Goal: Transaction & Acquisition: Purchase product/service

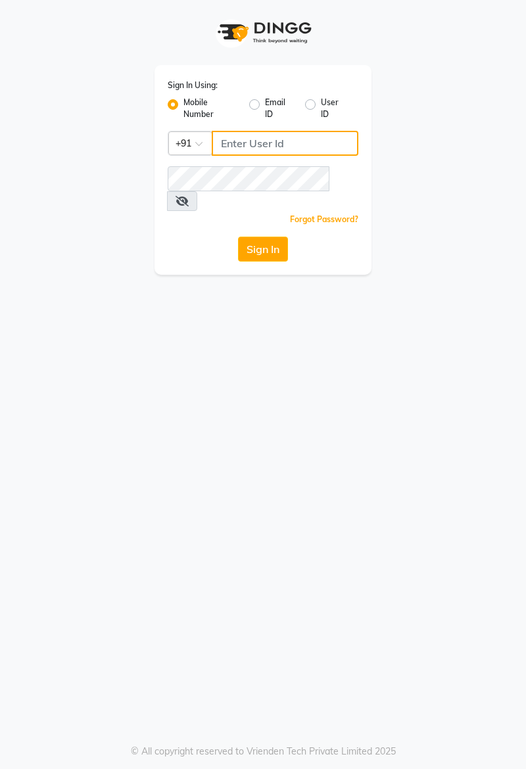
click at [284, 139] on input "Username" at bounding box center [285, 143] width 147 height 25
type input "9623982583"
click at [259, 237] on button "Sign In" at bounding box center [263, 249] width 50 height 25
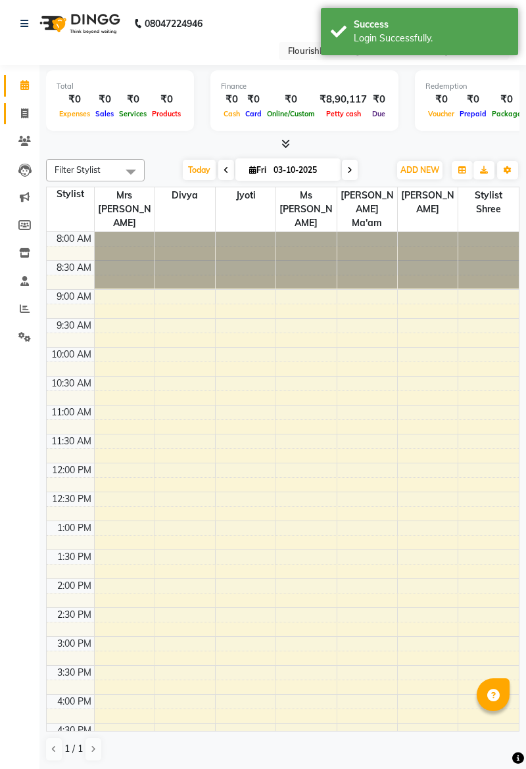
click at [30, 106] on span at bounding box center [24, 113] width 23 height 15
select select "service"
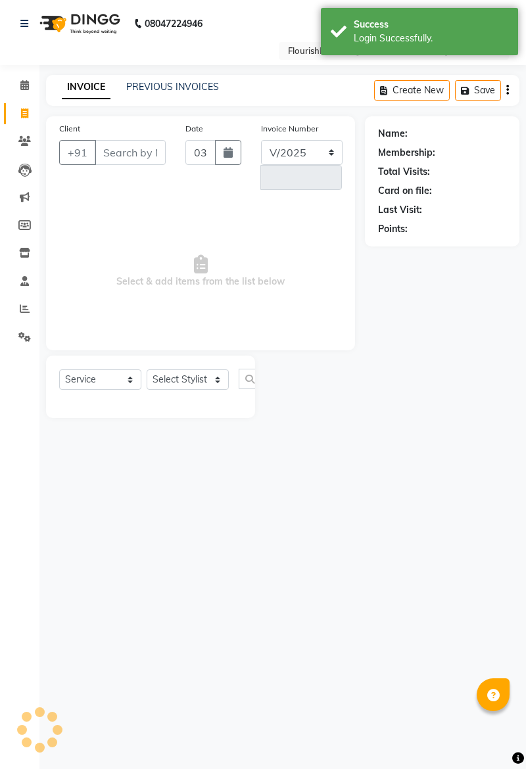
select select "4182"
type input "2252"
click at [168, 84] on link "PREVIOUS INVOICES" at bounding box center [172, 87] width 93 height 12
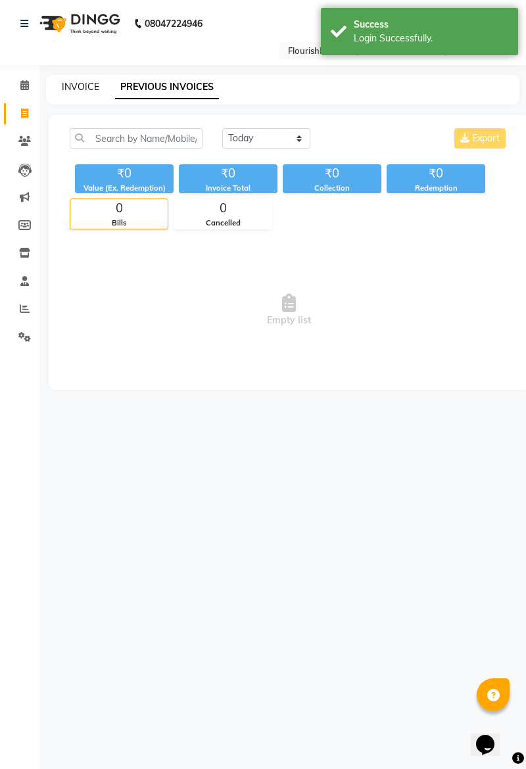
click at [72, 89] on link "INVOICE" at bounding box center [80, 87] width 37 height 12
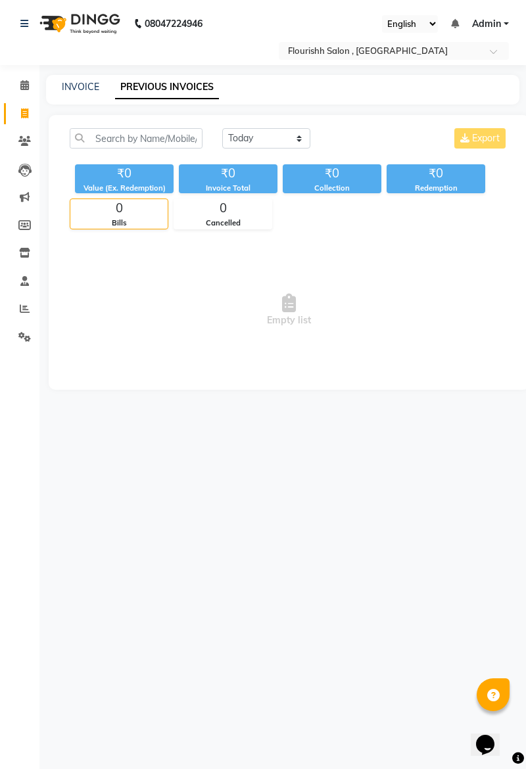
select select "4182"
select select "service"
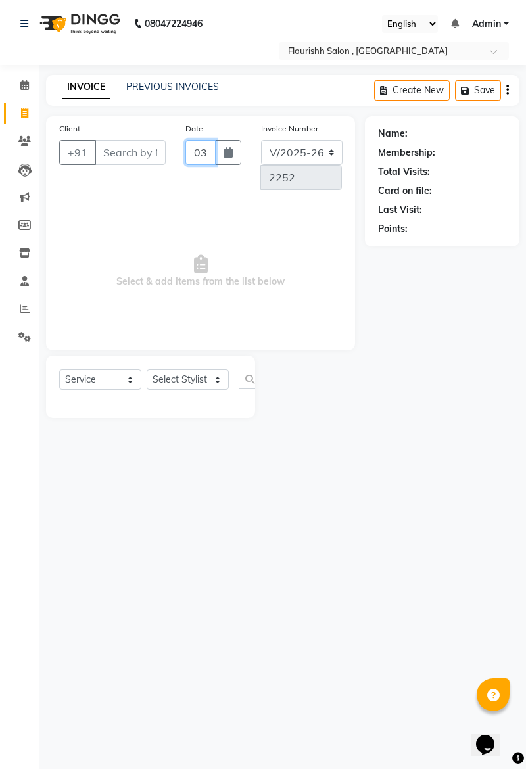
click at [197, 152] on input "03-10-2025" at bounding box center [200, 152] width 30 height 25
select select "10"
select select "2025"
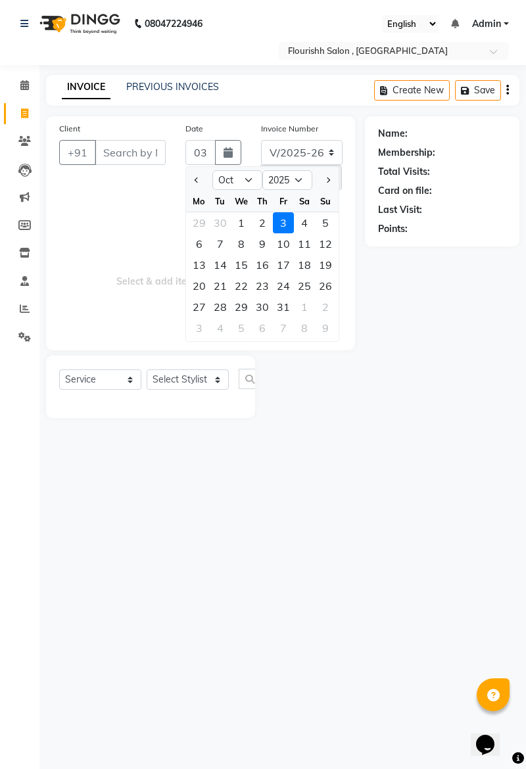
click at [263, 223] on div "2" at bounding box center [262, 222] width 21 height 21
type input "02-10-2025"
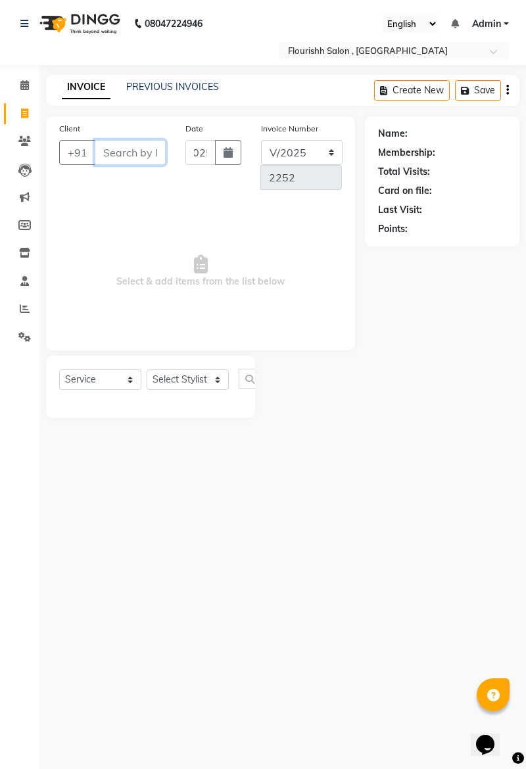
click at [125, 154] on input "Client" at bounding box center [130, 152] width 71 height 25
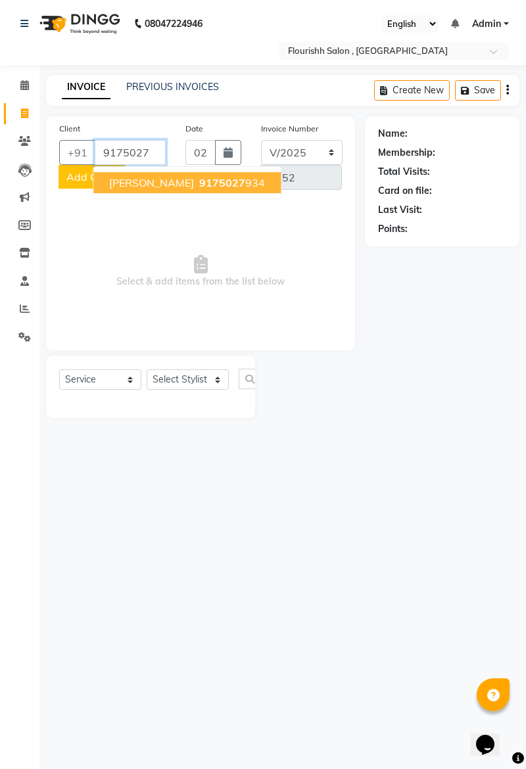
click at [199, 177] on span "9175027" at bounding box center [222, 182] width 46 height 13
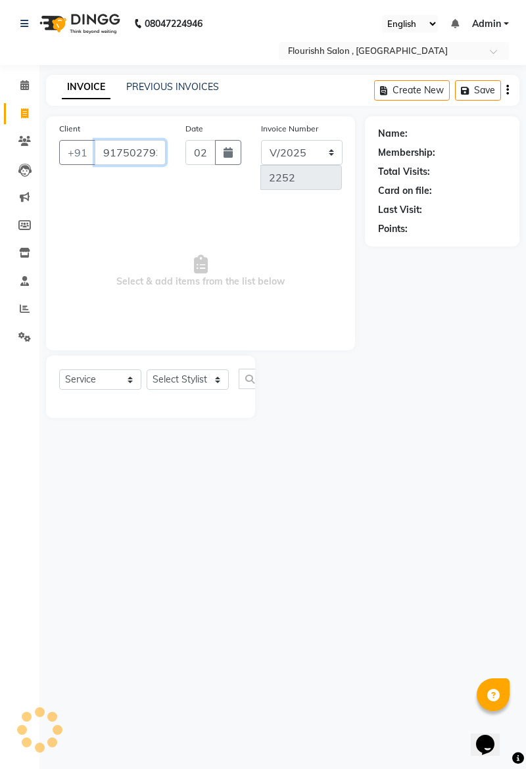
type input "9175027934"
select select "1: Object"
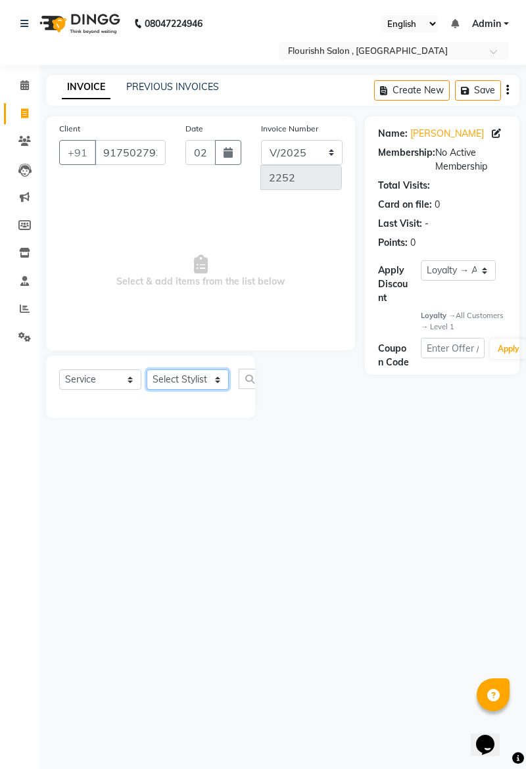
click at [181, 381] on select "Select Stylist [PERSON_NAME] jyoti Manager Mrs [PERSON_NAME] Ms [PERSON_NAME] […" at bounding box center [188, 379] width 82 height 20
select select "83358"
click at [147, 369] on select "Select Stylist [PERSON_NAME] jyoti Manager Mrs [PERSON_NAME] Ms [PERSON_NAME] […" at bounding box center [188, 379] width 82 height 20
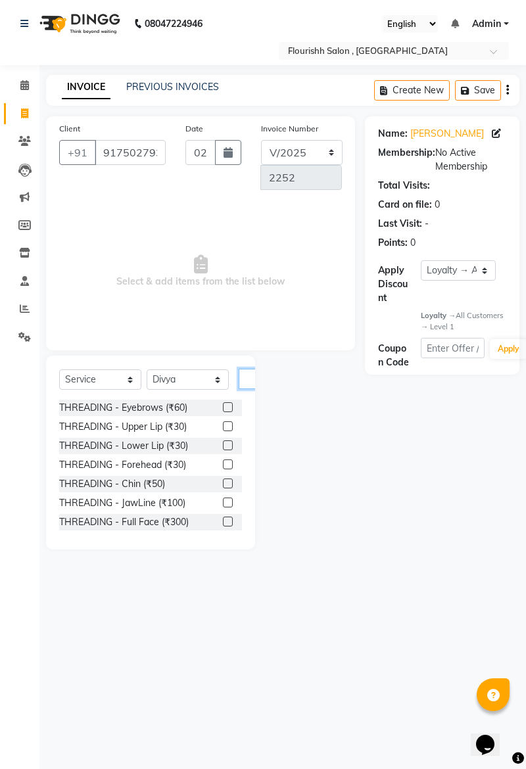
click at [249, 377] on input "text" at bounding box center [255, 379] width 32 height 20
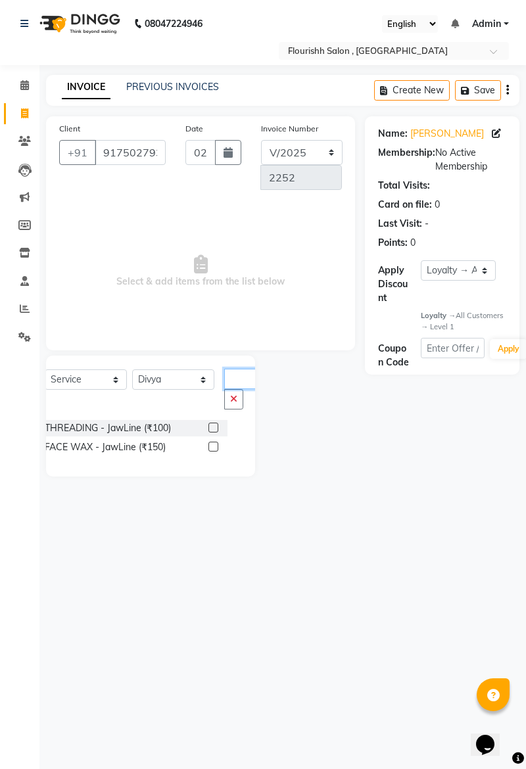
scroll to position [0, 5]
click at [245, 369] on input "xaW" at bounding box center [240, 379] width 32 height 20
click at [245, 377] on input "xaW" at bounding box center [240, 379] width 32 height 20
type input "xaW"
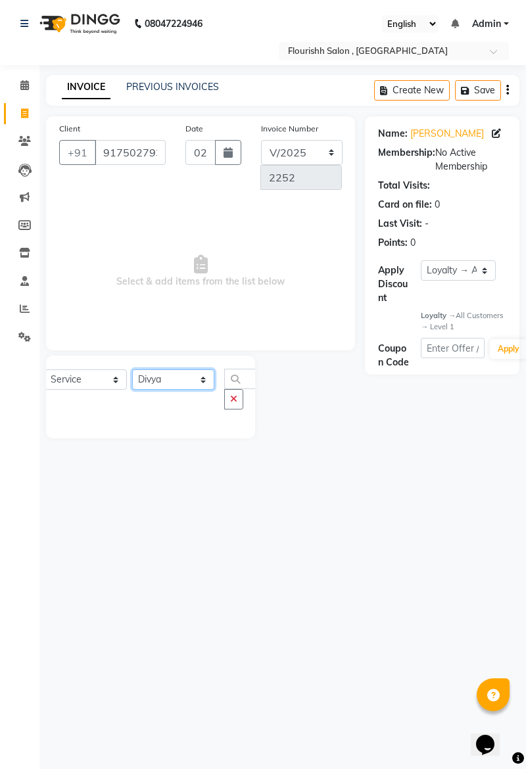
click at [192, 386] on select "Select Stylist [PERSON_NAME] jyoti Manager Mrs [PERSON_NAME] Ms [PERSON_NAME] […" at bounding box center [173, 379] width 82 height 20
click at [132, 369] on select "Select Stylist [PERSON_NAME] jyoti Manager Mrs [PERSON_NAME] Ms [PERSON_NAME] […" at bounding box center [173, 379] width 82 height 20
click at [235, 401] on icon "button" at bounding box center [233, 398] width 7 height 9
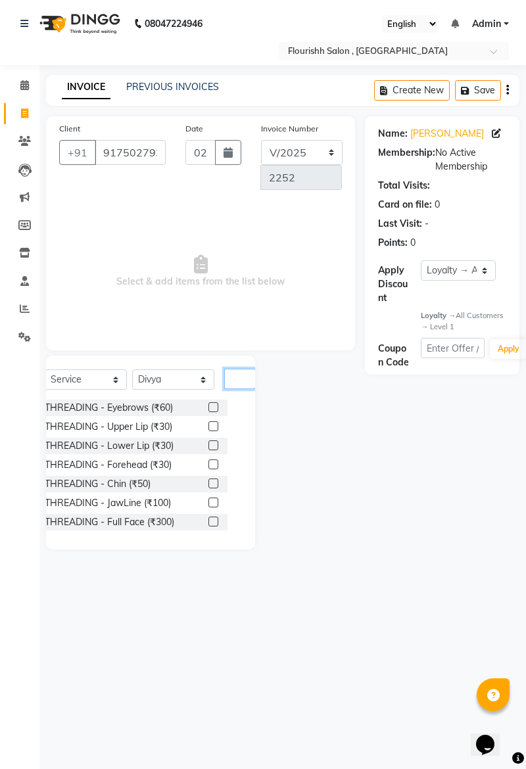
click at [246, 375] on input "text" at bounding box center [240, 379] width 32 height 20
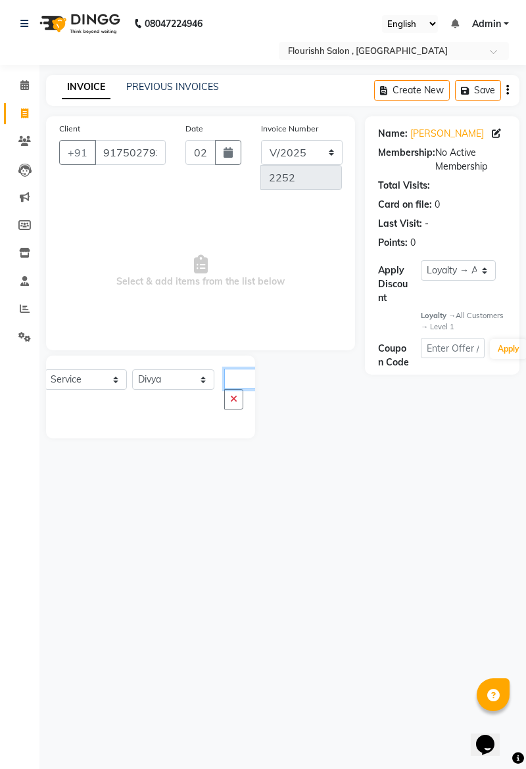
click at [245, 373] on input "xaW" at bounding box center [240, 379] width 32 height 20
type input "xaW"
click at [233, 402] on icon "button" at bounding box center [233, 398] width 7 height 9
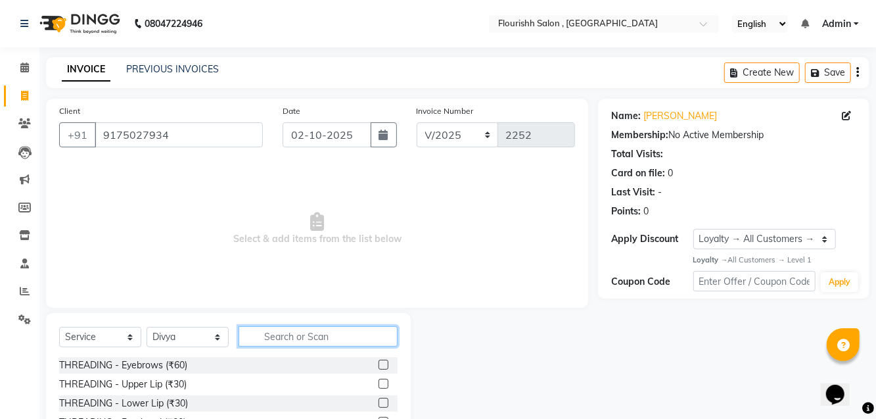
click at [327, 333] on input "text" at bounding box center [318, 336] width 159 height 20
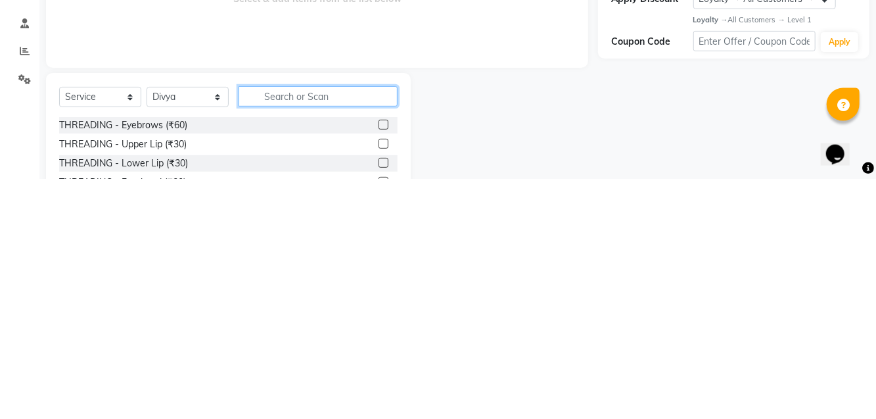
scroll to position [5, 0]
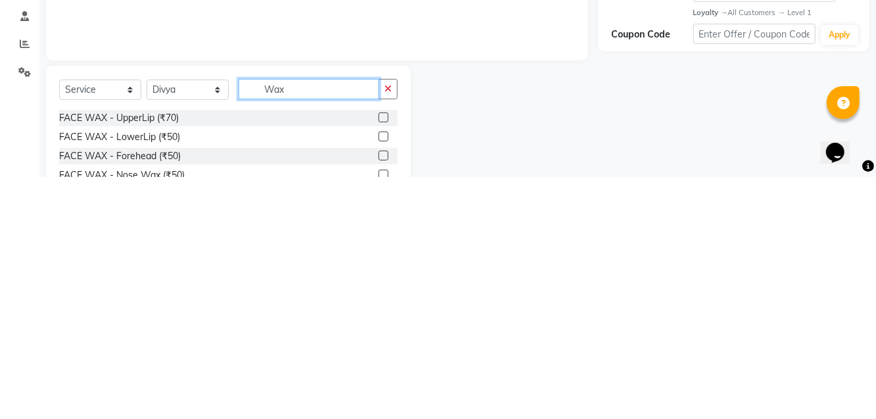
type input "Wax"
click at [525, 377] on div "Name: Tejashree Membership: No Active Membership Total Visits: Card on file: 0 …" at bounding box center [738, 297] width 281 height 408
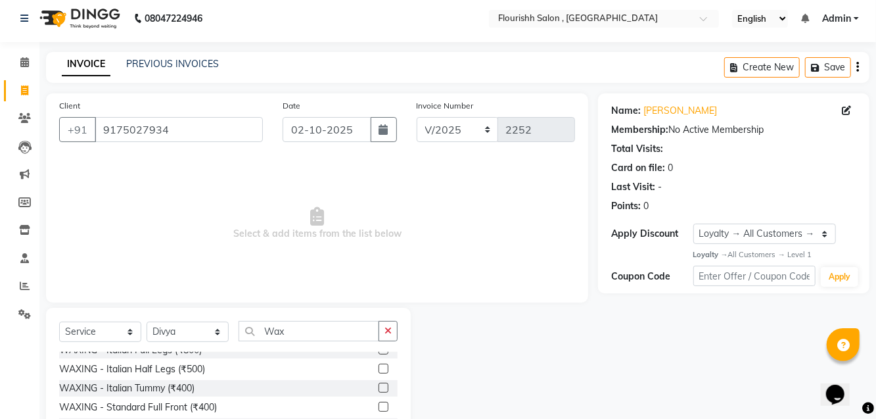
scroll to position [316, 0]
click at [210, 396] on div "WAXING - Italian Tummy (₹400)" at bounding box center [228, 387] width 339 height 16
click at [160, 394] on div "WAXING - Italian Tummy (₹400)" at bounding box center [126, 388] width 135 height 14
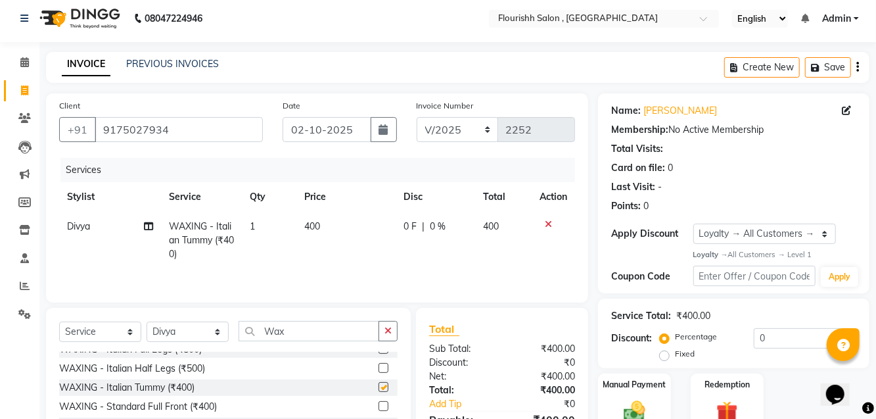
checkbox input "false"
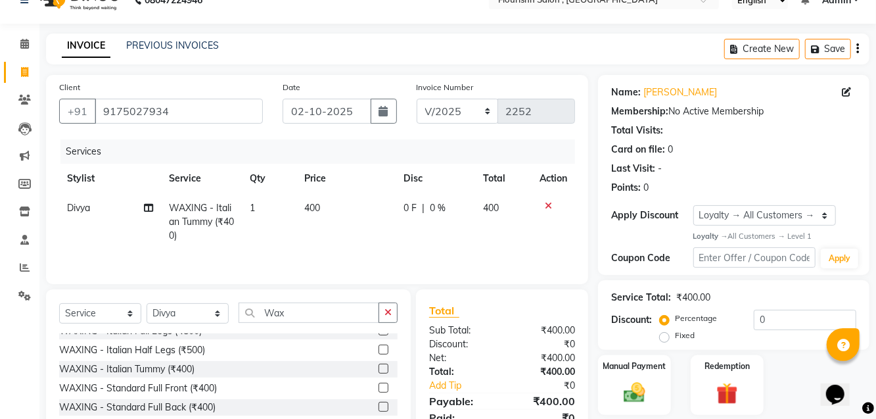
scroll to position [66, 0]
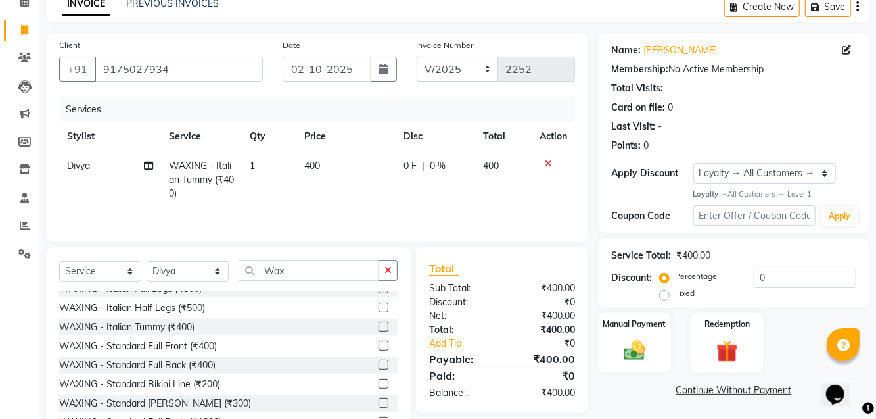
click at [525, 342] on img at bounding box center [634, 350] width 35 height 25
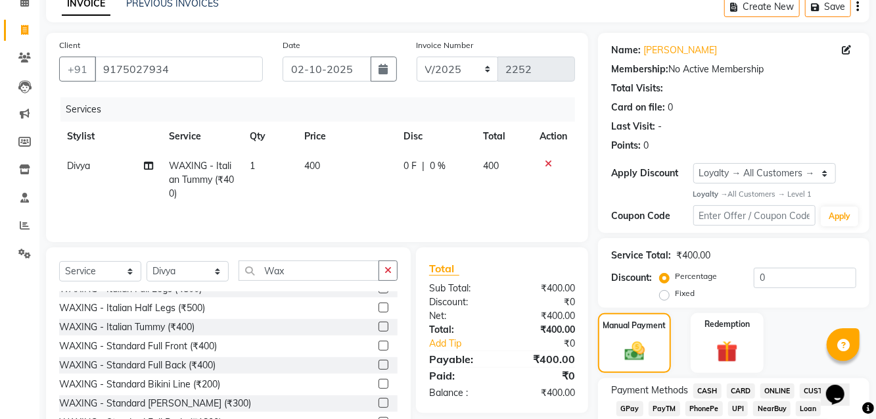
click at [525, 406] on span "GPay" at bounding box center [630, 408] width 27 height 15
click at [321, 155] on td "400" at bounding box center [346, 179] width 100 height 57
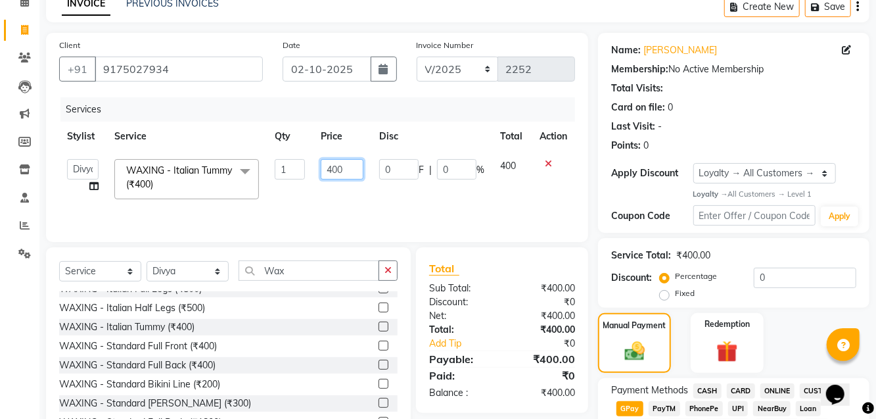
click at [337, 168] on input "400" at bounding box center [342, 169] width 43 height 20
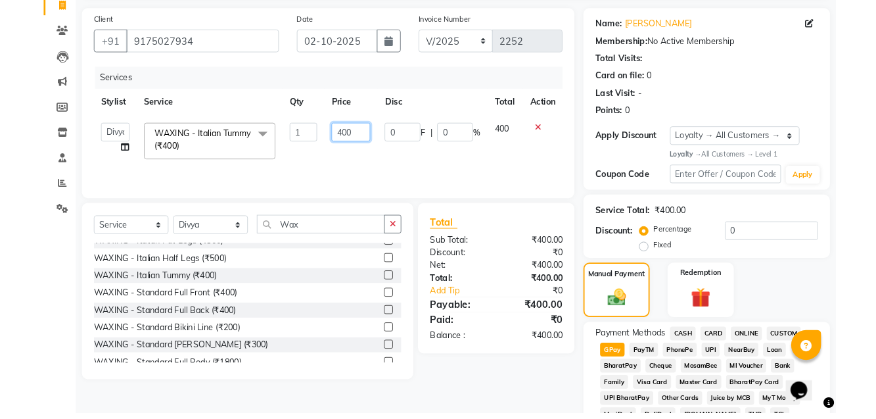
scroll to position [83, 0]
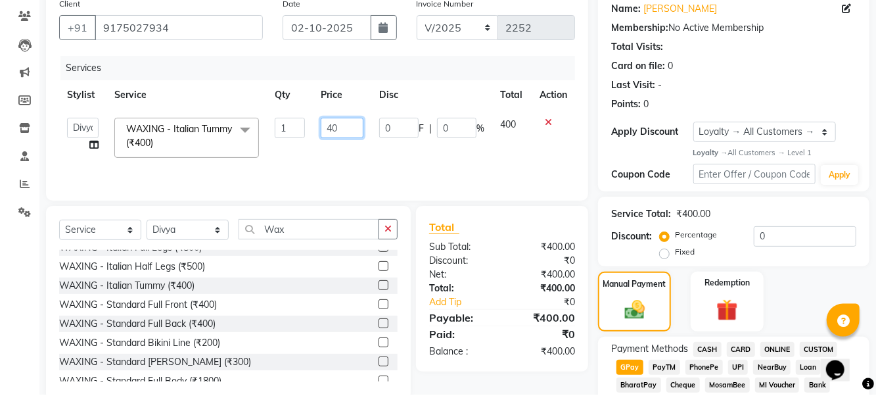
type input "480"
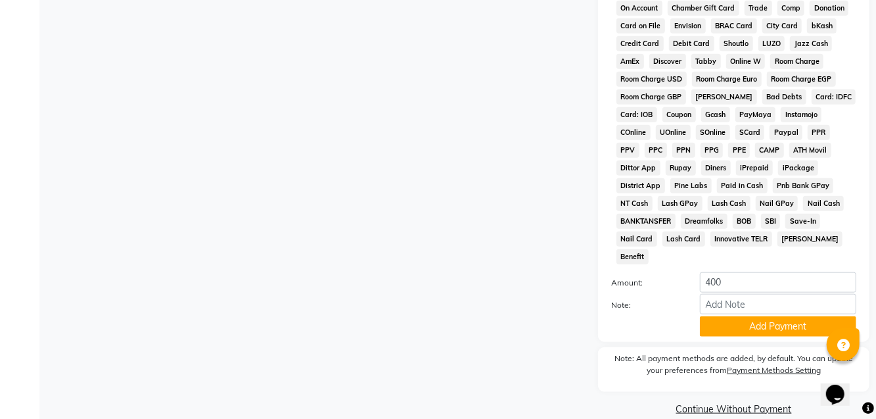
scroll to position [631, 0]
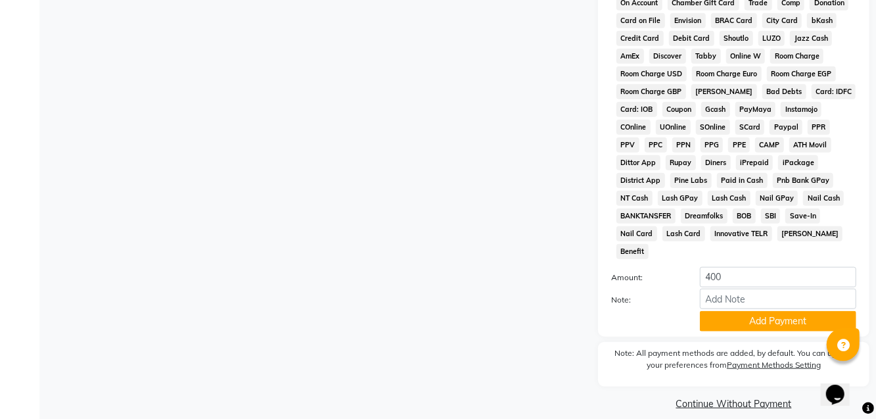
click at [525, 311] on button "Add Payment" at bounding box center [778, 321] width 156 height 20
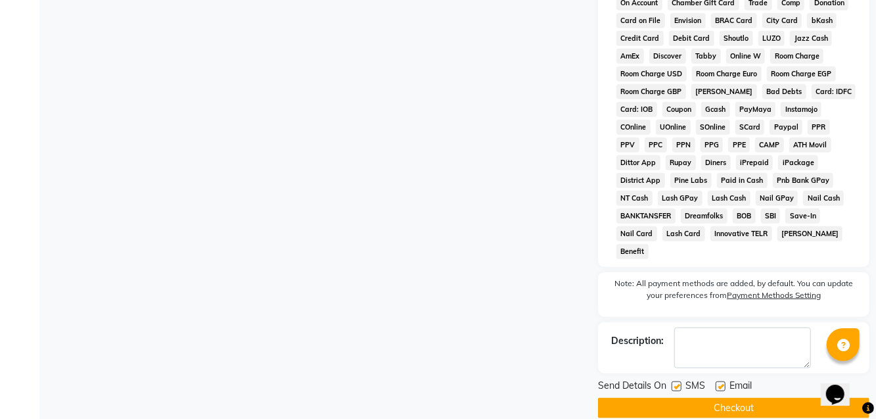
click at [525, 381] on label at bounding box center [677, 386] width 10 height 10
click at [525, 383] on input "checkbox" at bounding box center [676, 387] width 9 height 9
checkbox input "false"
click at [525, 381] on label at bounding box center [721, 386] width 10 height 10
click at [525, 383] on input "checkbox" at bounding box center [720, 387] width 9 height 9
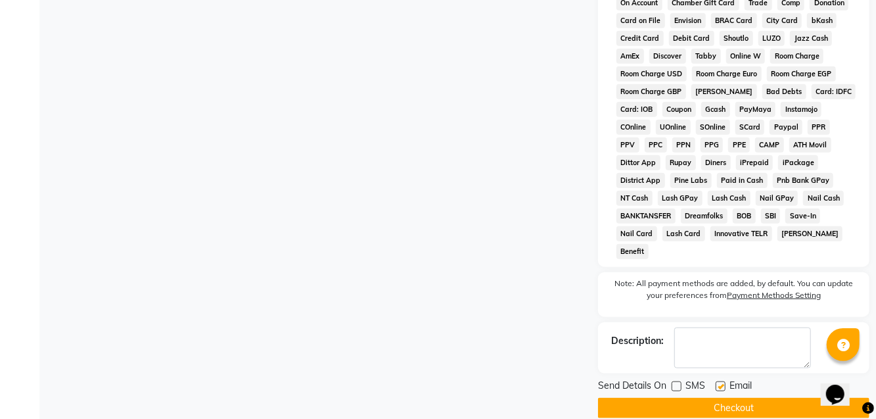
checkbox input "false"
click at [525, 402] on button "Checkout" at bounding box center [733, 408] width 271 height 20
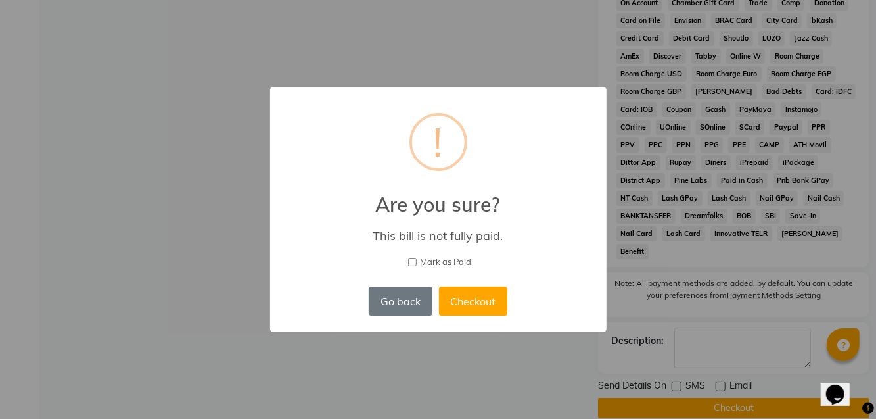
click at [402, 304] on button "Go back" at bounding box center [400, 301] width 63 height 29
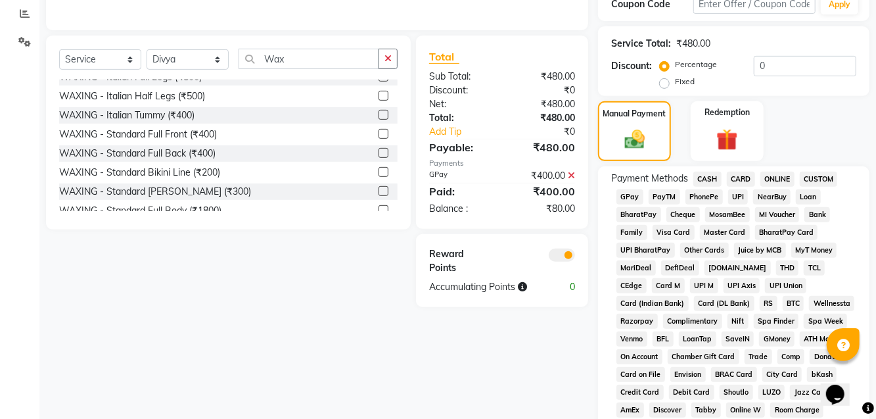
scroll to position [277, 0]
click at [525, 194] on span "GPay" at bounding box center [630, 196] width 27 height 15
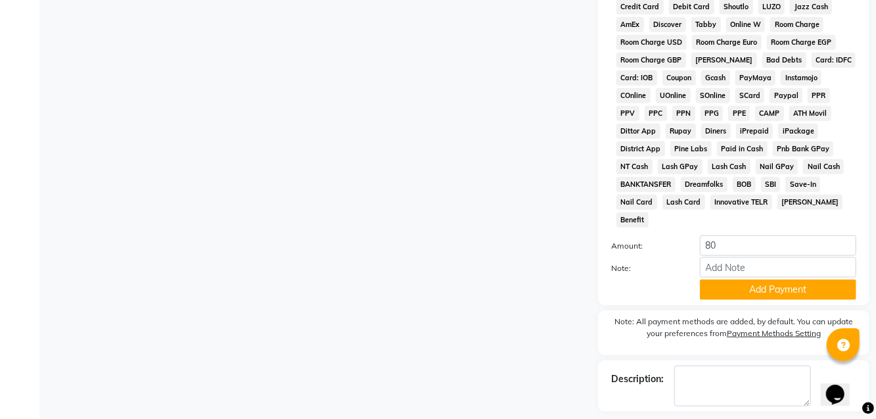
click at [525, 279] on button "Add Payment" at bounding box center [778, 289] width 156 height 20
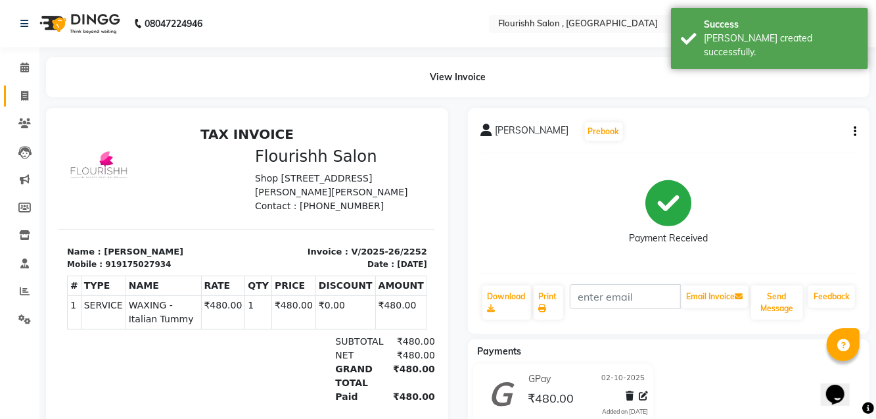
click at [26, 89] on span at bounding box center [24, 96] width 23 height 15
select select "service"
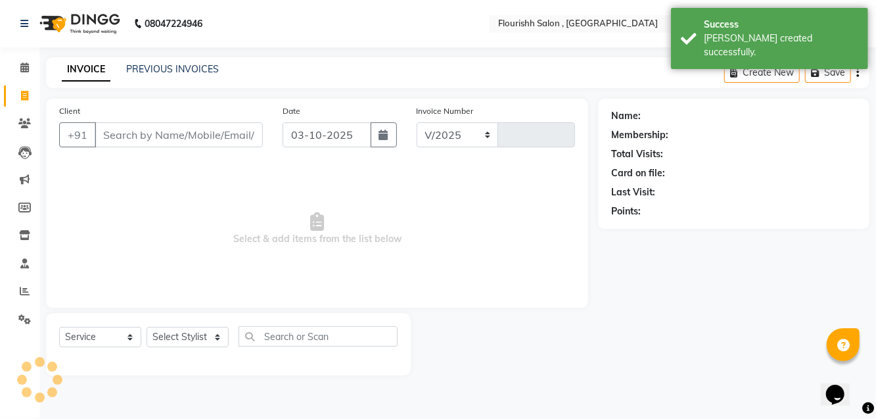
select select "4182"
type input "2253"
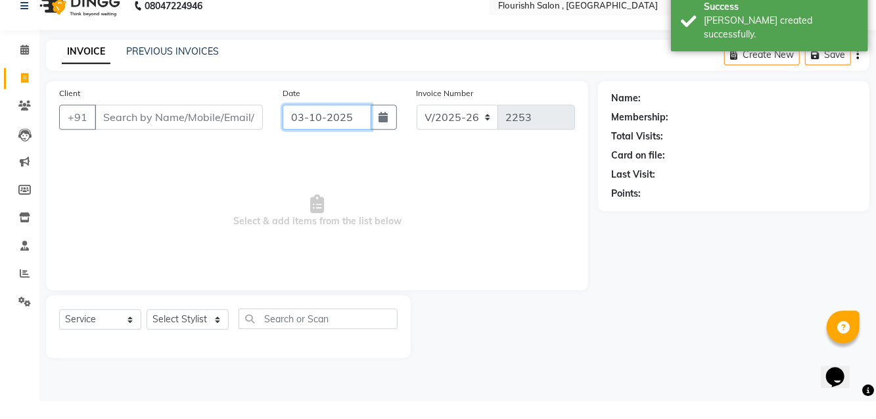
click at [316, 139] on input "03-10-2025" at bounding box center [327, 134] width 89 height 25
select select "10"
select select "2025"
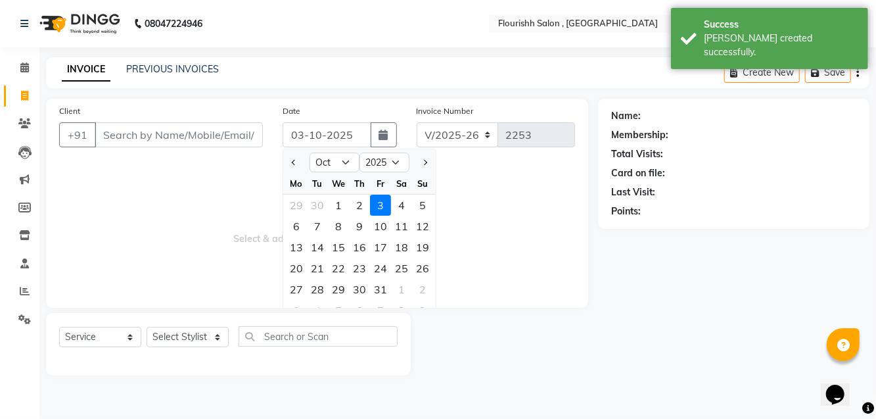
click at [356, 206] on div "2" at bounding box center [359, 205] width 21 height 21
type input "02-10-2025"
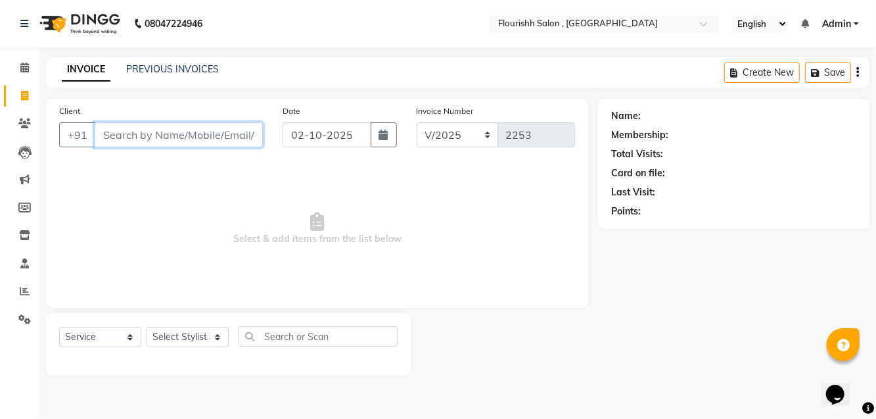
click at [145, 131] on input "Client" at bounding box center [179, 134] width 168 height 25
click at [151, 131] on input "Client" at bounding box center [179, 134] width 168 height 25
type input "9993197648"
click at [232, 136] on span "Add Client" at bounding box center [229, 134] width 52 height 13
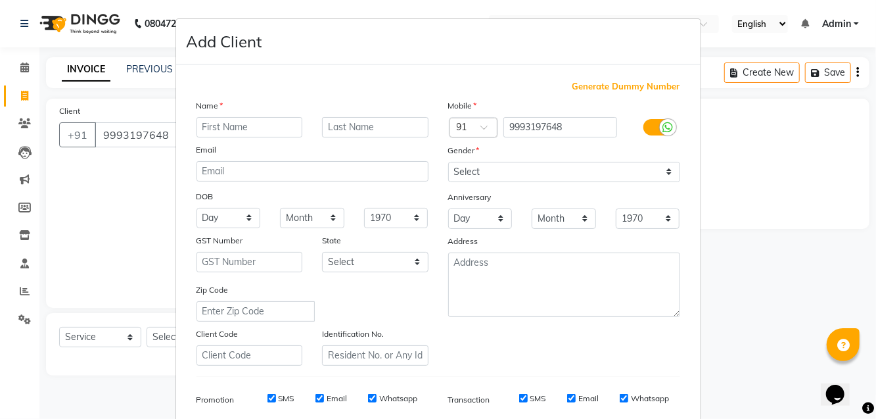
click at [254, 130] on input "text" at bounding box center [250, 127] width 106 height 20
type input "Pragati"
click at [525, 170] on select "Select [DEMOGRAPHIC_DATA] [DEMOGRAPHIC_DATA] Other Prefer Not To Say" at bounding box center [564, 172] width 232 height 20
select select "[DEMOGRAPHIC_DATA]"
click at [448, 162] on select "Select [DEMOGRAPHIC_DATA] [DEMOGRAPHIC_DATA] Other Prefer Not To Say" at bounding box center [564, 172] width 232 height 20
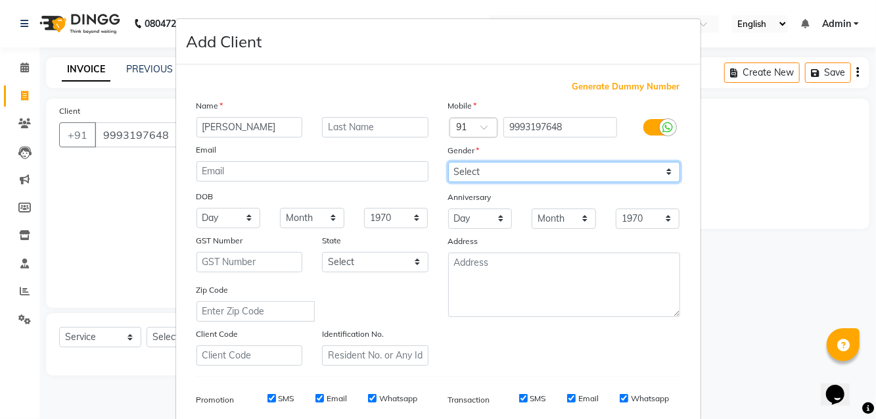
scroll to position [144, 0]
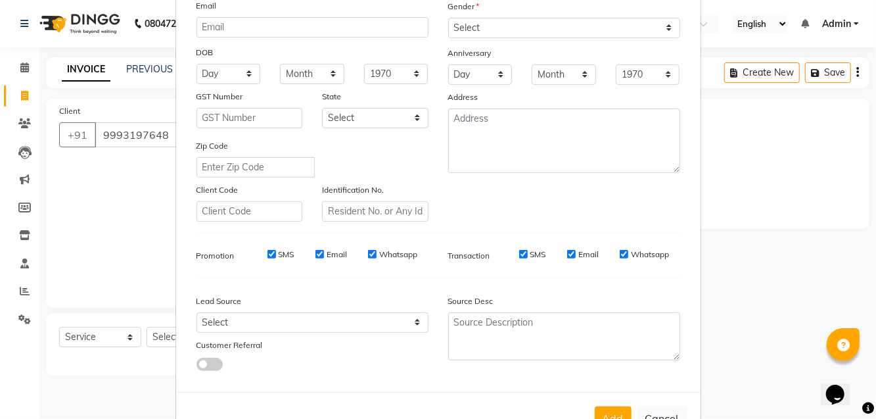
click at [525, 419] on button "Add" at bounding box center [613, 418] width 37 height 24
select select
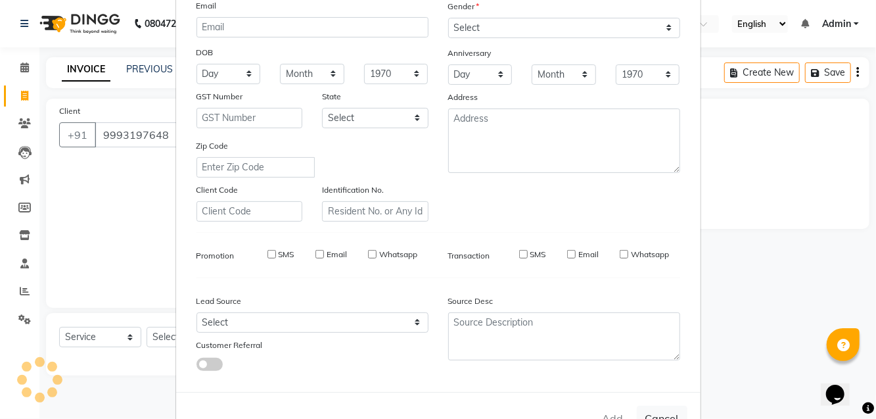
select select
checkbox input "false"
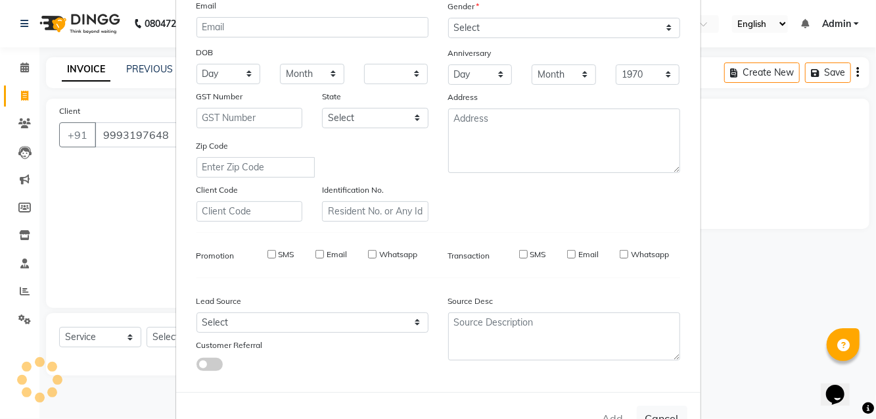
checkbox input "false"
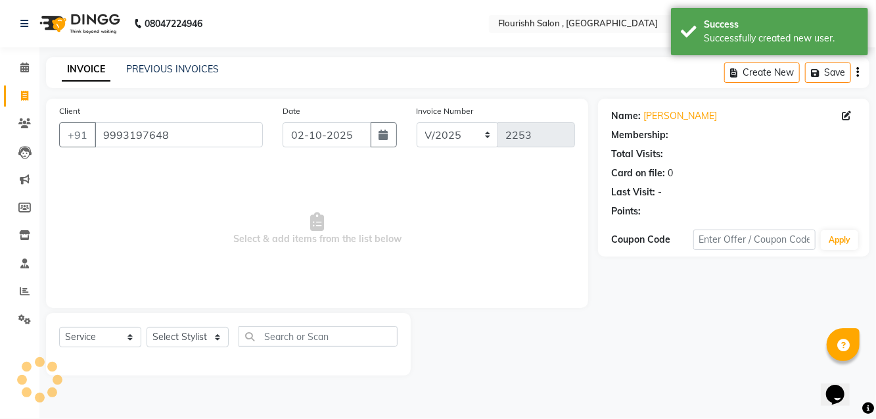
select select "1: Object"
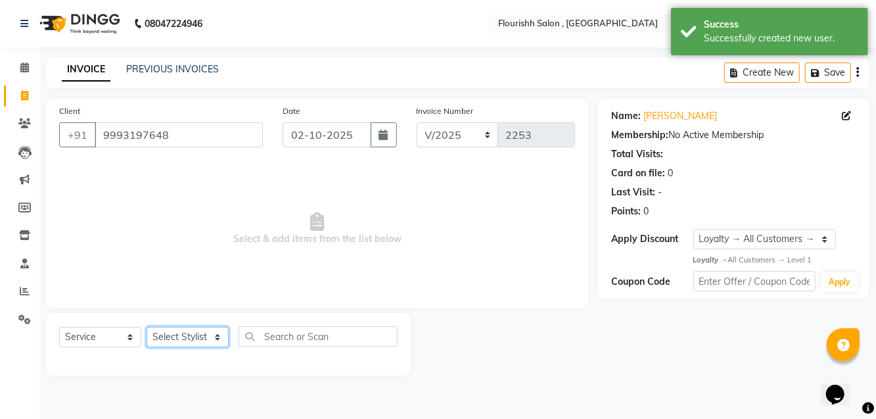
click at [170, 341] on select "Select Stylist [PERSON_NAME] jyoti Manager Mrs [PERSON_NAME] Ms [PERSON_NAME] […" at bounding box center [188, 337] width 82 height 20
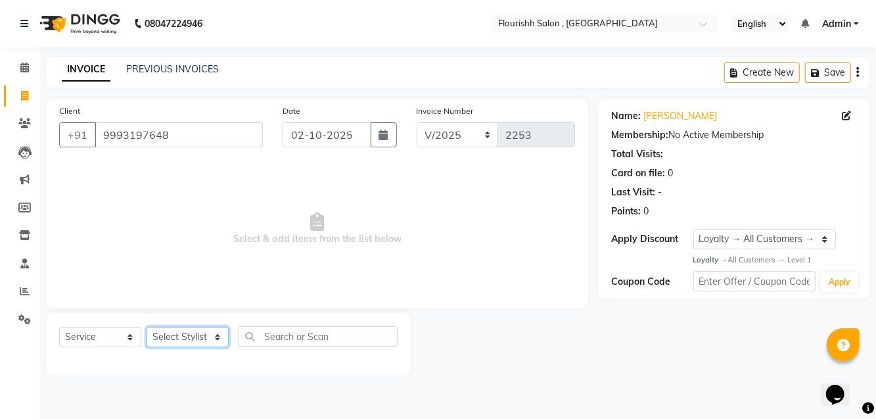
select select "23873"
click at [147, 327] on select "Select Stylist [PERSON_NAME] jyoti Manager Mrs [PERSON_NAME] Ms [PERSON_NAME] […" at bounding box center [188, 337] width 82 height 20
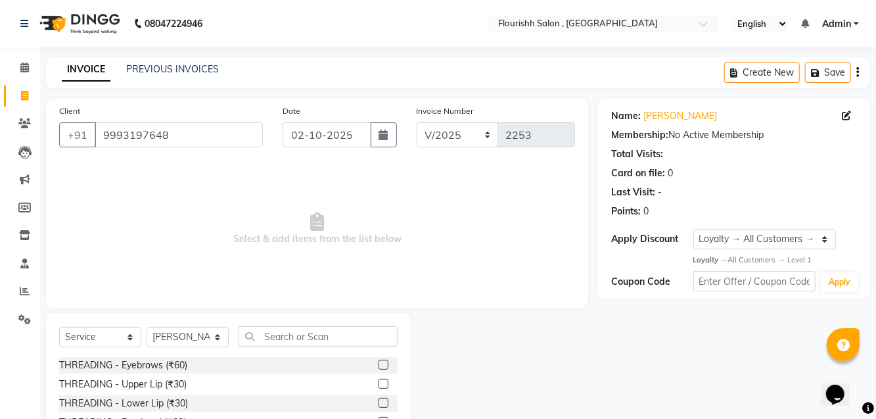
click at [317, 356] on div "Select Service Product Membership Package Voucher Prepaid Gift Card Select Styl…" at bounding box center [228, 341] width 339 height 31
click at [382, 363] on label at bounding box center [384, 365] width 10 height 10
click at [382, 363] on input "checkbox" at bounding box center [383, 365] width 9 height 9
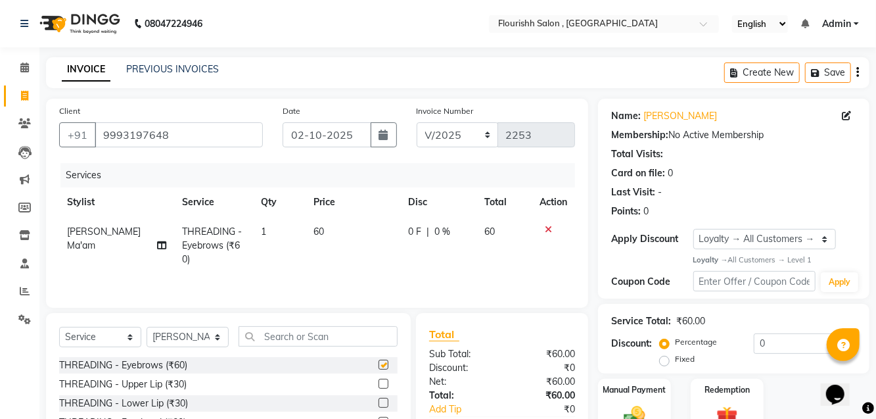
checkbox input "false"
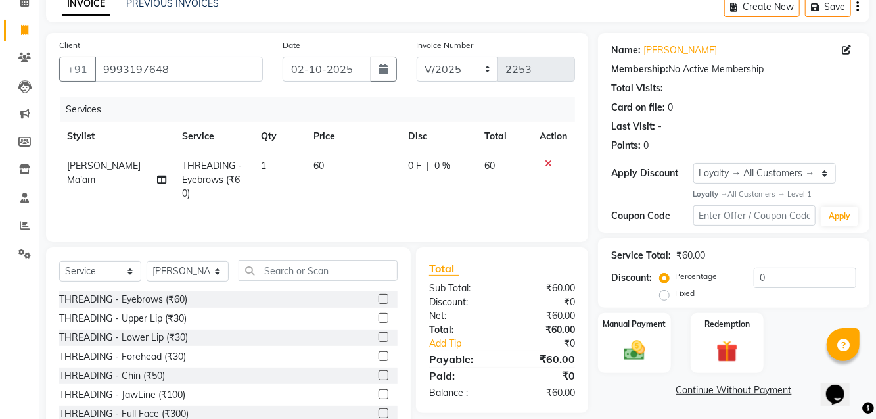
click at [525, 335] on div "Manual Payment" at bounding box center [634, 343] width 73 height 60
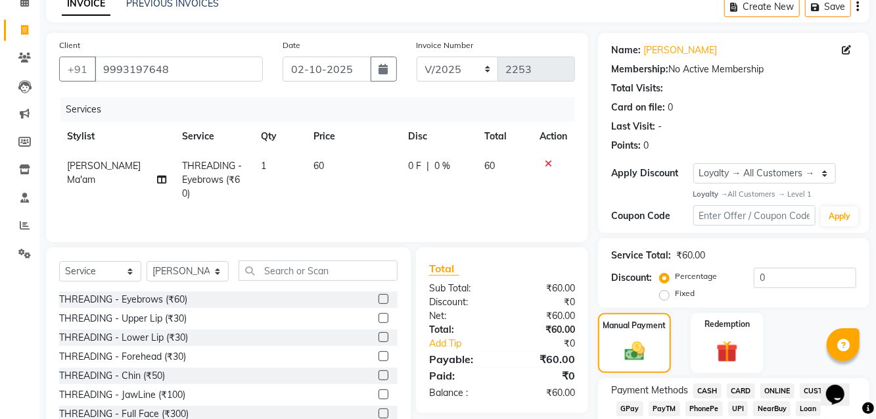
click at [525, 406] on span "GPay" at bounding box center [630, 408] width 27 height 15
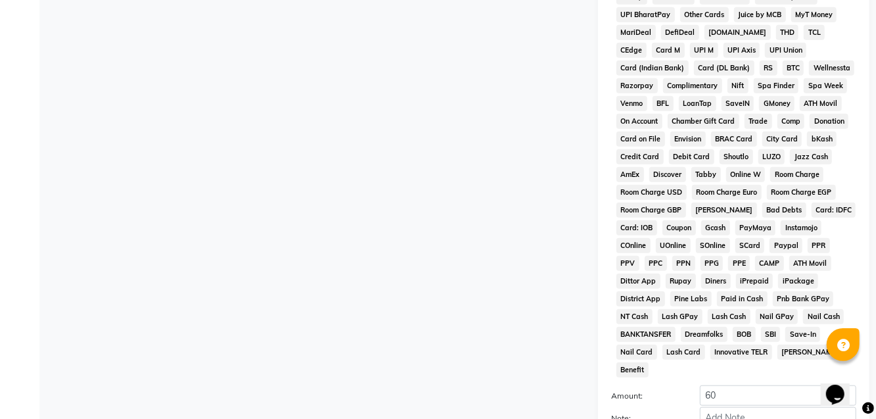
scroll to position [589, 0]
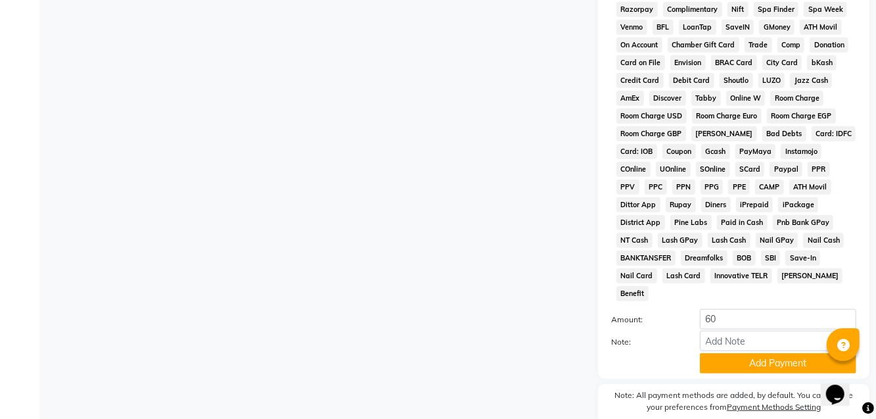
click at [525, 353] on button "Add Payment" at bounding box center [778, 363] width 156 height 20
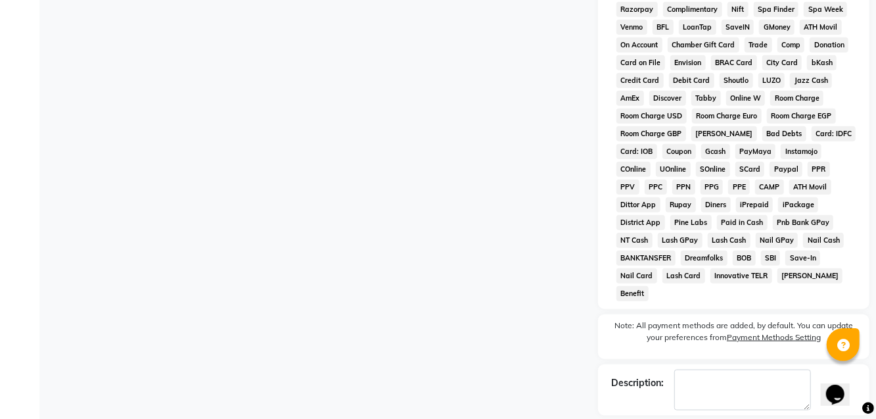
checkbox input "false"
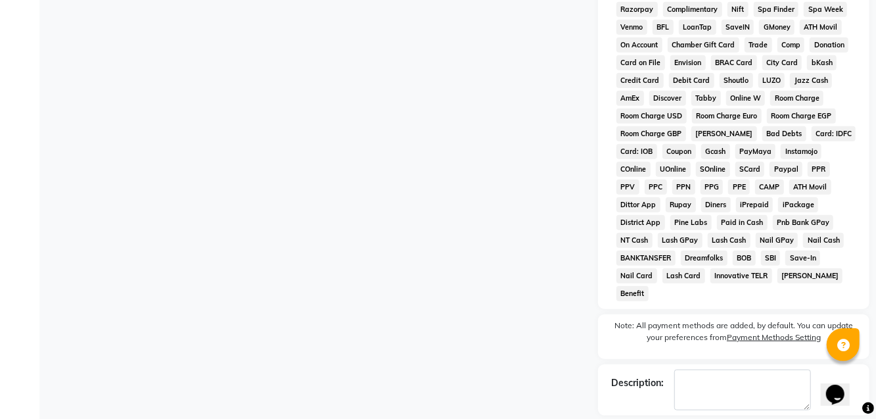
checkbox input "false"
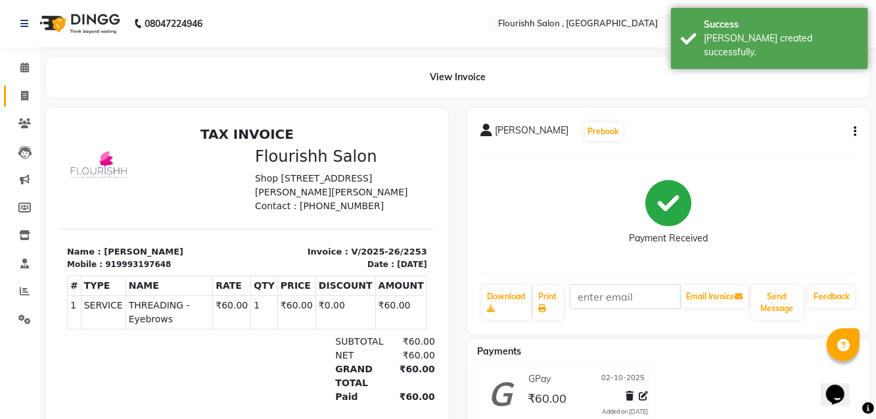
click at [29, 97] on span at bounding box center [24, 96] width 23 height 15
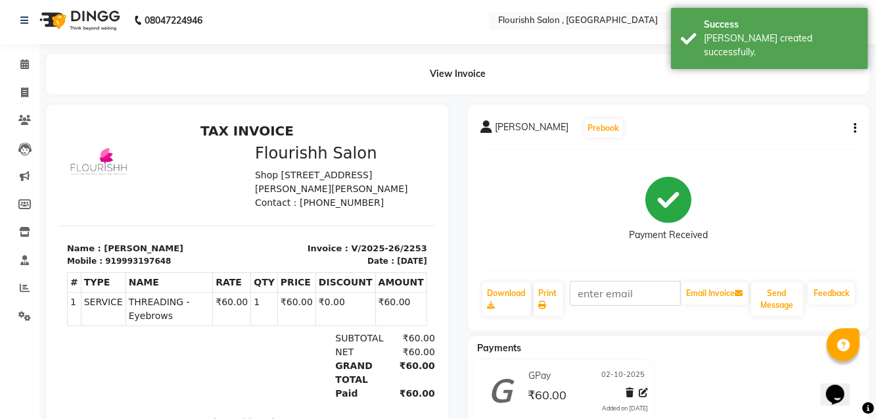
select select "4182"
select select "service"
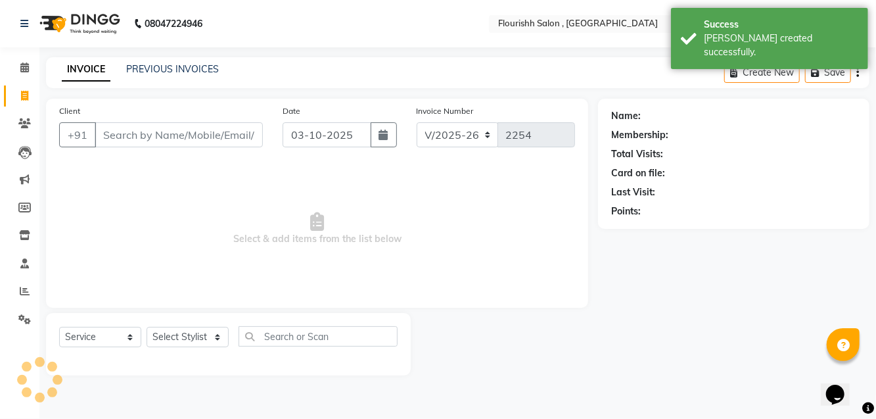
scroll to position [0, 0]
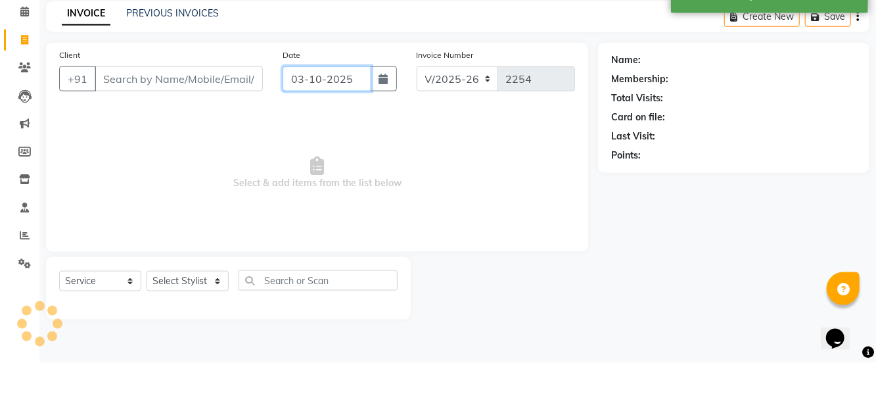
click at [315, 133] on input "03-10-2025" at bounding box center [327, 134] width 89 height 25
select select "10"
select select "2025"
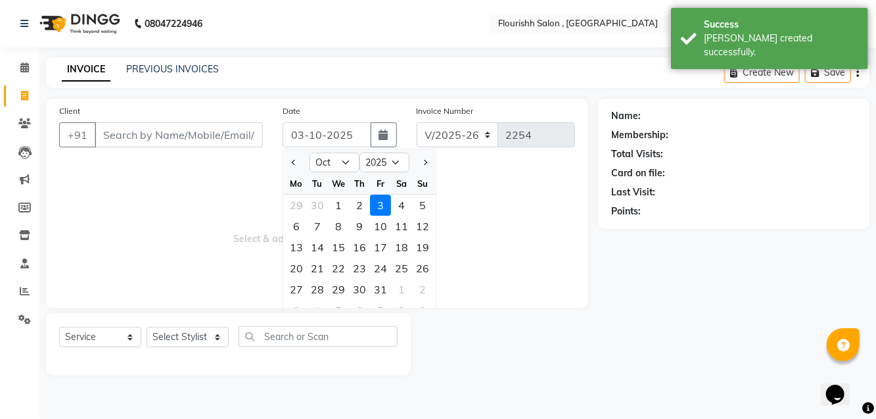
click at [357, 206] on div "2" at bounding box center [359, 205] width 21 height 21
type input "02-10-2025"
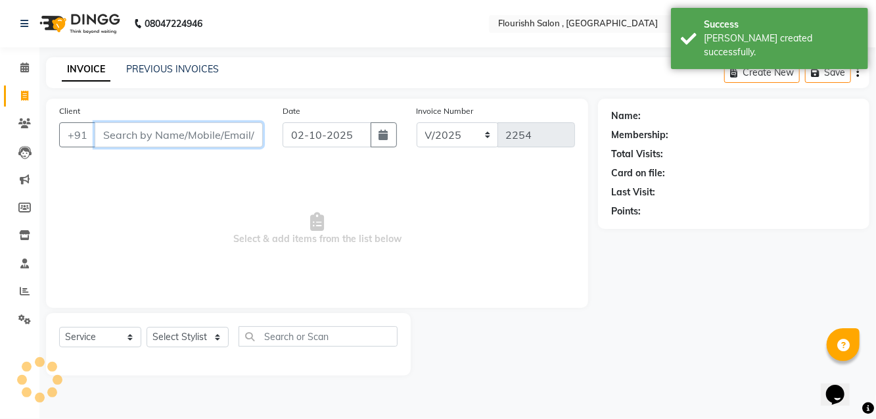
click at [176, 139] on input "Client" at bounding box center [179, 134] width 168 height 25
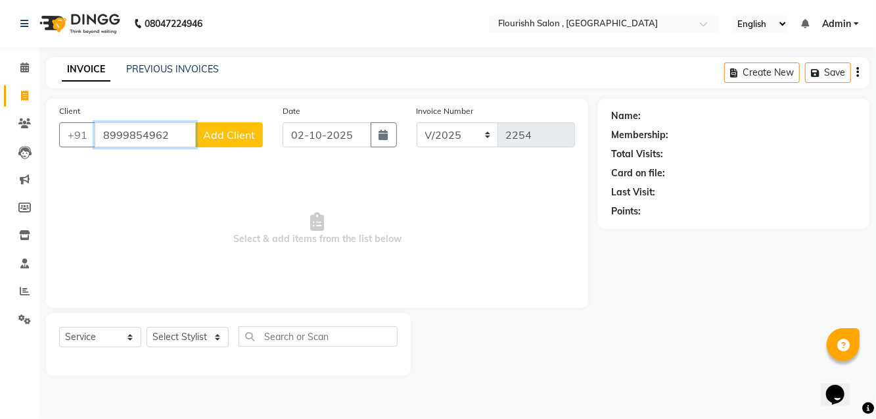
type input "8999854962"
click at [234, 131] on span "Add Client" at bounding box center [229, 134] width 52 height 13
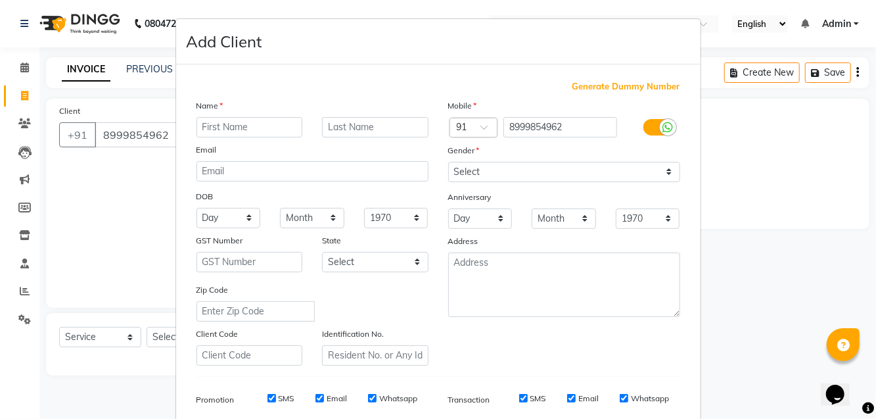
click at [262, 122] on input "text" at bounding box center [250, 127] width 106 height 20
type input "Surbhi"
click at [525, 170] on select "Select [DEMOGRAPHIC_DATA] [DEMOGRAPHIC_DATA] Other Prefer Not To Say" at bounding box center [564, 172] width 232 height 20
select select "[DEMOGRAPHIC_DATA]"
click at [448, 162] on select "Select [DEMOGRAPHIC_DATA] [DEMOGRAPHIC_DATA] Other Prefer Not To Say" at bounding box center [564, 172] width 232 height 20
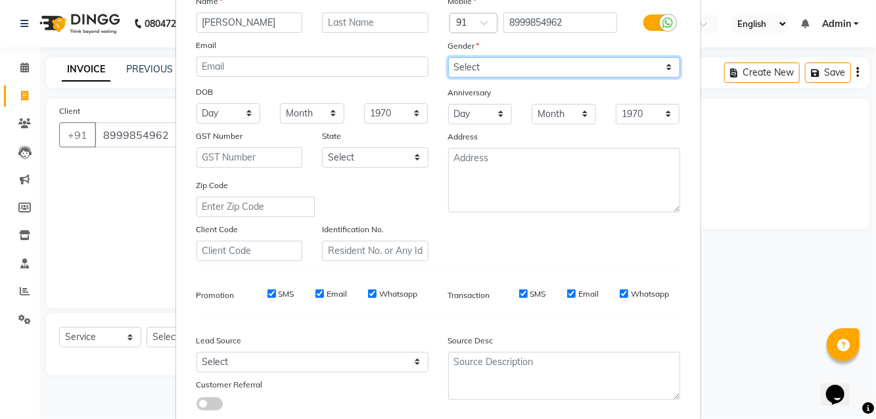
scroll to position [144, 0]
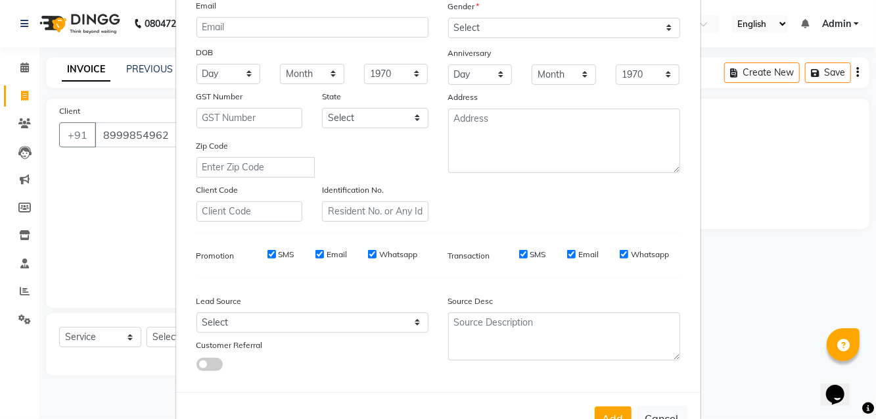
click at [525, 417] on button "Add" at bounding box center [613, 418] width 37 height 24
select select
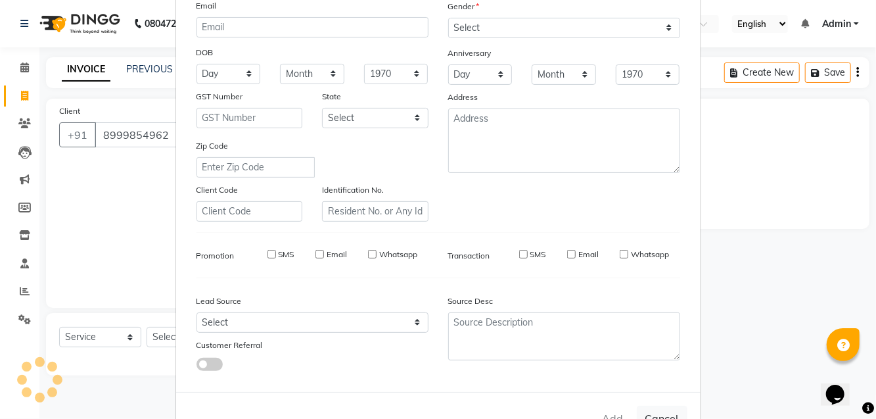
select select
checkbox input "false"
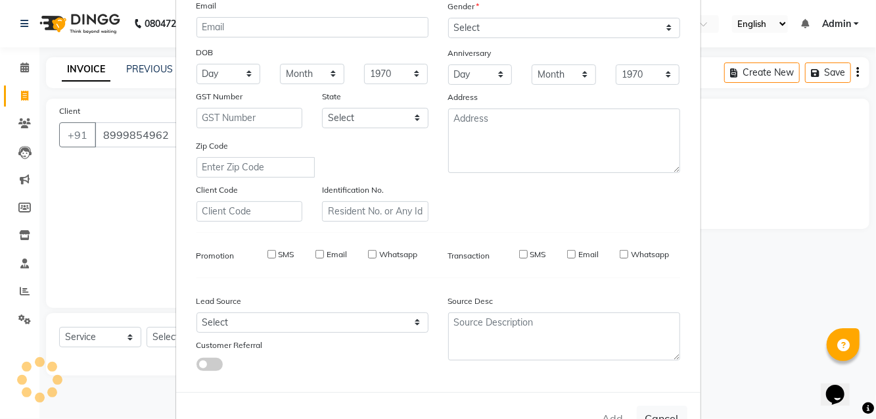
checkbox input "false"
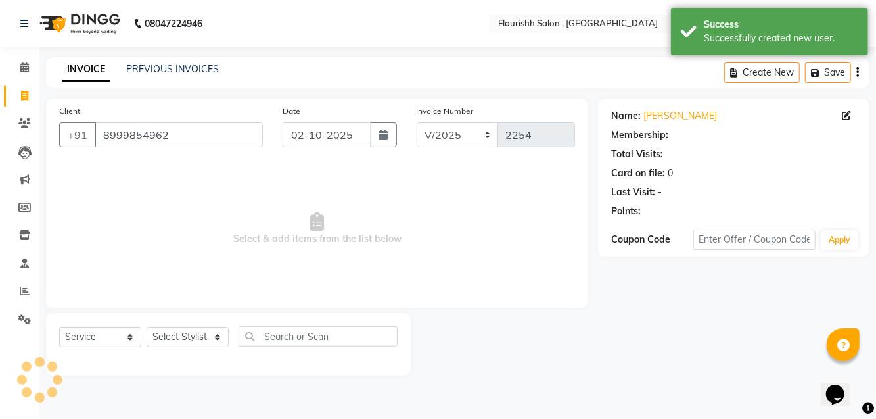
select select "1: Object"
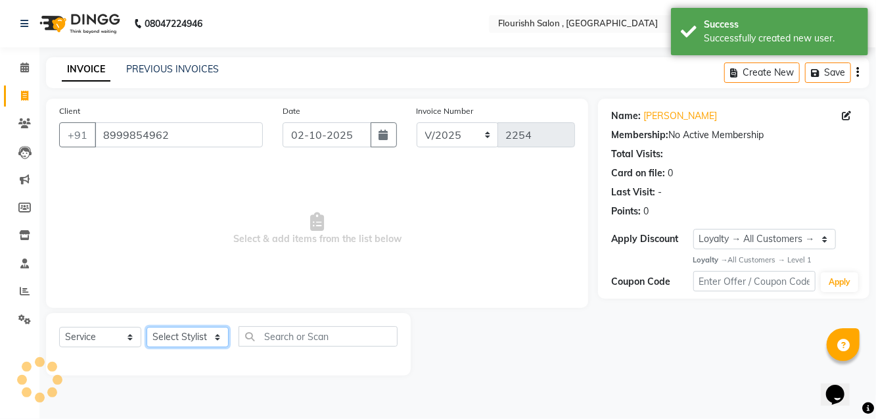
click at [172, 335] on select "Select Stylist [PERSON_NAME] jyoti Manager Mrs [PERSON_NAME] Ms [PERSON_NAME] […" at bounding box center [188, 337] width 82 height 20
select select "74478"
click at [147, 327] on select "Select Stylist [PERSON_NAME] jyoti Manager Mrs [PERSON_NAME] Ms [PERSON_NAME] […" at bounding box center [188, 337] width 82 height 20
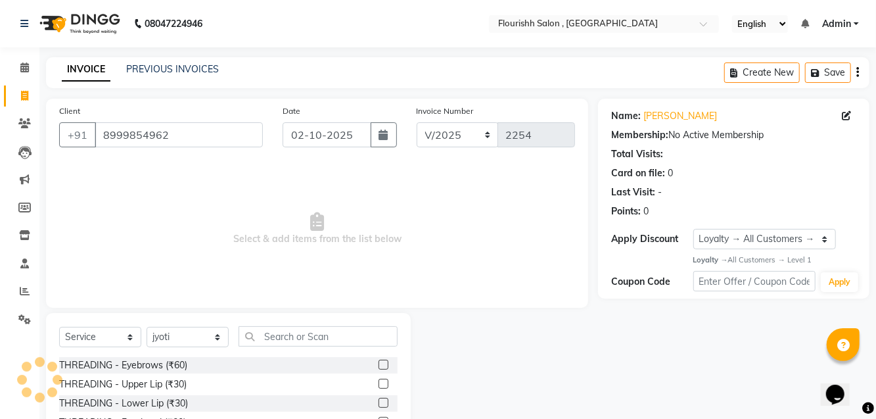
click at [210, 370] on div "THREADING - Eyebrows (₹60)" at bounding box center [228, 365] width 339 height 16
click at [171, 360] on div "THREADING - Eyebrows (₹60)" at bounding box center [123, 365] width 128 height 14
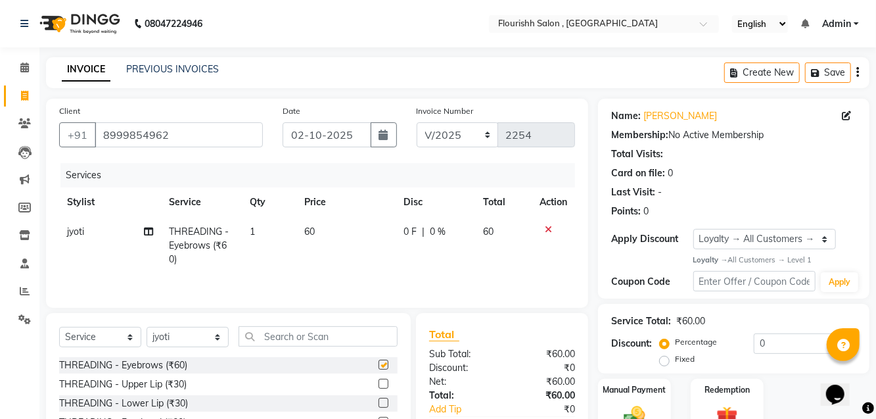
checkbox input "false"
click at [172, 380] on div "THREADING - Upper Lip (₹30)" at bounding box center [123, 384] width 128 height 14
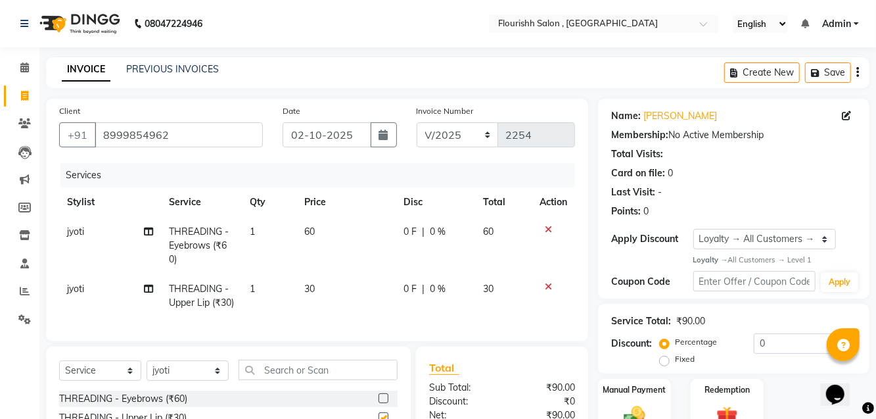
checkbox input "false"
click at [304, 380] on input "text" at bounding box center [318, 370] width 159 height 20
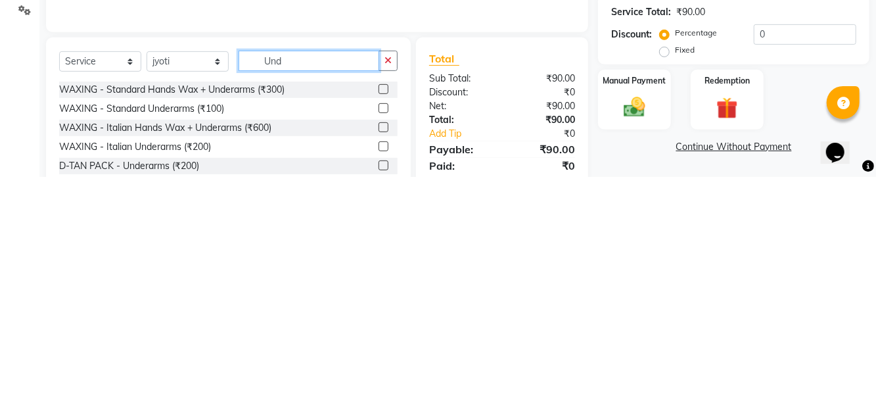
scroll to position [68, 0]
type input "Und"
click at [155, 357] on div "WAXING - Standard Underarms (₹100)" at bounding box center [141, 350] width 165 height 14
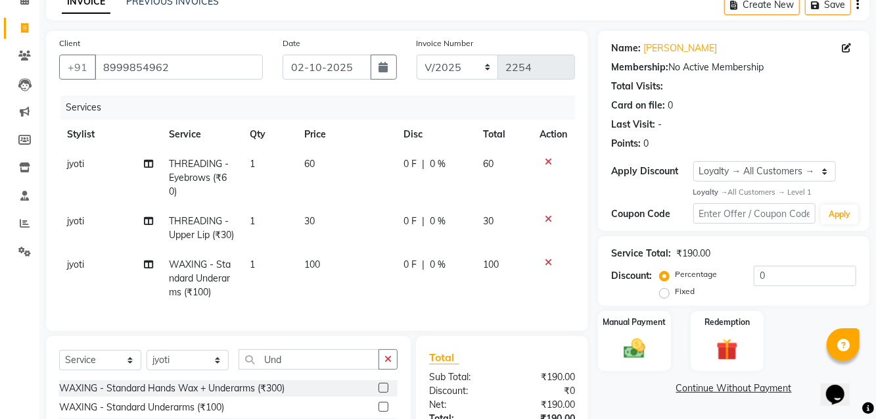
checkbox input "false"
click at [525, 344] on img at bounding box center [634, 348] width 35 height 25
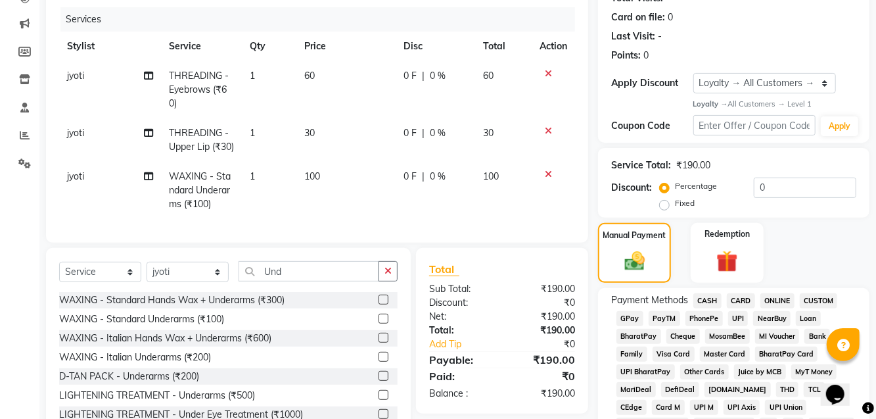
scroll to position [157, 0]
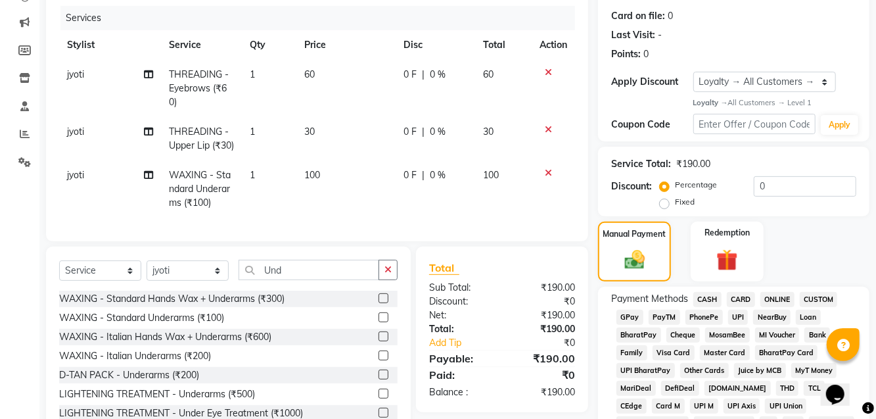
click at [525, 318] on span "GPay" at bounding box center [630, 317] width 27 height 15
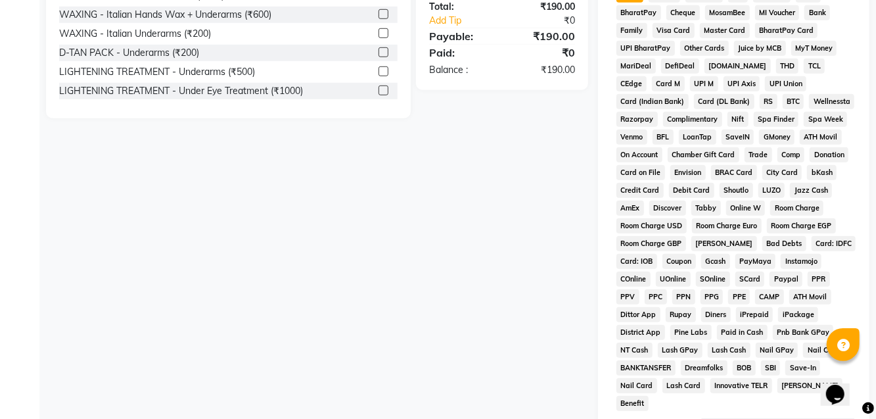
scroll to position [589, 0]
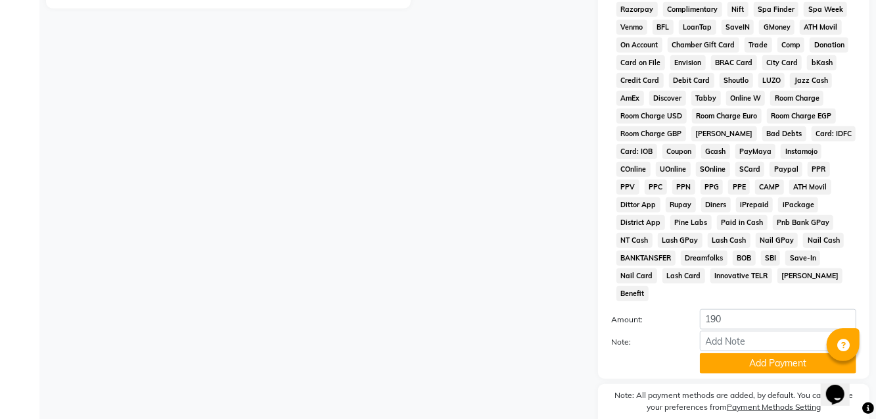
click at [525, 353] on button "Add Payment" at bounding box center [778, 363] width 156 height 20
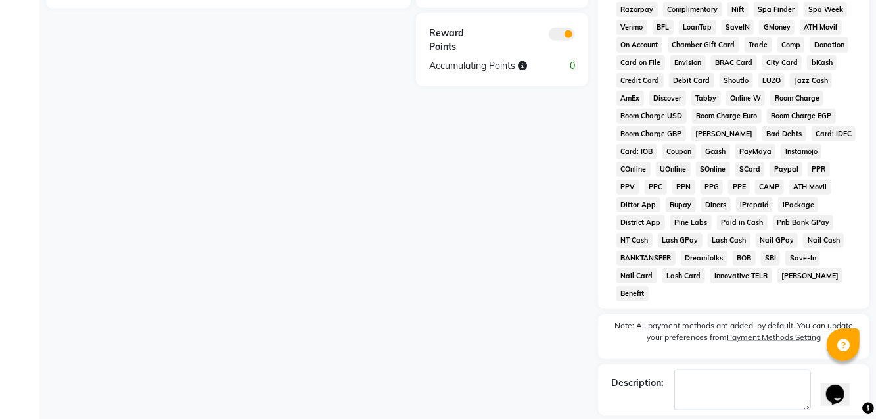
checkbox input "false"
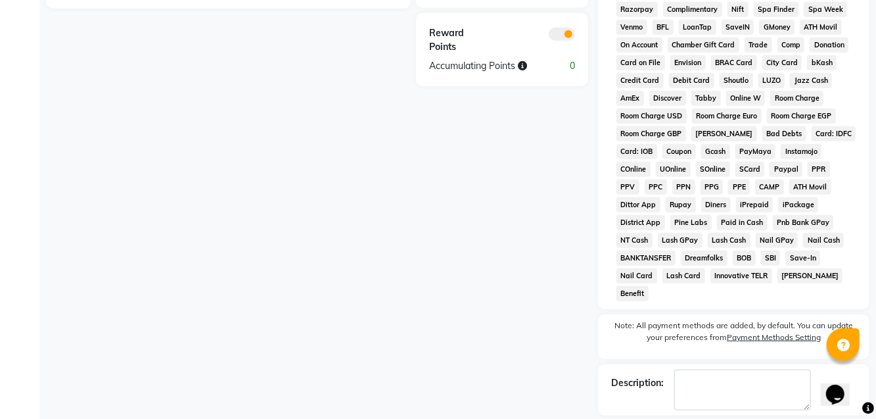
checkbox input "false"
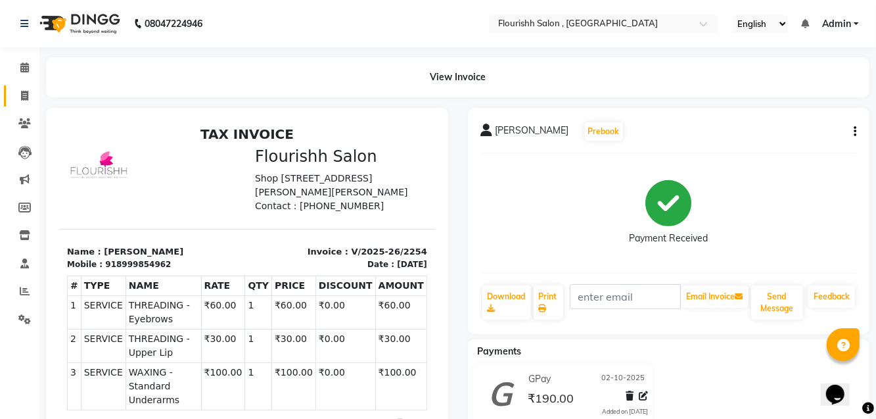
click at [20, 98] on span at bounding box center [24, 96] width 23 height 15
select select "service"
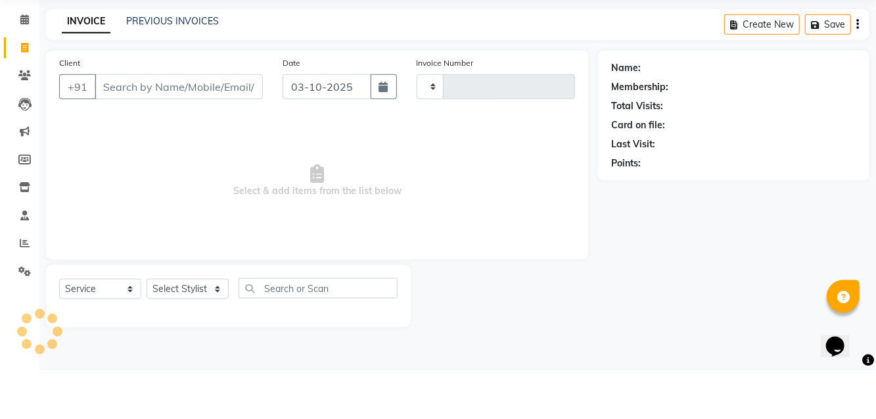
type input "2255"
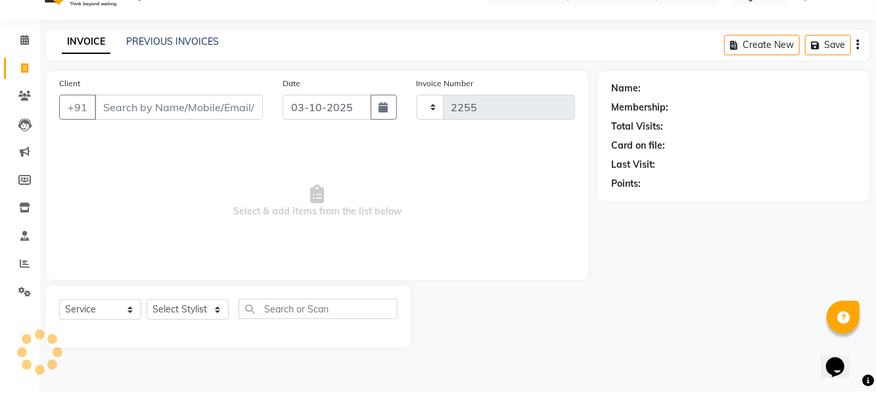
select select "4182"
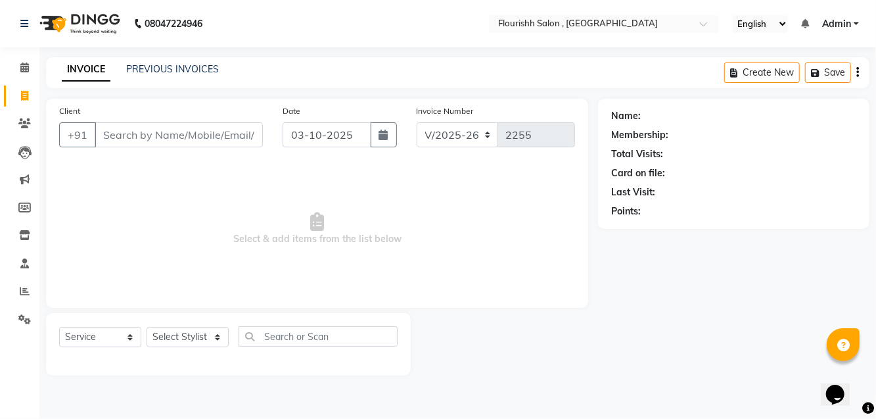
click at [155, 133] on input "Client" at bounding box center [179, 134] width 168 height 25
type input "8705096769"
click at [243, 140] on span "Add Client" at bounding box center [229, 134] width 52 height 13
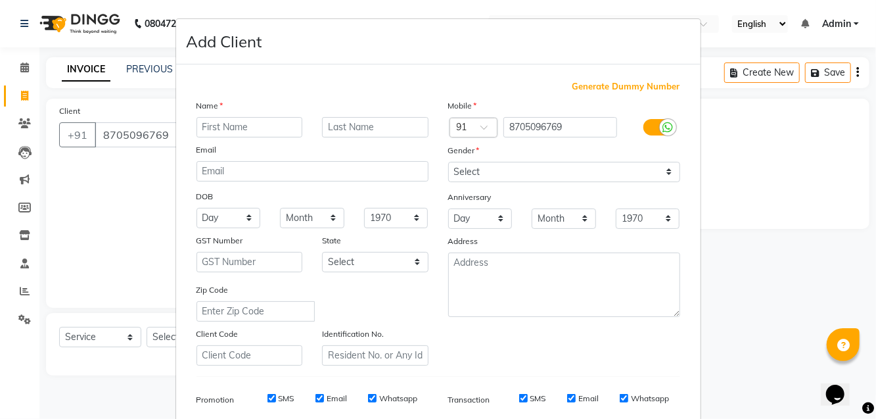
click at [232, 131] on input "text" at bounding box center [250, 127] width 106 height 20
click at [220, 124] on input "text" at bounding box center [250, 127] width 106 height 20
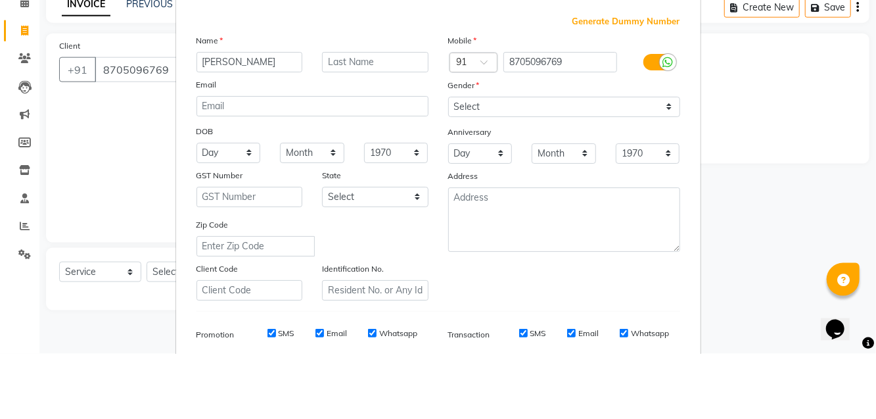
type input "Astha"
click at [525, 170] on select "Select [DEMOGRAPHIC_DATA] [DEMOGRAPHIC_DATA] Other Prefer Not To Say" at bounding box center [564, 172] width 232 height 20
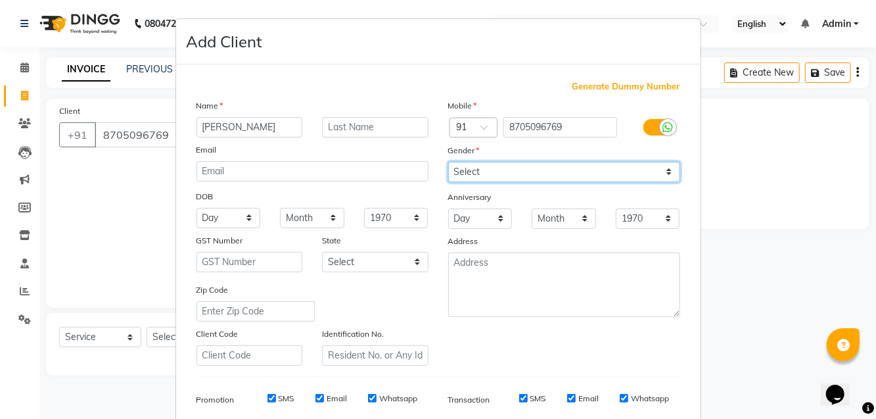
select select "[DEMOGRAPHIC_DATA]"
click at [448, 162] on select "Select [DEMOGRAPHIC_DATA] [DEMOGRAPHIC_DATA] Other Prefer Not To Say" at bounding box center [564, 172] width 232 height 20
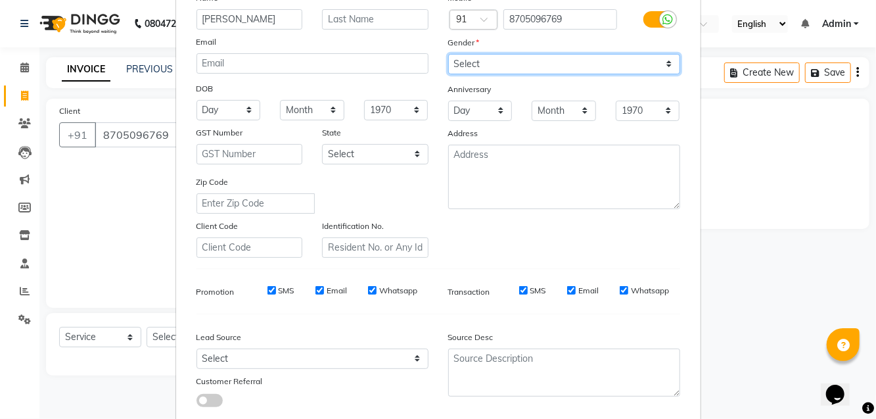
scroll to position [144, 0]
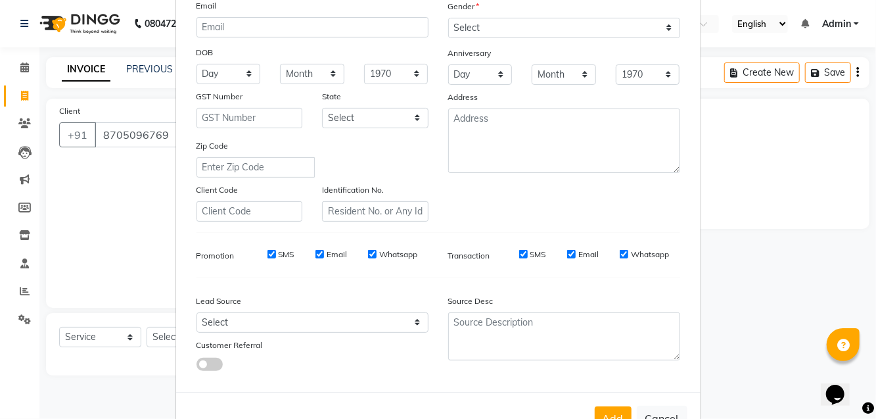
click at [525, 423] on button "Add" at bounding box center [613, 418] width 37 height 24
select select
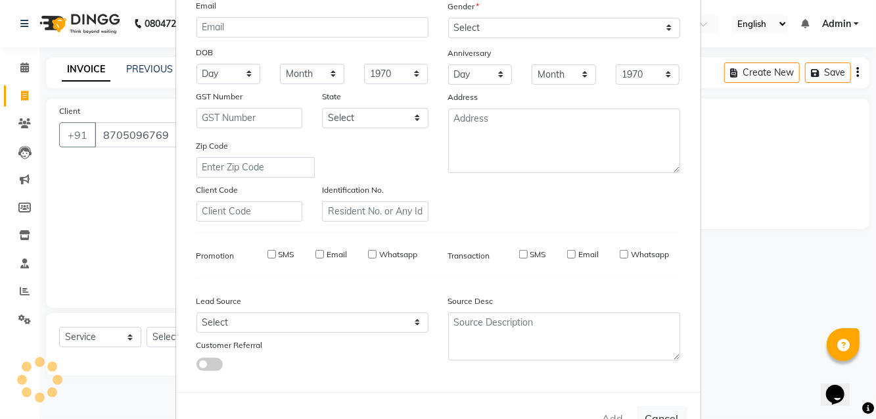
select select
checkbox input "false"
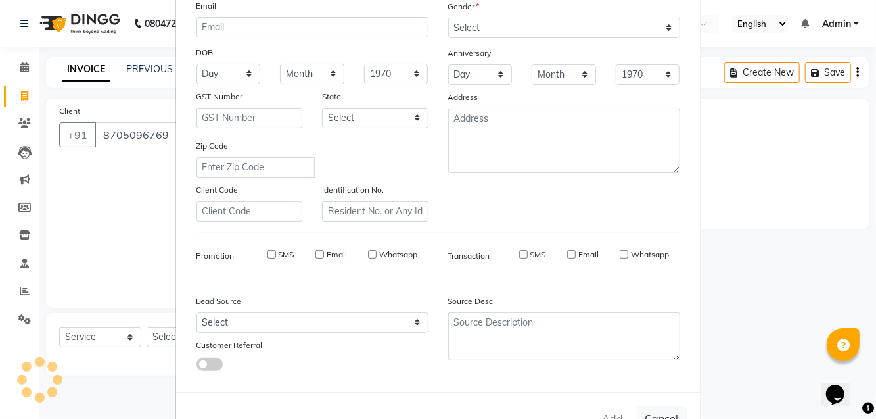
checkbox input "false"
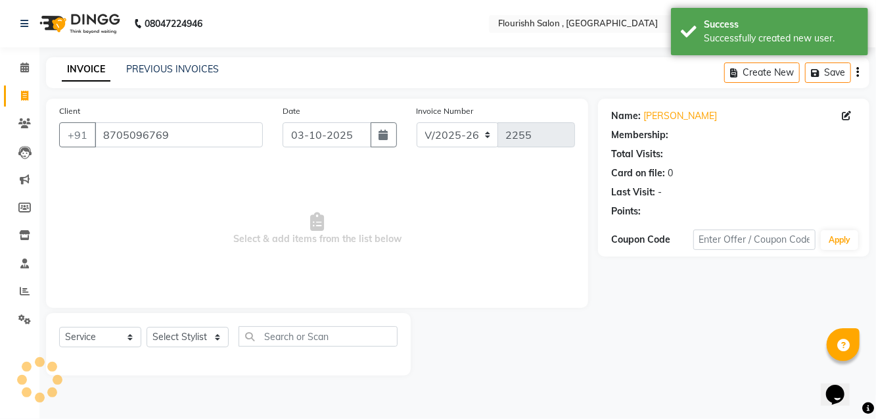
select select "1: Object"
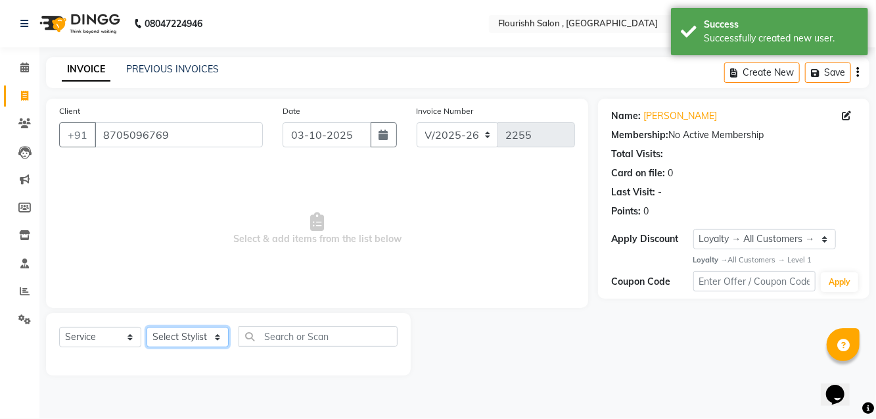
click at [174, 344] on select "Select Stylist [PERSON_NAME] jyoti Manager Mrs [PERSON_NAME] Ms [PERSON_NAME] […" at bounding box center [188, 337] width 82 height 20
select select "83358"
click at [147, 327] on select "Select Stylist [PERSON_NAME] jyoti Manager Mrs [PERSON_NAME] Ms [PERSON_NAME] […" at bounding box center [188, 337] width 82 height 20
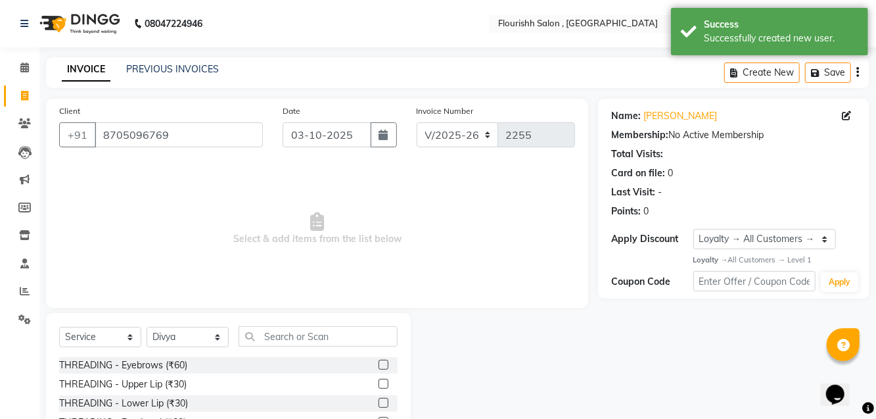
click at [382, 363] on label at bounding box center [384, 365] width 10 height 10
click at [382, 363] on input "checkbox" at bounding box center [383, 365] width 9 height 9
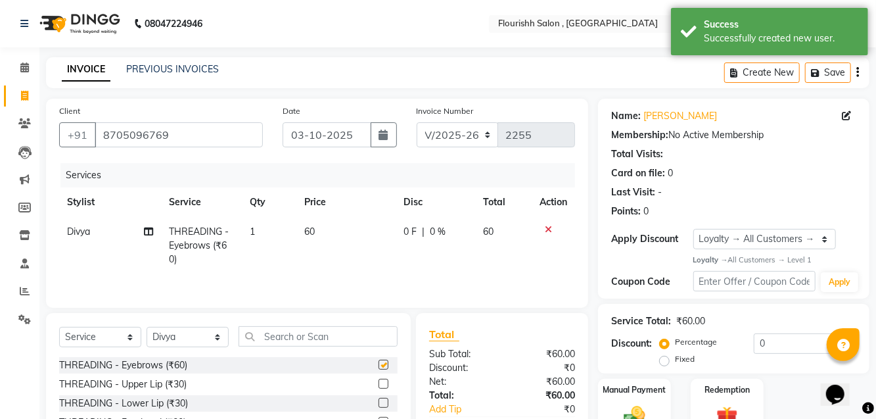
checkbox input "false"
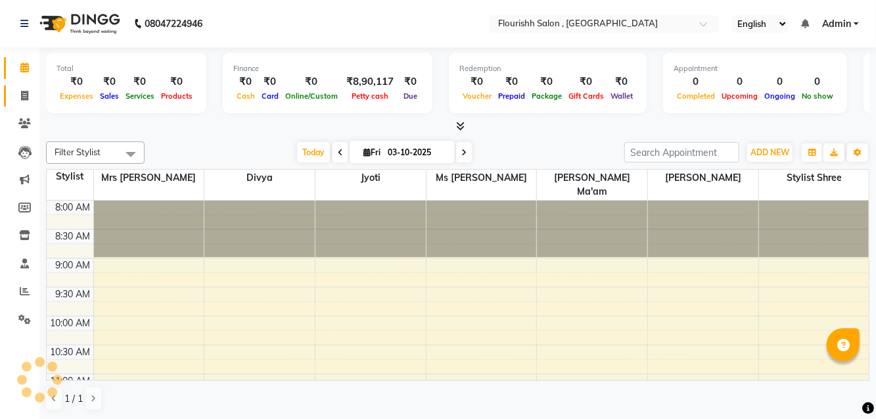
click at [30, 105] on link "Invoice" at bounding box center [20, 96] width 32 height 22
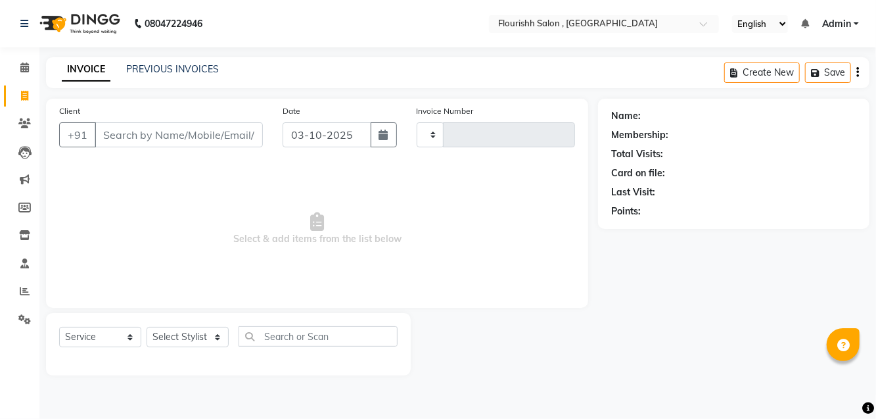
click at [26, 100] on icon at bounding box center [24, 96] width 7 height 10
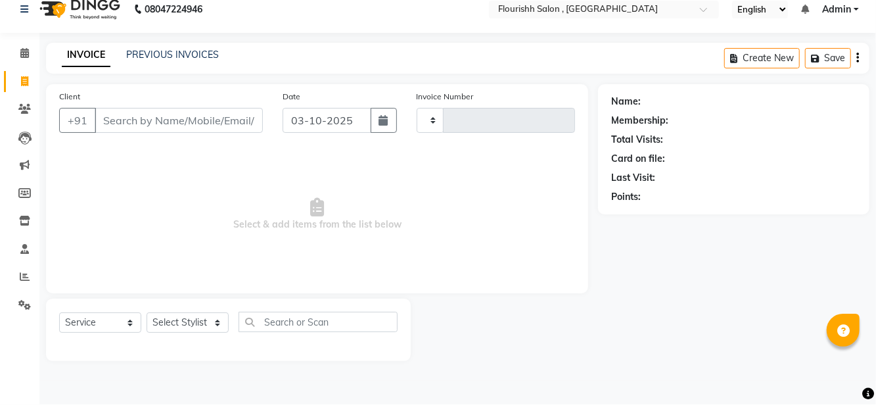
select select "service"
select select "4182"
type input "2255"
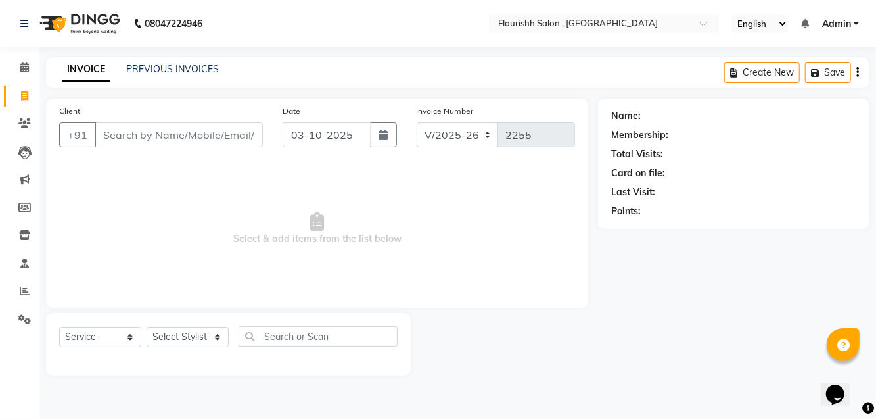
click at [125, 135] on input "Client" at bounding box center [179, 134] width 168 height 25
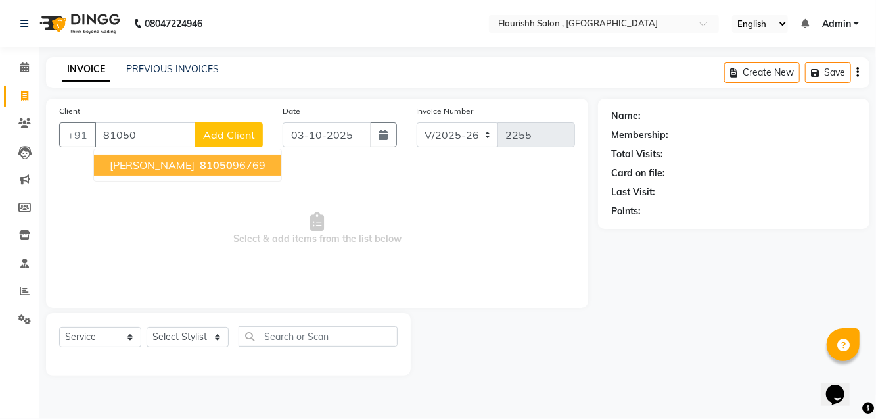
click at [138, 167] on span "Astha" at bounding box center [152, 164] width 85 height 13
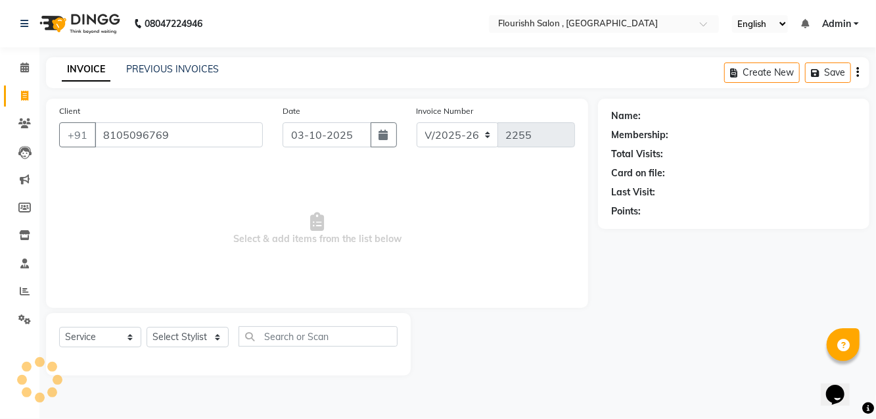
type input "8105096769"
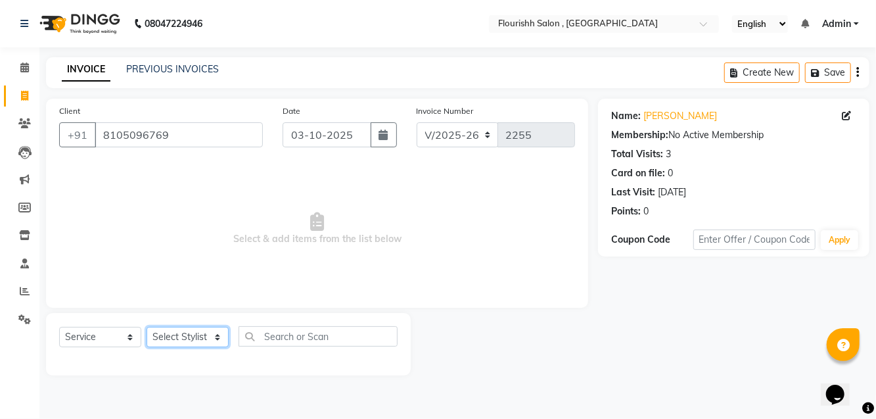
click at [172, 343] on select "Select Stylist [PERSON_NAME] jyoti Manager Mrs [PERSON_NAME] Ms [PERSON_NAME] […" at bounding box center [188, 337] width 82 height 20
select select "83358"
click at [147, 327] on select "Select Stylist [PERSON_NAME] jyoti Manager Mrs [PERSON_NAME] Ms [PERSON_NAME] […" at bounding box center [188, 337] width 82 height 20
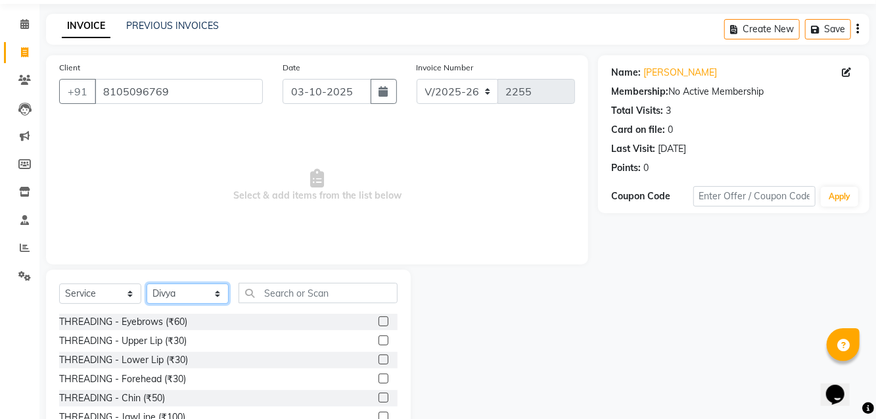
scroll to position [43, 0]
click at [179, 326] on div "THREADING - Eyebrows (₹60)" at bounding box center [123, 322] width 128 height 14
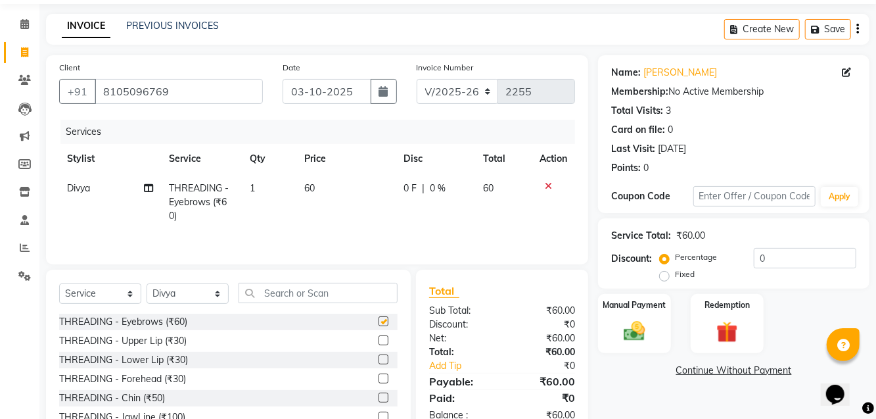
checkbox input "false"
click at [187, 342] on div "THREADING - Upper Lip (₹30)" at bounding box center [123, 341] width 128 height 14
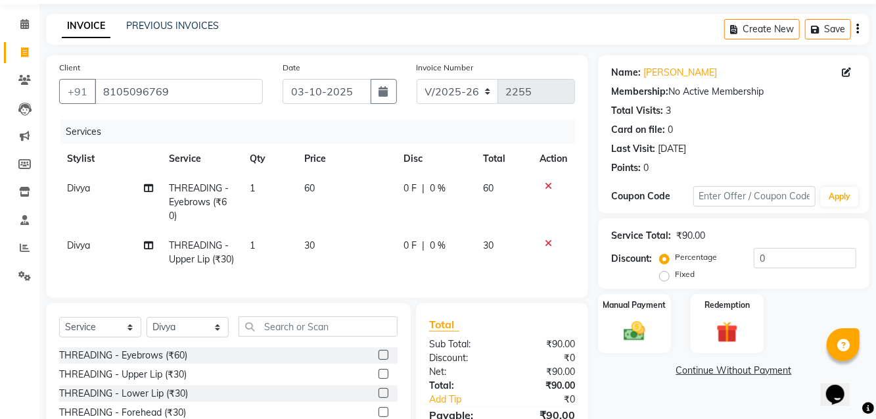
click at [174, 381] on div "THREADING - Upper Lip (₹30)" at bounding box center [123, 374] width 128 height 14
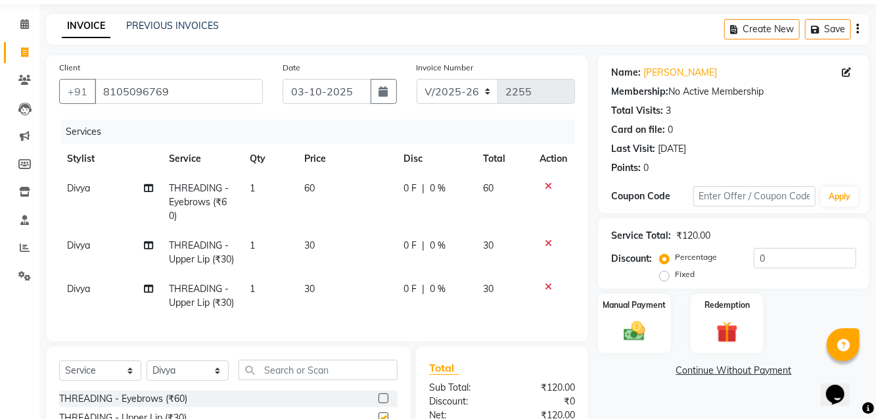
checkbox input "false"
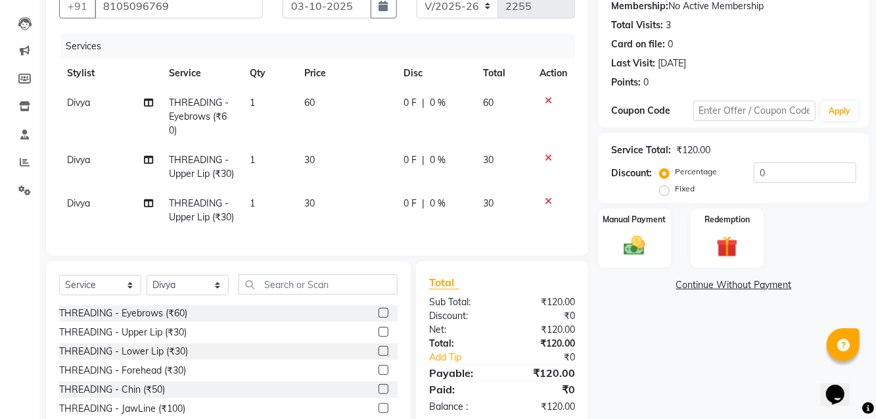
scroll to position [170, 0]
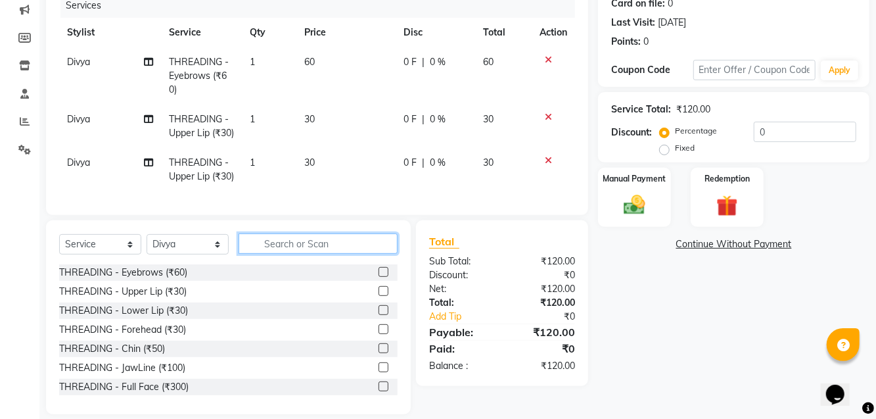
click at [348, 254] on input "text" at bounding box center [318, 243] width 159 height 20
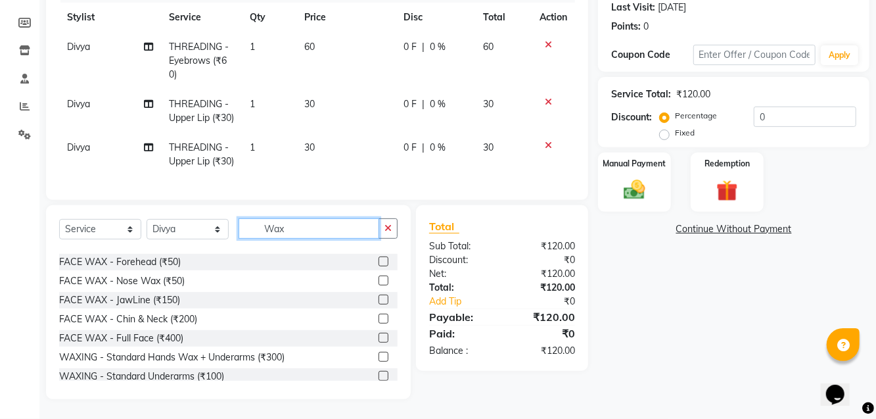
scroll to position [34, 0]
type input "Wax"
click at [268, 327] on div "FACE WAX - Chin & Neck (₹200)" at bounding box center [228, 318] width 339 height 16
click at [385, 323] on label at bounding box center [384, 318] width 10 height 10
click at [385, 323] on input "checkbox" at bounding box center [383, 318] width 9 height 9
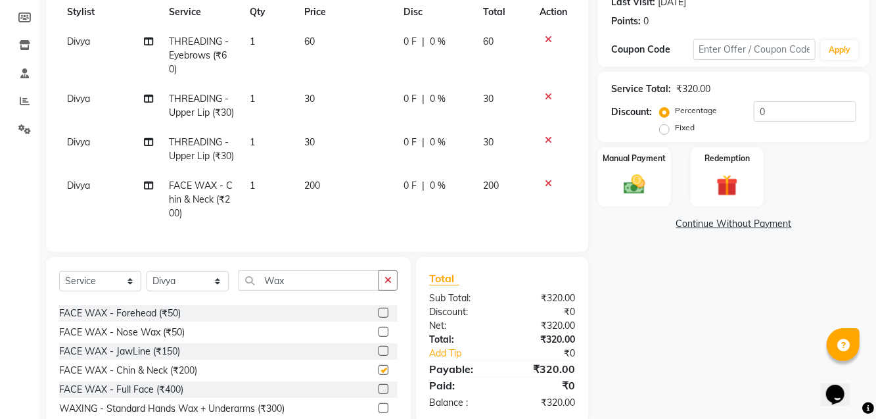
checkbox input "false"
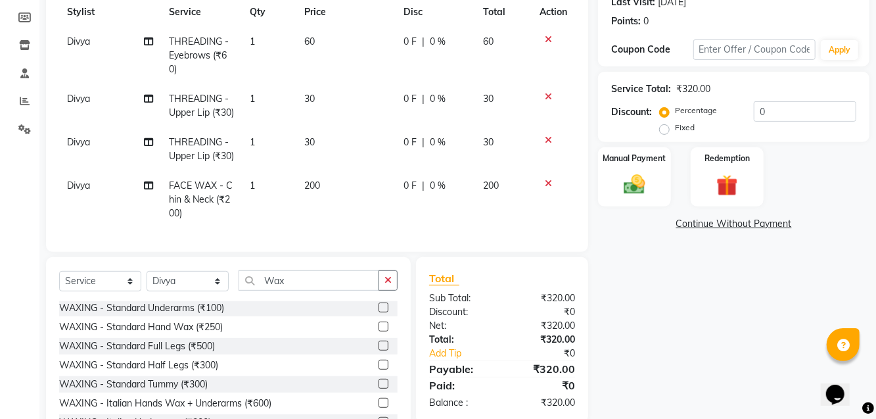
scroll to position [155, 0]
click at [271, 353] on div "WAXING - Standard Full Legs (₹500)" at bounding box center [228, 345] width 339 height 16
click at [380, 349] on label at bounding box center [384, 344] width 10 height 10
click at [380, 349] on input "checkbox" at bounding box center [383, 344] width 9 height 9
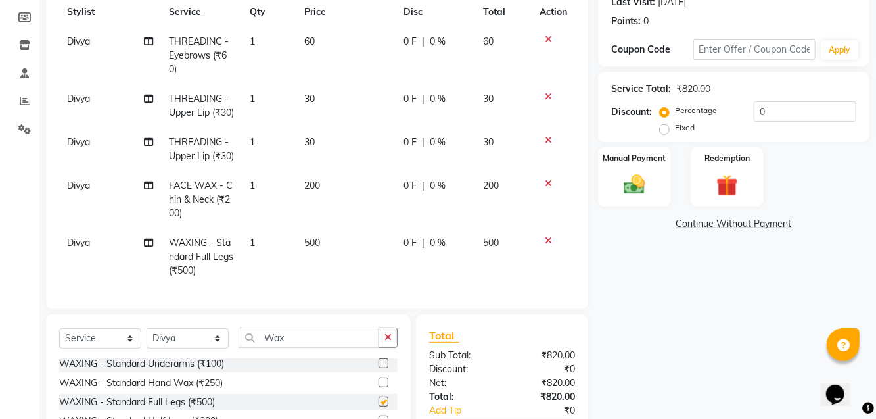
checkbox input "false"
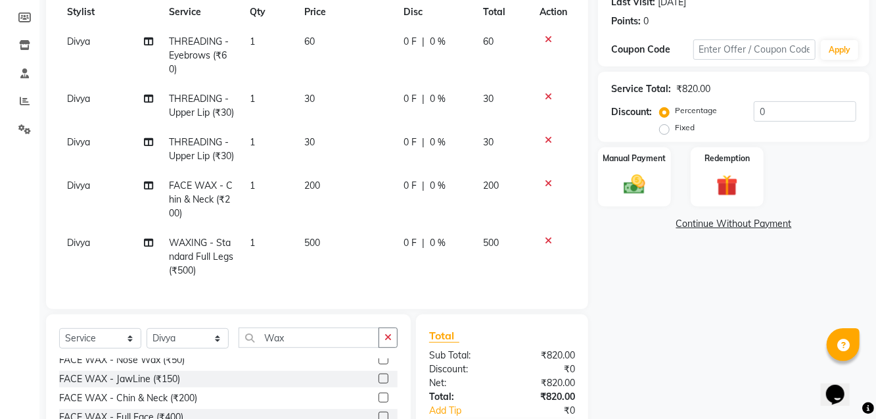
scroll to position [68, 0]
click at [872, 385] on div "Name: Astha Membership: No Active Membership Total Visits: 3 Card on file: 0 La…" at bounding box center [738, 208] width 281 height 599
click at [550, 145] on icon at bounding box center [548, 139] width 7 height 9
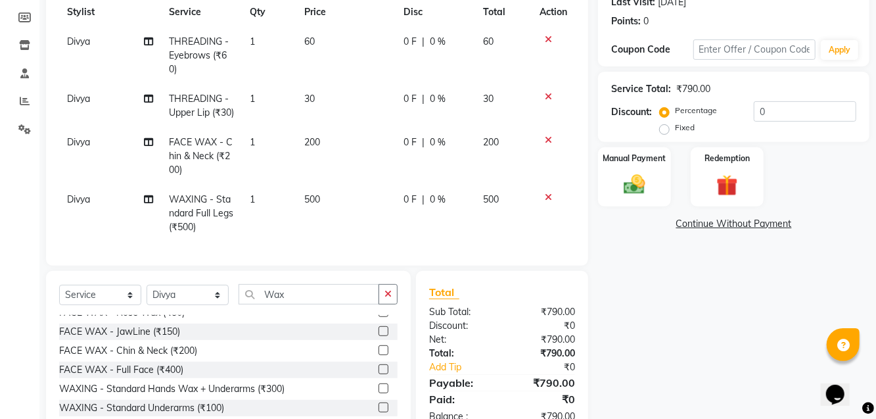
click at [635, 183] on img at bounding box center [634, 184] width 35 height 25
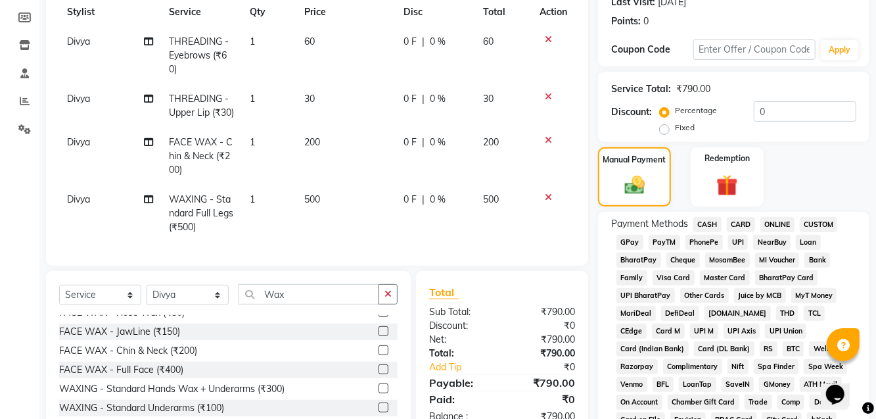
click at [636, 237] on span "GPay" at bounding box center [630, 242] width 27 height 15
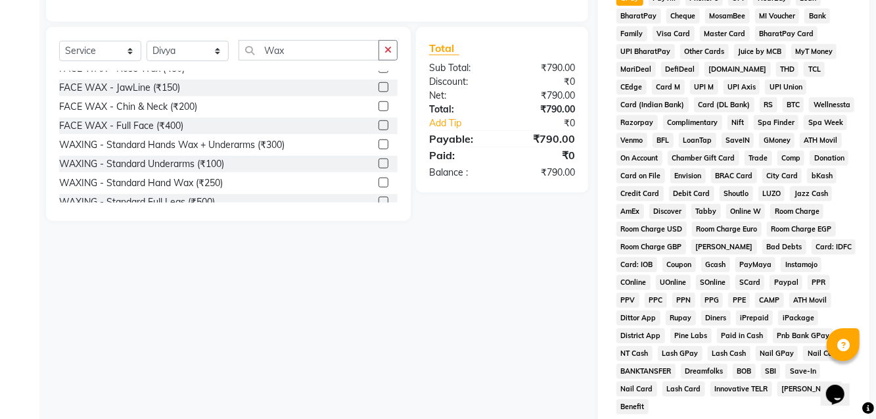
scroll to position [542, 0]
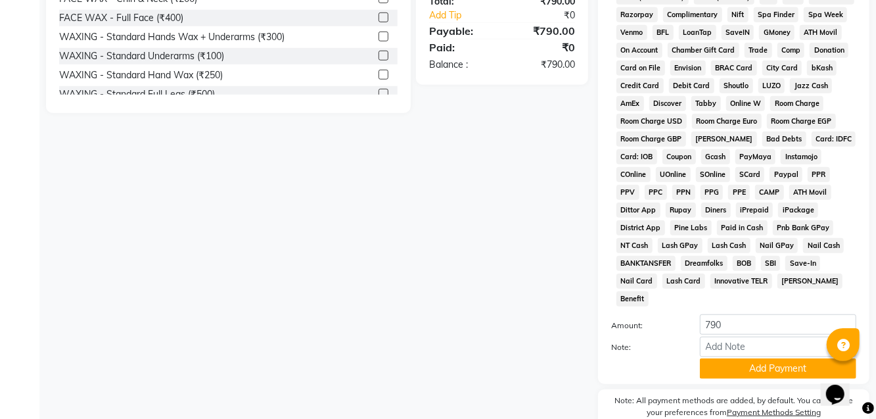
click at [789, 358] on button "Add Payment" at bounding box center [778, 368] width 156 height 20
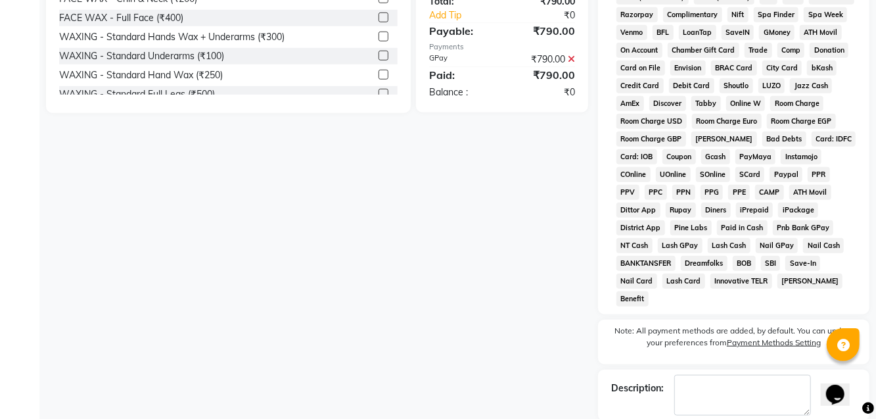
checkbox input "false"
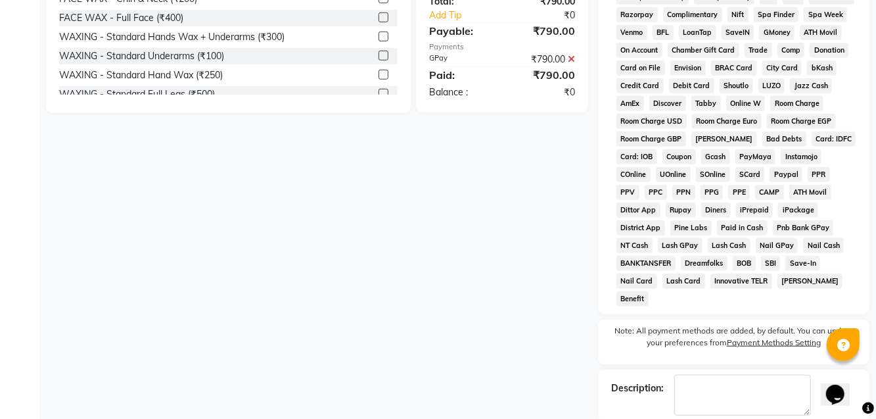
checkbox input "false"
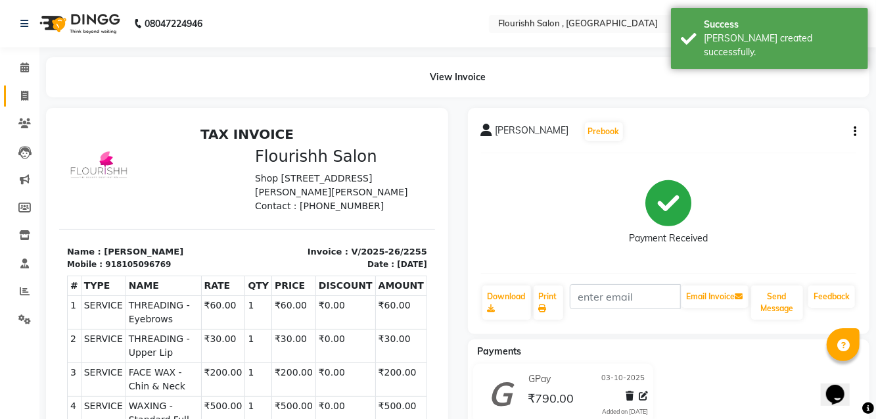
click at [15, 96] on span at bounding box center [24, 96] width 23 height 15
select select "service"
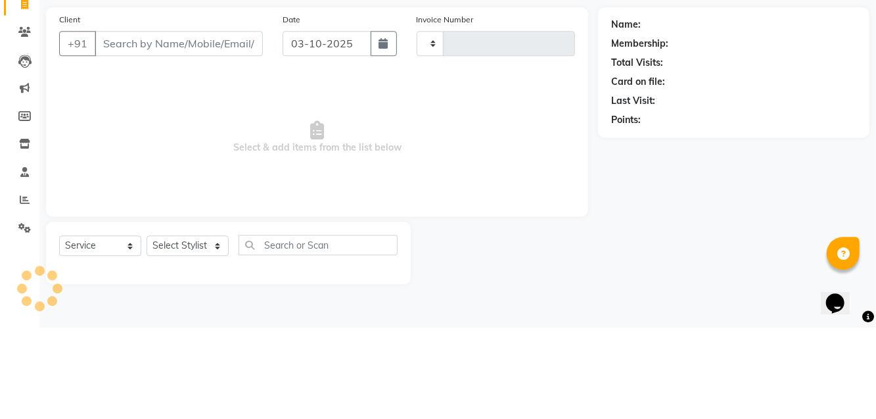
type input "2256"
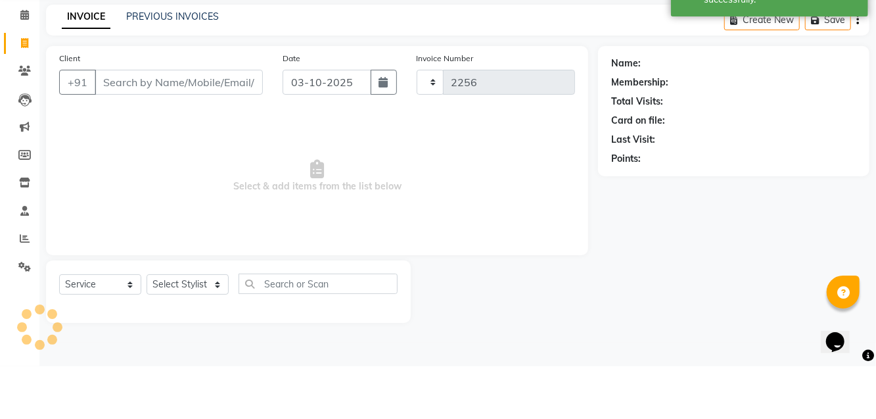
select select "4182"
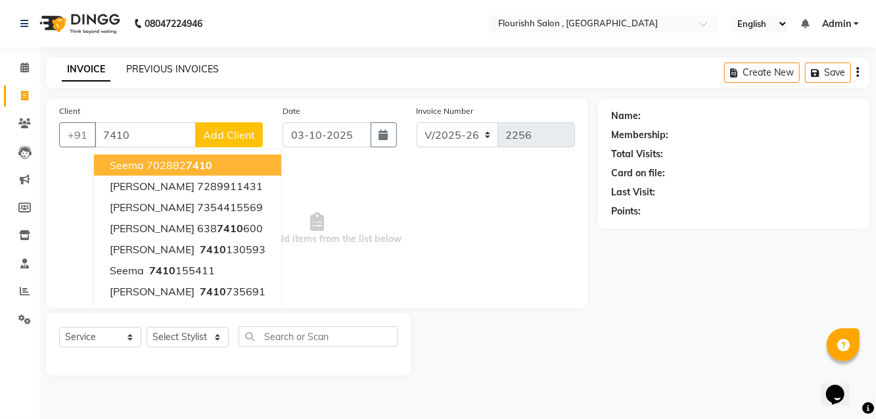
click at [162, 63] on link "PREVIOUS INVOICES" at bounding box center [172, 69] width 93 height 12
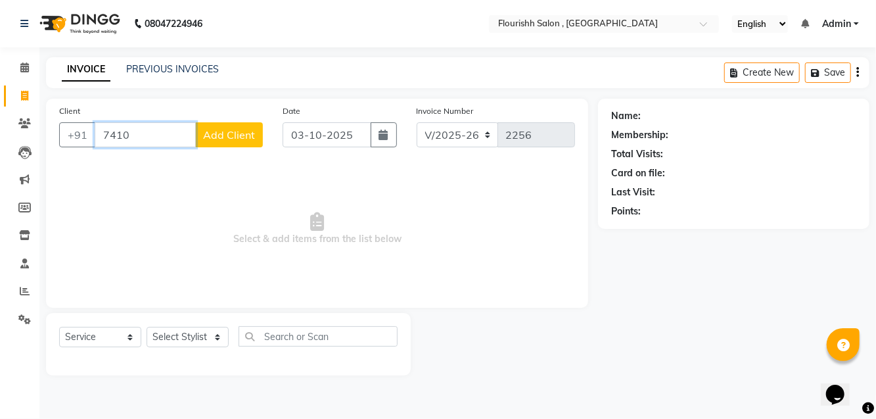
click at [147, 128] on input "7410" at bounding box center [145, 134] width 101 height 25
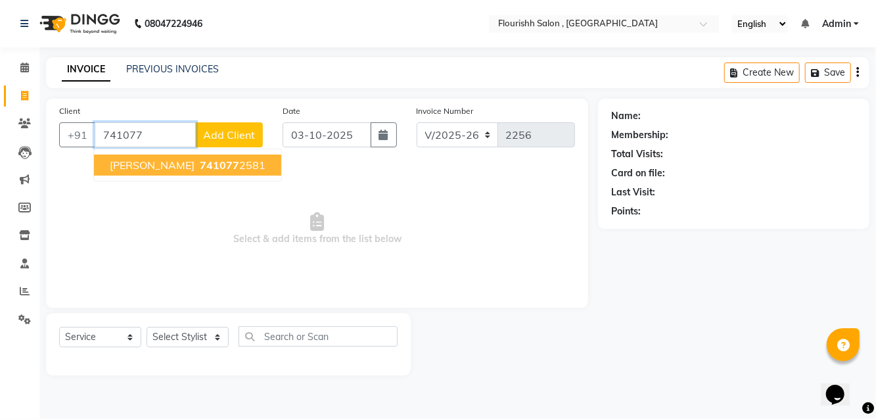
click at [124, 168] on span "Rajul" at bounding box center [152, 164] width 85 height 13
type input "7410772581"
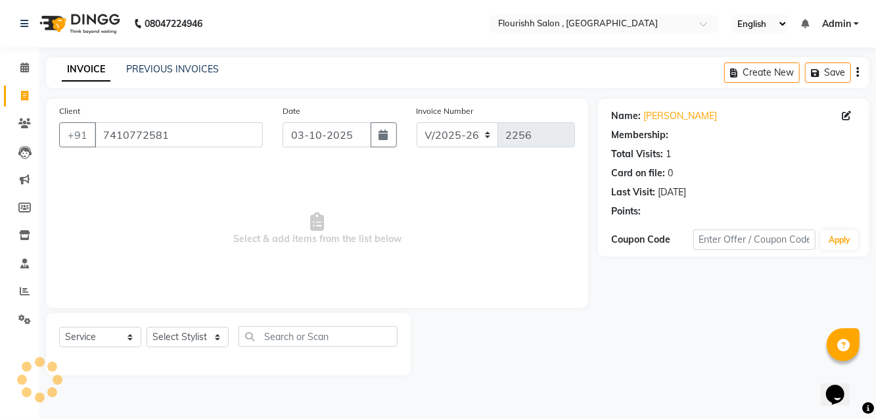
select select "1: Object"
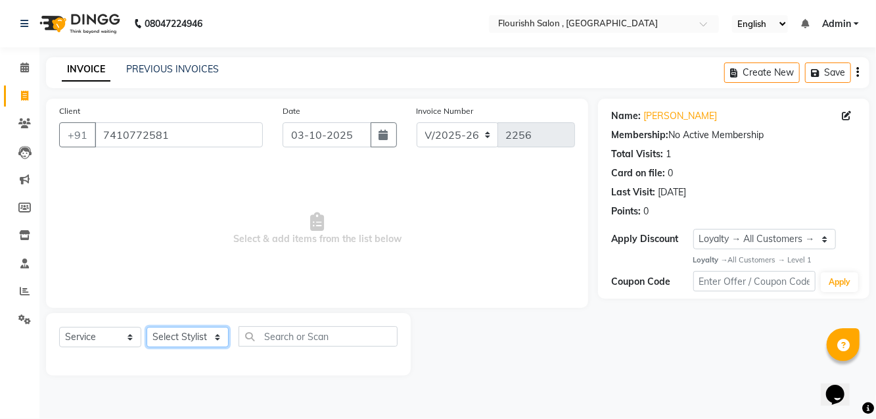
click at [176, 340] on select "Select Stylist" at bounding box center [188, 337] width 82 height 20
click at [147, 327] on select "Select Stylist" at bounding box center [188, 337] width 82 height 20
click at [171, 337] on select "Select Stylist" at bounding box center [188, 337] width 82 height 20
click at [176, 332] on select "Select Stylist" at bounding box center [188, 337] width 82 height 20
click at [19, 65] on span at bounding box center [24, 67] width 23 height 15
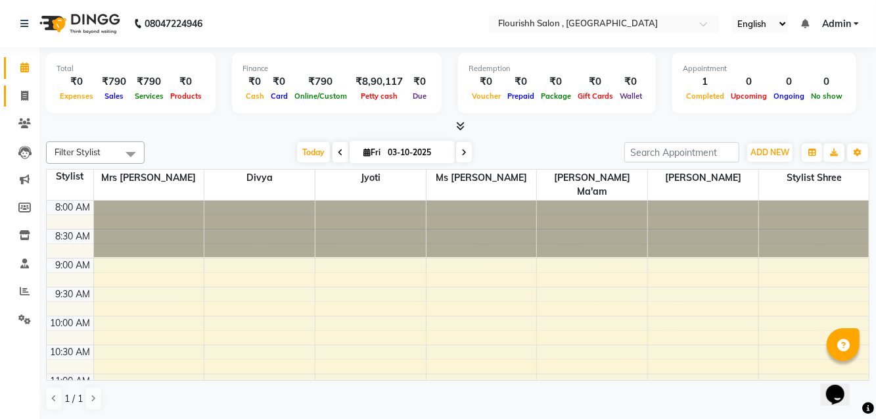
click at [29, 97] on span at bounding box center [24, 96] width 23 height 15
select select "service"
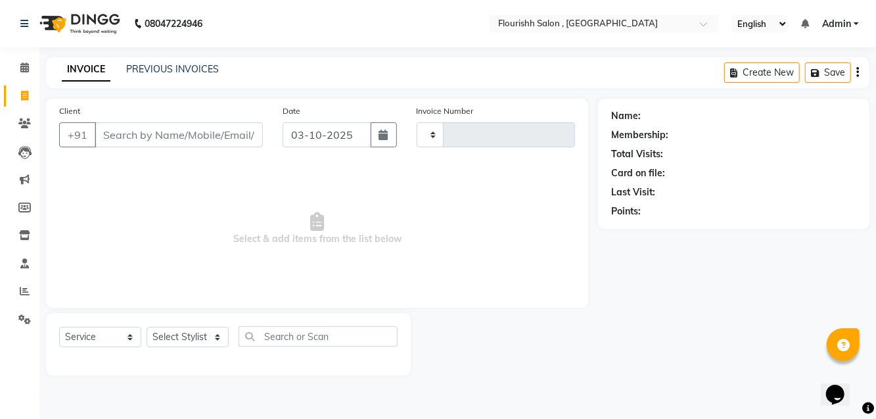
type input "2256"
select select "4182"
click at [130, 138] on input "Client" at bounding box center [179, 134] width 168 height 25
click at [122, 137] on input "74010775817" at bounding box center [145, 134] width 101 height 25
click at [185, 139] on input "7410775817" at bounding box center [145, 134] width 101 height 25
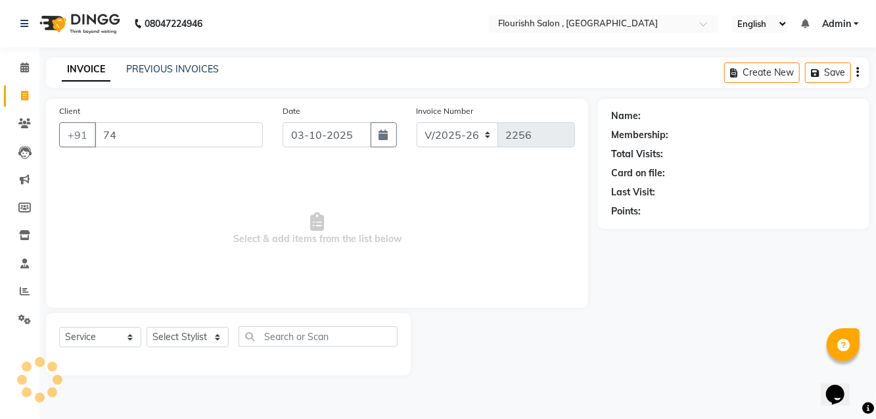
type input "7"
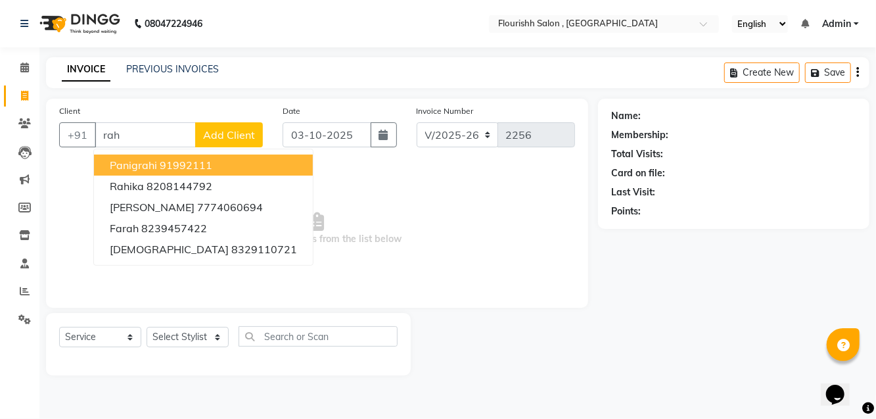
type input "rah"
click at [156, 137] on input "rah" at bounding box center [145, 134] width 101 height 25
type input "03-10-2025"
type input "r"
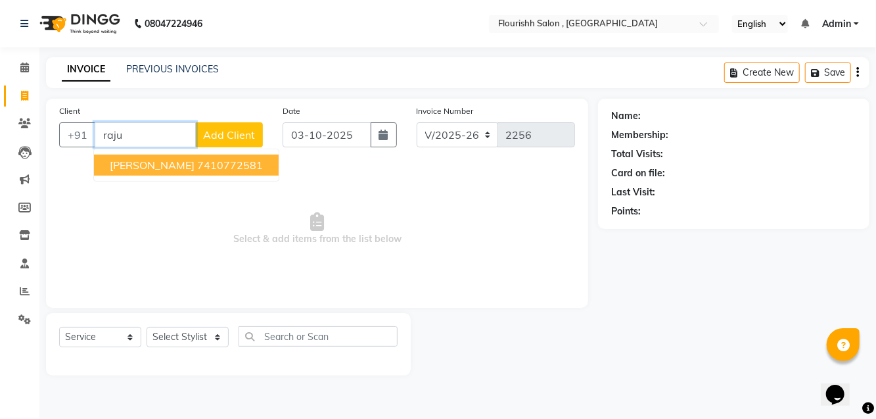
click at [128, 158] on span "Rajul" at bounding box center [152, 164] width 85 height 13
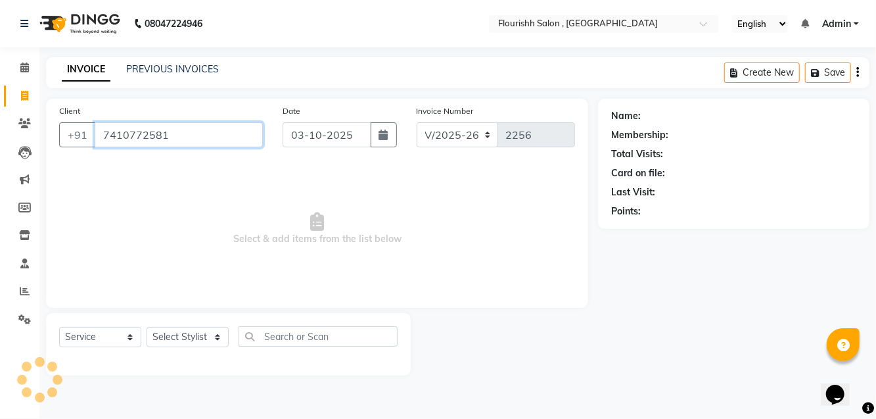
type input "7410772581"
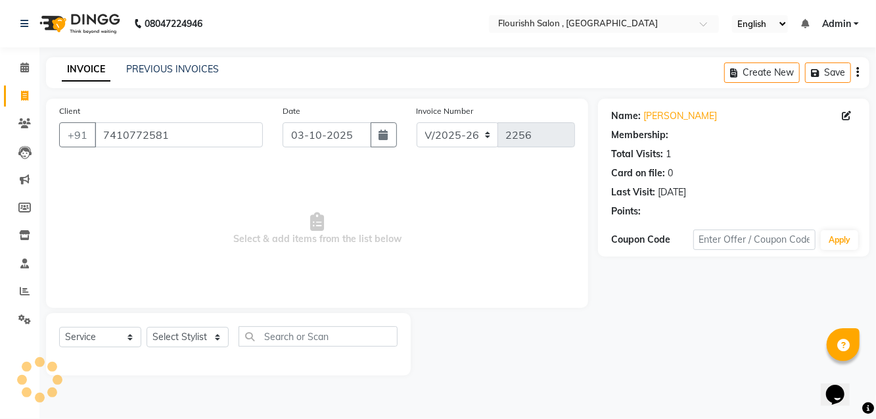
select select "1: Object"
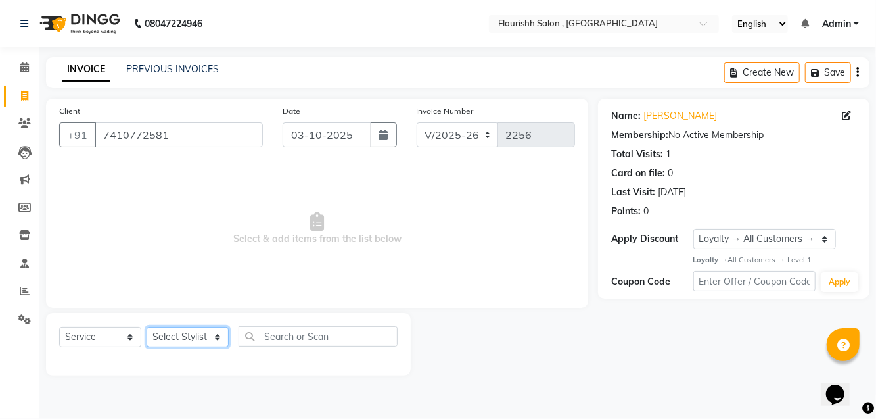
click at [176, 330] on select "Select Stylist [PERSON_NAME] jyoti Manager Mrs [PERSON_NAME] Ms [PERSON_NAME] […" at bounding box center [188, 337] width 82 height 20
select select "50665"
click at [147, 327] on select "Select Stylist [PERSON_NAME] jyoti Manager Mrs [PERSON_NAME] Ms [PERSON_NAME] […" at bounding box center [188, 337] width 82 height 20
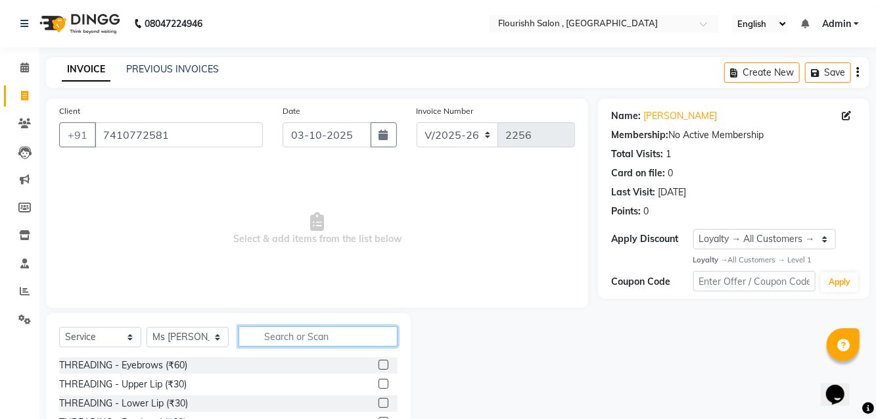
click at [306, 340] on input "text" at bounding box center [318, 336] width 159 height 20
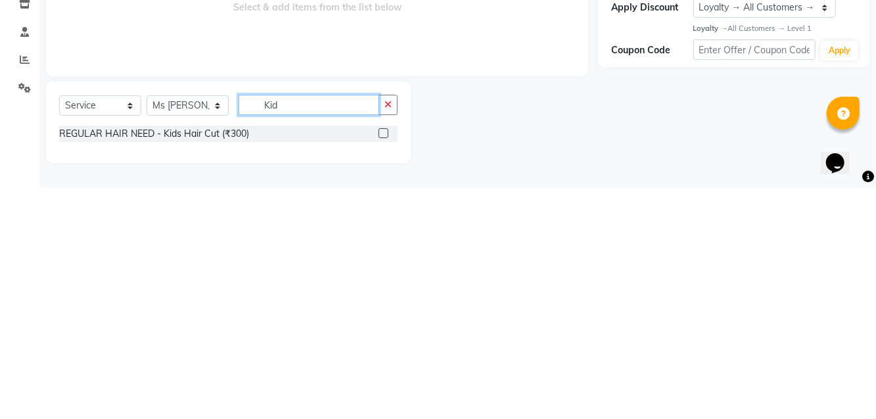
type input "Kid"
click at [102, 363] on div "REGULAR HAIR NEED - Kids Hair Cut (₹300)" at bounding box center [154, 365] width 190 height 14
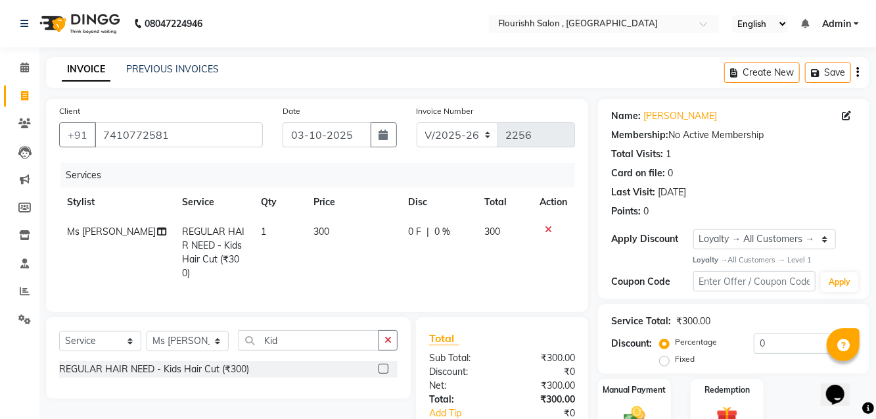
click at [100, 371] on div "REGULAR HAIR NEED - Kids Hair Cut (₹300)" at bounding box center [154, 369] width 190 height 14
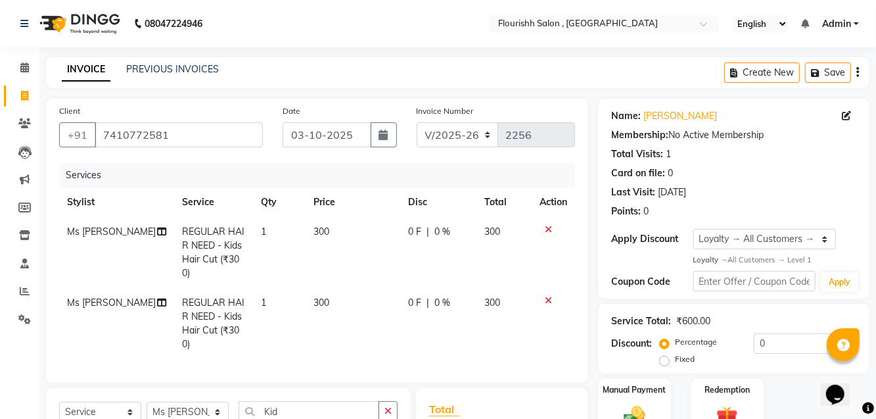
checkbox input "false"
click at [548, 299] on icon at bounding box center [548, 300] width 7 height 9
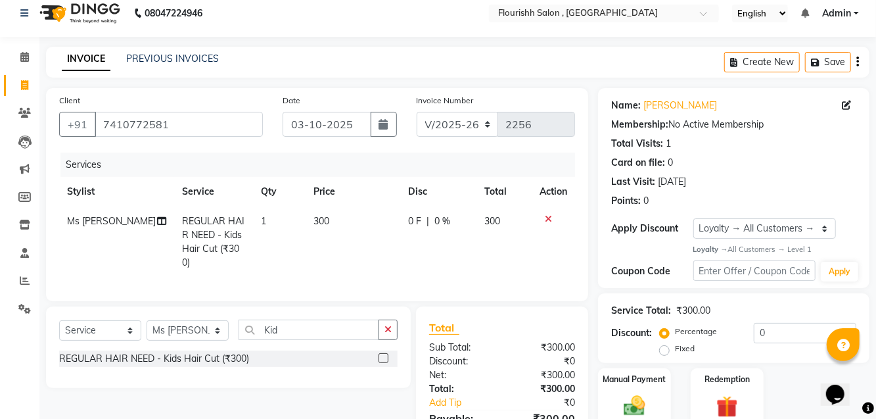
scroll to position [41, 0]
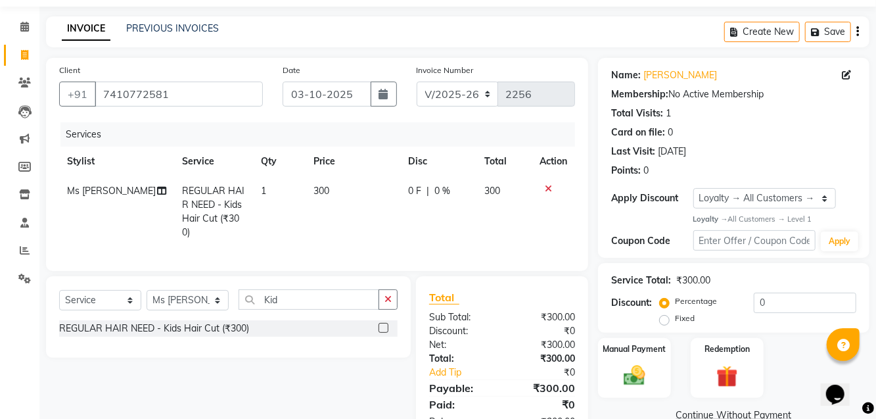
click at [638, 369] on img at bounding box center [634, 375] width 35 height 25
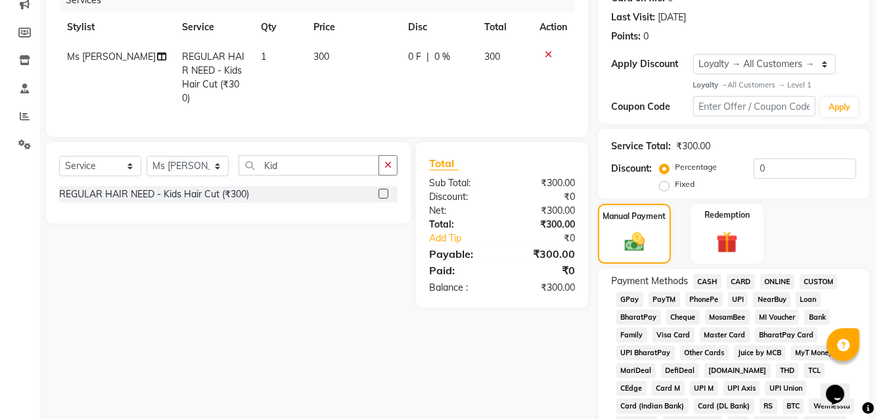
scroll to position [176, 0]
click at [639, 301] on span "GPay" at bounding box center [630, 298] width 27 height 15
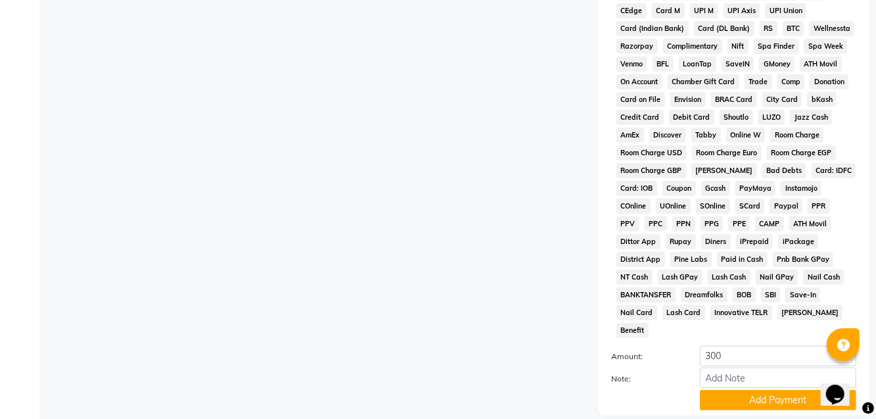
scroll to position [584, 0]
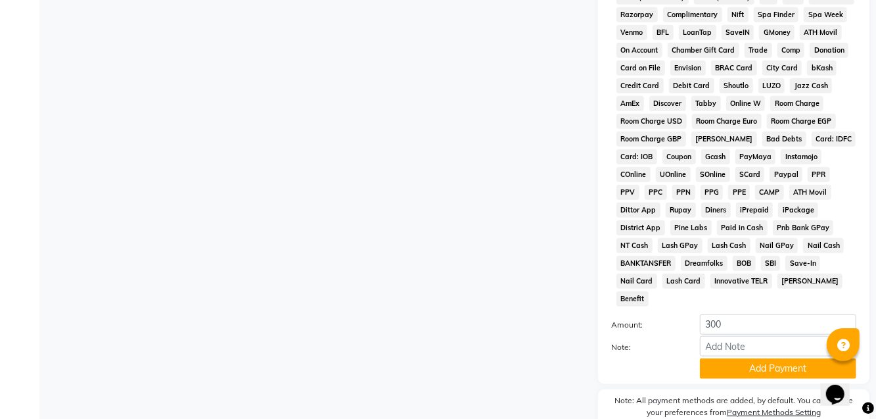
click at [778, 358] on button "Add Payment" at bounding box center [778, 368] width 156 height 20
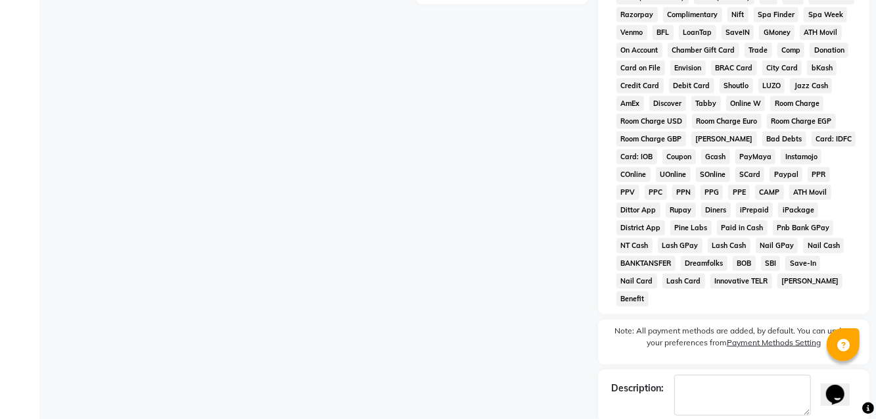
checkbox input "false"
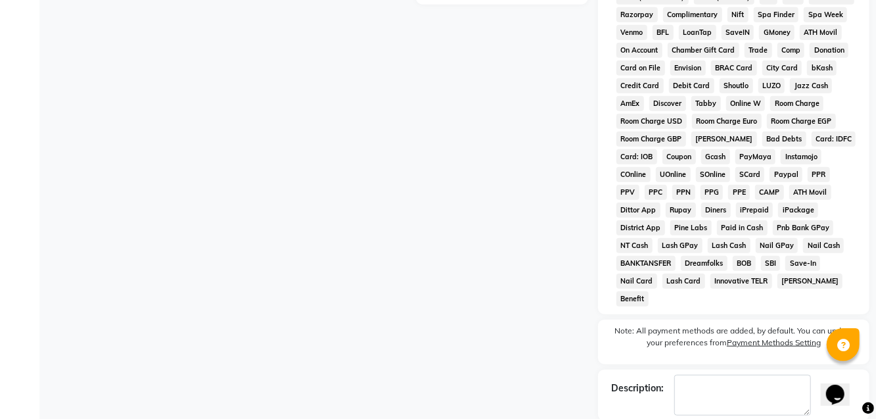
checkbox input "false"
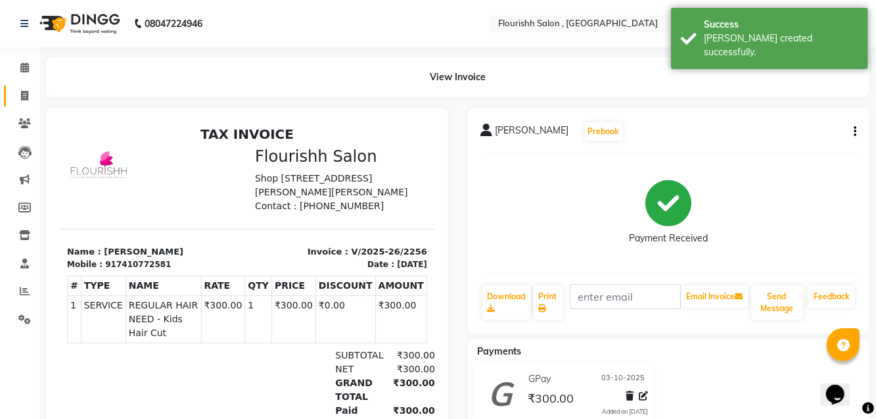
click at [29, 97] on span at bounding box center [24, 96] width 23 height 15
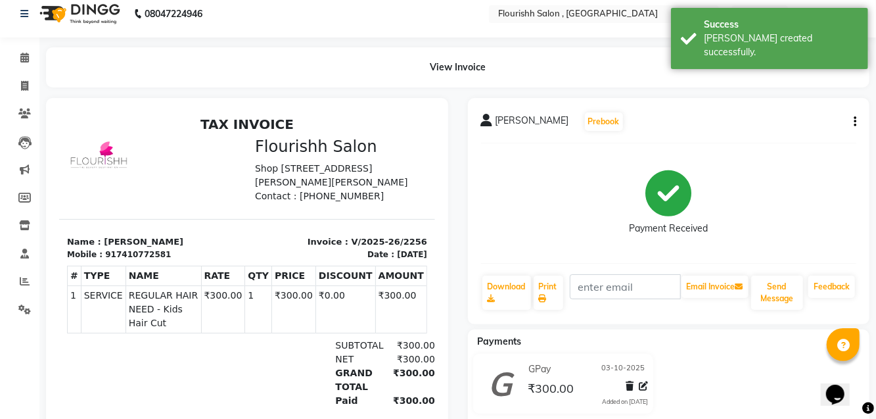
select select "service"
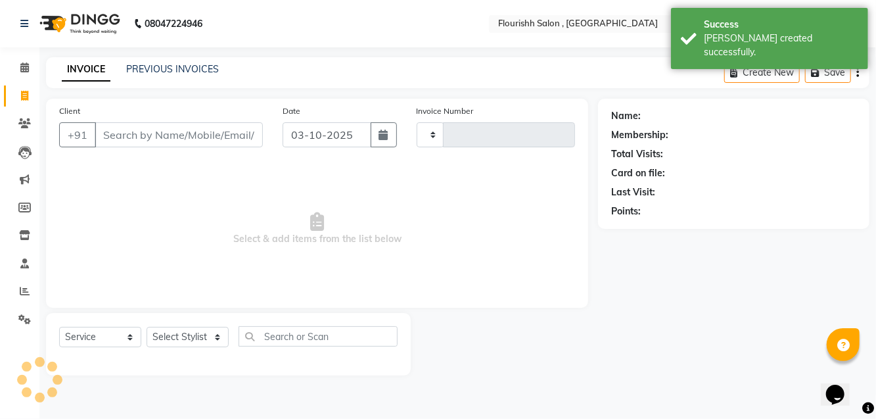
type input "2257"
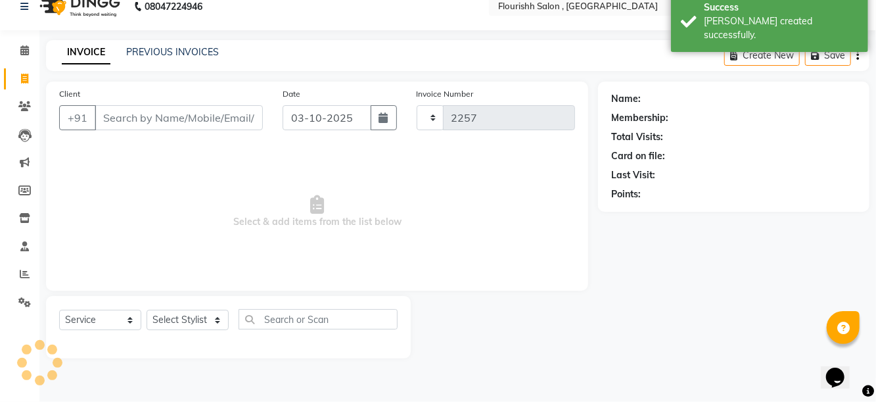
select select "4182"
click at [138, 135] on input "Client" at bounding box center [179, 134] width 168 height 25
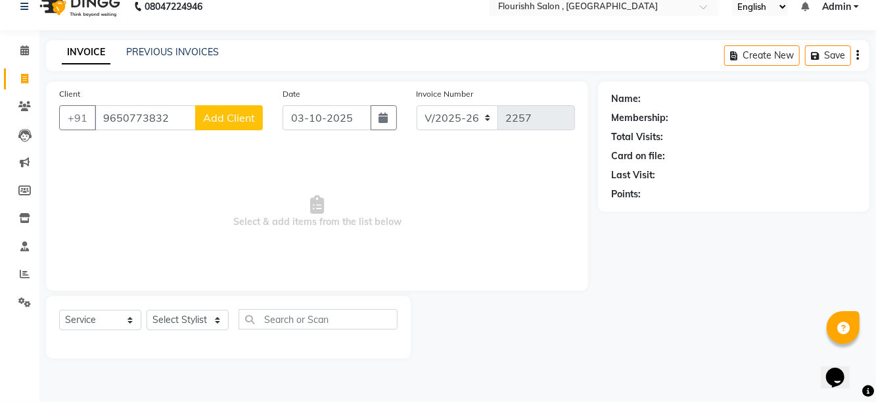
type input "9650773832"
click at [225, 128] on span "Add Client" at bounding box center [229, 134] width 52 height 13
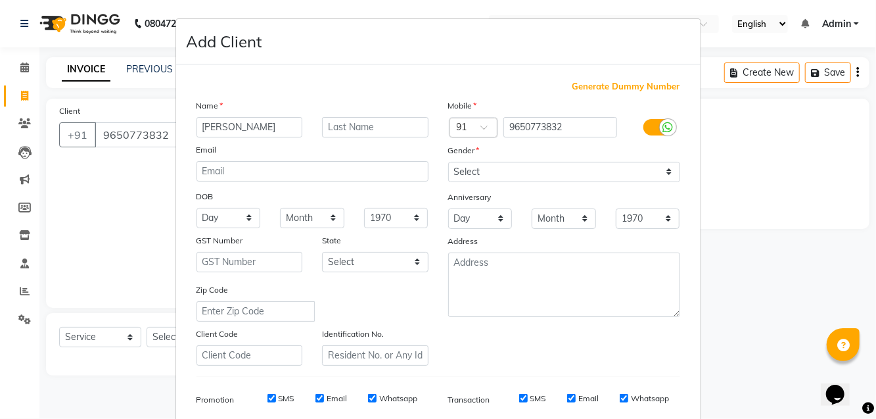
type input "Priyanshi"
click at [593, 170] on select "Select [DEMOGRAPHIC_DATA] [DEMOGRAPHIC_DATA] Other Prefer Not To Say" at bounding box center [564, 172] width 232 height 20
select select "[DEMOGRAPHIC_DATA]"
click at [448, 162] on select "Select [DEMOGRAPHIC_DATA] [DEMOGRAPHIC_DATA] Other Prefer Not To Say" at bounding box center [564, 172] width 232 height 20
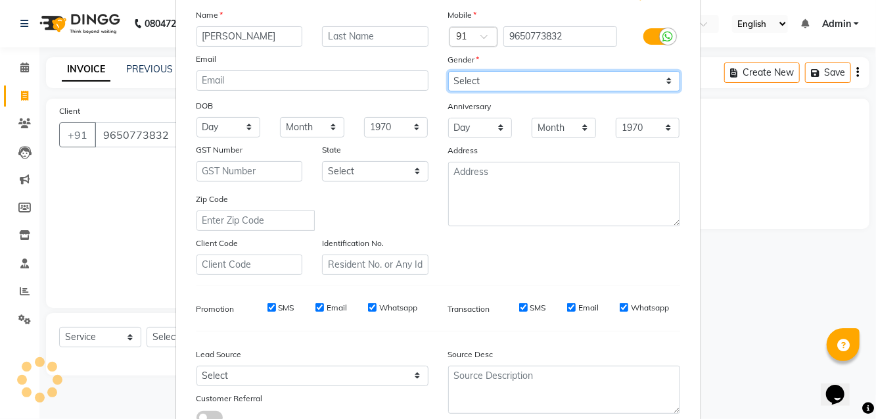
scroll to position [139, 0]
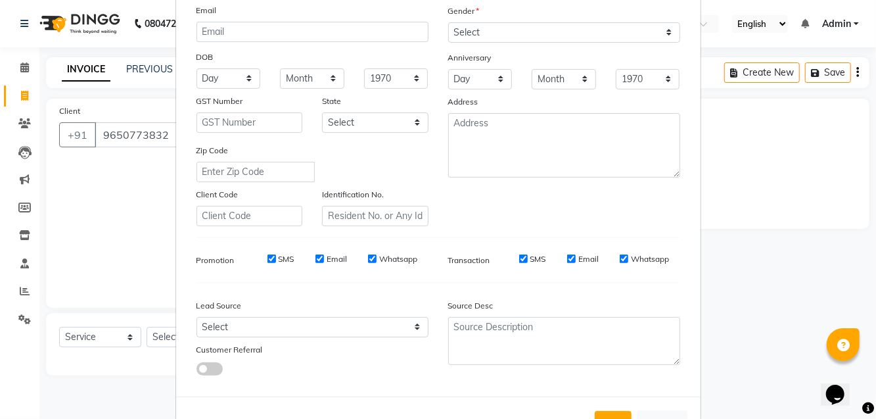
click at [625, 416] on button "Add" at bounding box center [613, 423] width 37 height 24
select select
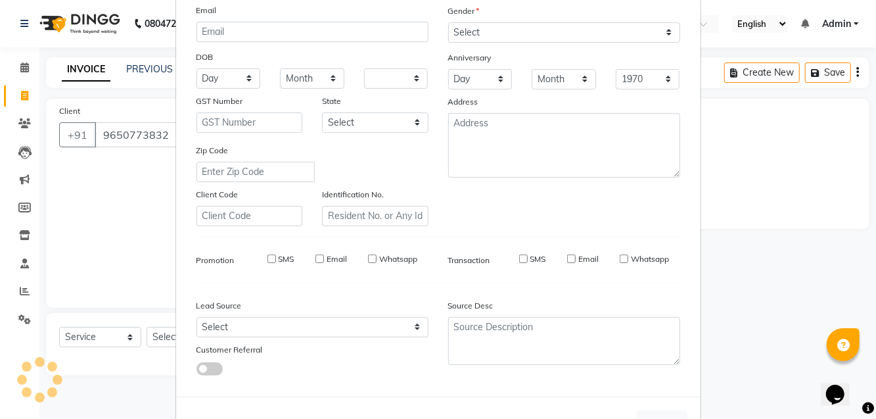
select select
checkbox input "false"
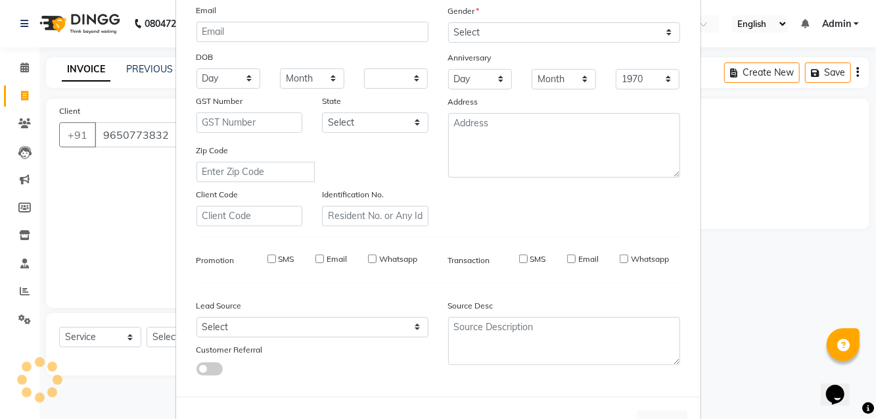
checkbox input "false"
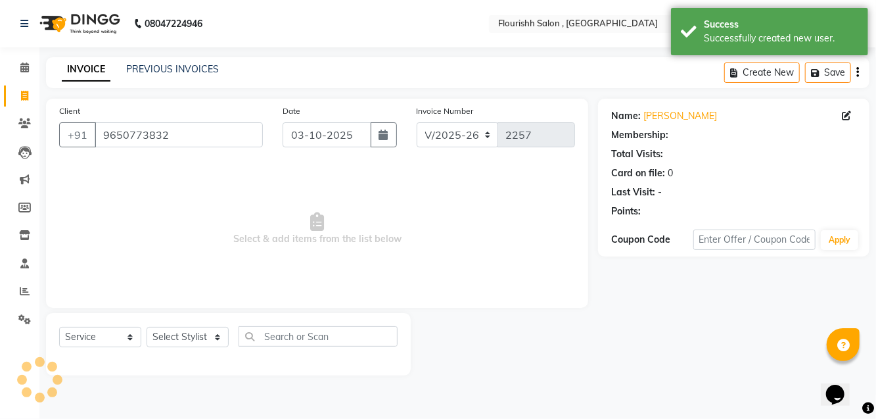
select select "1: Object"
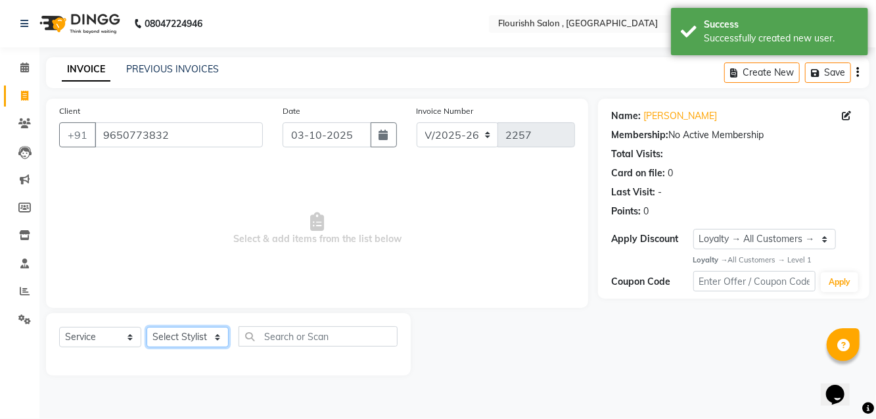
click at [174, 331] on select "Select Stylist [PERSON_NAME] jyoti Manager Mrs [PERSON_NAME] Ms [PERSON_NAME] […" at bounding box center [188, 337] width 82 height 20
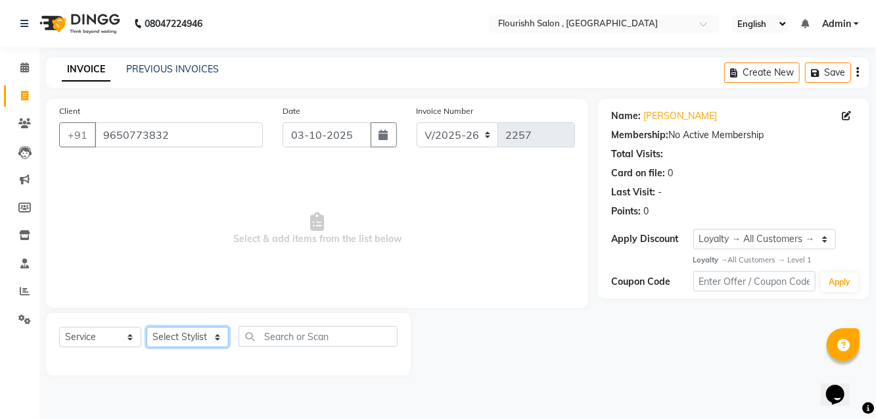
select select "21779"
click at [147, 327] on select "Select Stylist [PERSON_NAME] jyoti Manager Mrs [PERSON_NAME] Ms [PERSON_NAME] […" at bounding box center [188, 337] width 82 height 20
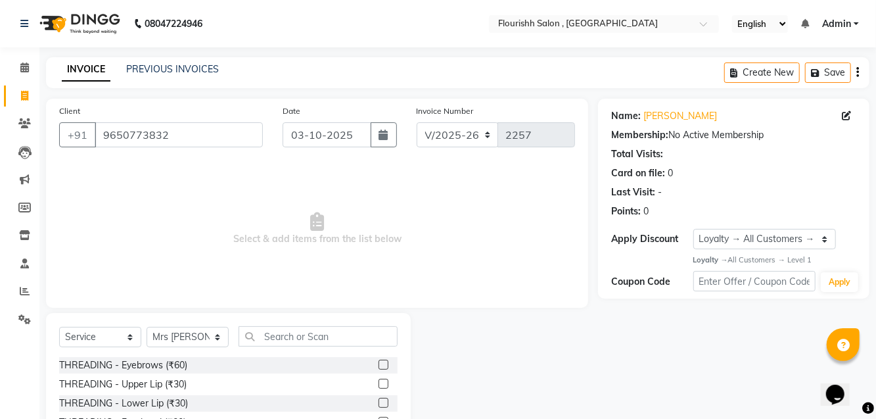
click at [148, 362] on div "THREADING - Eyebrows (₹60)" at bounding box center [123, 365] width 128 height 14
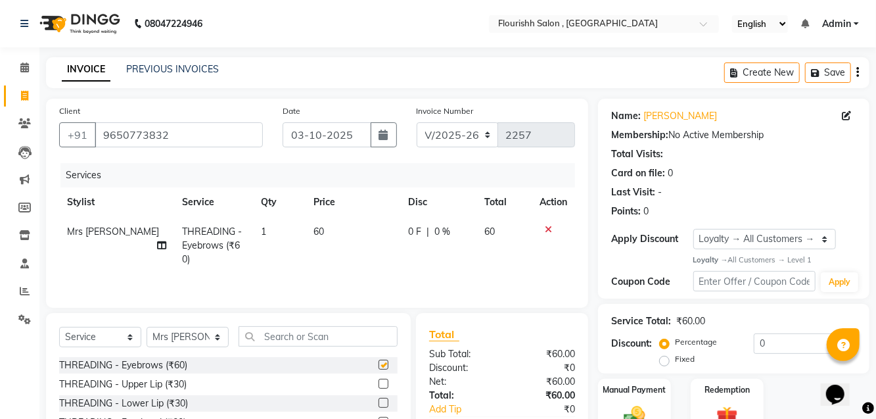
checkbox input "false"
click at [183, 383] on div "THREADING - Upper Lip (₹30)" at bounding box center [123, 384] width 128 height 14
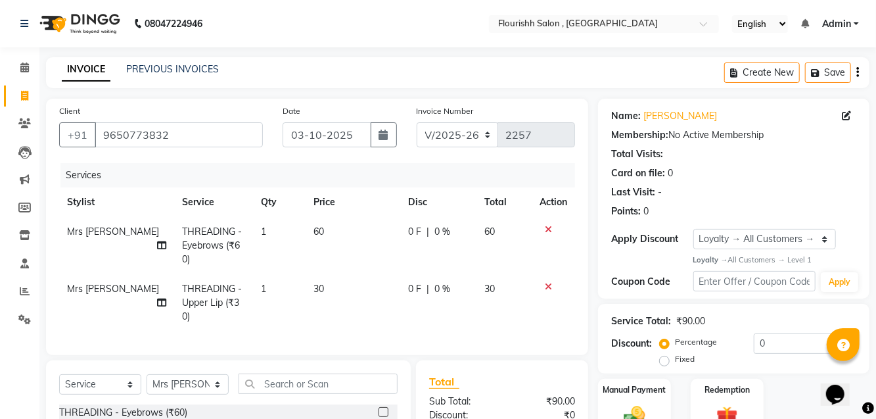
checkbox input "false"
click at [630, 404] on img at bounding box center [634, 416] width 35 height 25
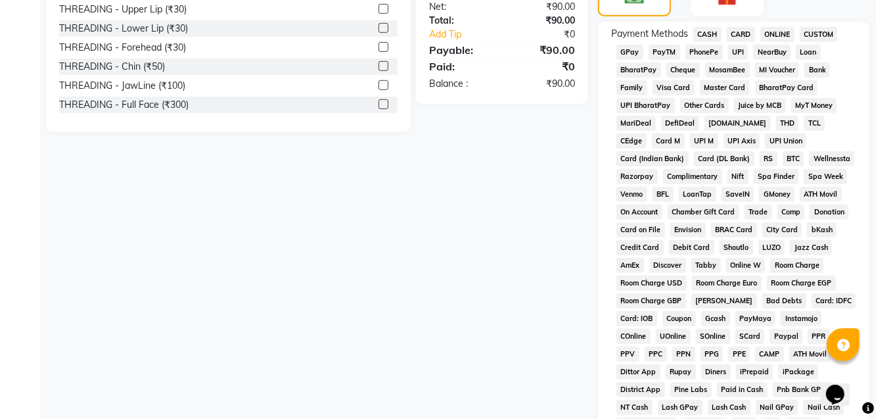
scroll to position [421, 0]
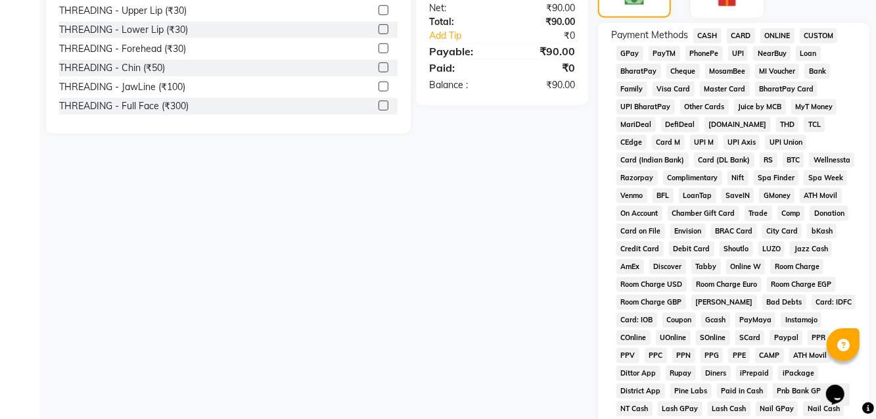
click at [631, 51] on span "GPay" at bounding box center [630, 53] width 27 height 15
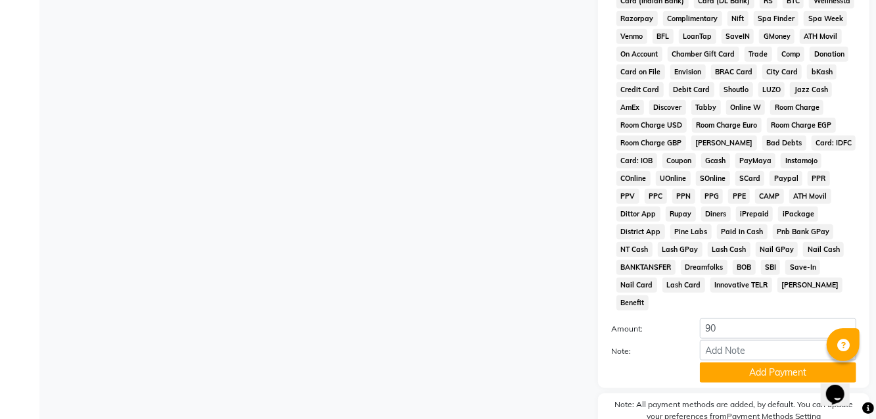
scroll to position [584, 0]
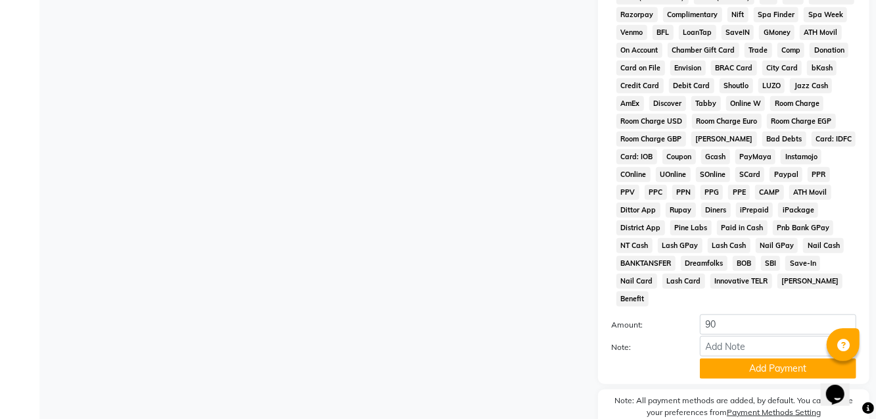
click at [770, 358] on button "Add Payment" at bounding box center [778, 368] width 156 height 20
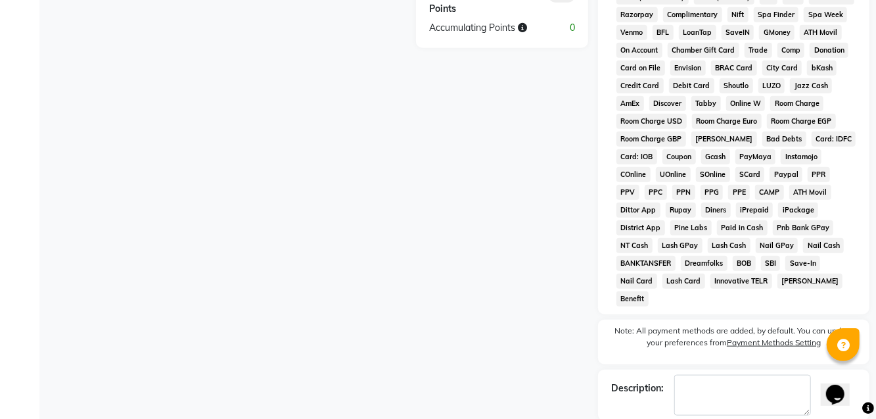
checkbox input "false"
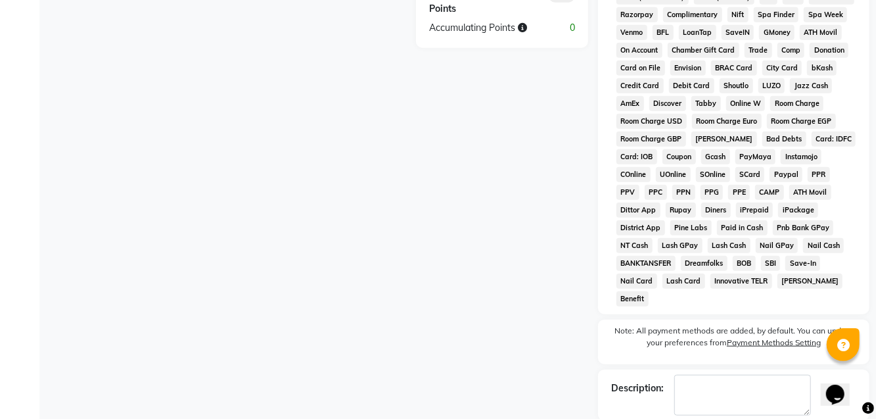
checkbox input "false"
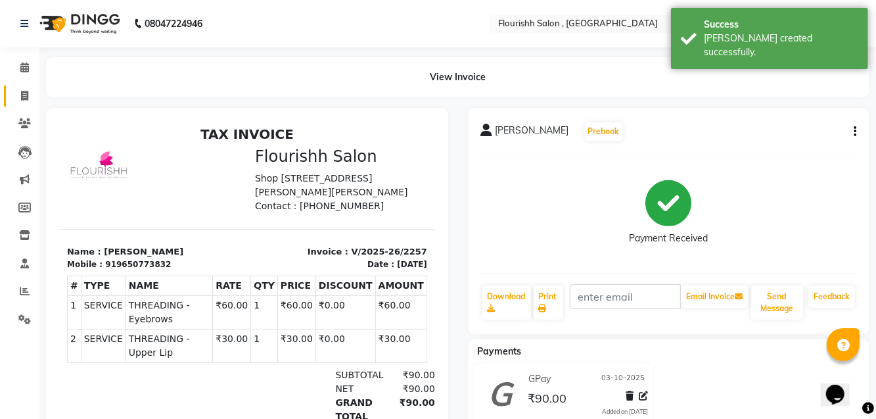
click at [15, 95] on span at bounding box center [24, 96] width 23 height 15
select select "4182"
select select "service"
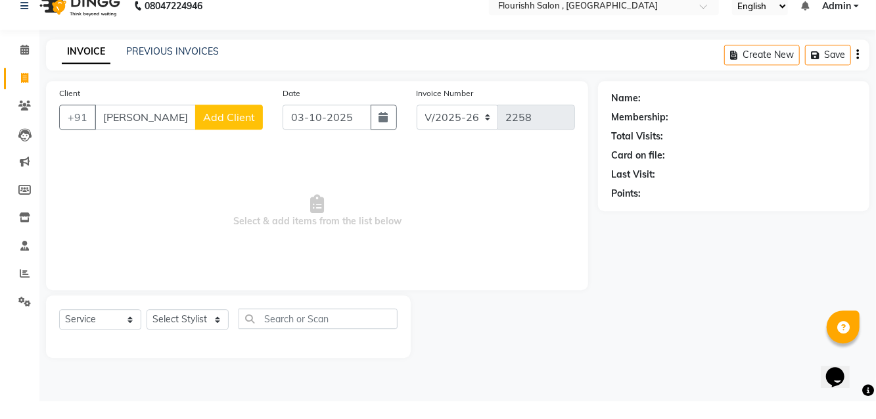
click at [110, 130] on input "dr prajakta sable" at bounding box center [145, 134] width 101 height 25
type input "prajakta sable"
click at [248, 168] on span "Select & add items from the list below" at bounding box center [317, 228] width 516 height 131
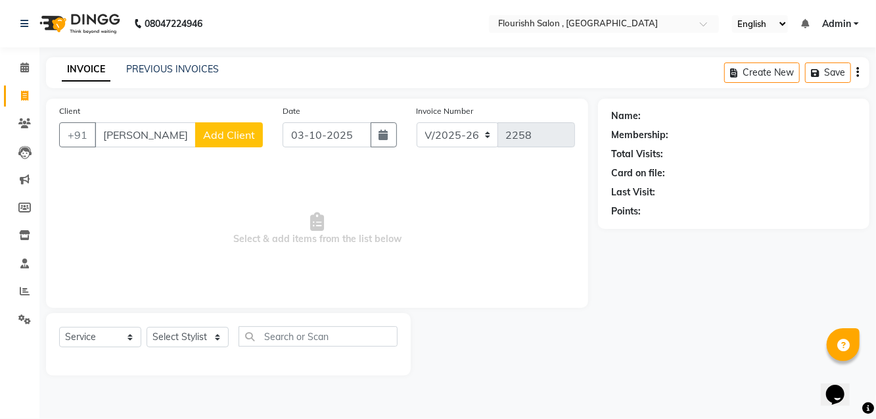
click at [198, 139] on button "Add Client" at bounding box center [229, 134] width 68 height 25
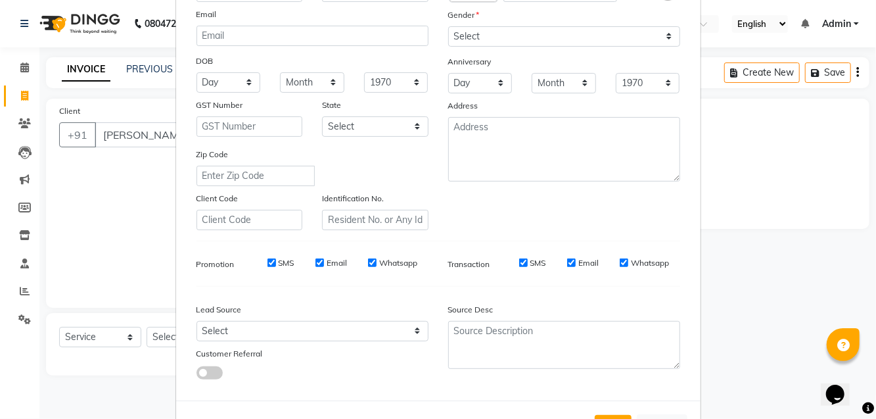
scroll to position [181, 0]
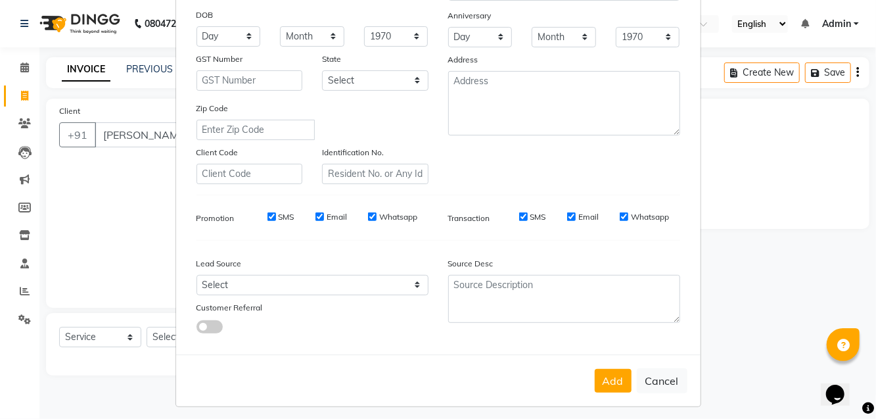
click at [626, 377] on button "Add" at bounding box center [613, 381] width 37 height 24
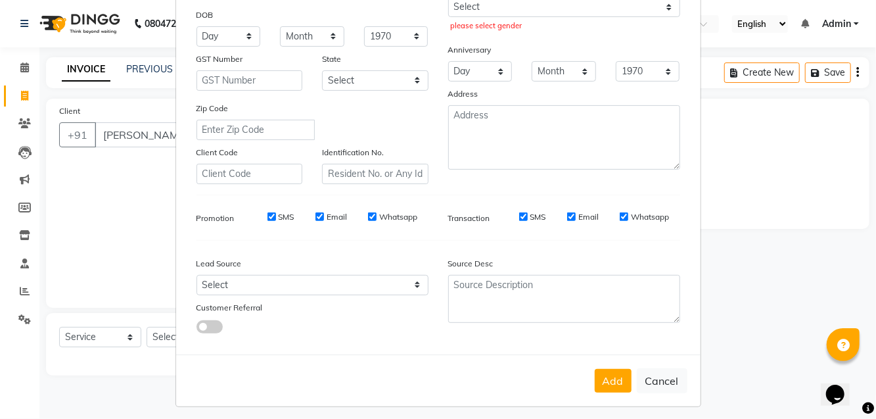
click at [678, 377] on button "Cancel" at bounding box center [662, 380] width 51 height 25
select select
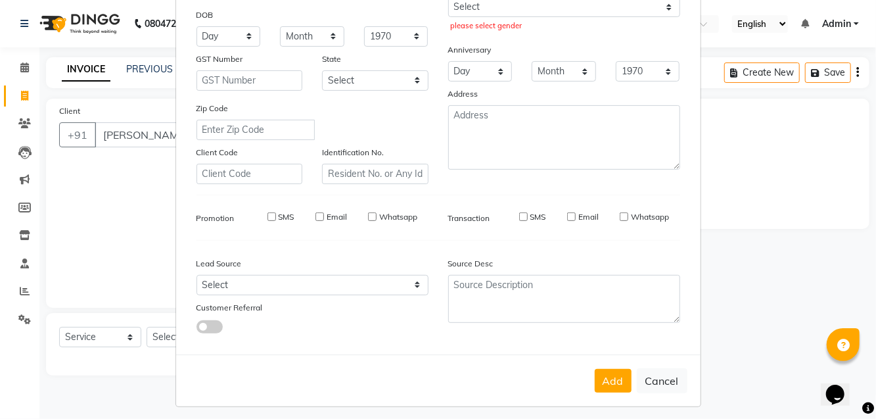
select select
checkbox input "false"
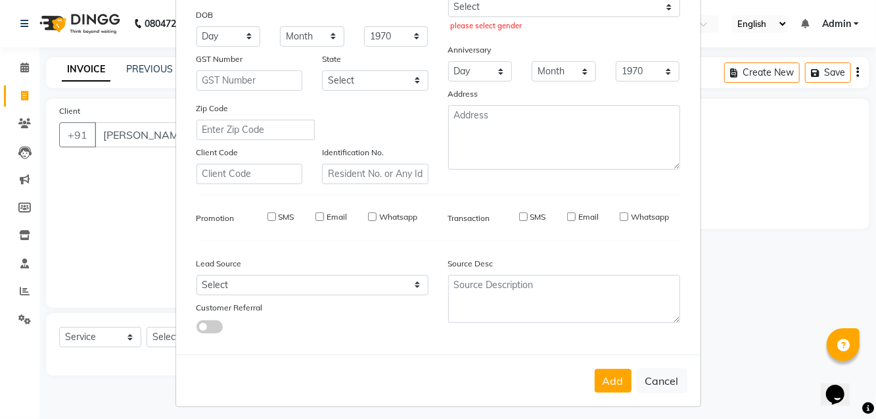
checkbox input "false"
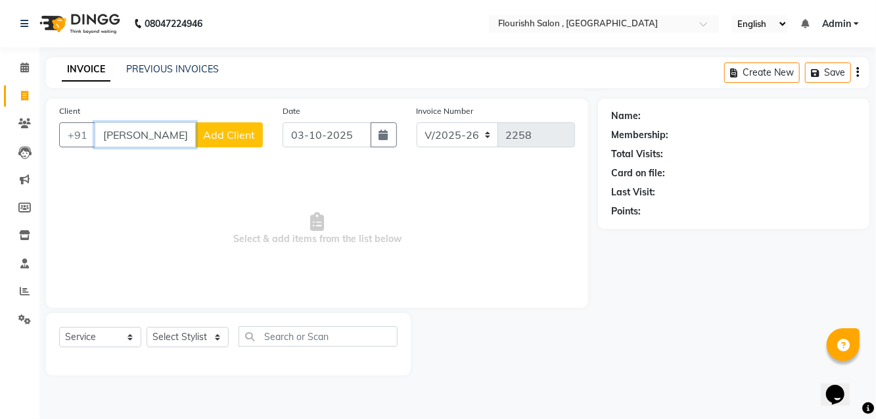
click at [177, 131] on input "prajakta sable" at bounding box center [145, 134] width 101 height 25
type input "p"
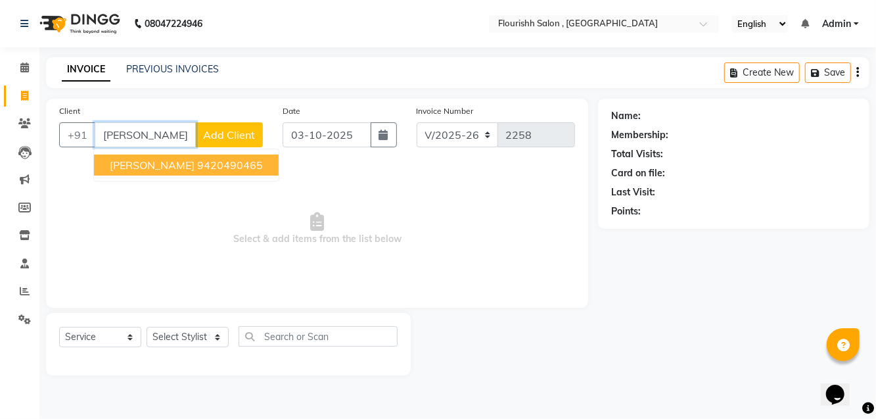
click at [135, 170] on span "Dr.Prajakta Sabale" at bounding box center [152, 164] width 85 height 13
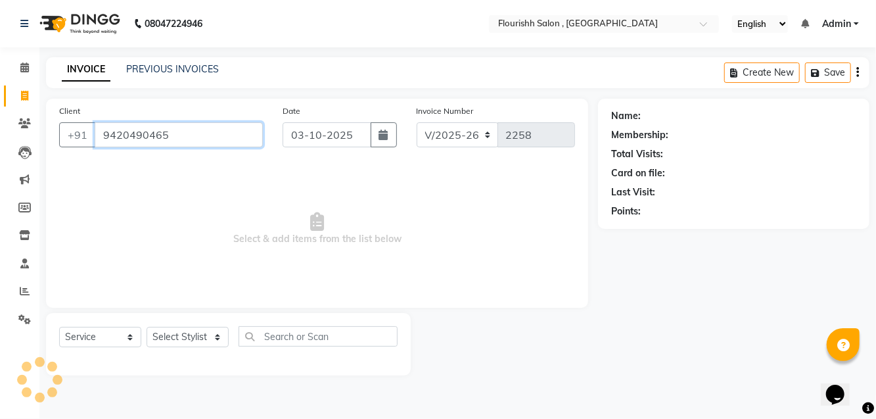
type input "9420490465"
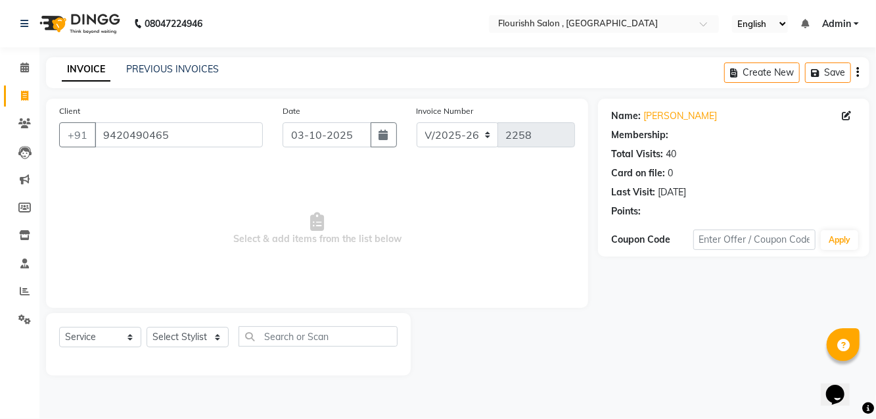
select select "1: Object"
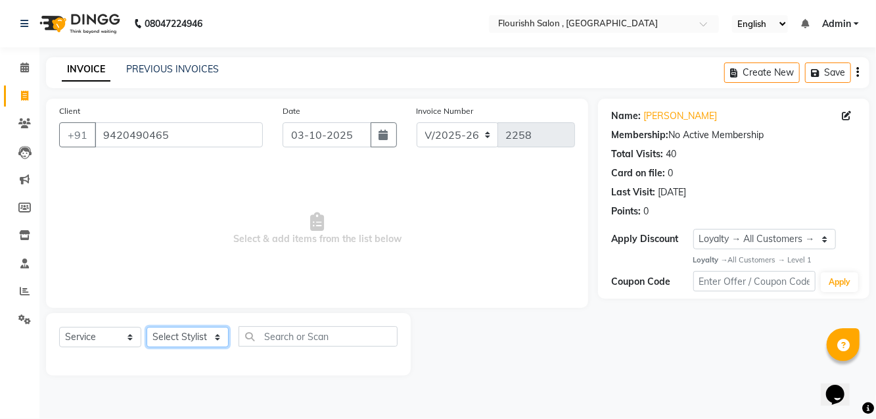
click at [178, 337] on select "Select Stylist [PERSON_NAME] jyoti Manager Mrs [PERSON_NAME] Ms [PERSON_NAME] […" at bounding box center [188, 337] width 82 height 20
select select "70731"
click at [147, 327] on select "Select Stylist [PERSON_NAME] jyoti Manager Mrs [PERSON_NAME] Ms [PERSON_NAME] […" at bounding box center [188, 337] width 82 height 20
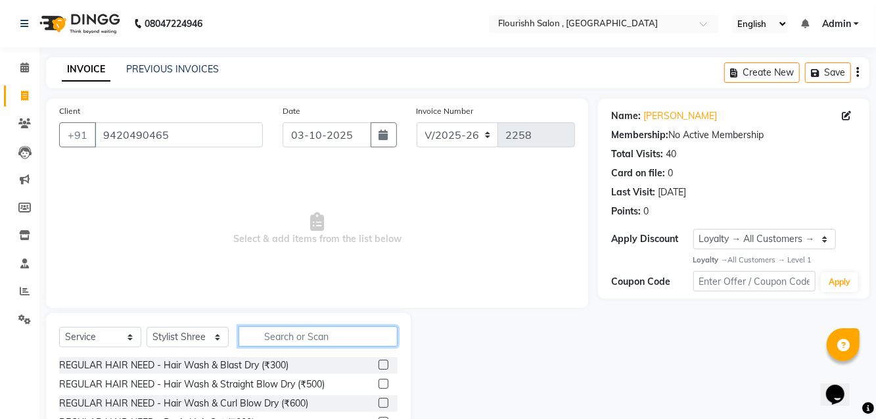
click at [350, 332] on input "text" at bounding box center [318, 336] width 159 height 20
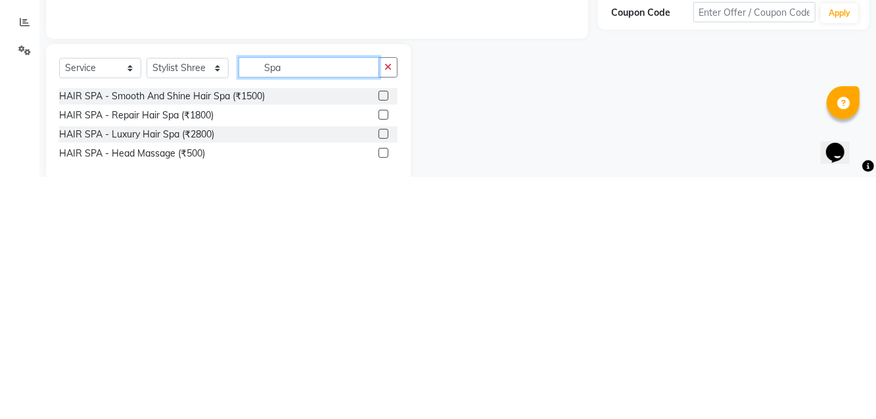
scroll to position [34, 0]
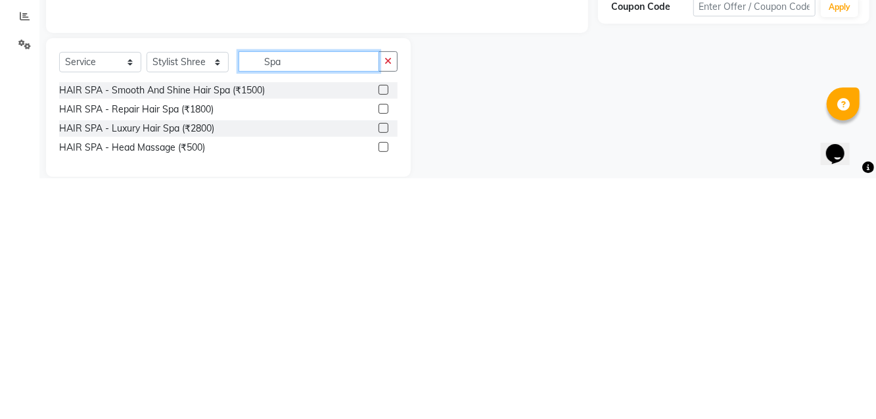
type input "Spa"
click at [120, 369] on div "HAIR SPA - Luxury Hair Spa (₹2800)" at bounding box center [136, 369] width 155 height 14
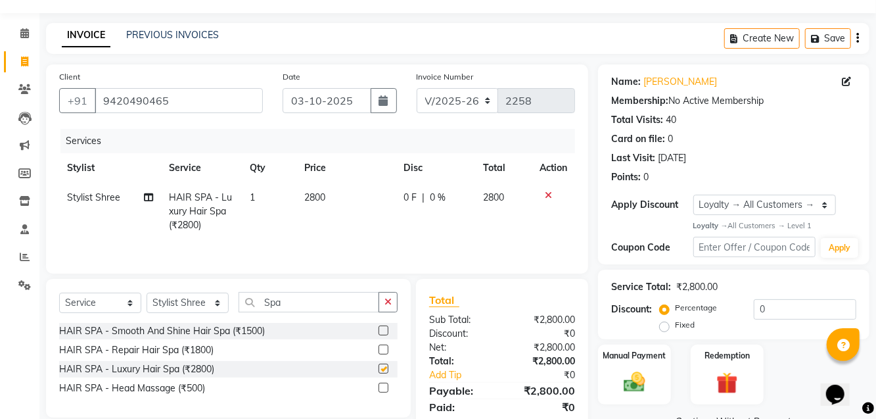
checkbox input "false"
click at [322, 189] on td "2800" at bounding box center [346, 211] width 100 height 57
select select "70731"
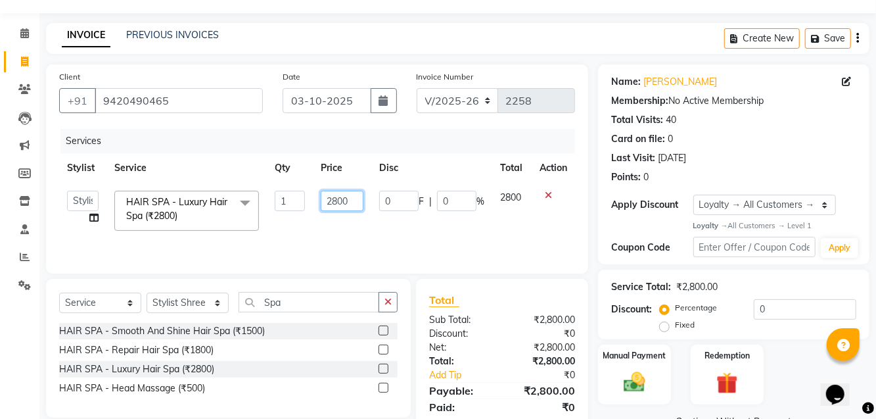
click at [344, 202] on input "2800" at bounding box center [342, 201] width 43 height 20
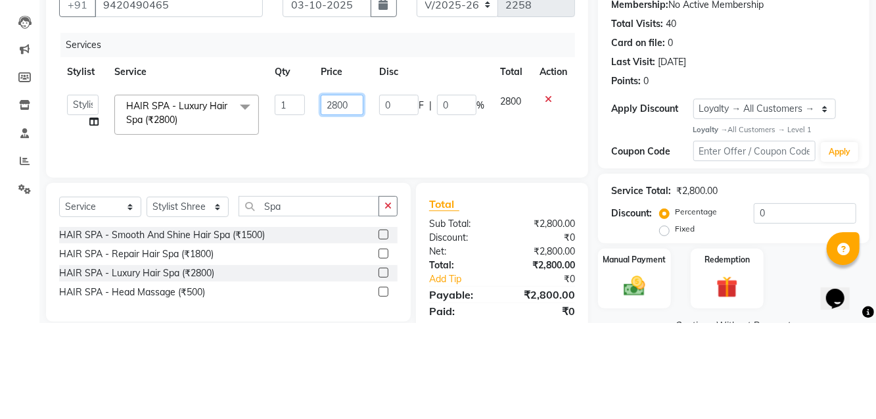
click at [341, 204] on input "2800" at bounding box center [342, 201] width 43 height 20
type input "3500"
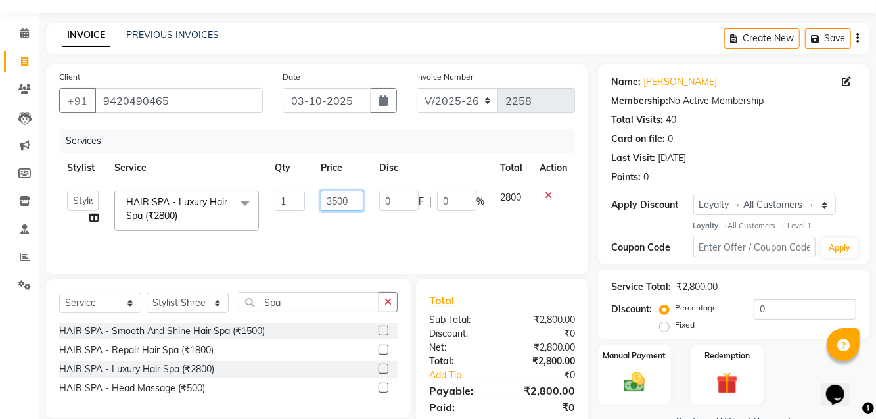
scroll to position [79, 0]
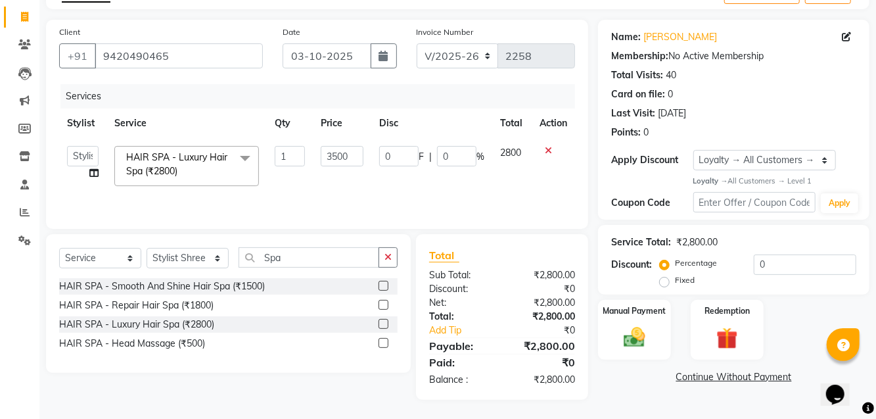
click at [636, 337] on img at bounding box center [634, 337] width 35 height 25
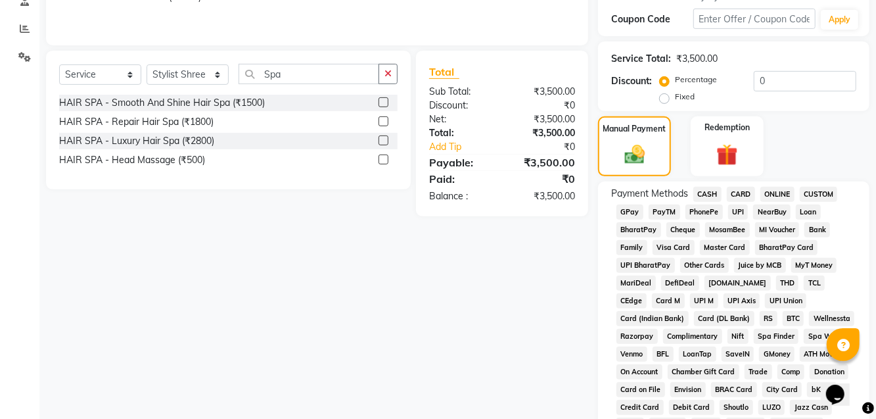
scroll to position [264, 0]
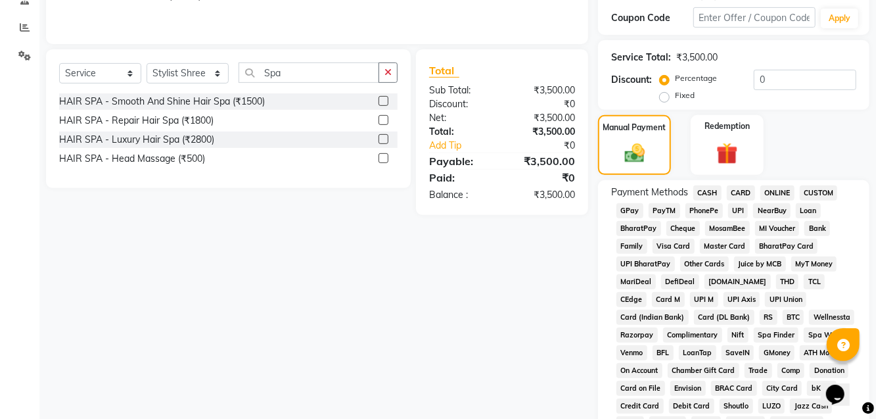
click at [628, 208] on span "GPay" at bounding box center [630, 210] width 27 height 15
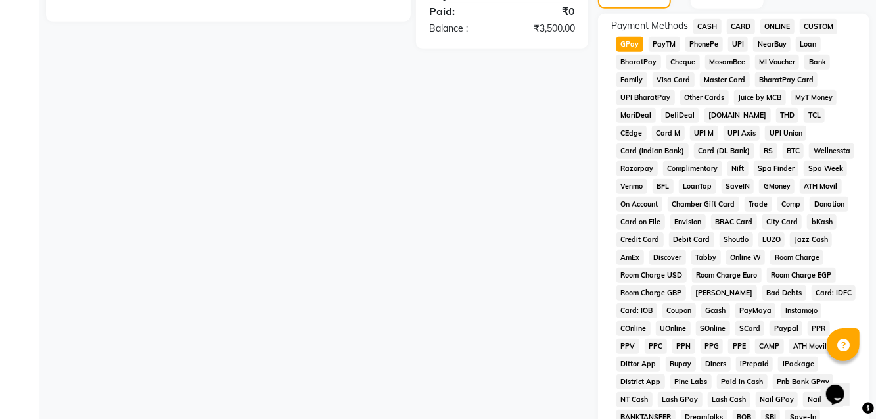
scroll to position [584, 0]
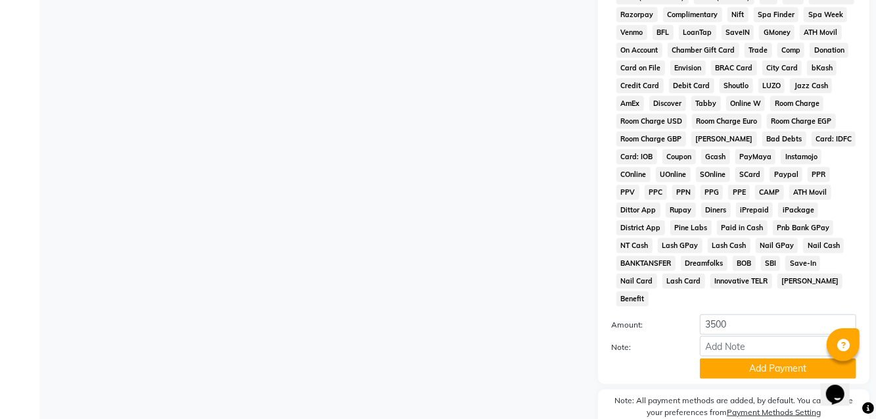
click at [769, 358] on button "Add Payment" at bounding box center [778, 368] width 156 height 20
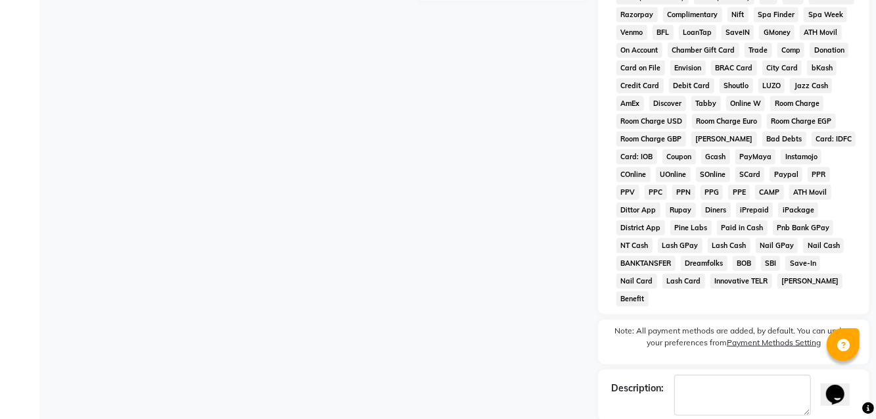
checkbox input "false"
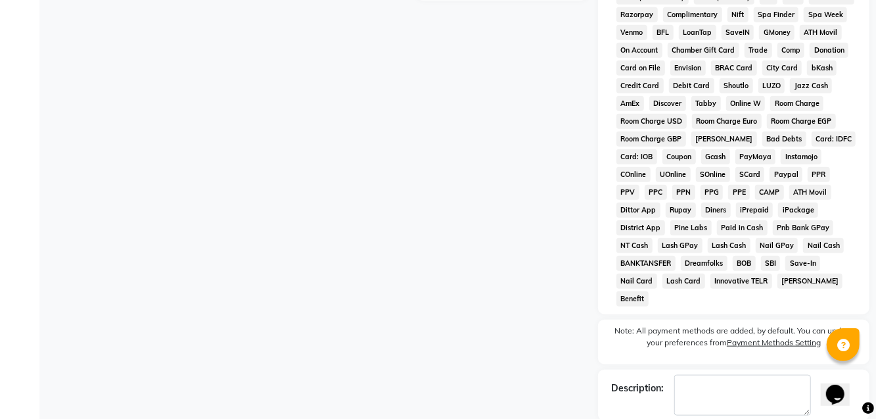
checkbox input "false"
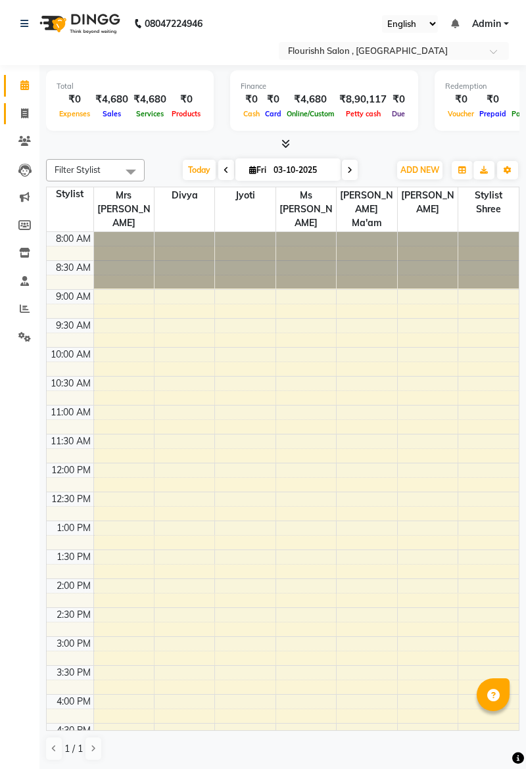
click at [22, 110] on icon at bounding box center [24, 113] width 7 height 10
select select "service"
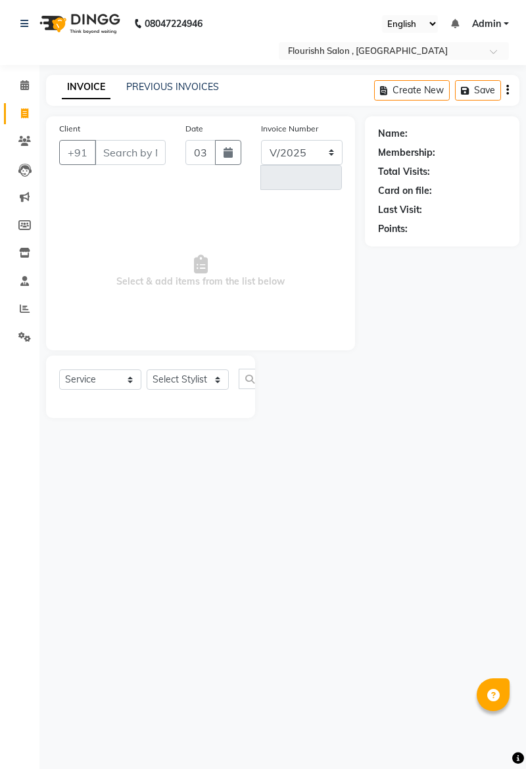
select select "4182"
type input "2259"
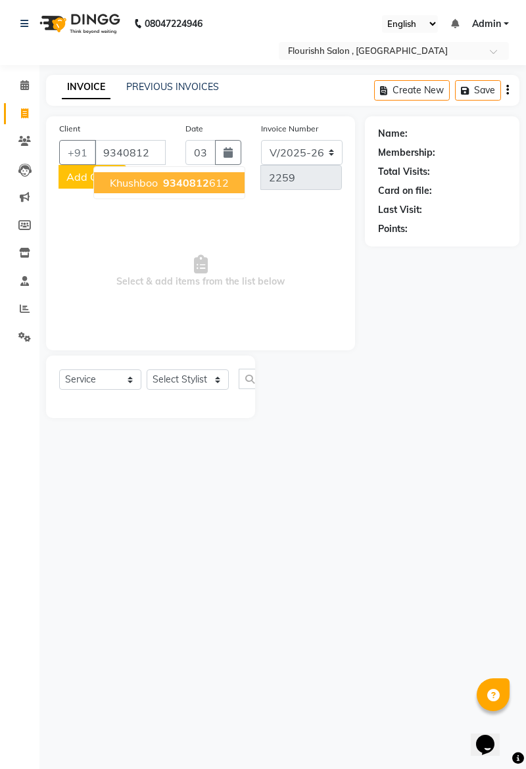
click at [122, 186] on span "Khushboo" at bounding box center [134, 182] width 48 height 13
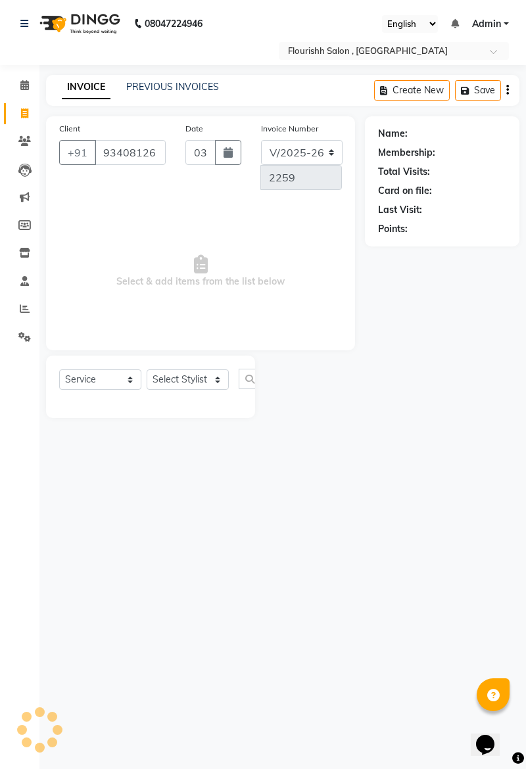
type input "9340812612"
select select "1: Object"
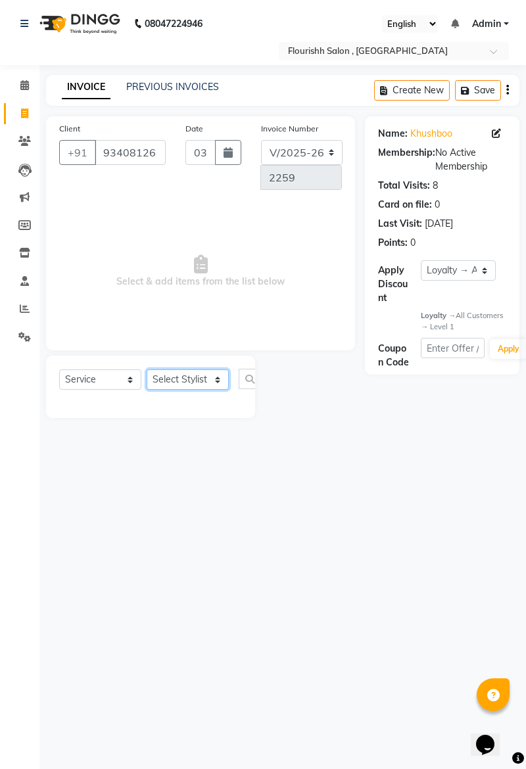
click at [165, 385] on select "Select Stylist [PERSON_NAME] jyoti Manager Mrs [PERSON_NAME] Ms [PERSON_NAME] […" at bounding box center [188, 379] width 82 height 20
select select "21779"
click at [147, 369] on select "Select Stylist [PERSON_NAME] jyoti Manager Mrs [PERSON_NAME] Ms [PERSON_NAME] […" at bounding box center [188, 379] width 82 height 20
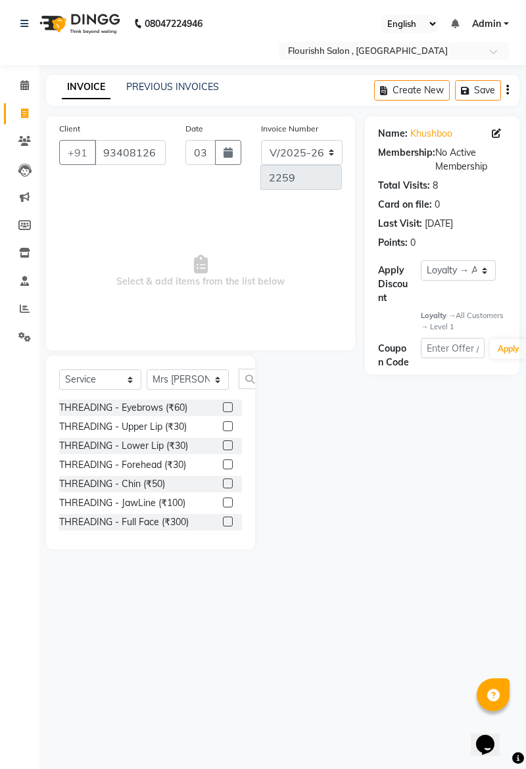
click at [226, 406] on label at bounding box center [228, 407] width 10 height 10
click at [226, 406] on input "checkbox" at bounding box center [227, 408] width 9 height 9
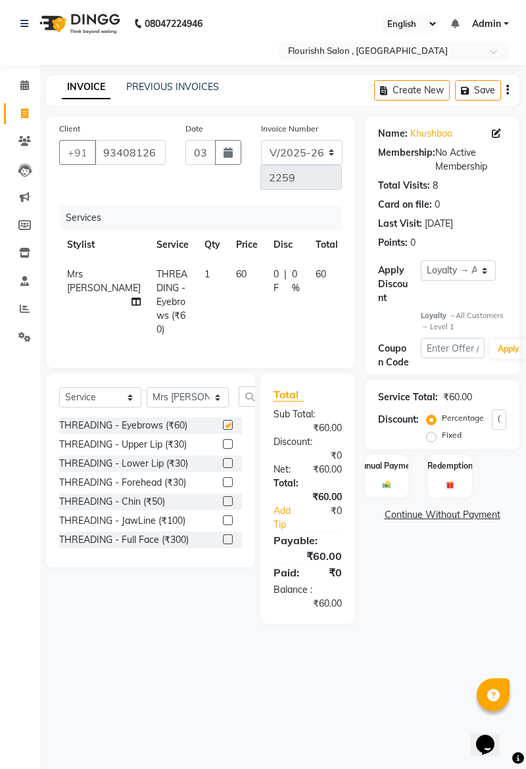
checkbox input "false"
click at [226, 444] on label at bounding box center [228, 444] width 10 height 10
click at [226, 444] on input "checkbox" at bounding box center [227, 444] width 9 height 9
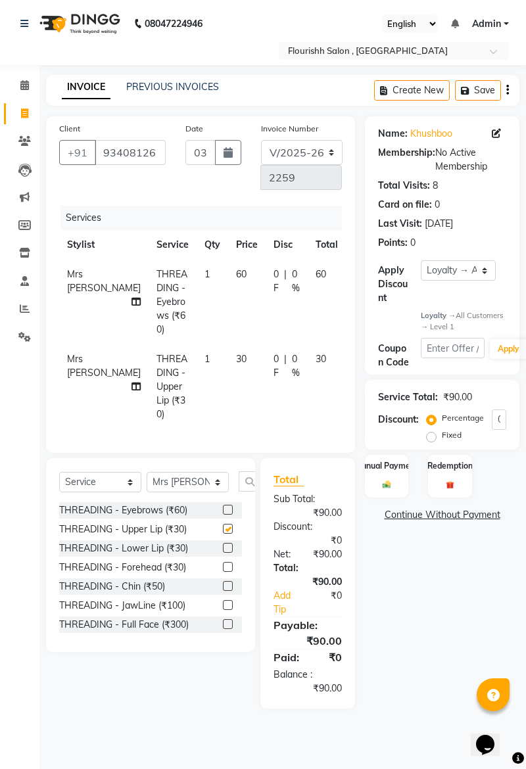
checkbox input "false"
click at [225, 545] on label at bounding box center [228, 548] width 10 height 10
click at [225, 545] on input "checkbox" at bounding box center [227, 548] width 9 height 9
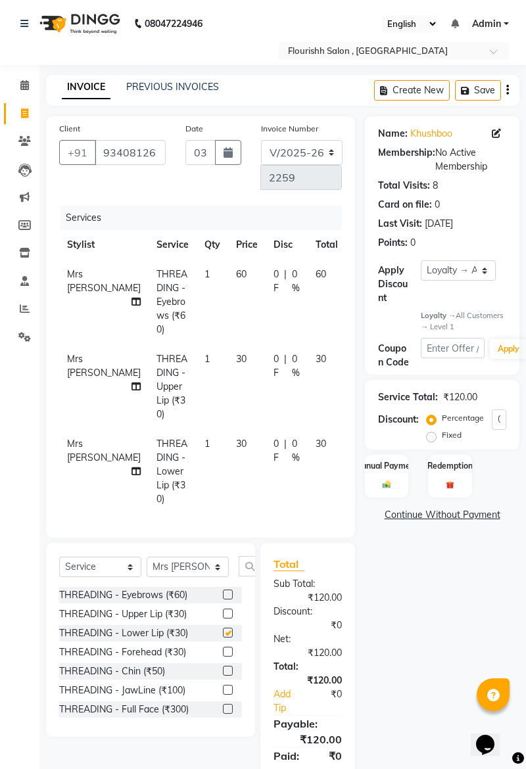
checkbox input "false"
click at [393, 480] on img at bounding box center [386, 484] width 13 height 9
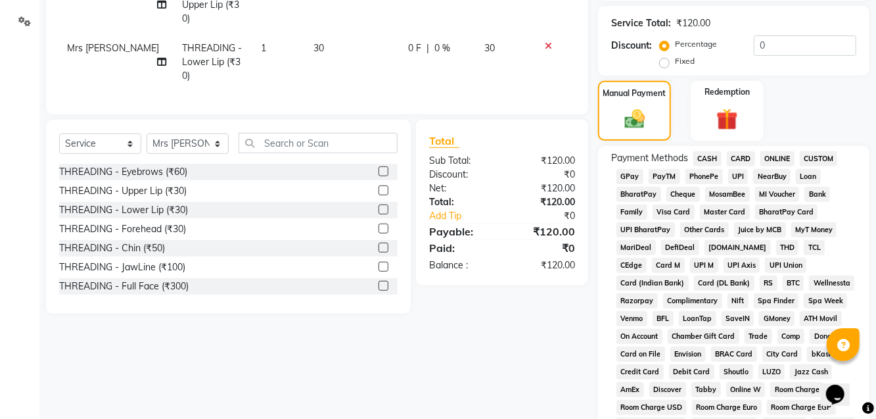
scroll to position [298, 0]
click at [525, 158] on span "CASH" at bounding box center [707, 158] width 28 height 15
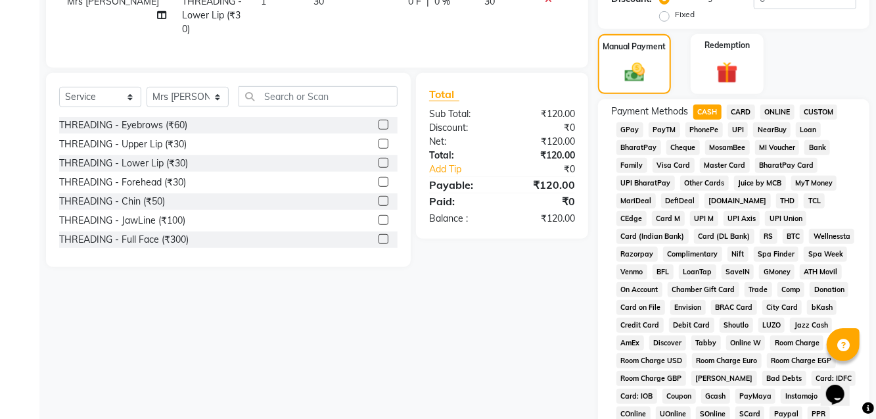
scroll to position [584, 0]
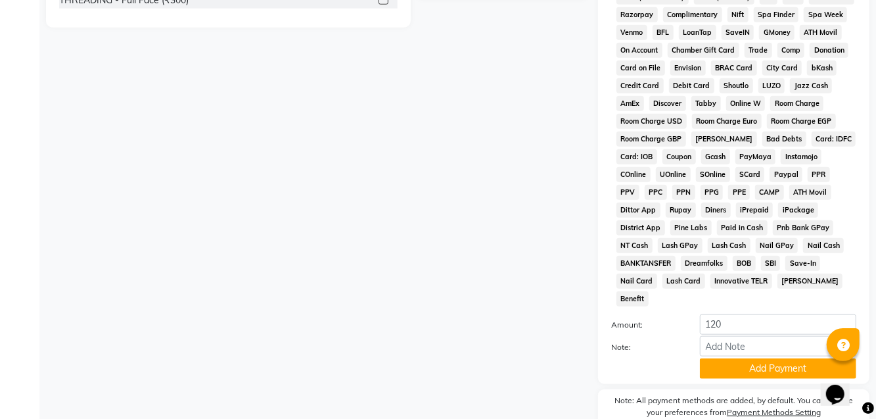
click at [525, 358] on button "Add Payment" at bounding box center [778, 368] width 156 height 20
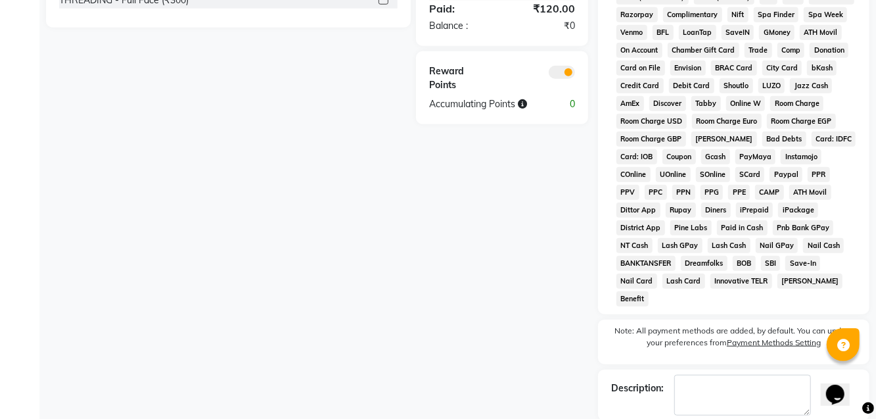
checkbox input "false"
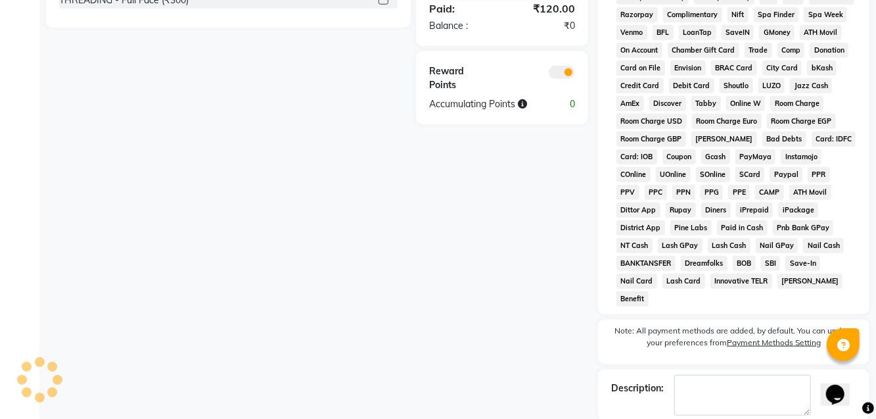
checkbox input "false"
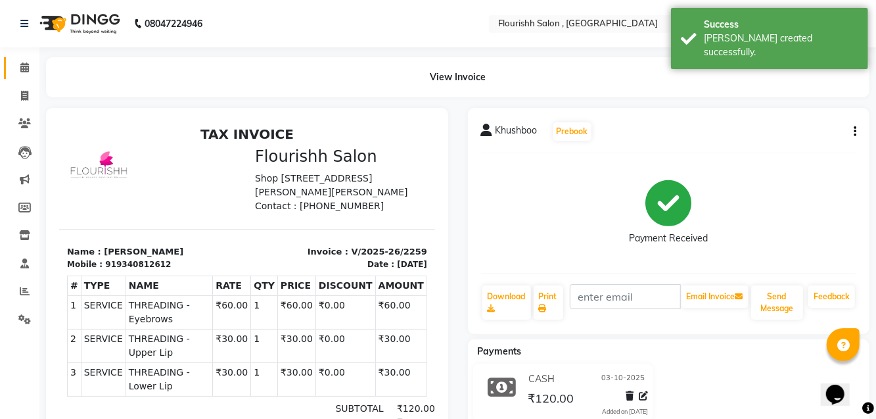
click at [20, 67] on icon at bounding box center [24, 67] width 9 height 10
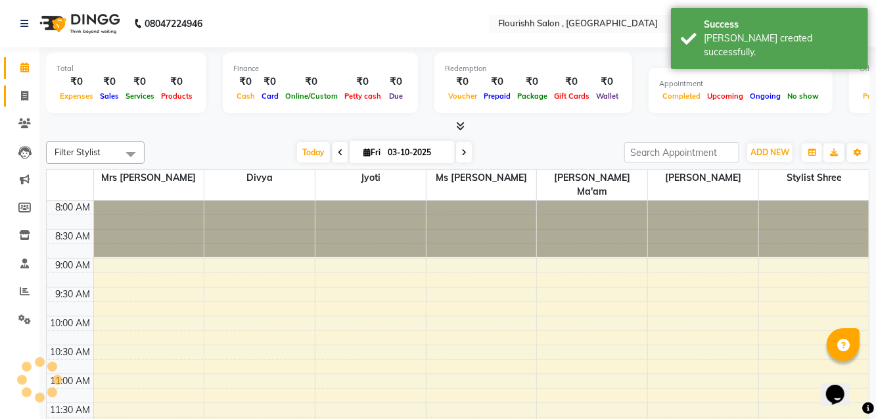
click at [24, 101] on icon at bounding box center [24, 96] width 7 height 10
select select "service"
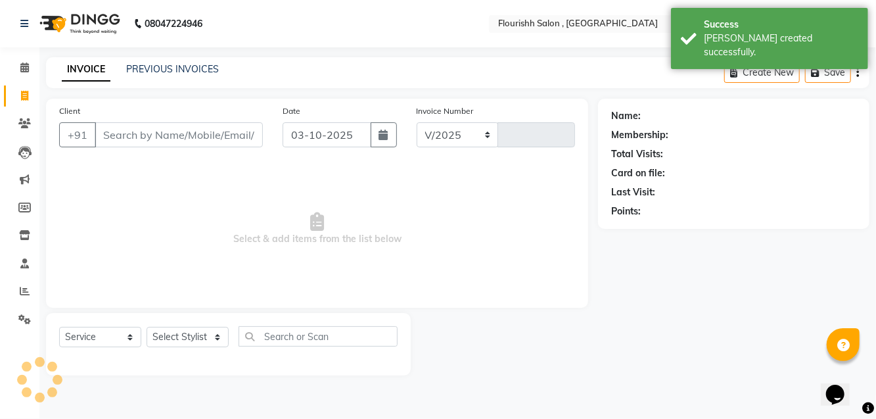
select select "4182"
type input "2260"
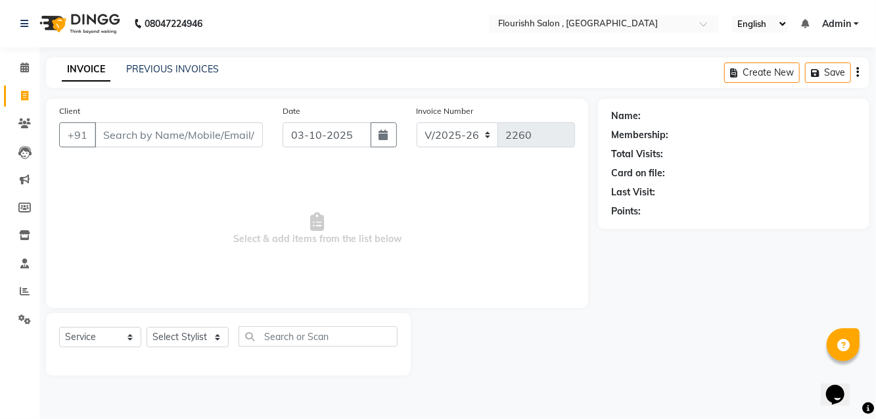
type input "9"
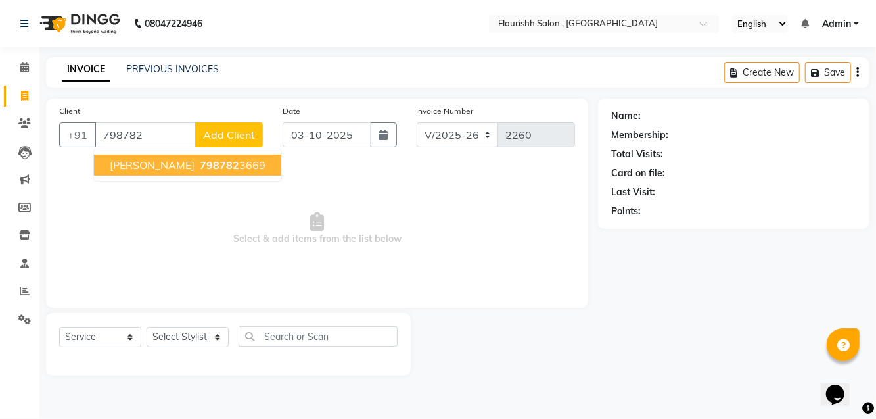
click at [118, 160] on span "[PERSON_NAME]" at bounding box center [152, 164] width 85 height 13
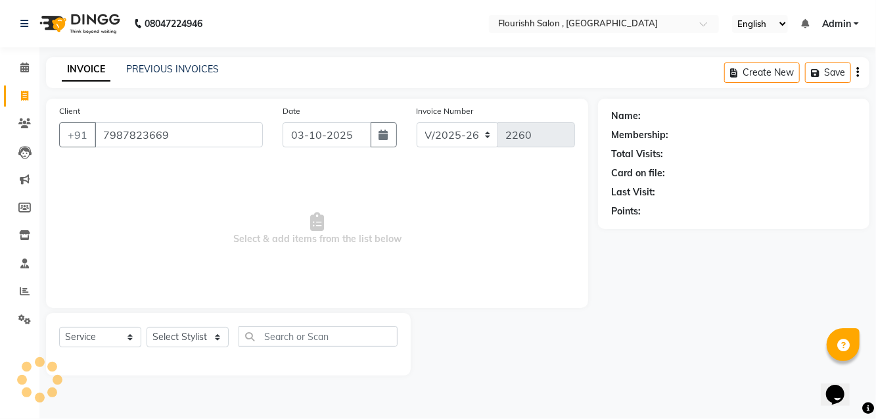
type input "7987823669"
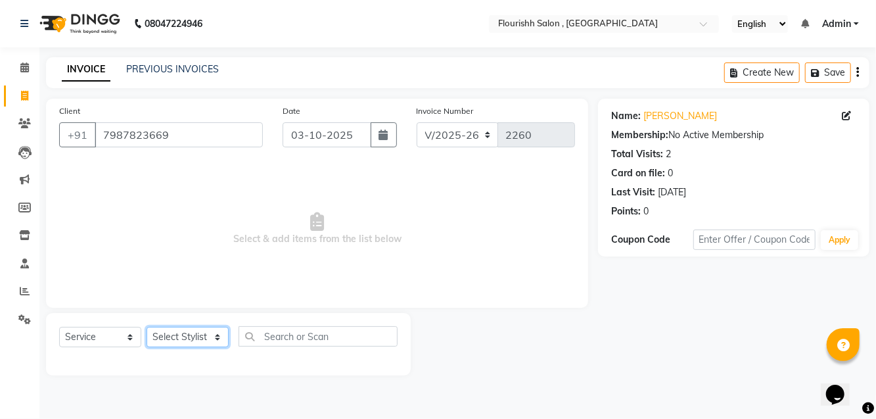
click at [166, 333] on select "Select Stylist [PERSON_NAME] jyoti Manager Mrs [PERSON_NAME] Ms [PERSON_NAME] […" at bounding box center [188, 337] width 82 height 20
select select "74478"
click at [147, 327] on select "Select Stylist [PERSON_NAME] jyoti Manager Mrs [PERSON_NAME] Ms [PERSON_NAME] […" at bounding box center [188, 337] width 82 height 20
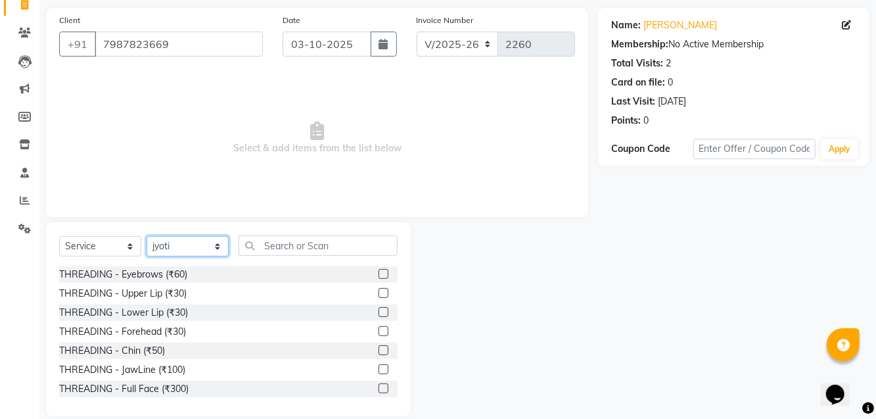
scroll to position [95, 0]
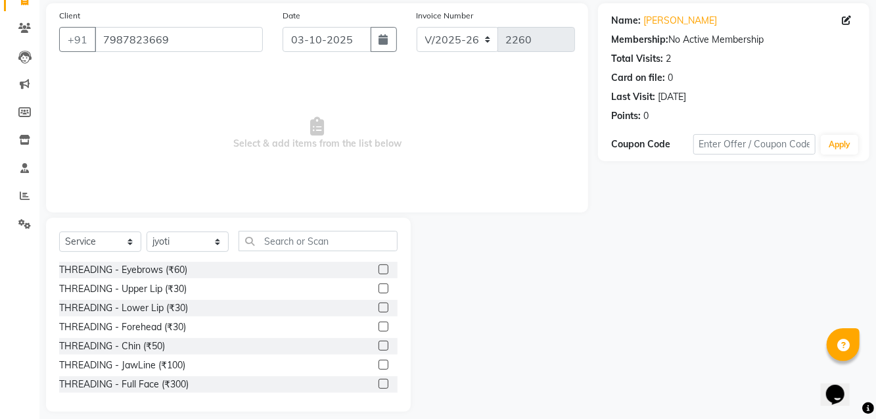
click at [204, 284] on div "THREADING - Upper Lip (₹30)" at bounding box center [228, 289] width 339 height 16
click at [149, 287] on div "THREADING - Upper Lip (₹30)" at bounding box center [123, 289] width 128 height 14
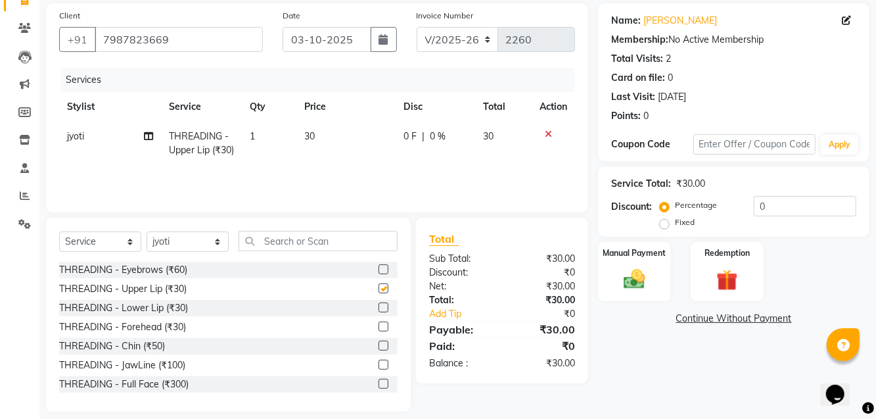
checkbox input "false"
click at [525, 268] on img at bounding box center [634, 279] width 35 height 25
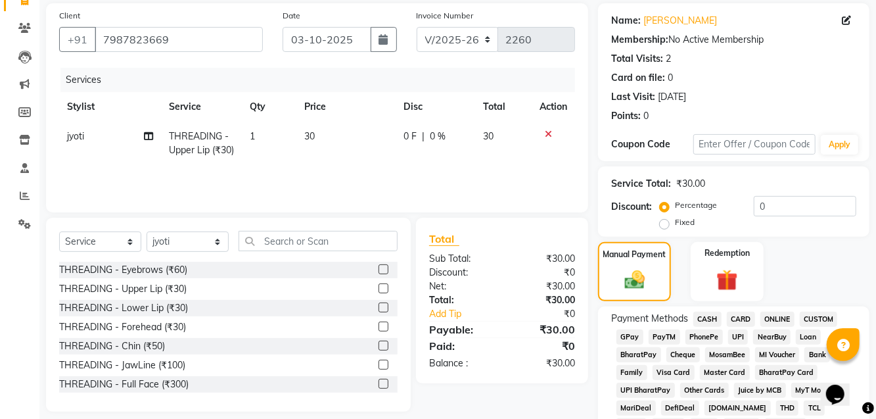
click at [525, 329] on span "GPay" at bounding box center [630, 336] width 27 height 15
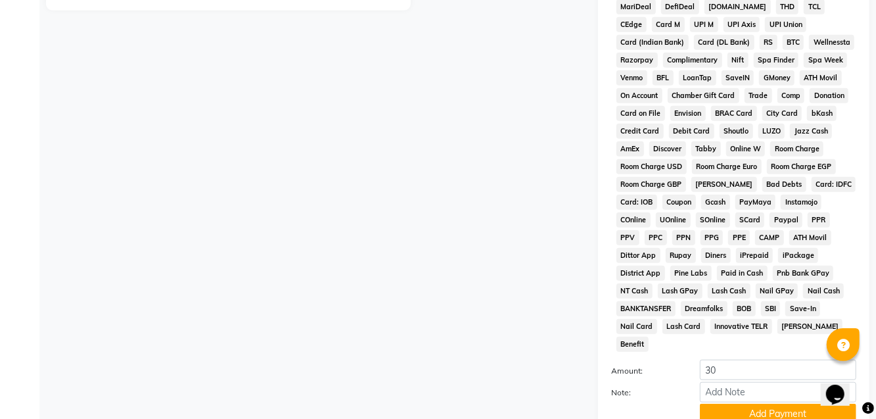
click at [525, 404] on button "Add Payment" at bounding box center [778, 414] width 156 height 20
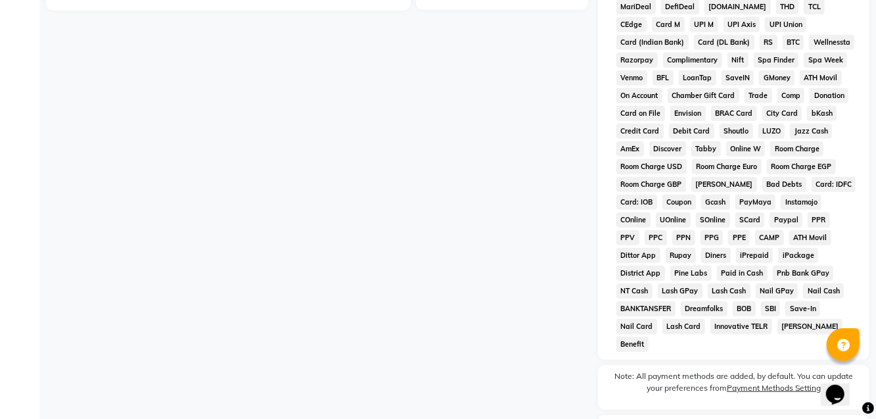
scroll to position [548, 0]
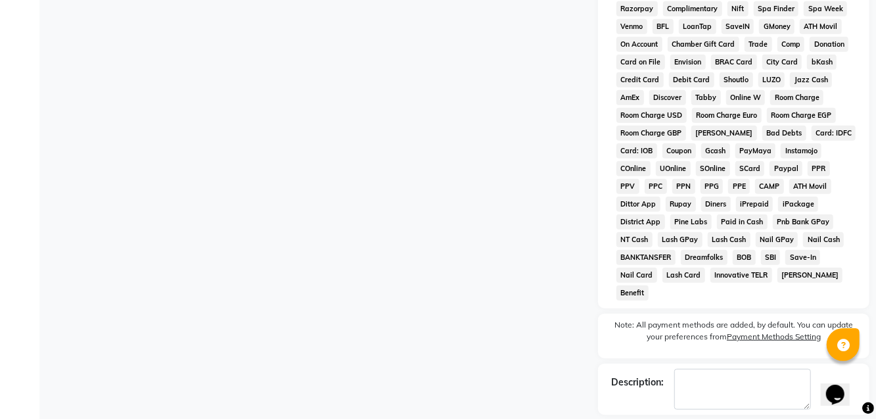
checkbox input "false"
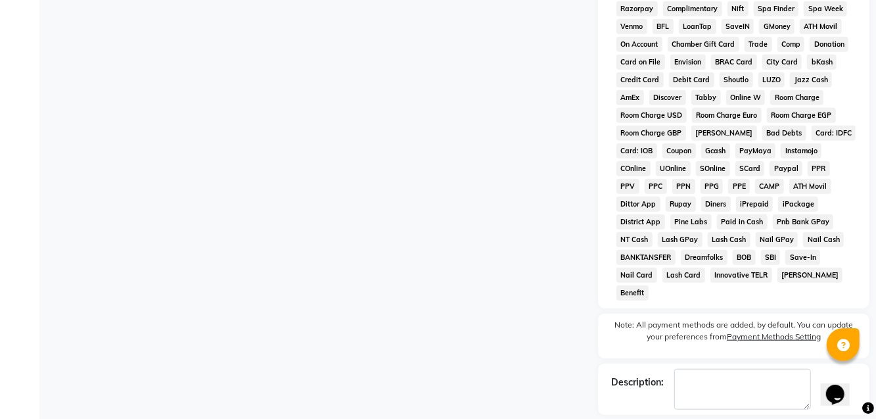
checkbox input "false"
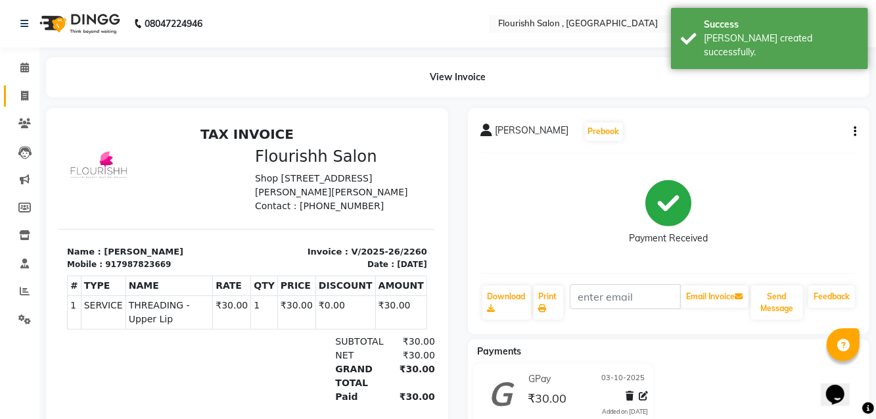
click at [28, 104] on link "Invoice" at bounding box center [20, 96] width 32 height 22
select select "service"
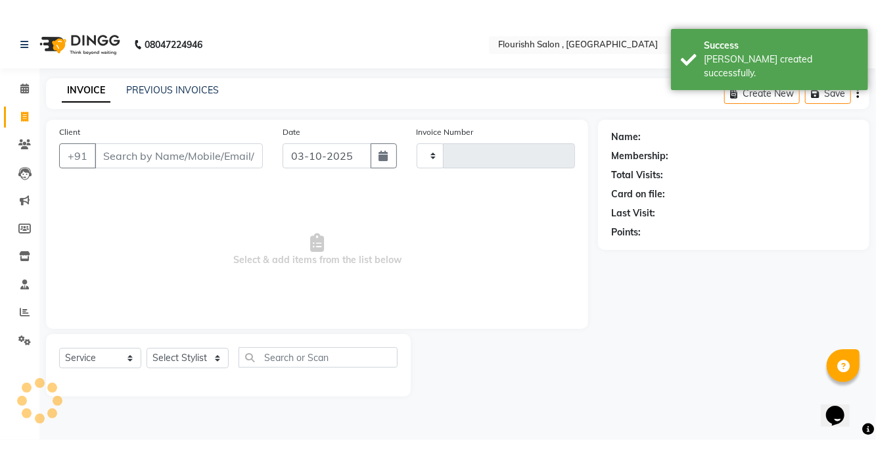
scroll to position [17, 0]
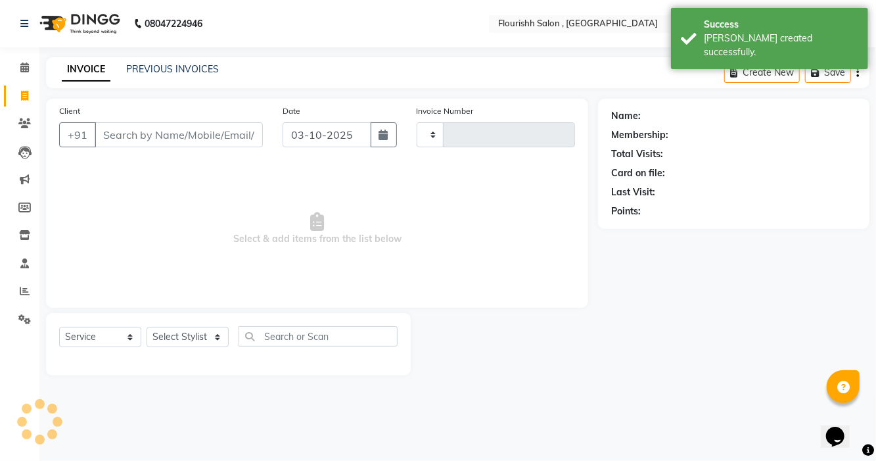
type input "2261"
select select "4182"
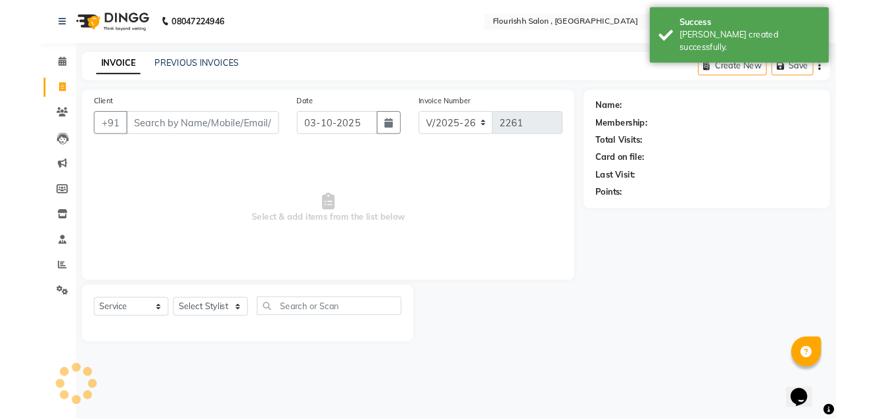
scroll to position [0, 0]
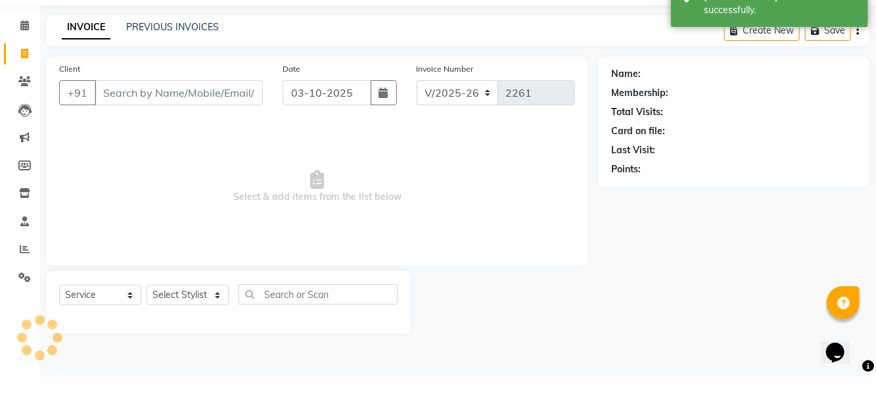
click at [174, 135] on input "Client" at bounding box center [179, 134] width 168 height 25
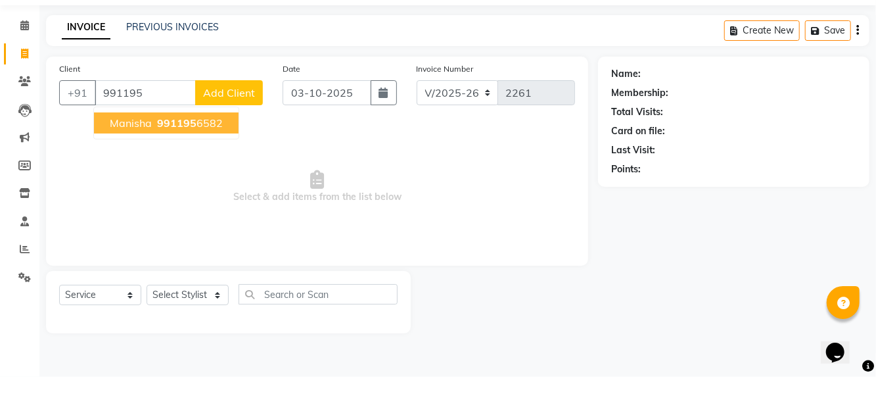
click at [171, 158] on span "991195" at bounding box center [176, 164] width 39 height 13
type input "9911956582"
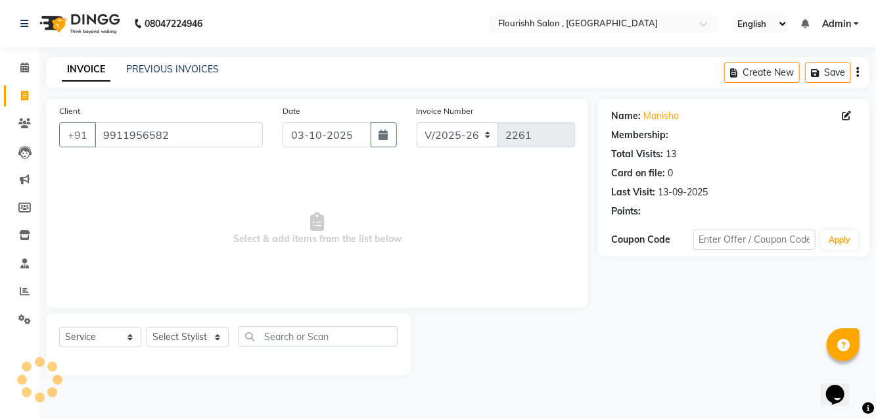
select select "1: Object"
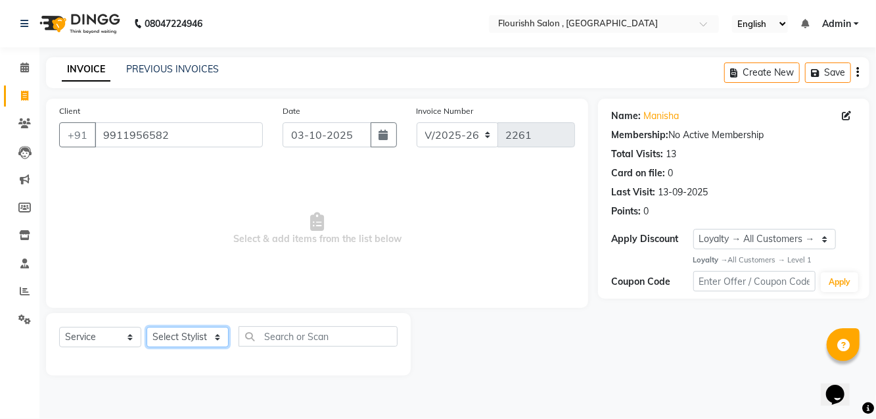
click at [174, 344] on select "Select Stylist [PERSON_NAME] jyoti Manager Mrs [PERSON_NAME] Ms [PERSON_NAME] […" at bounding box center [188, 337] width 82 height 20
select select "21779"
click at [147, 327] on select "Select Stylist [PERSON_NAME] jyoti Manager Mrs [PERSON_NAME] Ms [PERSON_NAME] […" at bounding box center [188, 337] width 82 height 20
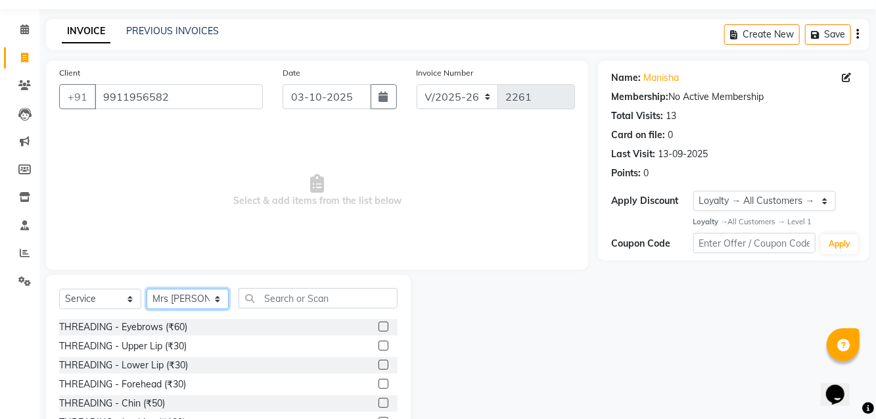
scroll to position [65, 0]
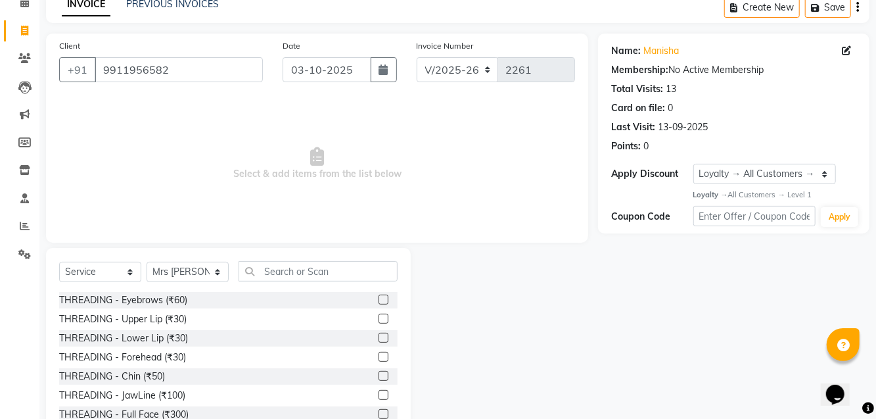
click at [229, 417] on div "THREADING - Full Face (₹300)" at bounding box center [228, 414] width 339 height 16
click at [379, 417] on label at bounding box center [384, 414] width 10 height 10
click at [379, 417] on input "checkbox" at bounding box center [383, 414] width 9 height 9
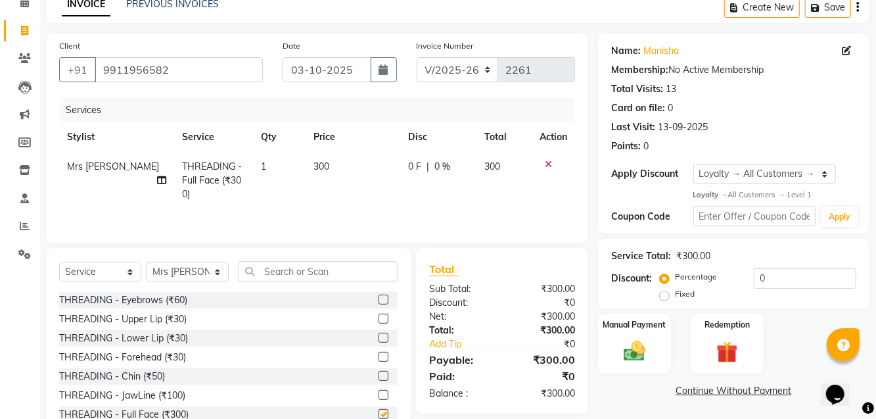
checkbox input "false"
click at [325, 160] on td "300" at bounding box center [353, 180] width 95 height 57
select select "21779"
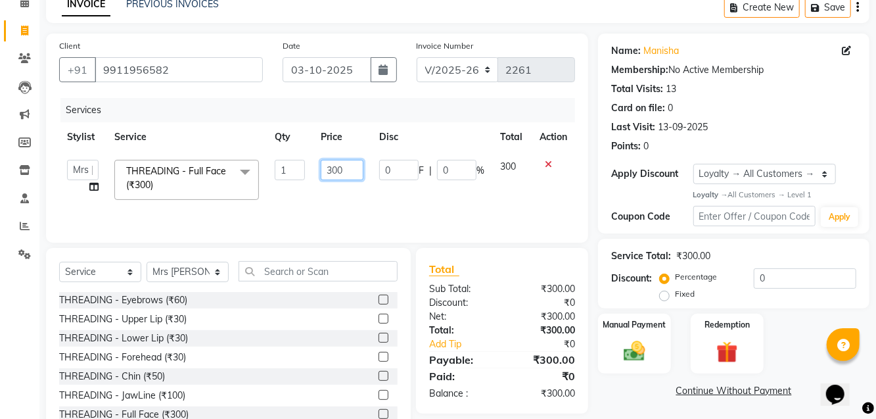
click at [350, 168] on input "300" at bounding box center [342, 170] width 43 height 20
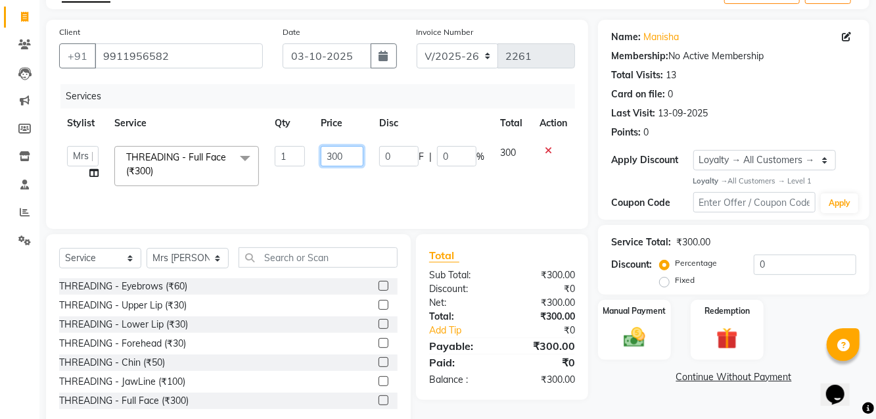
scroll to position [85, 0]
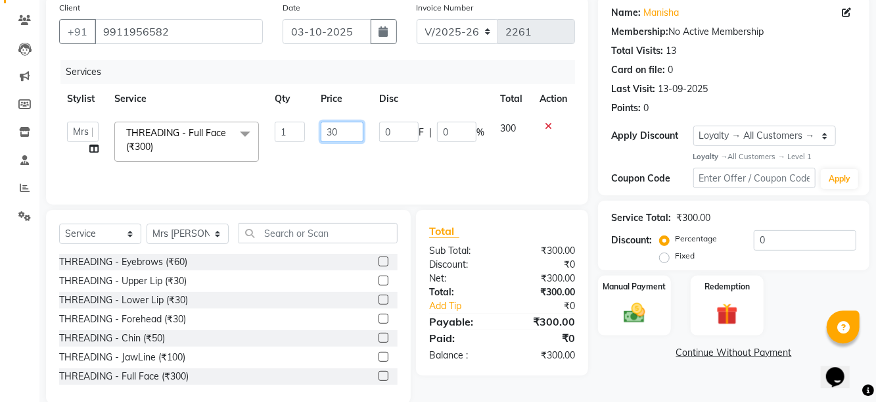
click at [334, 145] on input "30" at bounding box center [342, 149] width 43 height 20
type input "230"
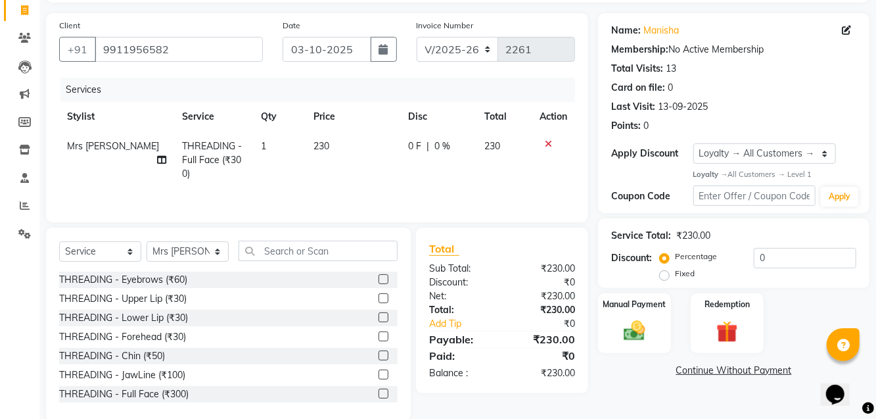
click at [525, 319] on img at bounding box center [634, 330] width 35 height 25
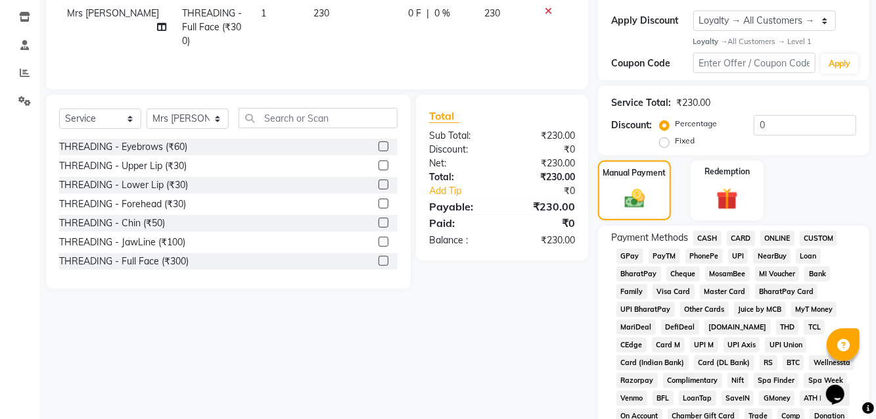
scroll to position [220, 0]
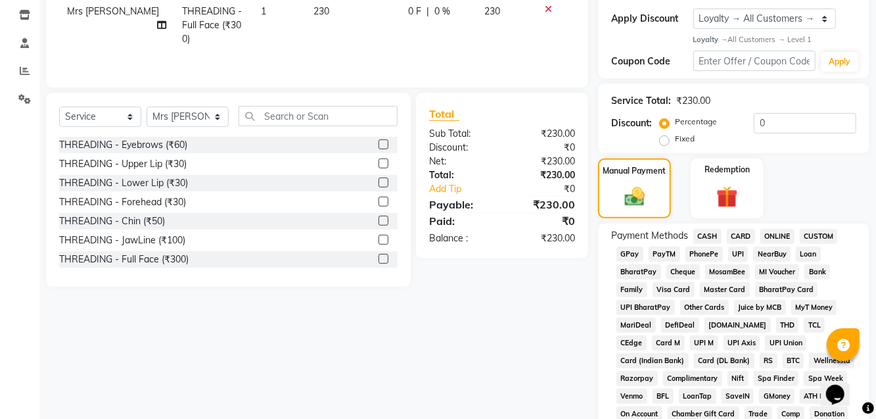
click at [525, 254] on span "GPay" at bounding box center [630, 253] width 27 height 15
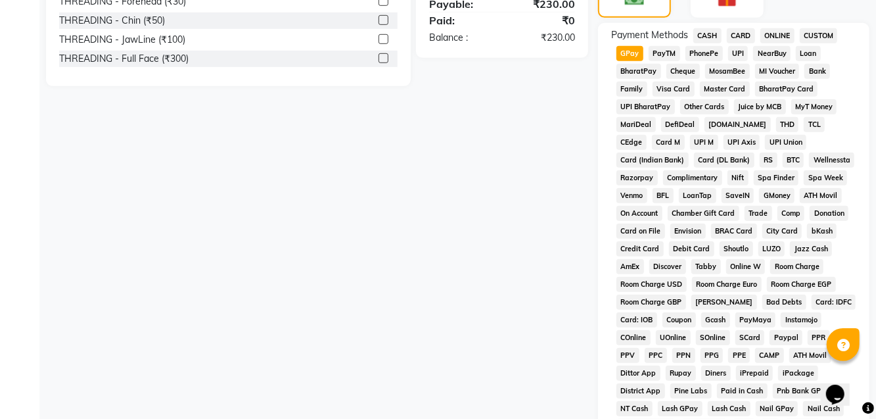
scroll to position [584, 0]
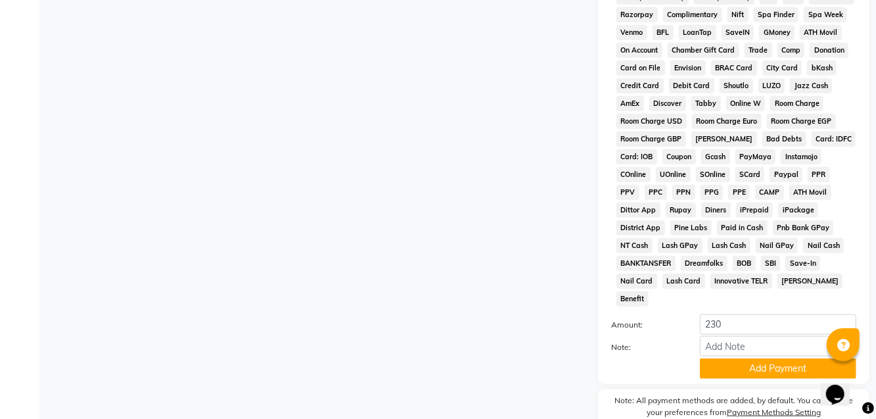
click at [525, 358] on button "Add Payment" at bounding box center [778, 368] width 156 height 20
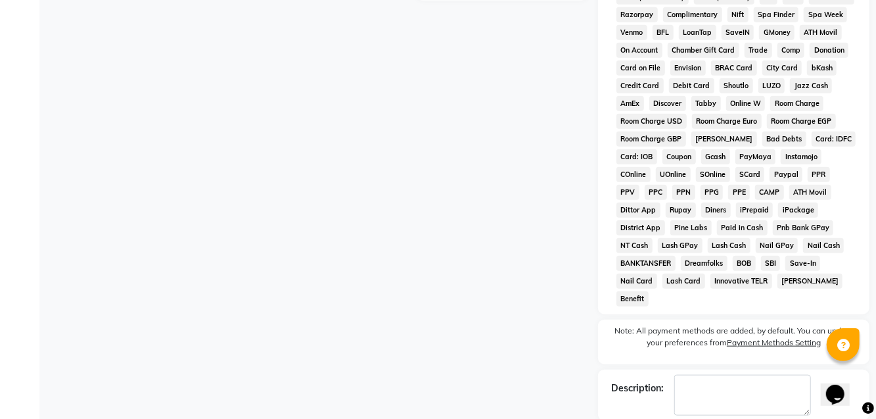
checkbox input "false"
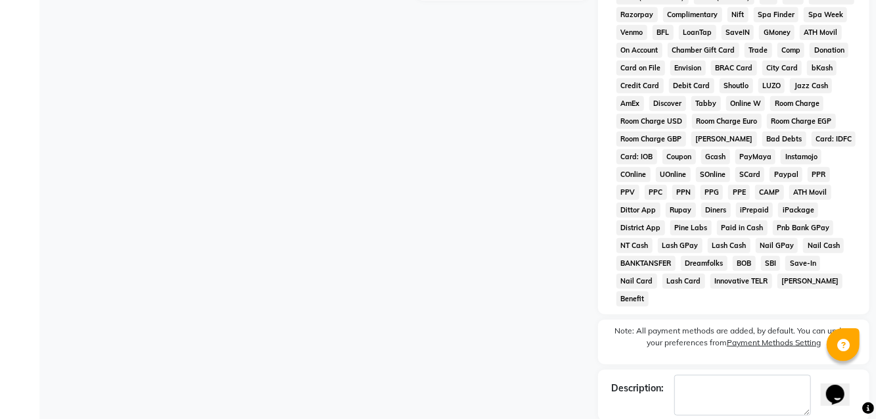
checkbox input "false"
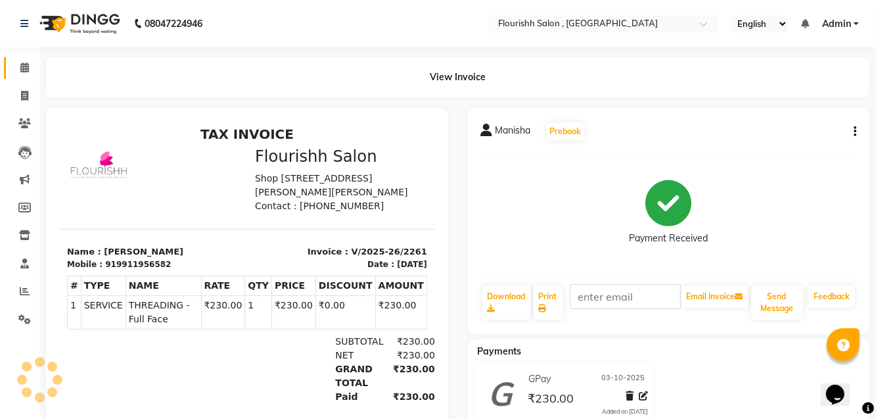
click at [22, 59] on link "Calendar" at bounding box center [20, 68] width 32 height 22
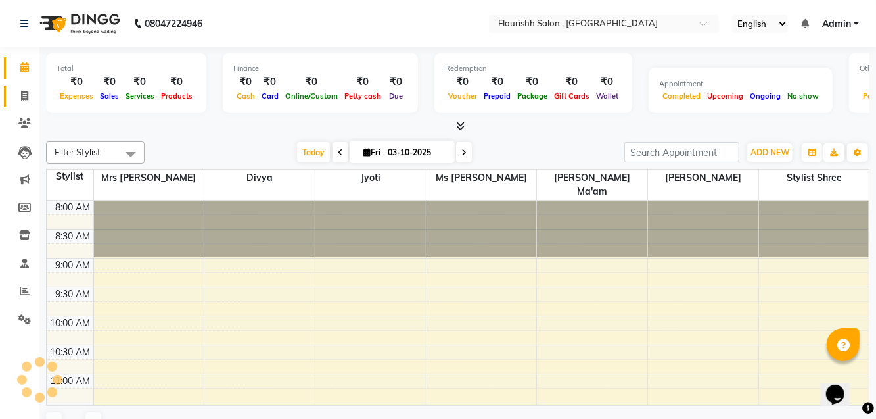
click at [25, 100] on icon at bounding box center [24, 96] width 7 height 10
select select "service"
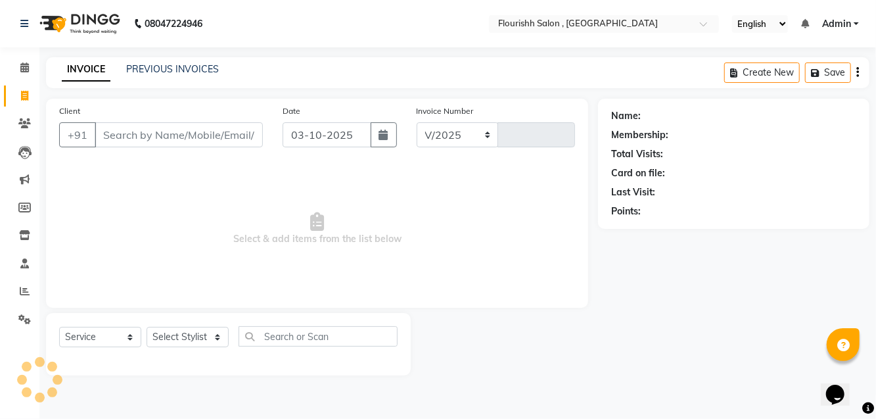
select select "4182"
type input "2262"
click at [168, 130] on input "Client" at bounding box center [179, 134] width 168 height 25
type input "0"
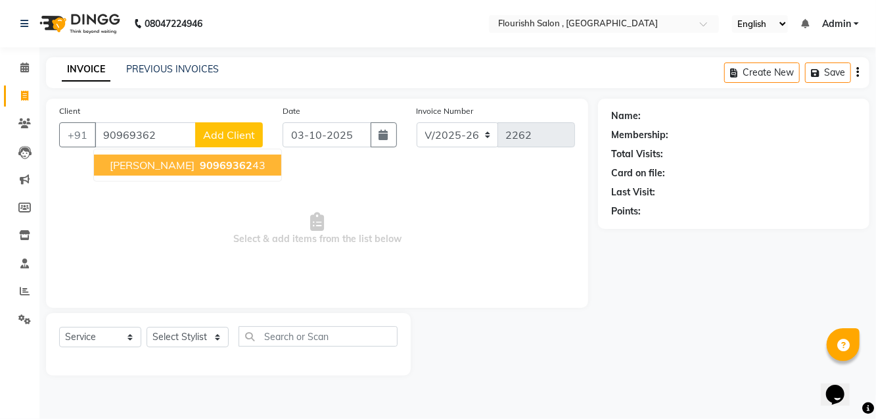
click at [200, 165] on span "90969362" at bounding box center [226, 164] width 53 height 13
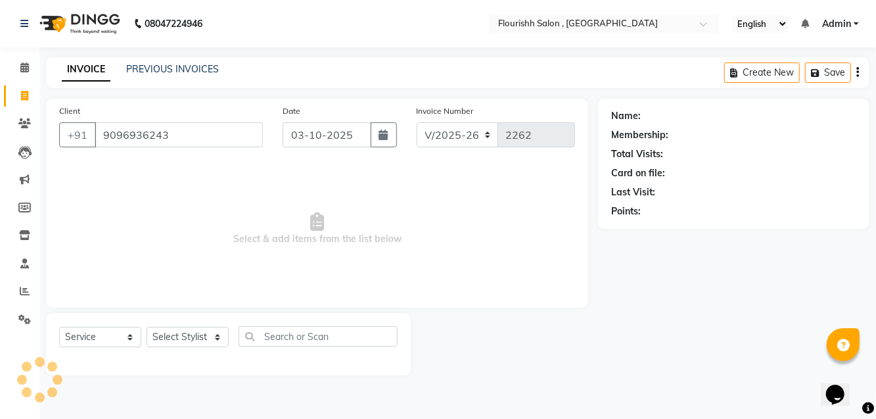
type input "9096936243"
select select "1: Object"
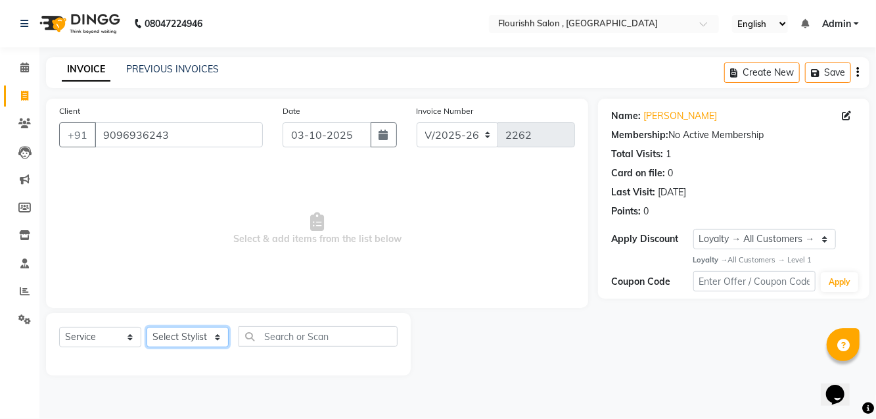
click at [189, 333] on select "Select Stylist [PERSON_NAME] jyoti Manager Mrs [PERSON_NAME] Ms [PERSON_NAME] […" at bounding box center [188, 337] width 82 height 20
select select "21779"
click at [147, 327] on select "Select Stylist [PERSON_NAME] jyoti Manager Mrs [PERSON_NAME] Ms [PERSON_NAME] […" at bounding box center [188, 337] width 82 height 20
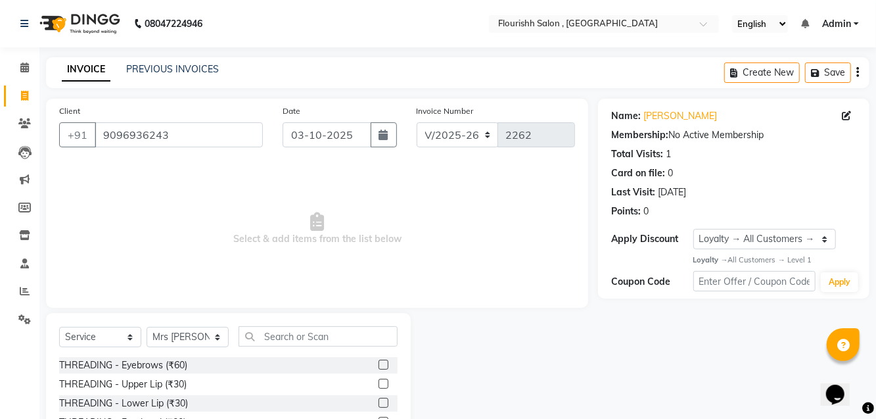
click at [368, 371] on div "THREADING - Eyebrows (₹60)" at bounding box center [228, 365] width 339 height 16
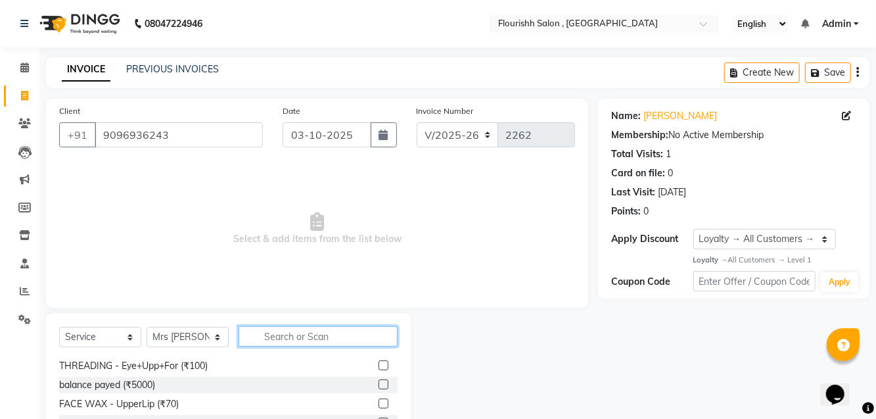
click at [298, 339] on input "text" at bounding box center [318, 336] width 159 height 20
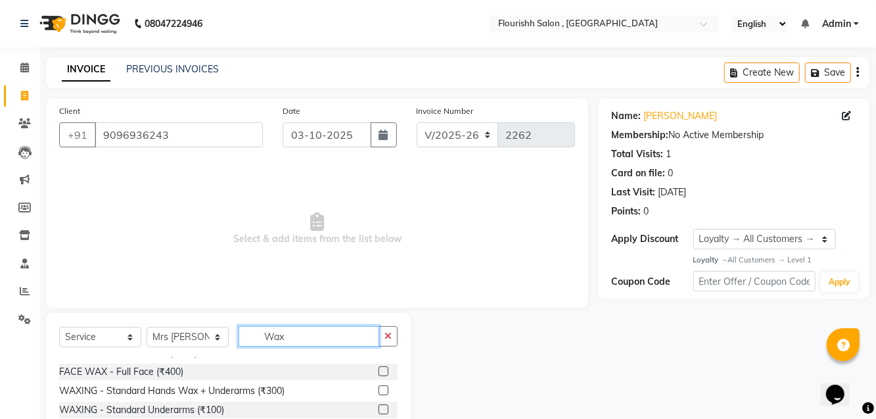
scroll to position [89, 0]
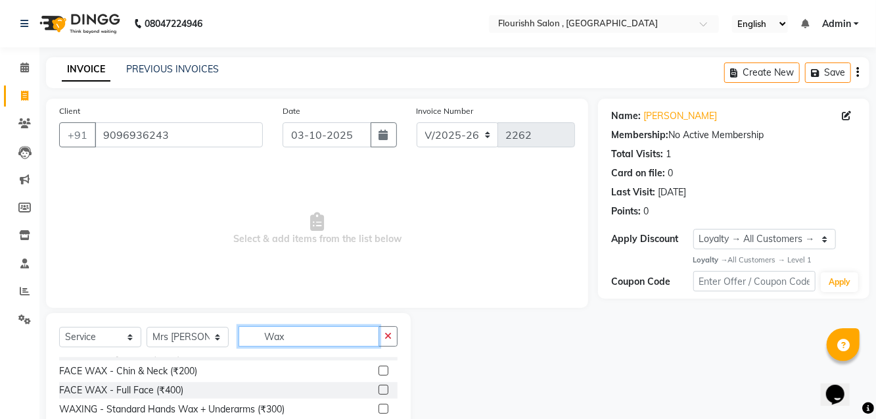
type input "Wax"
click at [225, 394] on div "FACE WAX - Full Face (₹400)" at bounding box center [228, 390] width 339 height 16
click at [380, 394] on label at bounding box center [384, 390] width 10 height 10
click at [380, 394] on input "checkbox" at bounding box center [383, 390] width 9 height 9
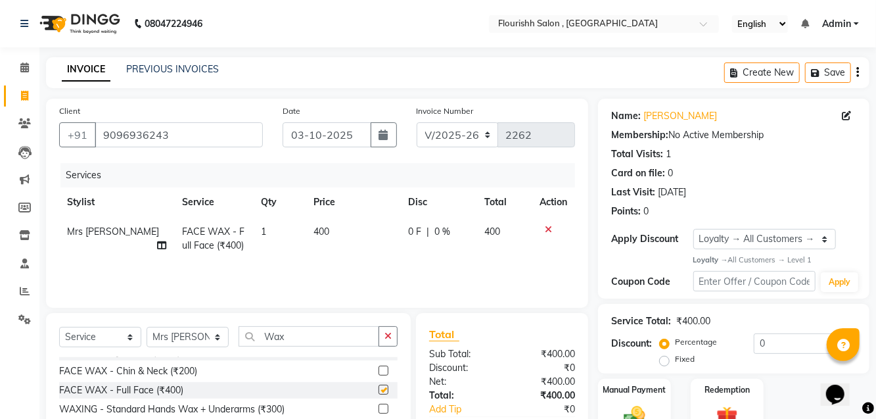
checkbox input "false"
click at [322, 224] on td "400" at bounding box center [353, 238] width 95 height 43
select select "21779"
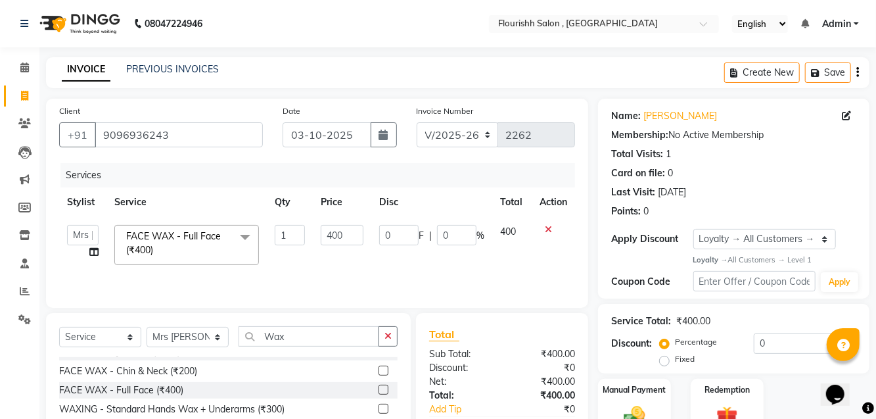
click at [322, 283] on div "Services Stylist Service Qty Price Disc Total Action Divya jyoti Manager Mrs [P…" at bounding box center [317, 228] width 516 height 131
click at [334, 235] on input "400" at bounding box center [342, 235] width 43 height 20
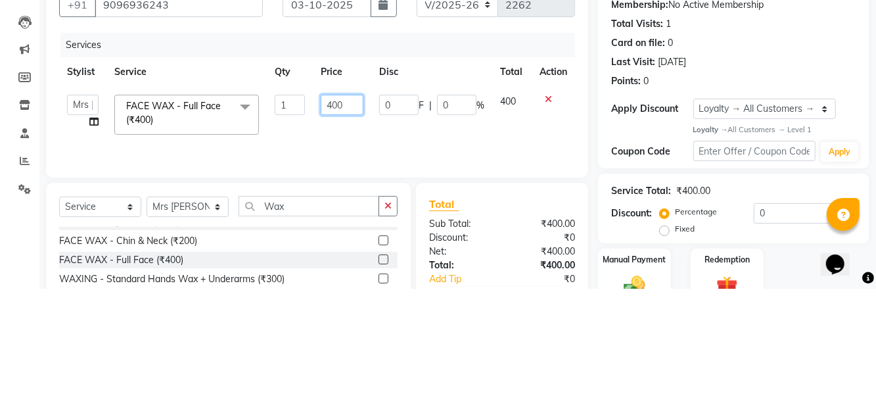
click at [346, 235] on input "400" at bounding box center [342, 235] width 43 height 20
type input "460"
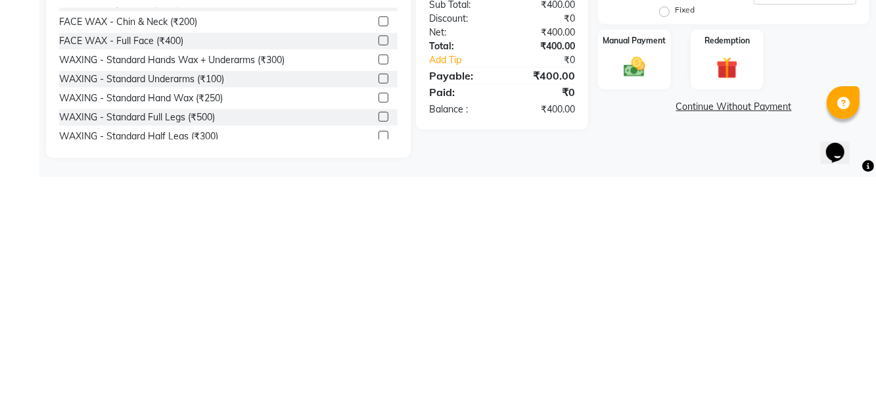
click at [525, 302] on img at bounding box center [634, 308] width 35 height 25
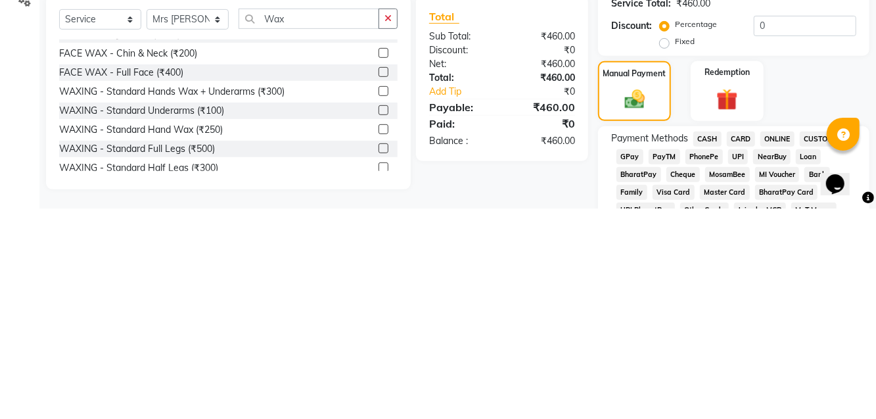
scroll to position [107, 0]
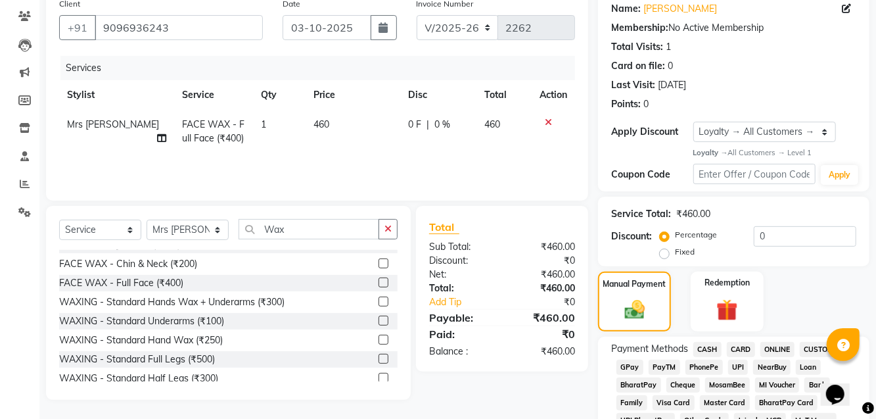
click at [525, 362] on span "GPay" at bounding box center [630, 367] width 27 height 15
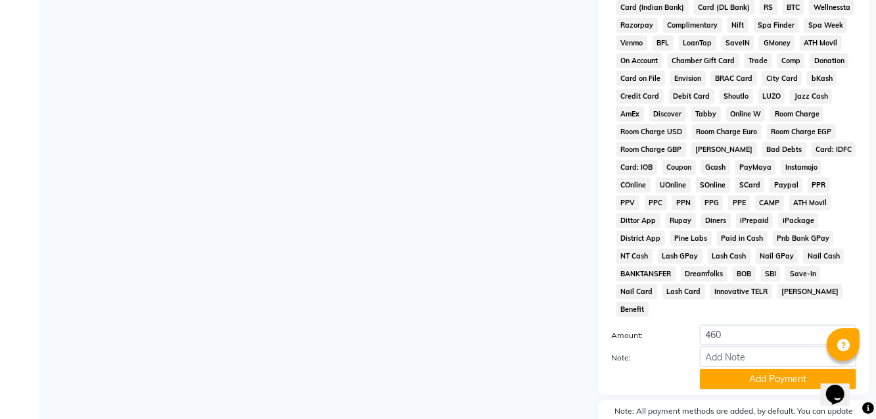
scroll to position [584, 0]
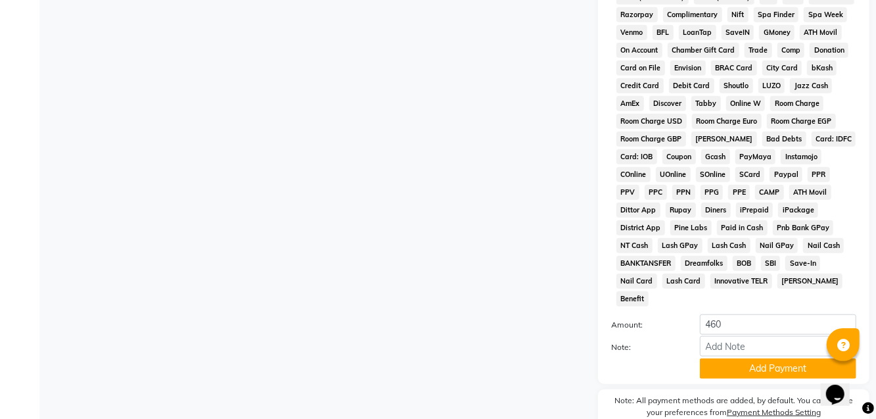
click at [525, 358] on button "Add Payment" at bounding box center [778, 368] width 156 height 20
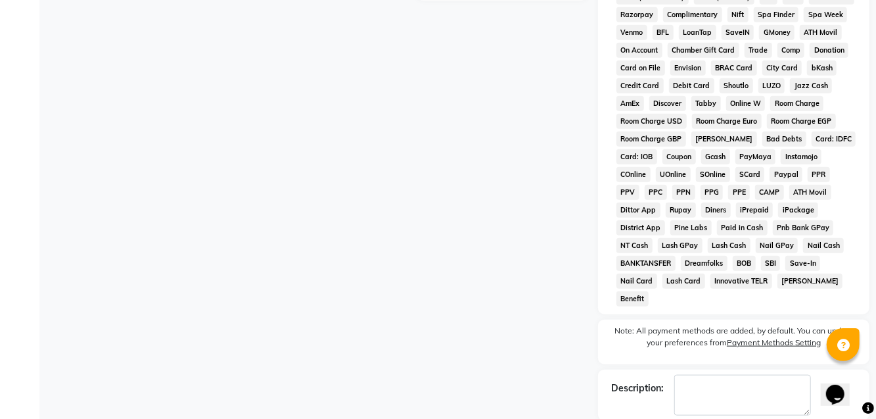
checkbox input "false"
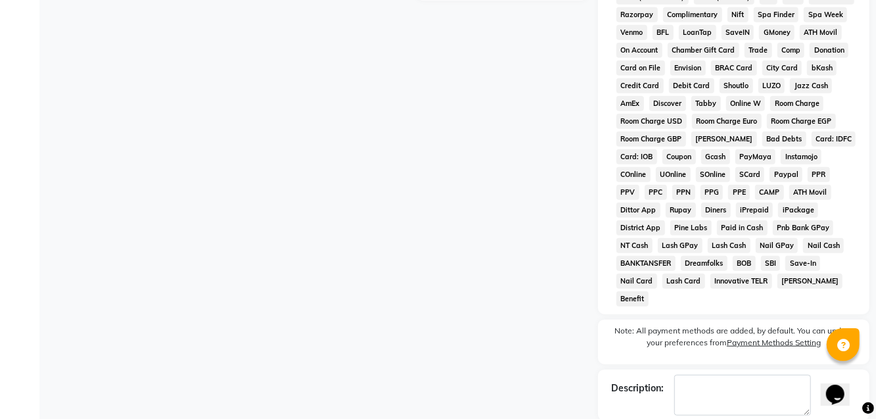
checkbox input "false"
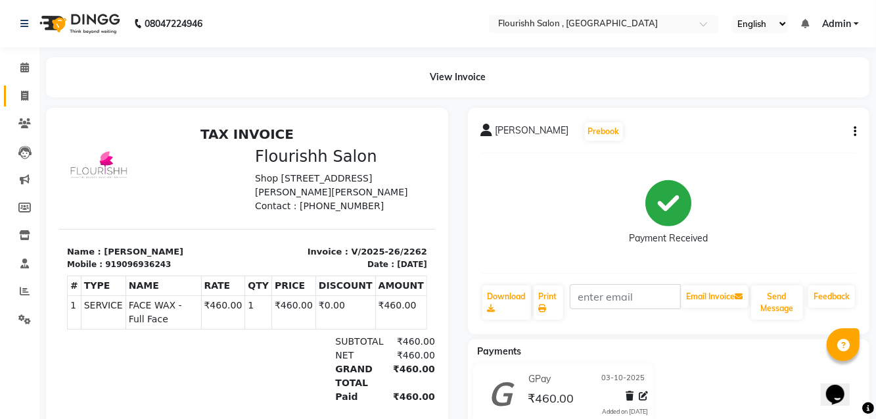
click at [22, 96] on icon at bounding box center [24, 96] width 7 height 10
select select "4182"
select select "service"
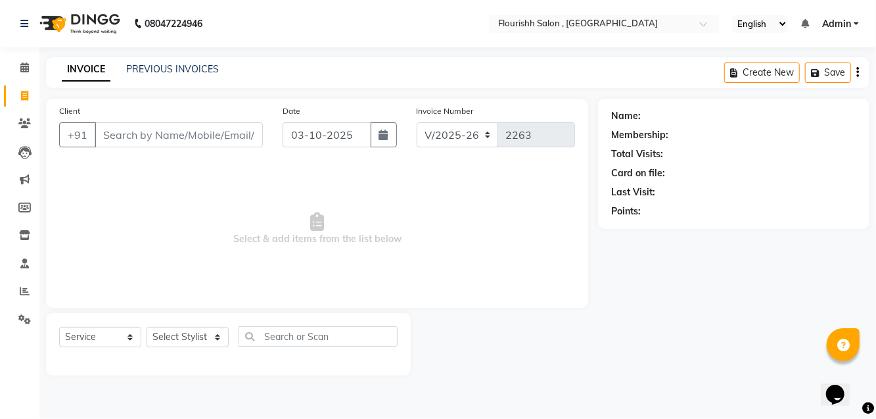
click at [187, 129] on input "Client" at bounding box center [179, 134] width 168 height 25
type input "8975713989"
click at [227, 137] on span "Add Client" at bounding box center [229, 134] width 52 height 13
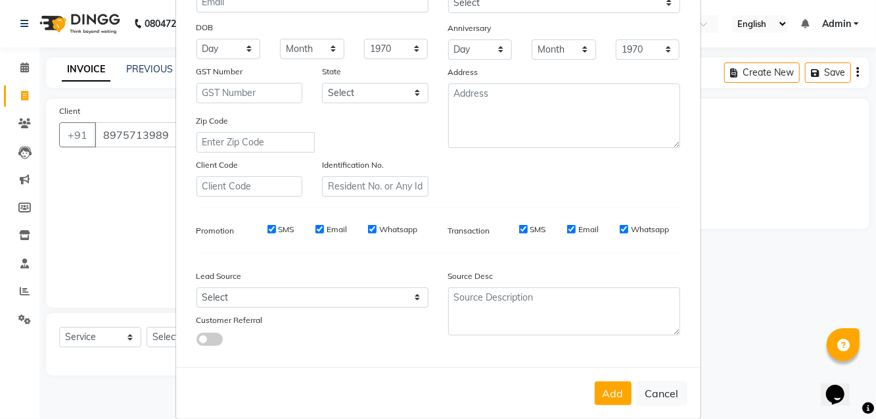
scroll to position [181, 0]
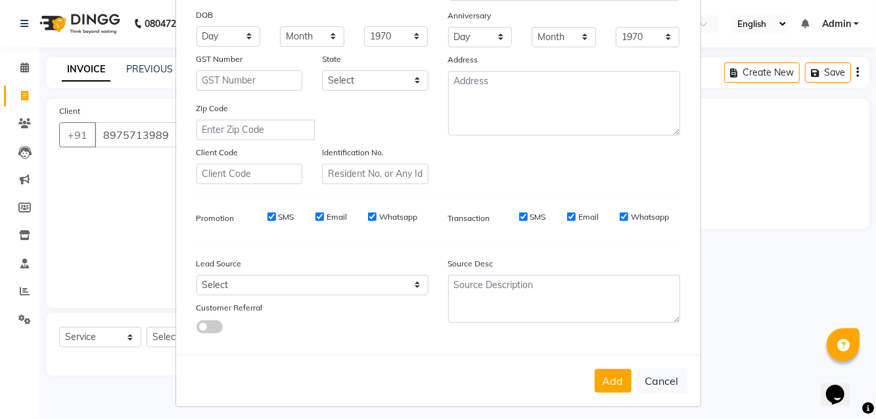
type input "Ashwini"
click at [525, 369] on button "Add" at bounding box center [613, 381] width 37 height 24
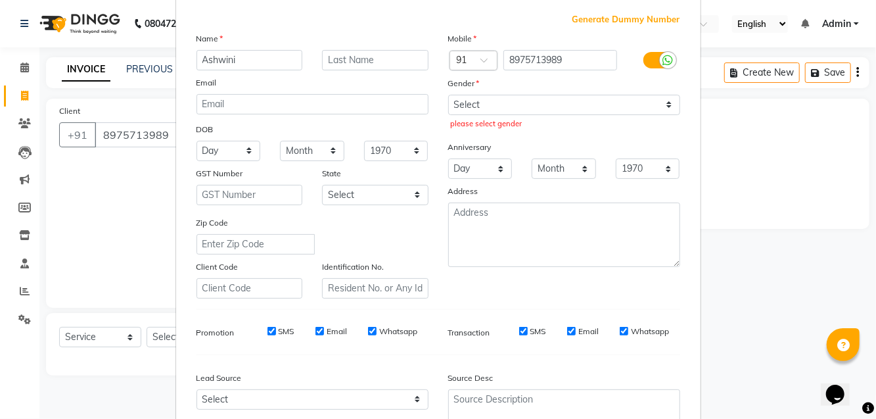
scroll to position [65, 0]
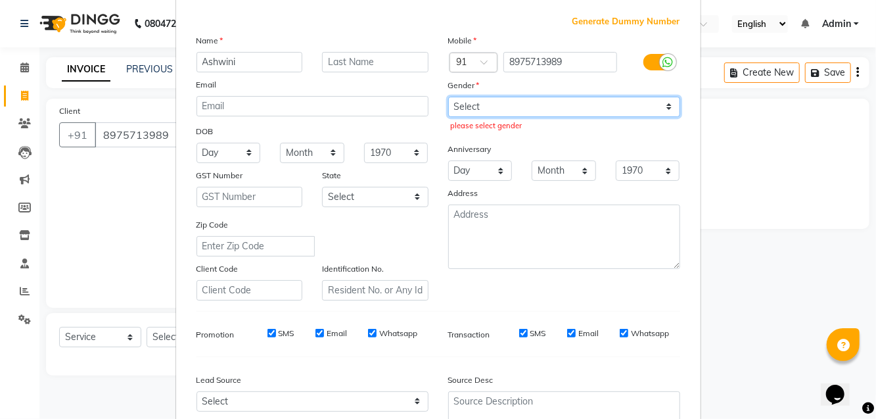
click at [516, 101] on select "Select [DEMOGRAPHIC_DATA] [DEMOGRAPHIC_DATA] Other Prefer Not To Say" at bounding box center [564, 107] width 232 height 20
select select "[DEMOGRAPHIC_DATA]"
click at [448, 97] on select "Select [DEMOGRAPHIC_DATA] [DEMOGRAPHIC_DATA] Other Prefer Not To Say" at bounding box center [564, 107] width 232 height 20
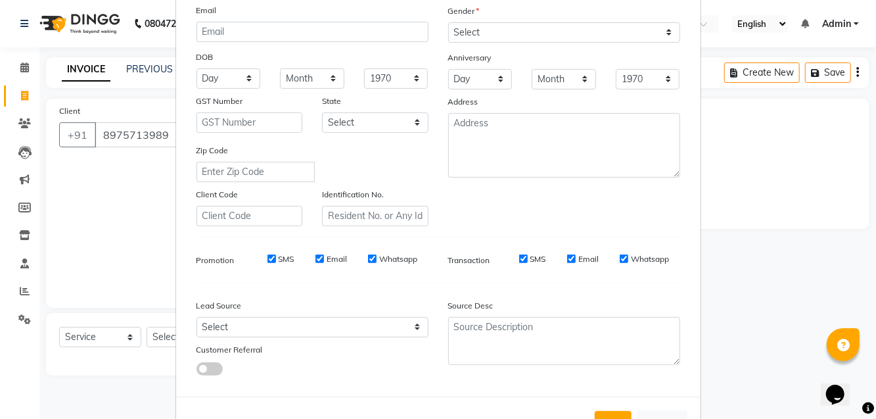
click at [525, 419] on button "Add" at bounding box center [613, 423] width 37 height 24
select select
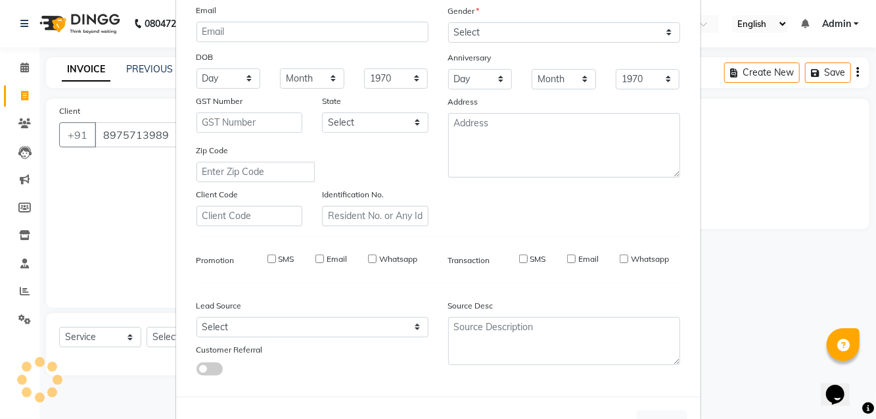
select select
checkbox input "false"
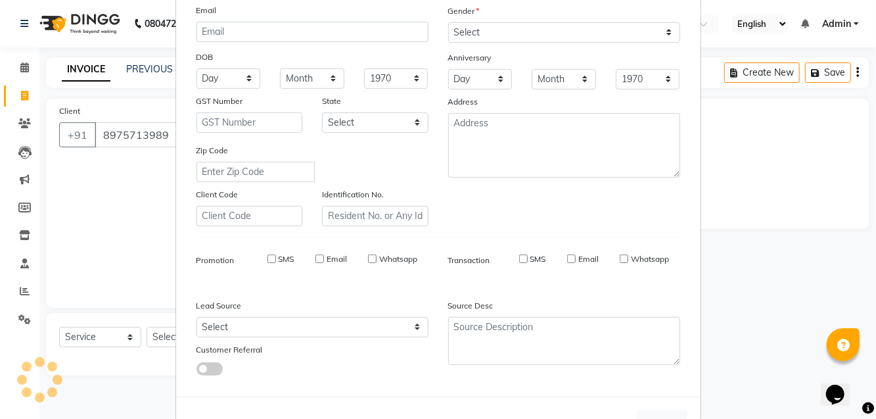
checkbox input "false"
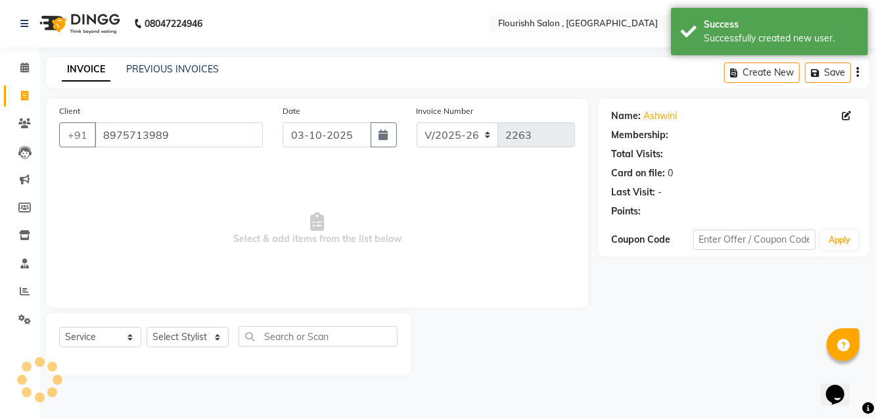
select select "1: Object"
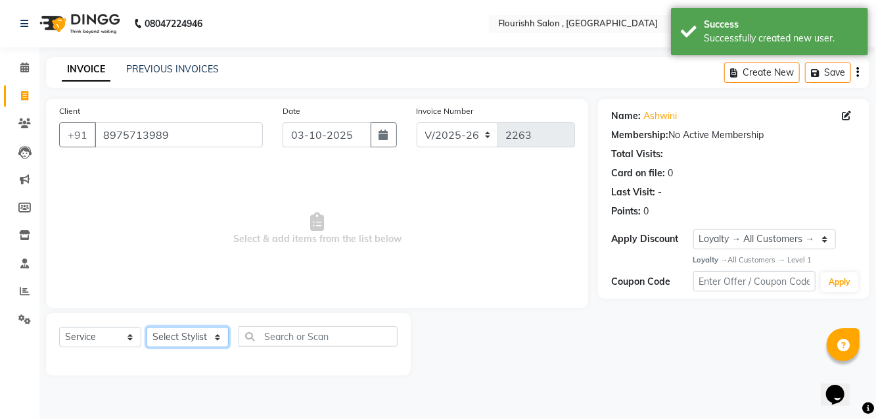
click at [182, 331] on select "Select Stylist [PERSON_NAME] jyoti Manager Mrs [PERSON_NAME] Ms [PERSON_NAME] […" at bounding box center [188, 337] width 82 height 20
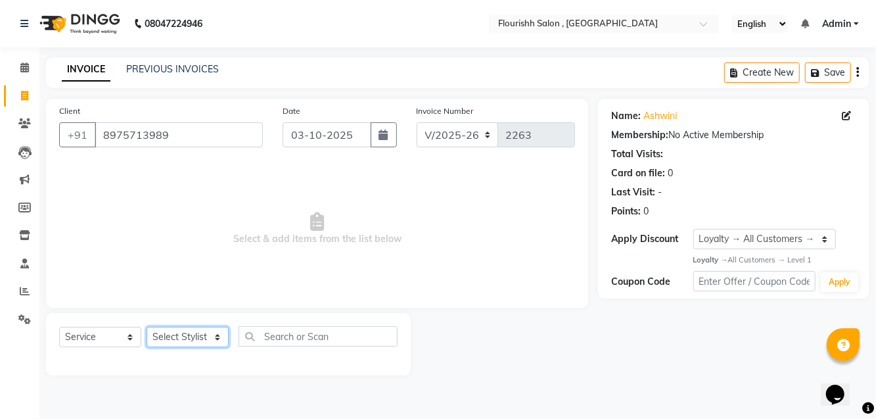
select select "83358"
click at [147, 327] on select "Select Stylist [PERSON_NAME] jyoti Manager Mrs [PERSON_NAME] Ms [PERSON_NAME] […" at bounding box center [188, 337] width 82 height 20
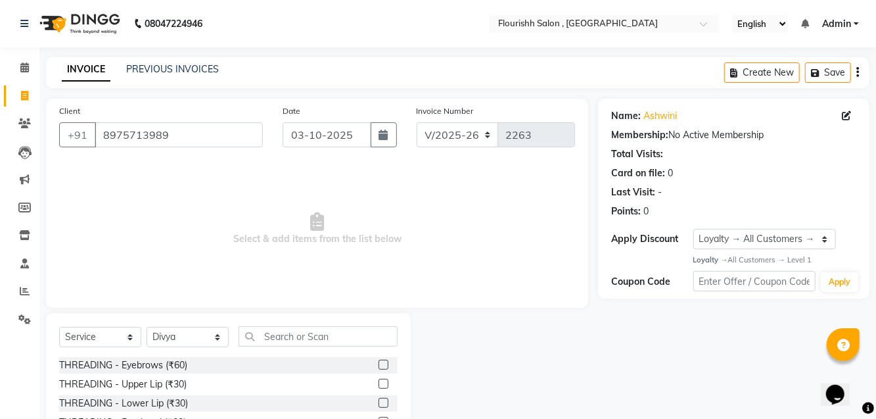
click at [382, 361] on label at bounding box center [384, 365] width 10 height 10
click at [382, 361] on input "checkbox" at bounding box center [383, 365] width 9 height 9
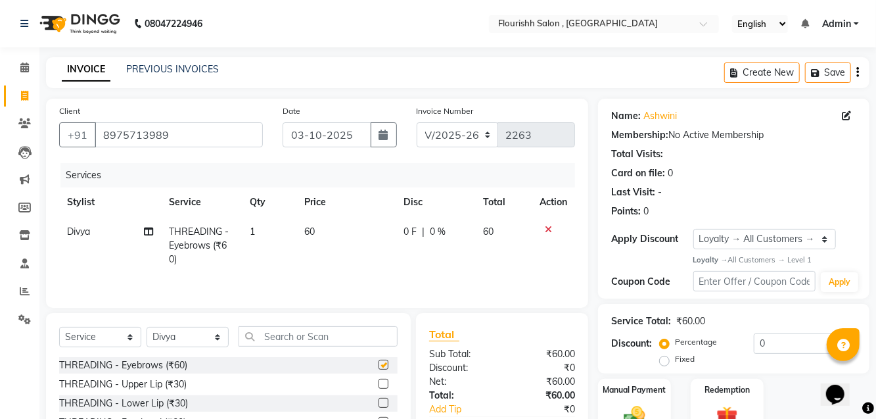
checkbox input "false"
click at [384, 386] on label at bounding box center [384, 384] width 10 height 10
click at [384, 386] on input "checkbox" at bounding box center [383, 384] width 9 height 9
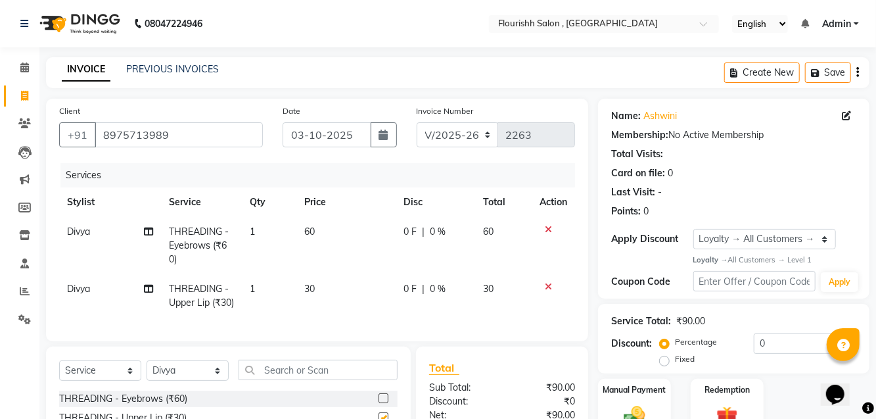
checkbox input "false"
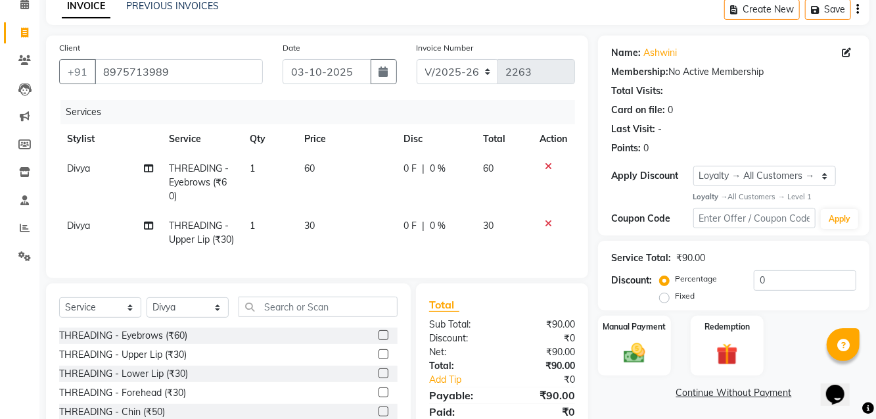
scroll to position [97, 0]
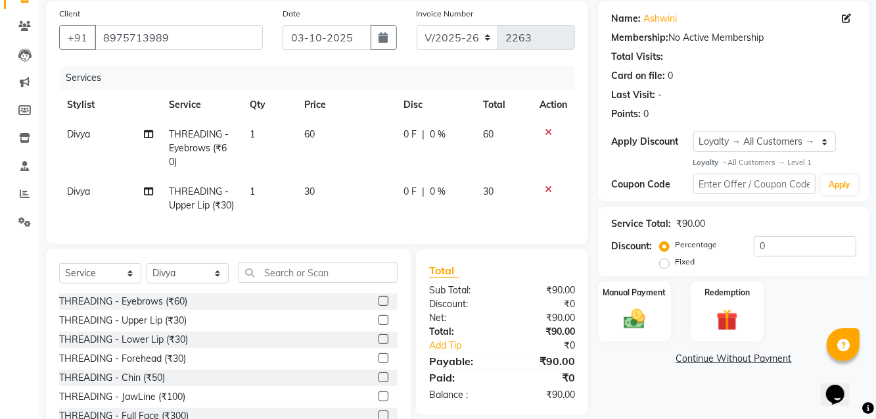
click at [382, 344] on label at bounding box center [384, 339] width 10 height 10
click at [382, 344] on input "checkbox" at bounding box center [383, 339] width 9 height 9
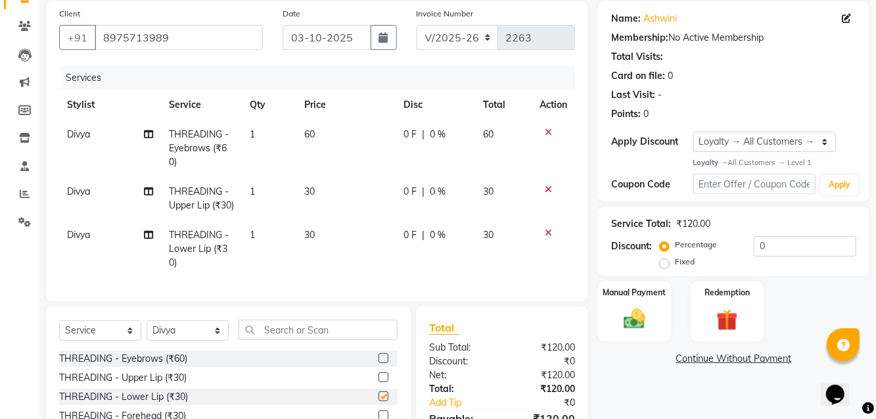
checkbox input "false"
click at [525, 312] on img at bounding box center [634, 318] width 35 height 25
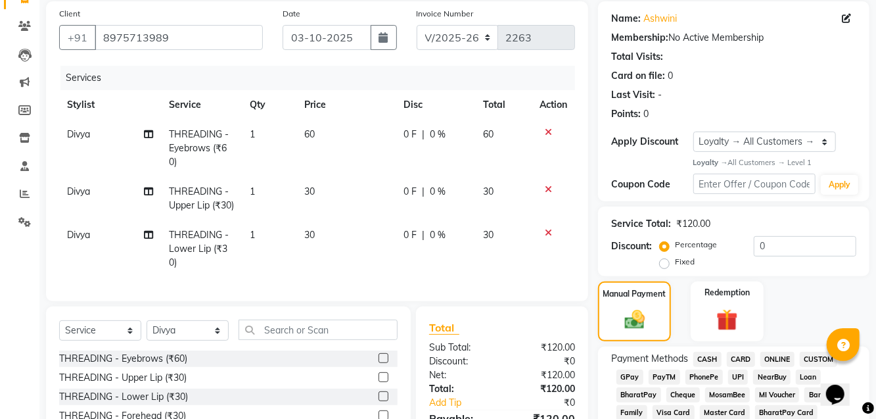
click at [525, 374] on span "GPay" at bounding box center [630, 376] width 27 height 15
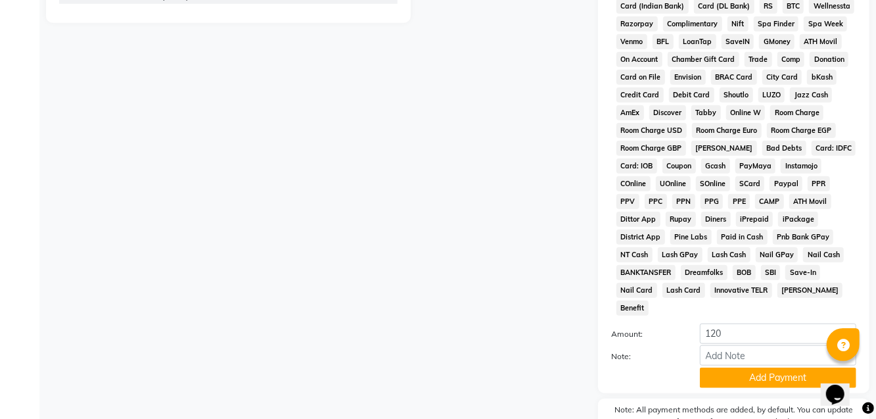
scroll to position [584, 0]
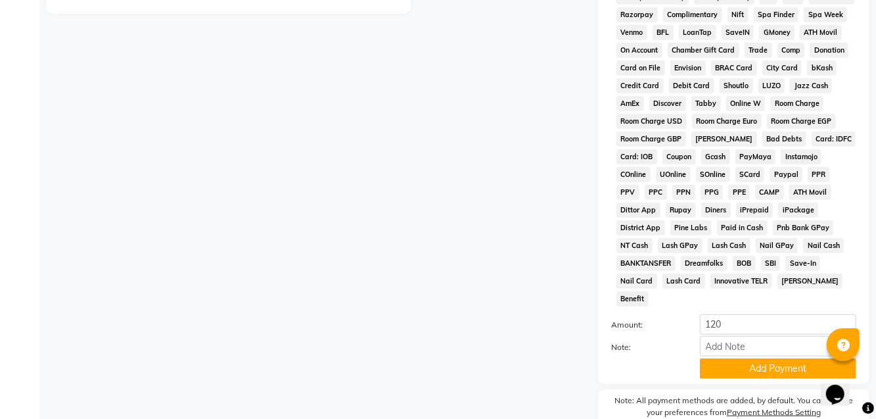
click at [525, 358] on button "Add Payment" at bounding box center [778, 368] width 156 height 20
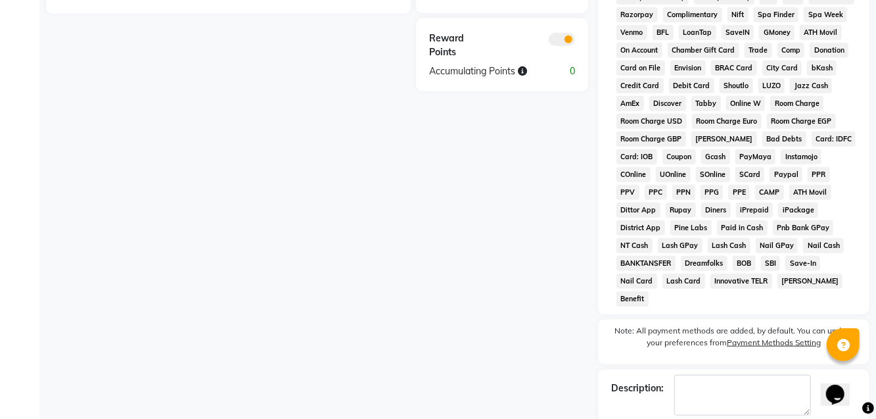
checkbox input "false"
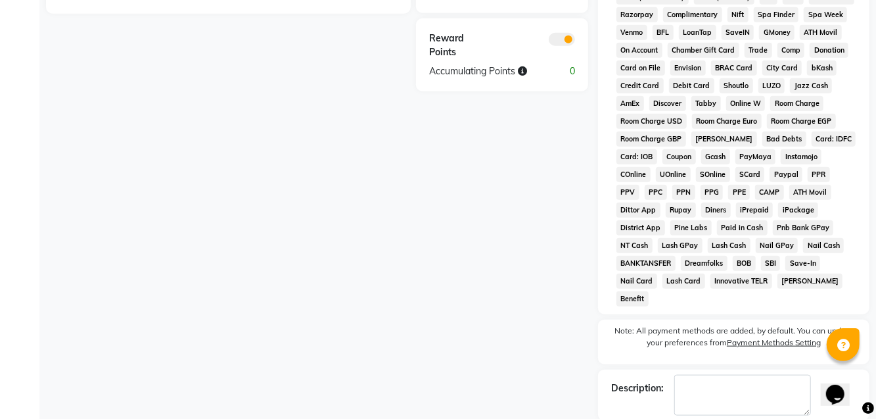
checkbox input "false"
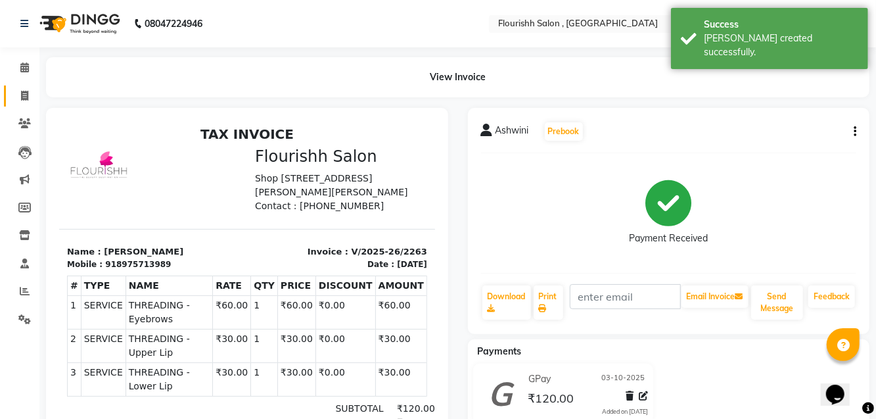
click at [20, 98] on span at bounding box center [24, 96] width 23 height 15
select select "service"
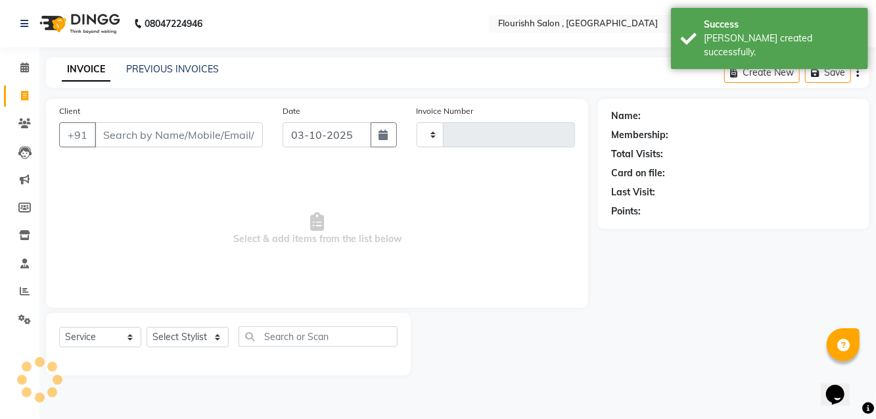
scroll to position [14, 0]
select select "4182"
type input "2264"
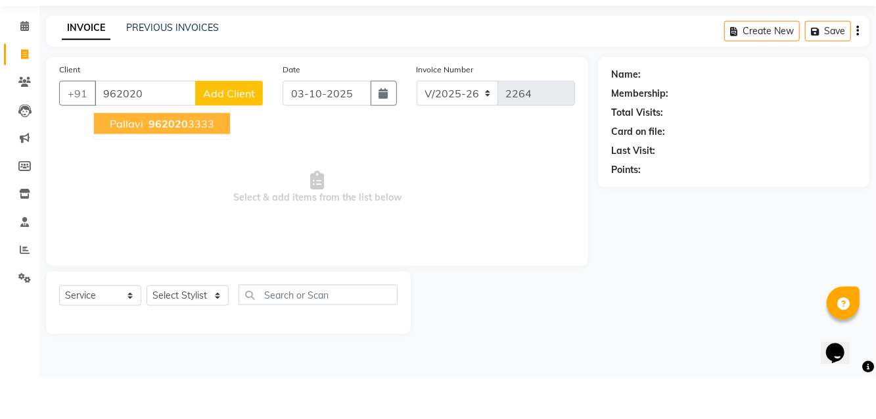
click at [170, 158] on span "962020" at bounding box center [168, 164] width 39 height 13
type input "9620203333"
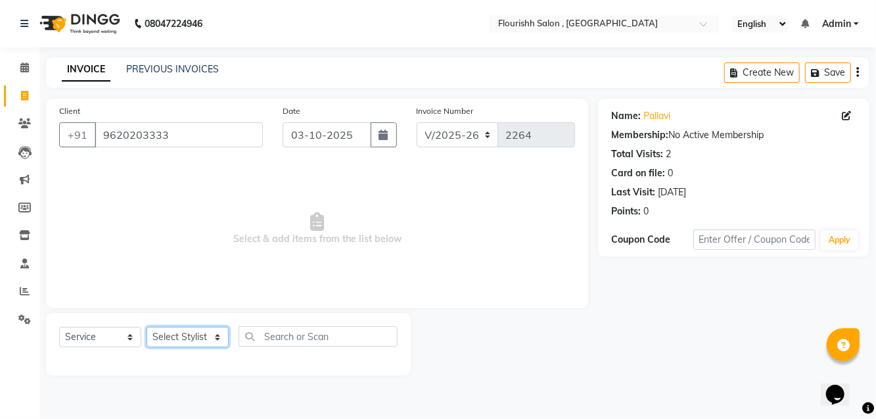
click at [190, 333] on select "Select Stylist [PERSON_NAME] jyoti Manager Mrs [PERSON_NAME] Ms [PERSON_NAME] […" at bounding box center [188, 337] width 82 height 20
select select "50665"
click at [147, 327] on select "Select Stylist [PERSON_NAME] jyoti Manager Mrs [PERSON_NAME] Ms [PERSON_NAME] […" at bounding box center [188, 337] width 82 height 20
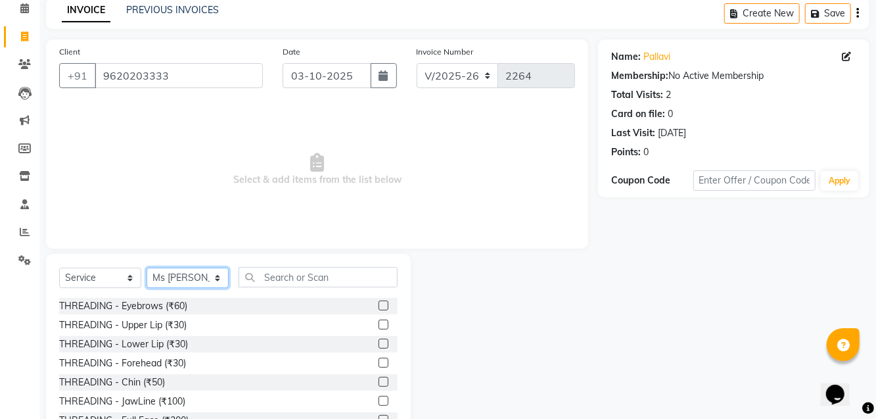
scroll to position [65, 0]
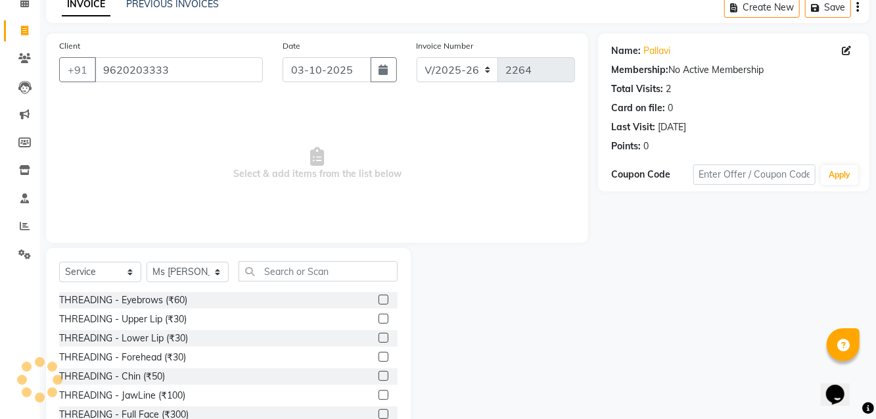
click at [197, 309] on div "THREADING - Eyebrows (₹60) THREADING - Upper Lip (₹30) THREADING - Lower Lip (₹…" at bounding box center [228, 357] width 339 height 131
click at [382, 318] on label at bounding box center [384, 319] width 10 height 10
click at [382, 318] on input "checkbox" at bounding box center [383, 319] width 9 height 9
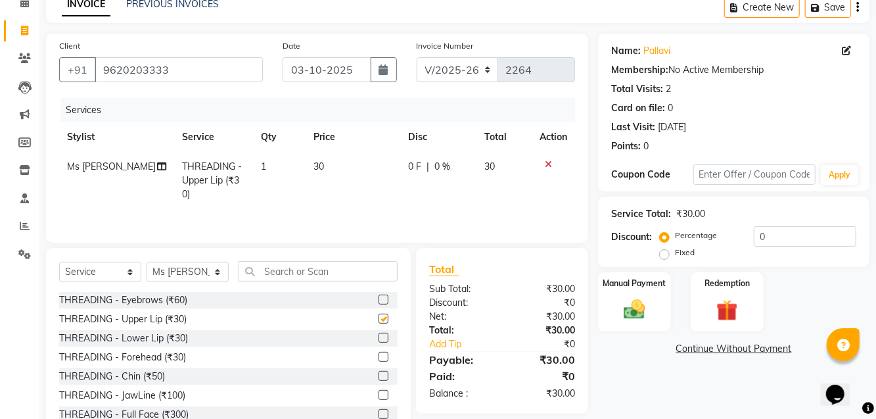
checkbox input "false"
click at [230, 398] on div "THREADING - JawLine (₹100)" at bounding box center [228, 395] width 339 height 16
click at [385, 396] on label at bounding box center [384, 395] width 10 height 10
click at [385, 396] on input "checkbox" at bounding box center [383, 395] width 9 height 9
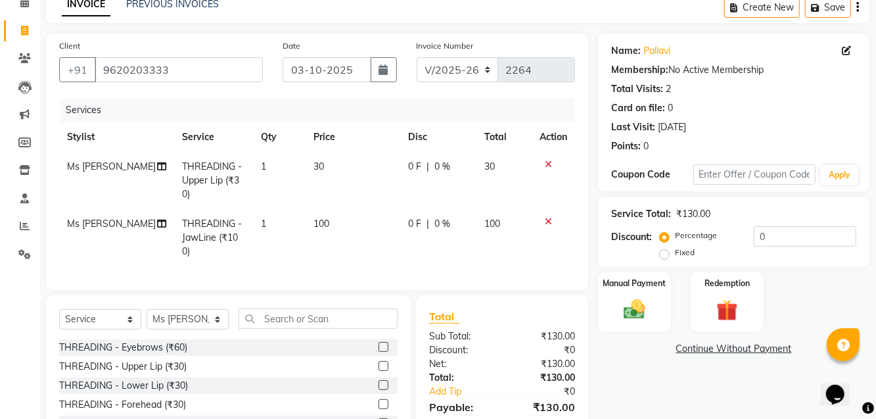
checkbox input "false"
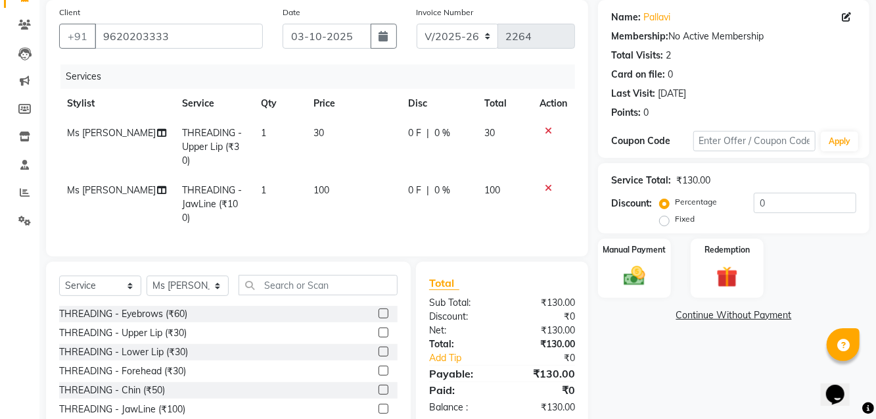
scroll to position [107, 0]
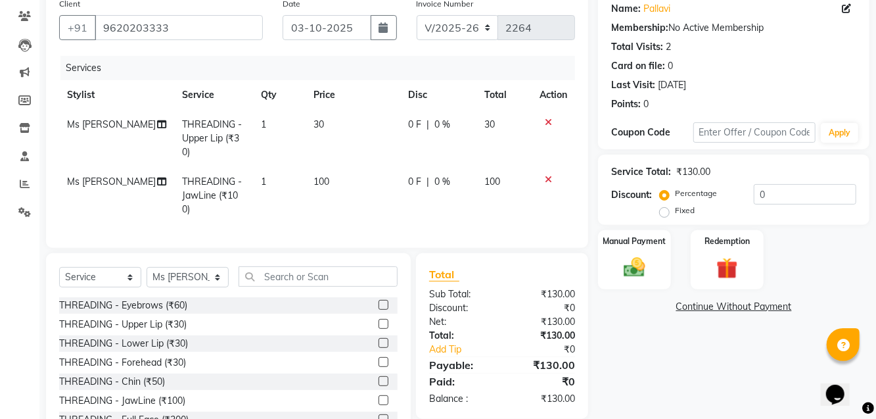
click at [525, 256] on img at bounding box center [634, 267] width 35 height 25
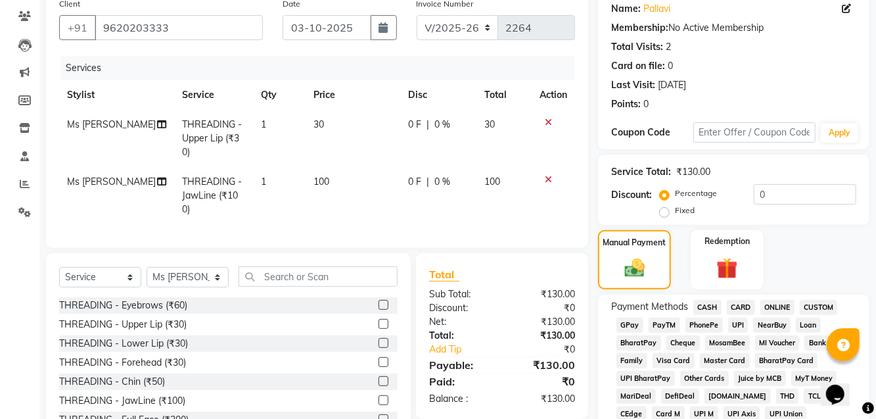
click at [525, 329] on span "GPay" at bounding box center [630, 324] width 27 height 15
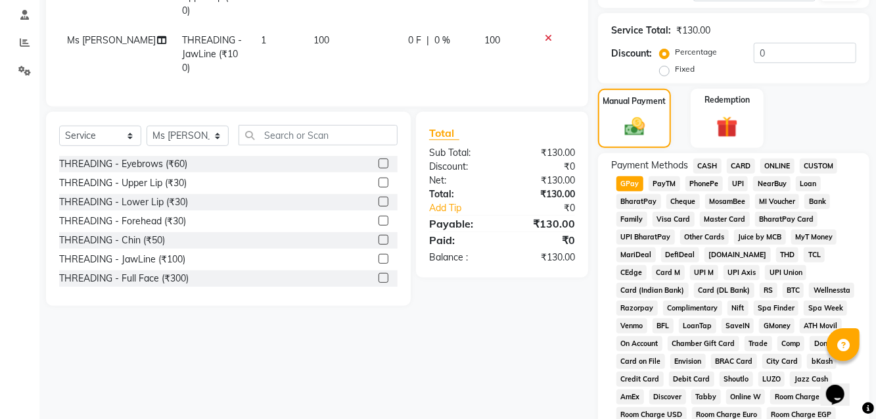
scroll to position [542, 0]
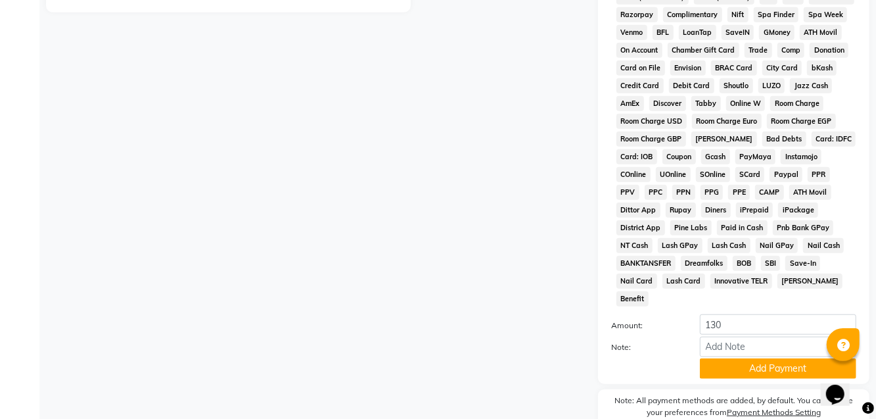
click at [525, 358] on button "Add Payment" at bounding box center [778, 368] width 156 height 20
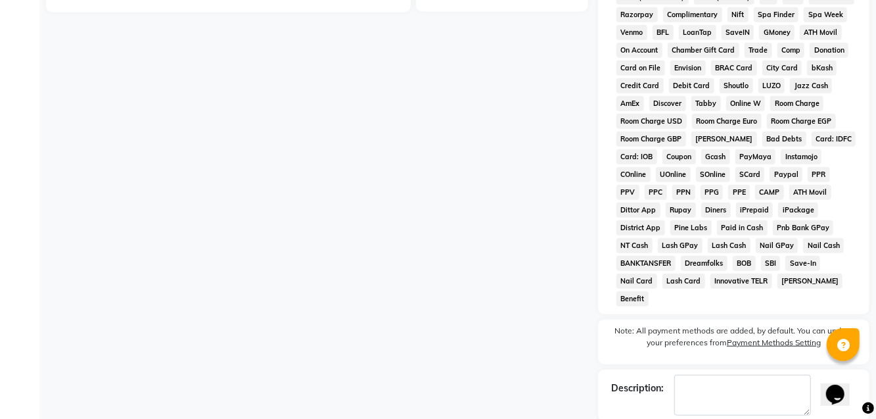
checkbox input "false"
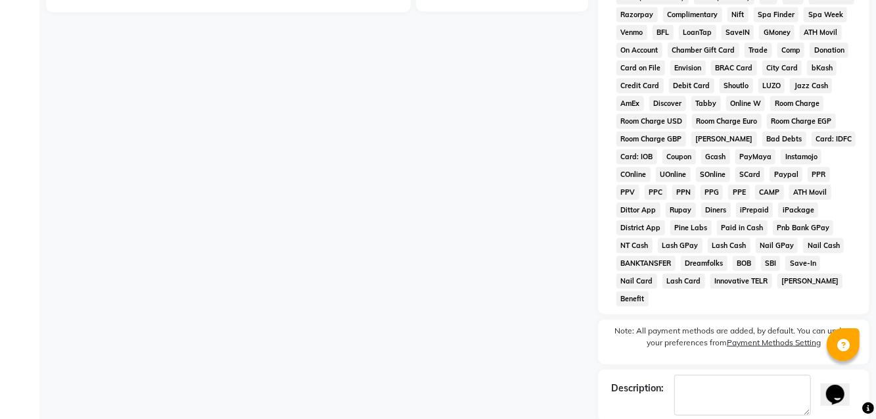
checkbox input "false"
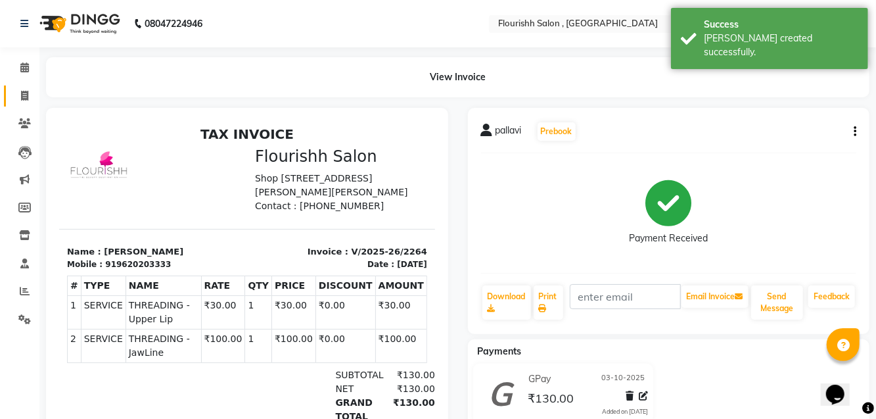
click at [16, 97] on span at bounding box center [24, 96] width 23 height 15
select select "4182"
select select "service"
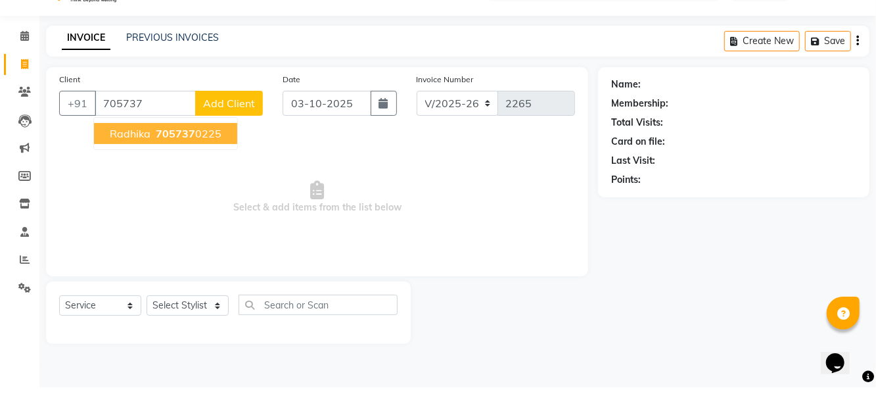
click at [173, 165] on span "705737" at bounding box center [175, 164] width 39 height 13
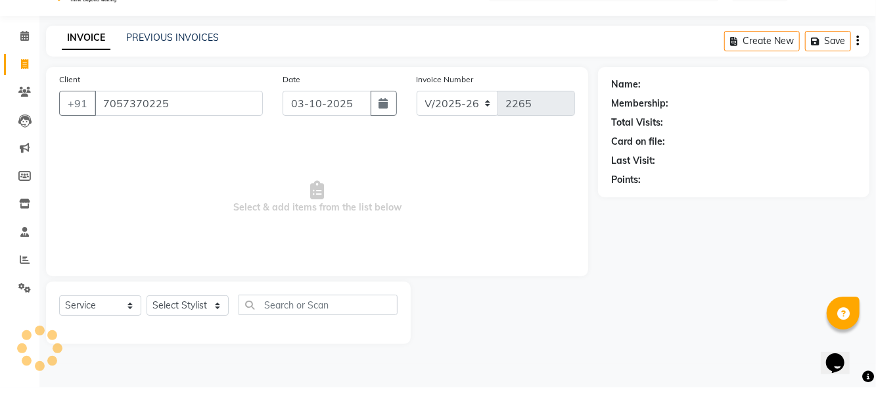
type input "7057370225"
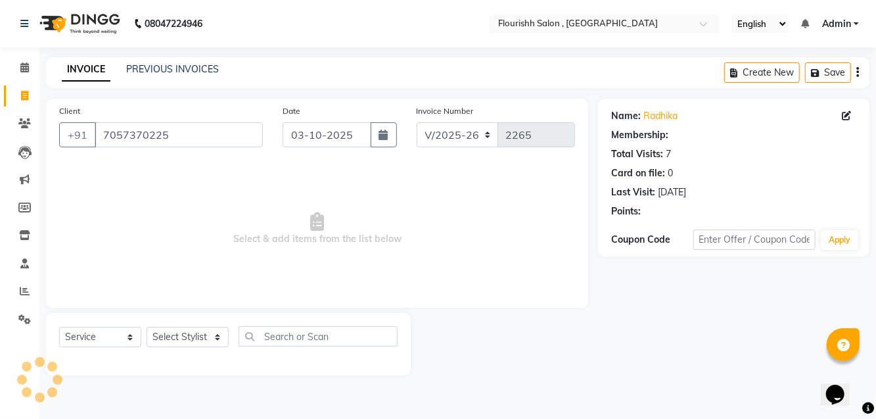
select select "1: Object"
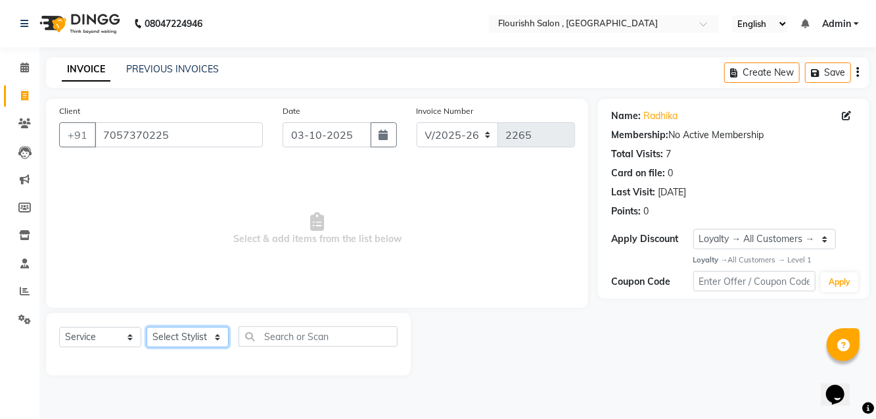
click at [177, 337] on select "Select Stylist [PERSON_NAME] jyoti Manager Mrs [PERSON_NAME] Ms [PERSON_NAME] […" at bounding box center [188, 337] width 82 height 20
select select "83358"
click at [147, 327] on select "Select Stylist [PERSON_NAME] jyoti Manager Mrs [PERSON_NAME] Ms [PERSON_NAME] […" at bounding box center [188, 337] width 82 height 20
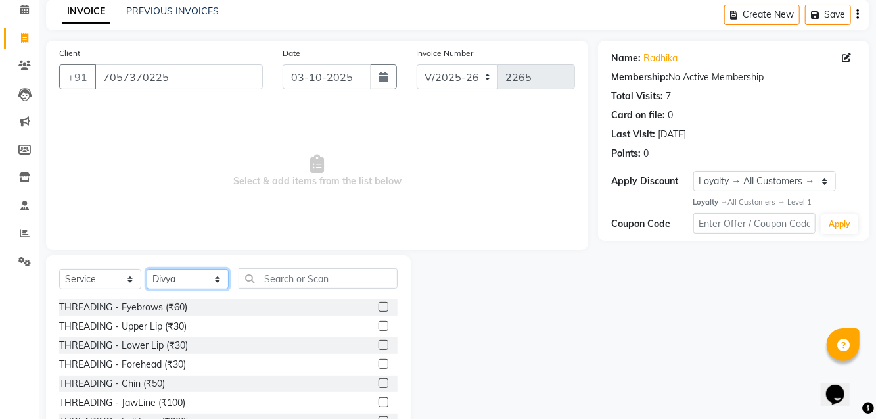
scroll to position [65, 0]
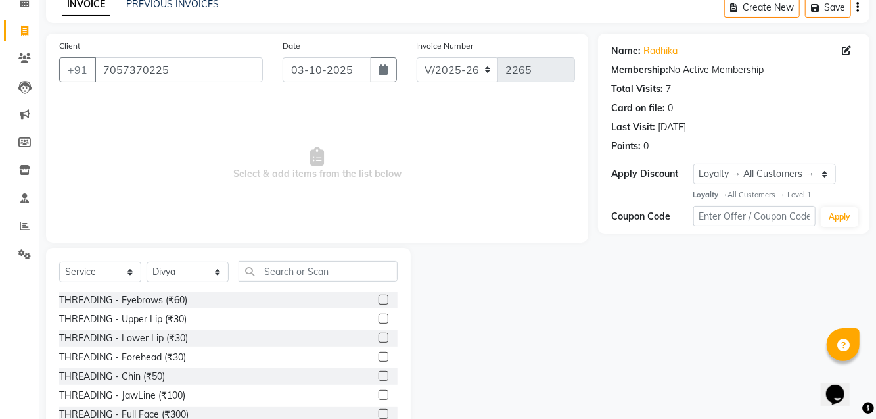
click at [183, 398] on div "THREADING - JawLine (₹100)" at bounding box center [122, 395] width 126 height 14
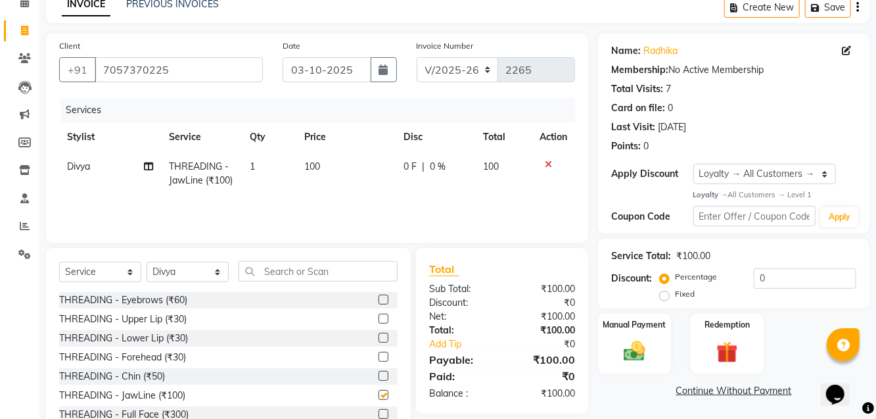
checkbox input "false"
click at [218, 315] on div "THREADING - Upper Lip (₹30)" at bounding box center [228, 319] width 339 height 16
click at [394, 315] on div at bounding box center [388, 319] width 19 height 16
click at [382, 318] on label at bounding box center [384, 319] width 10 height 10
click at [382, 318] on input "checkbox" at bounding box center [383, 319] width 9 height 9
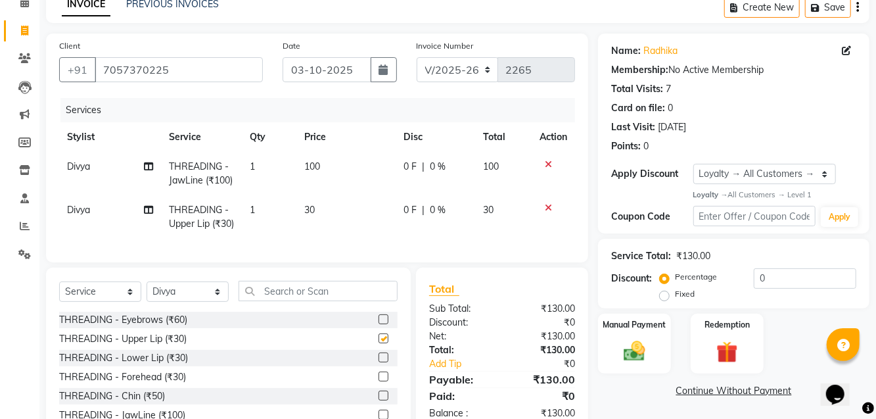
checkbox input "false"
click at [525, 334] on div "Manual Payment" at bounding box center [634, 344] width 73 height 60
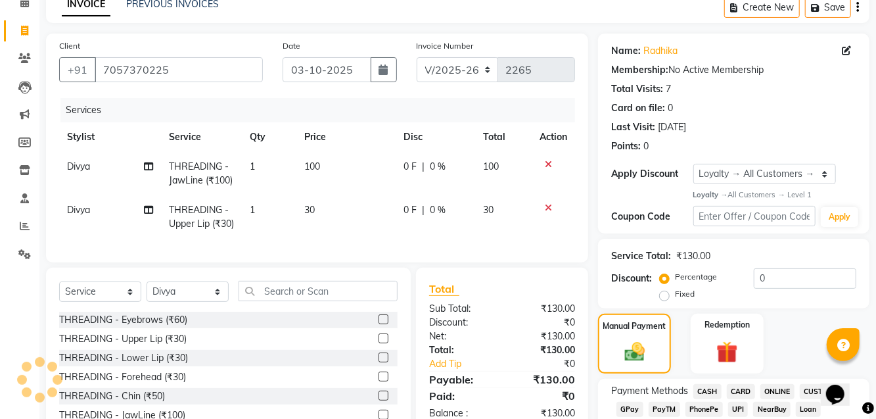
click at [525, 409] on span "GPay" at bounding box center [630, 409] width 27 height 15
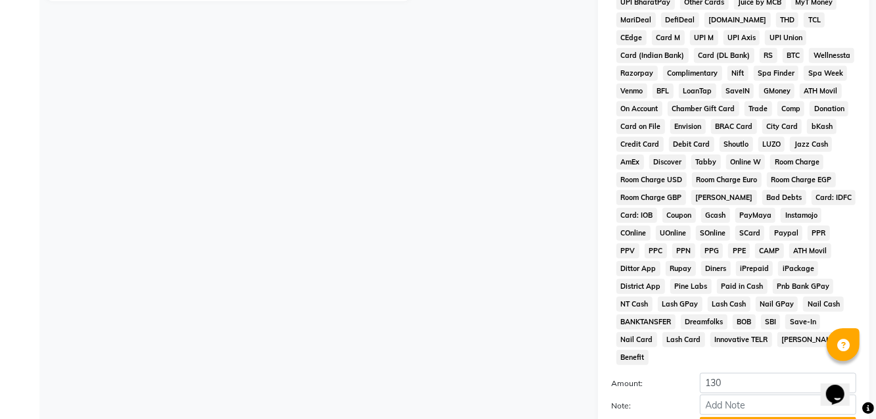
scroll to position [584, 0]
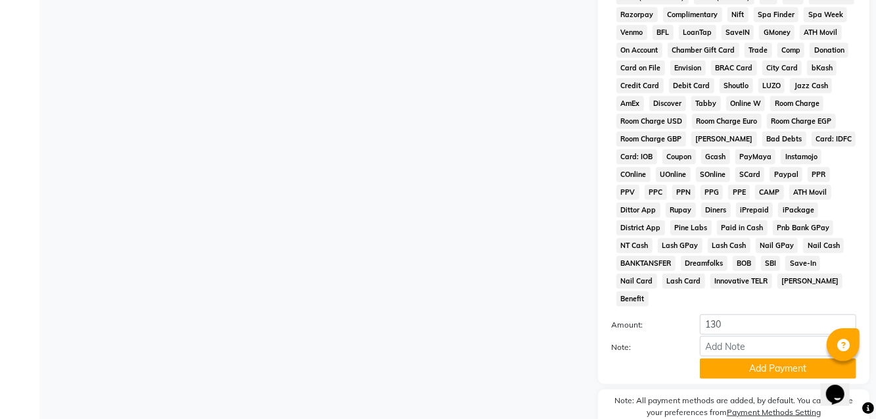
click at [525, 358] on button "Add Payment" at bounding box center [778, 368] width 156 height 20
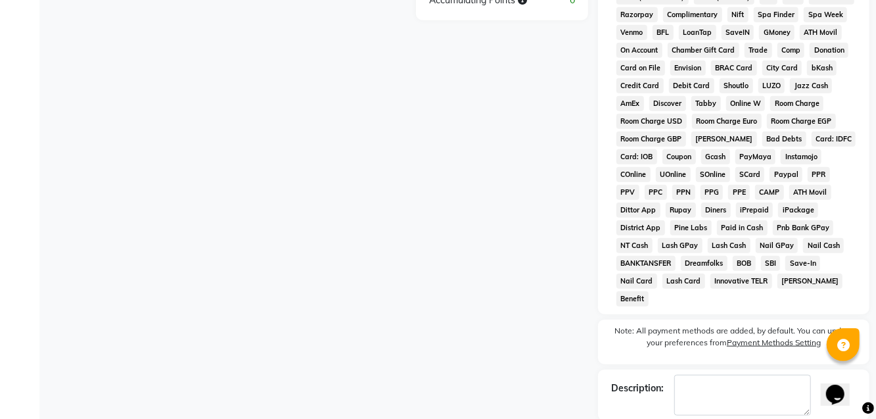
checkbox input "false"
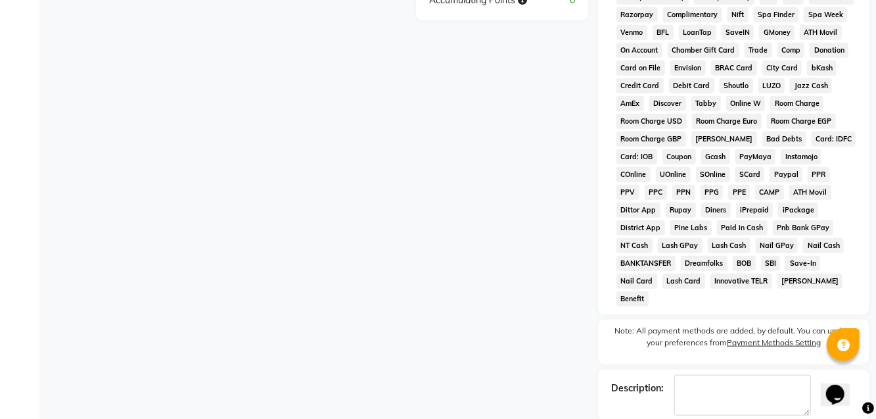
checkbox input "false"
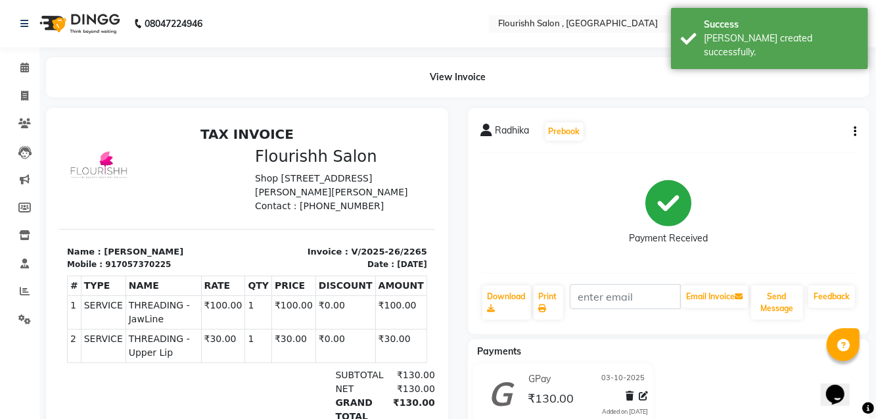
click at [23, 426] on div "Calendar Invoice Clients Leads Marketing Members Inventory Staff Reports Settin…" at bounding box center [88, 265] width 177 height 456
click at [23, 105] on link "Invoice" at bounding box center [20, 96] width 32 height 22
select select "4182"
select select "service"
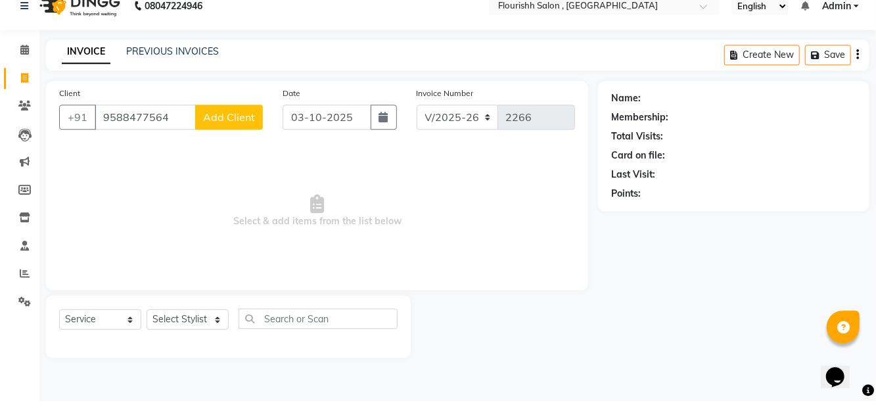
type input "9588477564"
click at [241, 132] on span "Add Client" at bounding box center [229, 134] width 52 height 13
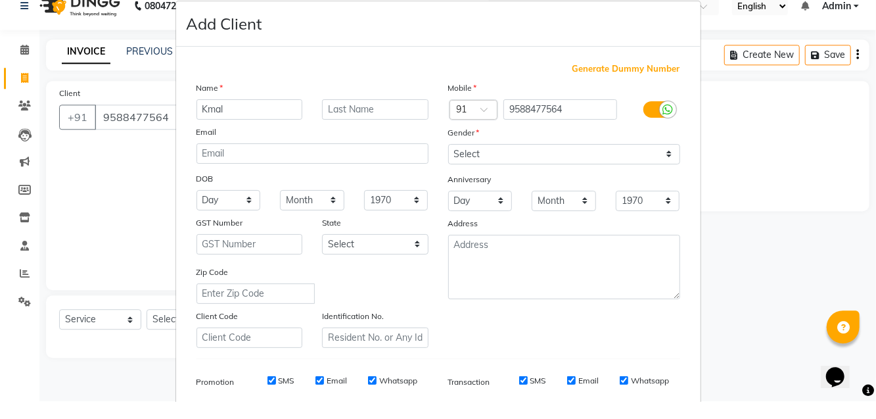
type input "Kmal"
click at [507, 167] on select "Select [DEMOGRAPHIC_DATA] [DEMOGRAPHIC_DATA] Other Prefer Not To Say" at bounding box center [564, 172] width 232 height 20
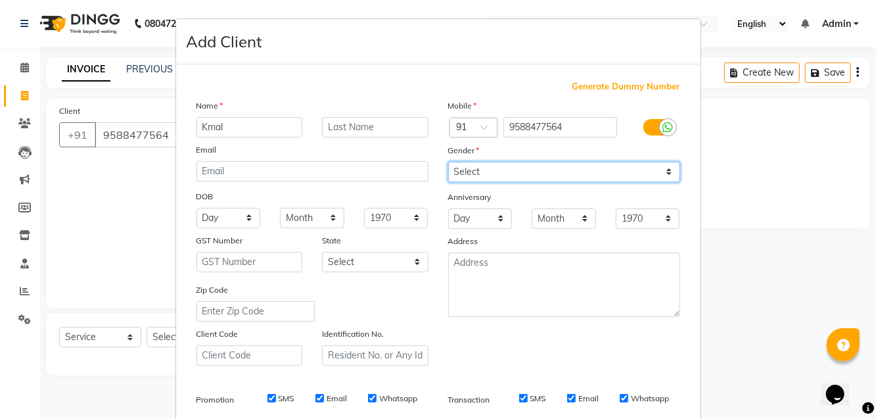
select select "[DEMOGRAPHIC_DATA]"
click at [448, 162] on select "Select [DEMOGRAPHIC_DATA] [DEMOGRAPHIC_DATA] Other Prefer Not To Say" at bounding box center [564, 172] width 232 height 20
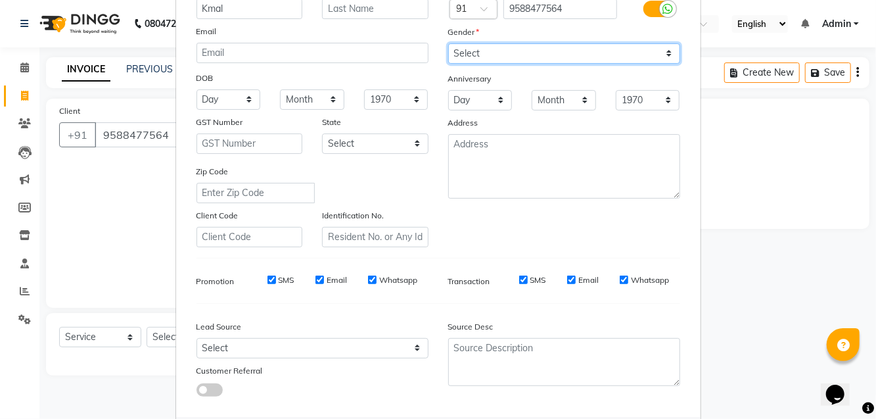
scroll to position [139, 0]
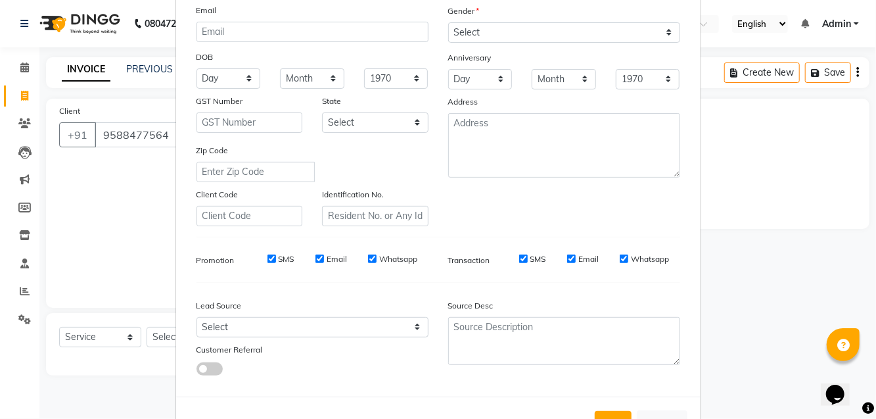
click at [525, 414] on button "Add" at bounding box center [613, 423] width 37 height 24
select select
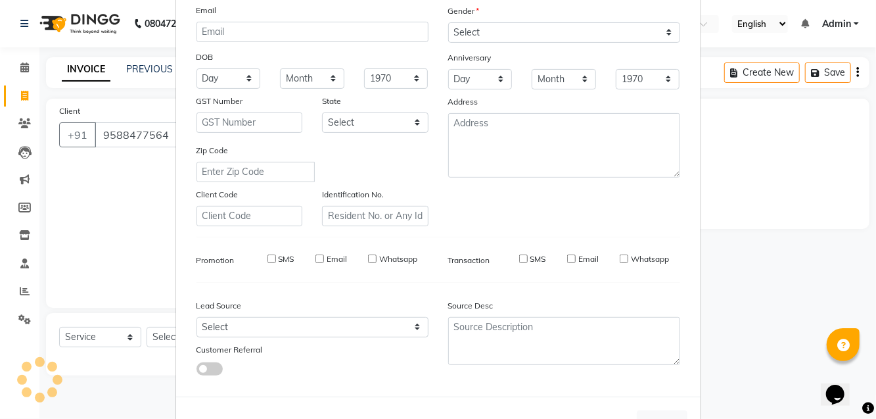
select select
checkbox input "false"
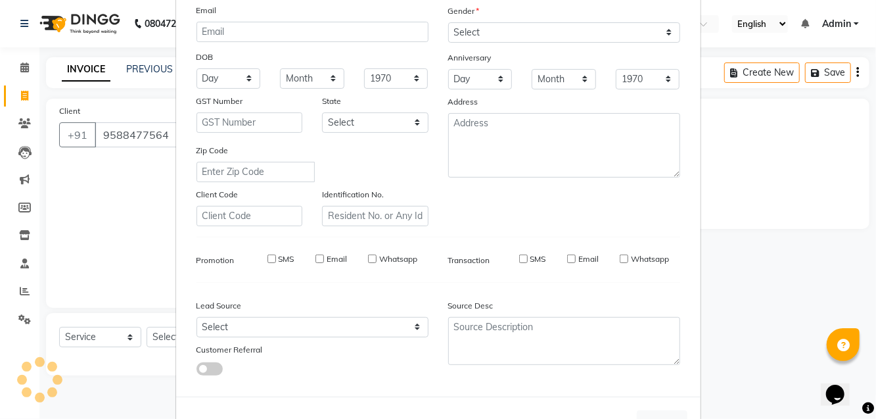
checkbox input "false"
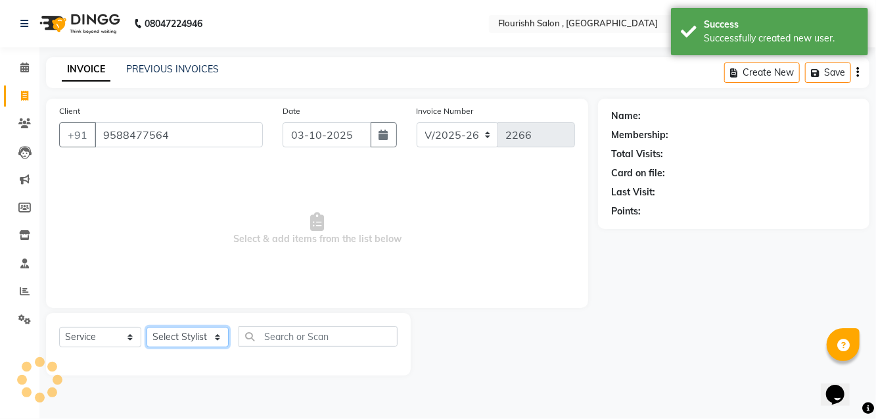
click at [180, 344] on select "Select Stylist [PERSON_NAME] jyoti Manager Mrs [PERSON_NAME] Ms [PERSON_NAME] […" at bounding box center [188, 337] width 82 height 20
select select "21779"
click at [147, 327] on select "Select Stylist [PERSON_NAME] jyoti Manager Mrs [PERSON_NAME] Ms [PERSON_NAME] […" at bounding box center [188, 337] width 82 height 20
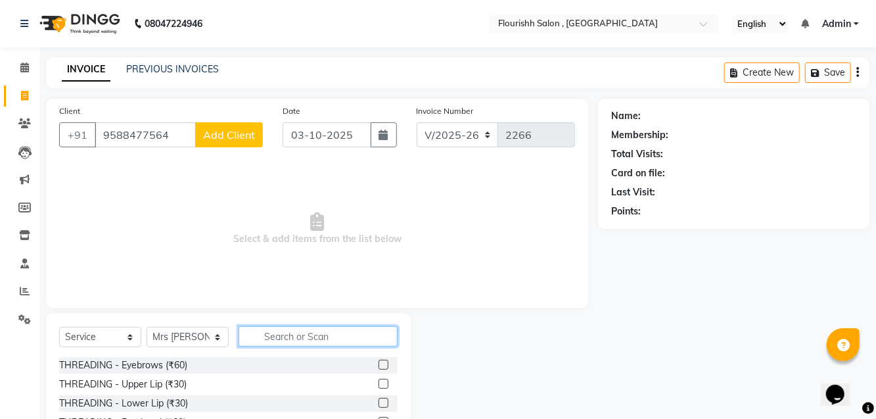
click at [293, 340] on input "text" at bounding box center [318, 336] width 159 height 20
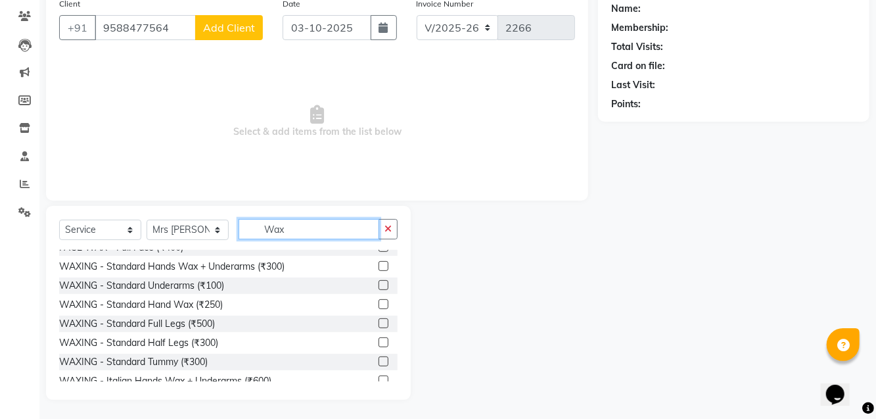
scroll to position [128, 0]
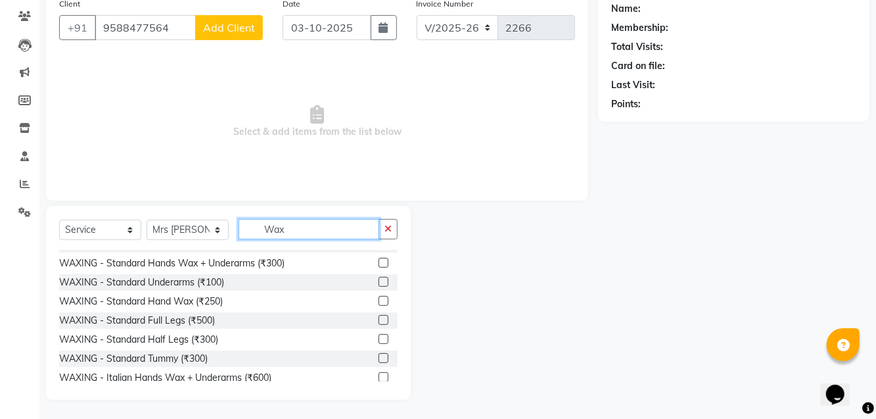
type input "Wax"
click at [238, 348] on div "WAXING - Standard Half Legs (₹300)" at bounding box center [228, 339] width 339 height 16
click at [382, 325] on label at bounding box center [384, 320] width 10 height 10
click at [382, 325] on input "checkbox" at bounding box center [383, 320] width 9 height 9
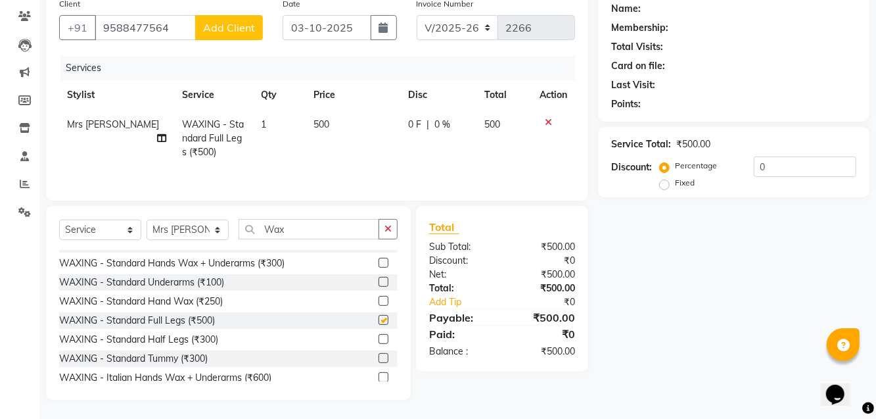
checkbox input "false"
click at [386, 344] on label at bounding box center [384, 339] width 10 height 10
click at [386, 344] on input "checkbox" at bounding box center [383, 339] width 9 height 9
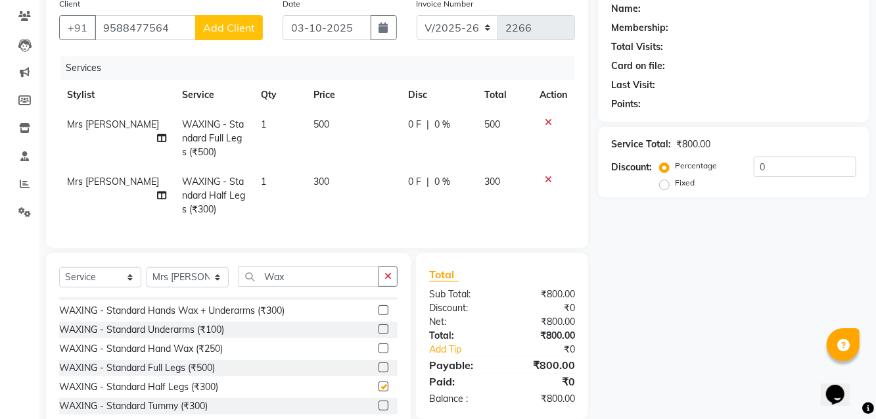
checkbox input "false"
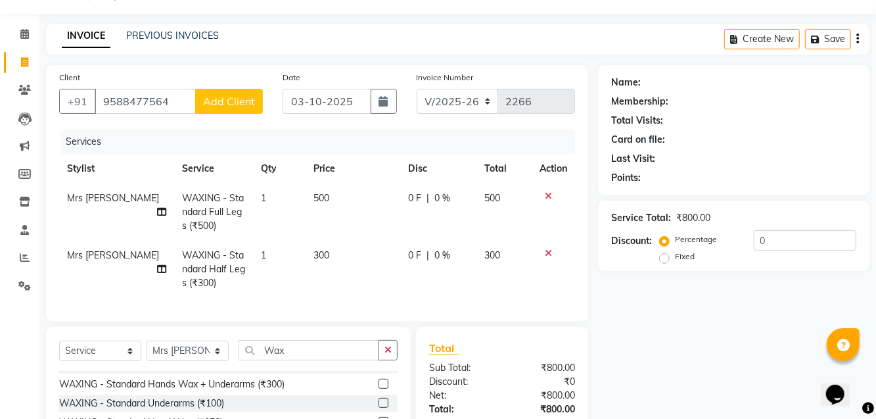
scroll to position [0, 0]
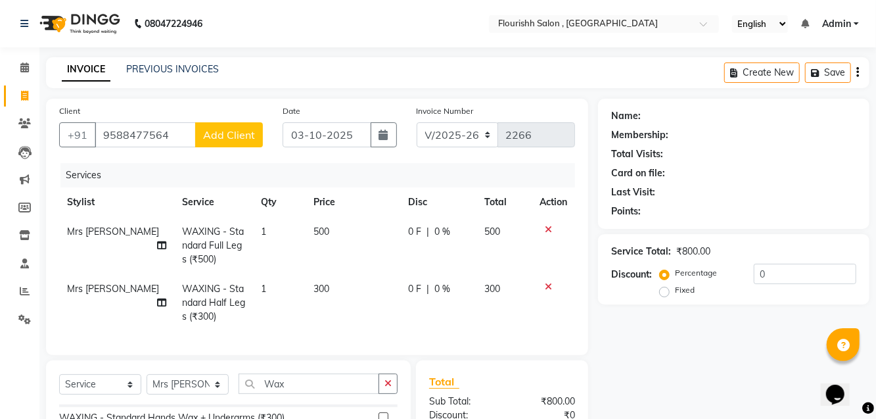
click at [246, 129] on span "Add Client" at bounding box center [229, 134] width 52 height 13
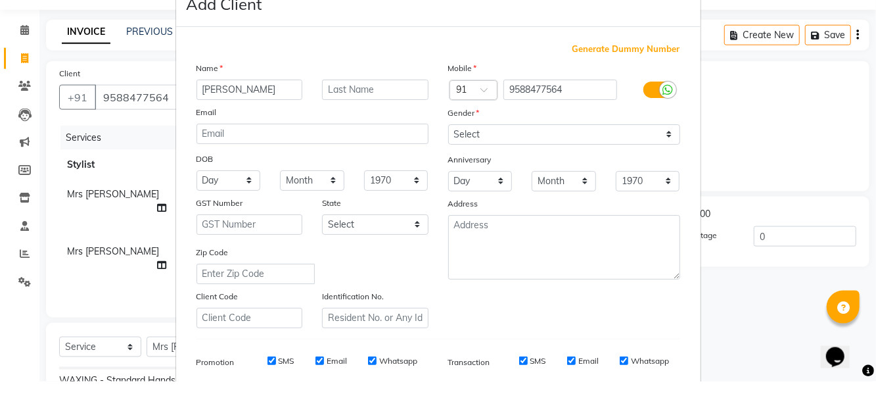
type input "[PERSON_NAME]"
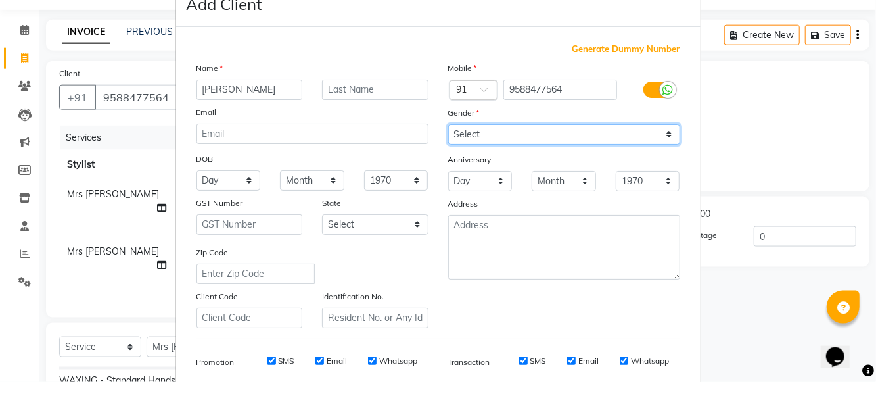
click at [498, 167] on select "Select [DEMOGRAPHIC_DATA] [DEMOGRAPHIC_DATA] Other Prefer Not To Say" at bounding box center [564, 172] width 232 height 20
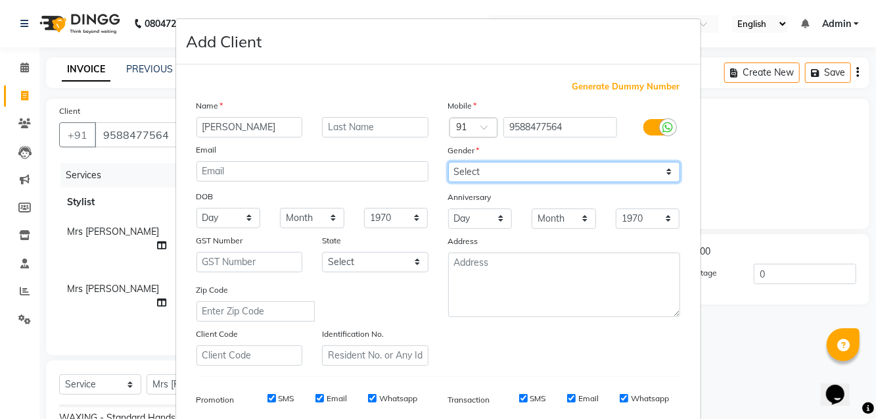
select select "[DEMOGRAPHIC_DATA]"
click at [448, 162] on select "Select [DEMOGRAPHIC_DATA] [DEMOGRAPHIC_DATA] Other Prefer Not To Say" at bounding box center [564, 172] width 232 height 20
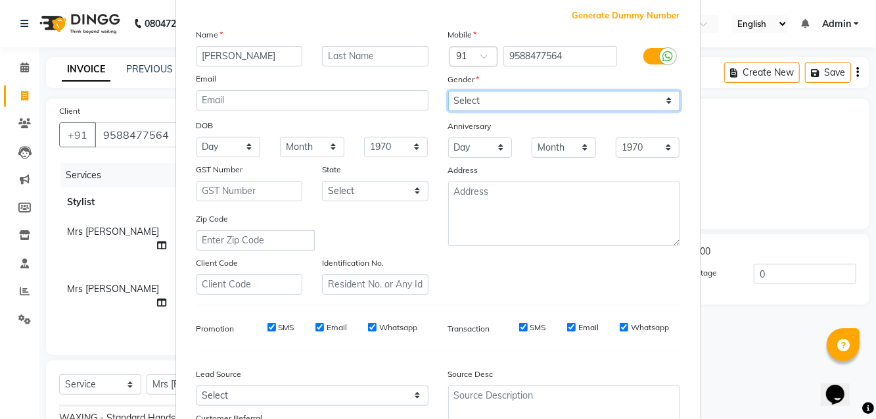
scroll to position [139, 0]
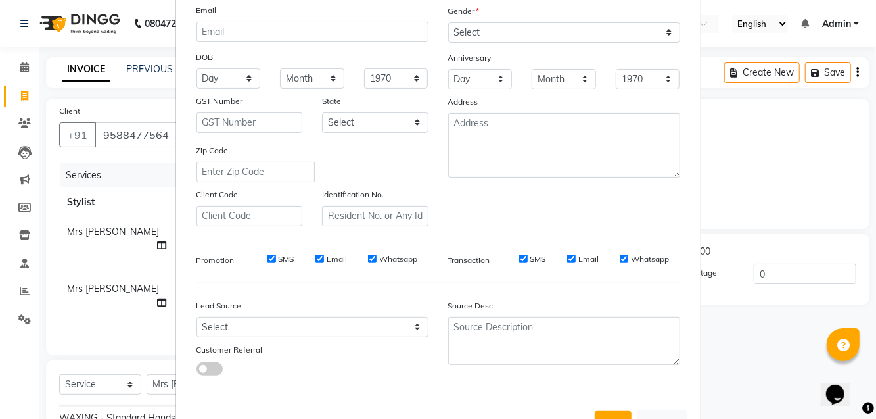
click at [525, 422] on button "Add" at bounding box center [613, 423] width 37 height 24
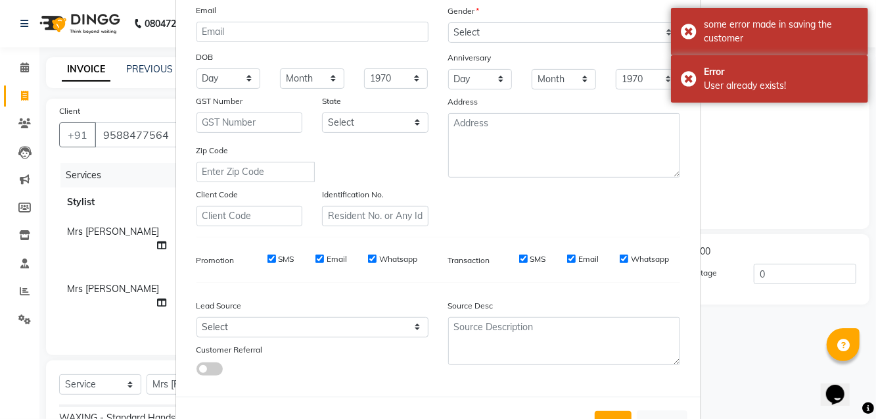
click at [525, 415] on button "Cancel" at bounding box center [662, 422] width 51 height 25
select select
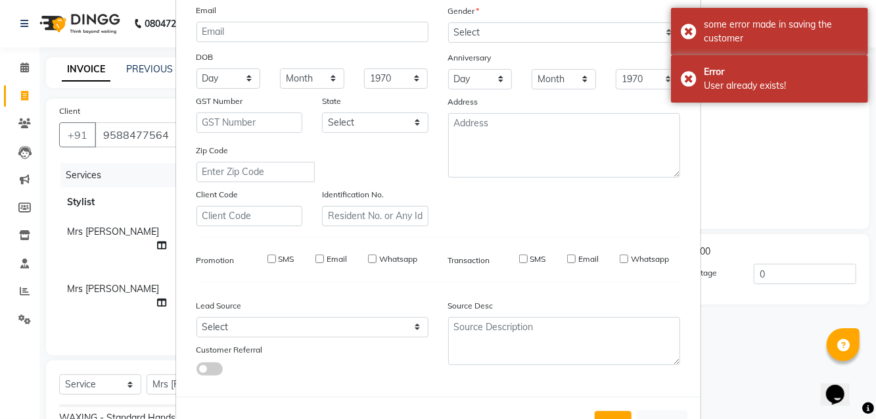
select select
checkbox input "false"
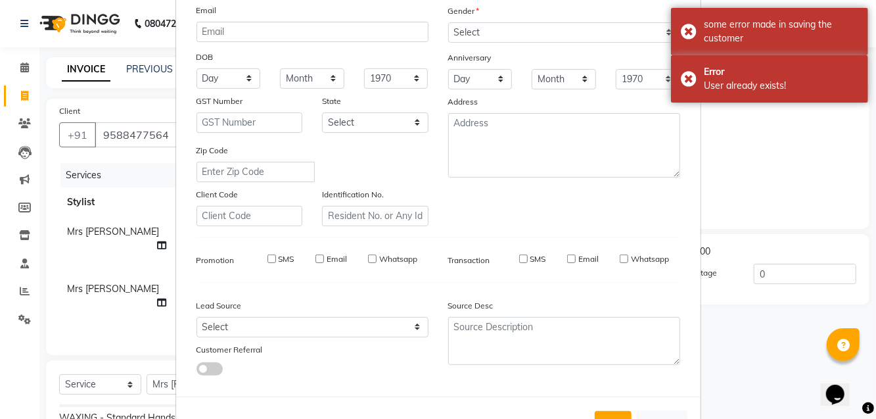
checkbox input "false"
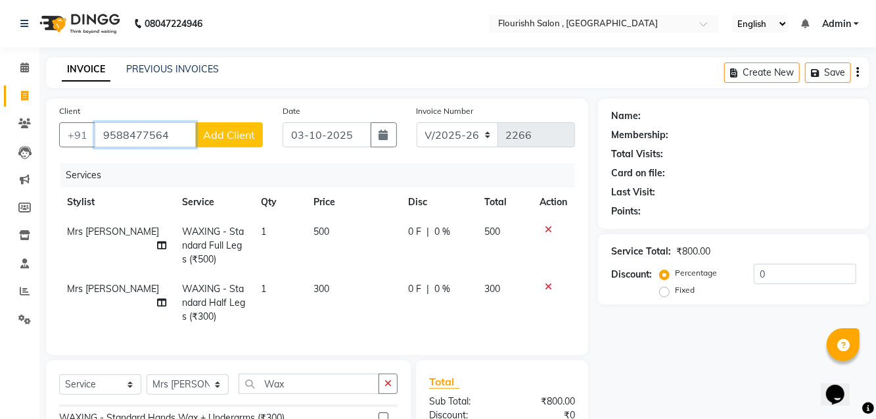
click at [179, 134] on input "9588477564" at bounding box center [145, 134] width 101 height 25
click at [29, 101] on span at bounding box center [24, 96] width 23 height 15
select select "service"
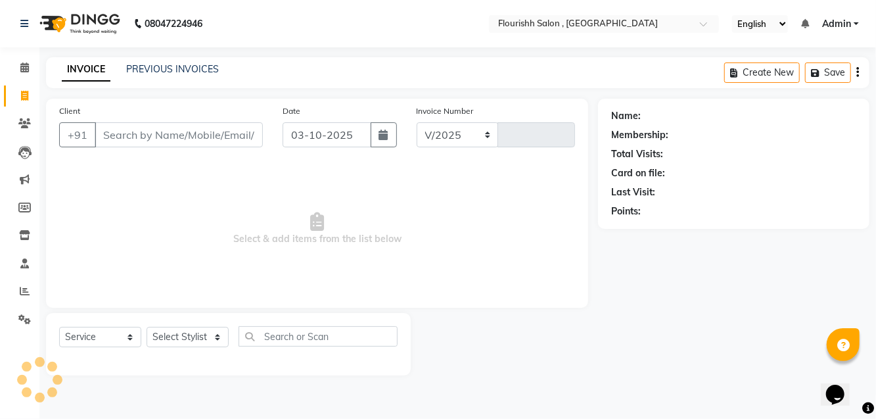
select select "4182"
type input "2266"
click at [121, 131] on input "Client" at bounding box center [179, 134] width 168 height 25
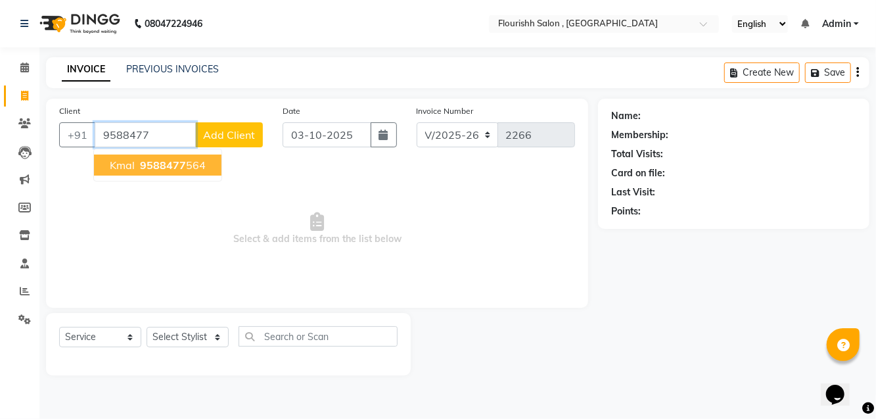
click at [191, 159] on ngb-highlight "9588477 564" at bounding box center [171, 164] width 68 height 13
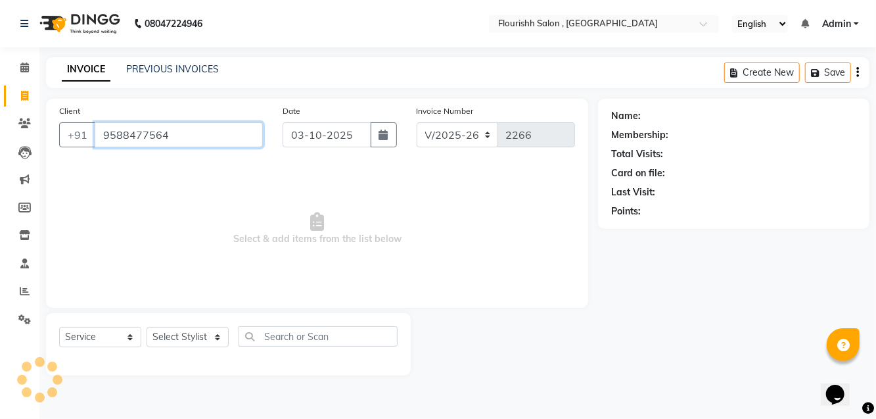
type input "9588477564"
select select "1: Object"
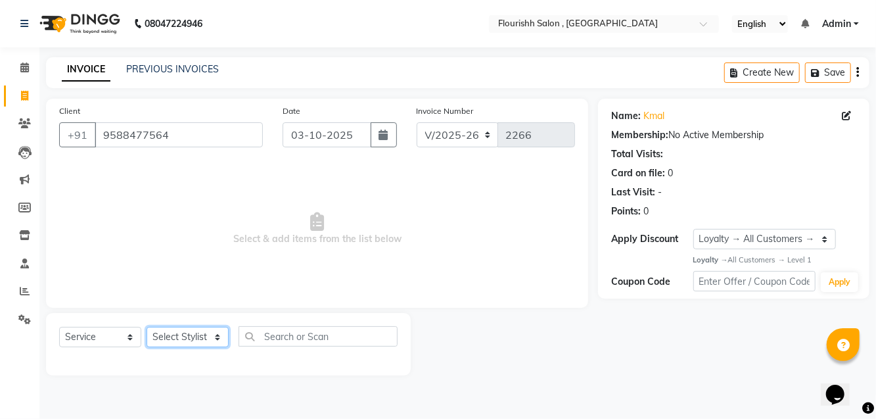
click at [172, 342] on select "Select Stylist [PERSON_NAME] jyoti Manager Mrs [PERSON_NAME] Ms [PERSON_NAME] […" at bounding box center [188, 337] width 82 height 20
select select "21779"
click at [147, 327] on select "Select Stylist [PERSON_NAME] jyoti Manager Mrs [PERSON_NAME] Ms [PERSON_NAME] […" at bounding box center [188, 337] width 82 height 20
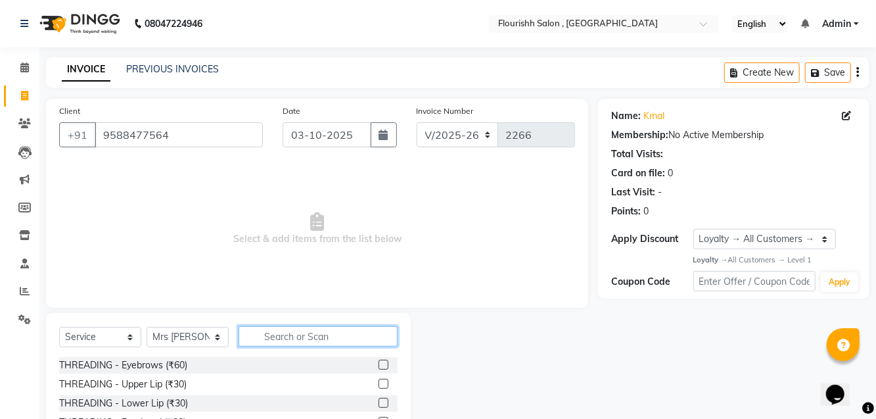
click at [324, 335] on input "text" at bounding box center [318, 336] width 159 height 20
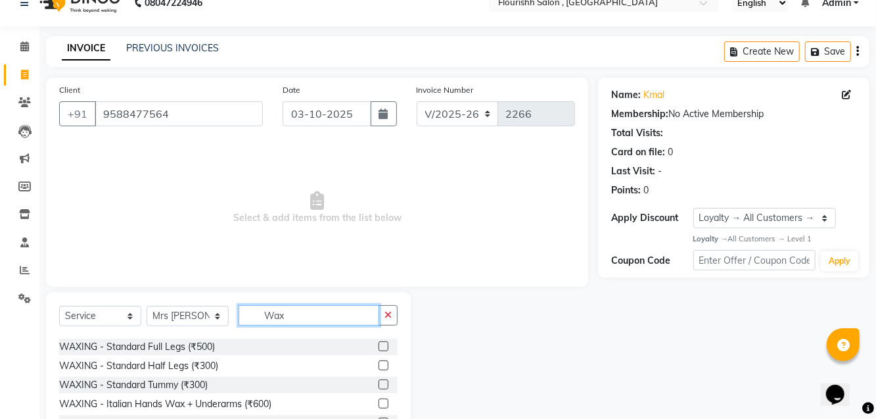
scroll to position [190, 0]
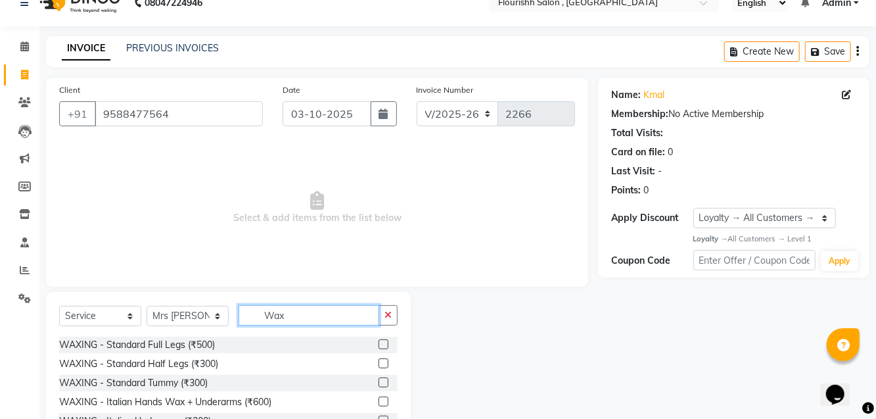
type input "Wax"
click at [382, 349] on label at bounding box center [384, 344] width 10 height 10
click at [382, 349] on input "checkbox" at bounding box center [383, 344] width 9 height 9
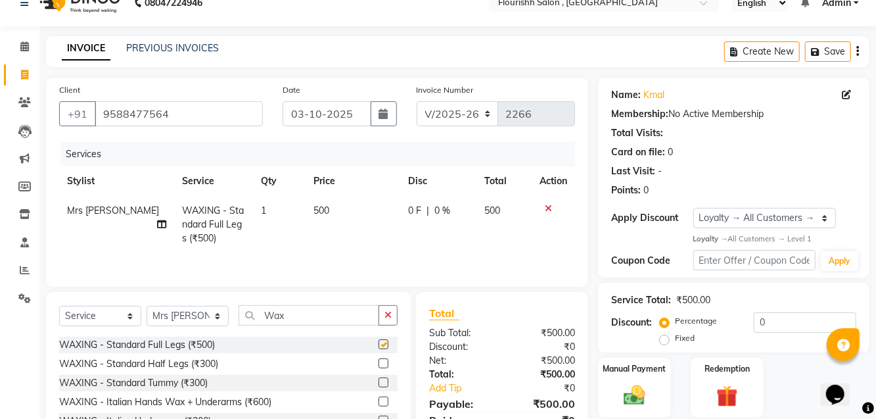
checkbox input "false"
click at [382, 368] on label at bounding box center [384, 363] width 10 height 10
click at [382, 368] on input "checkbox" at bounding box center [383, 364] width 9 height 9
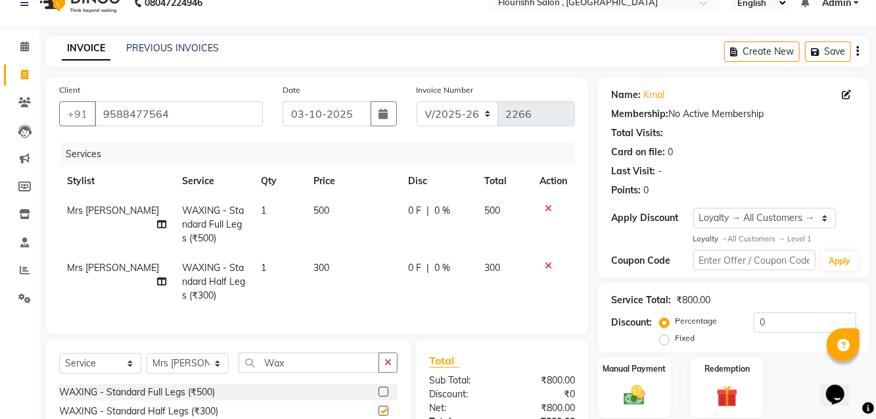
checkbox input "false"
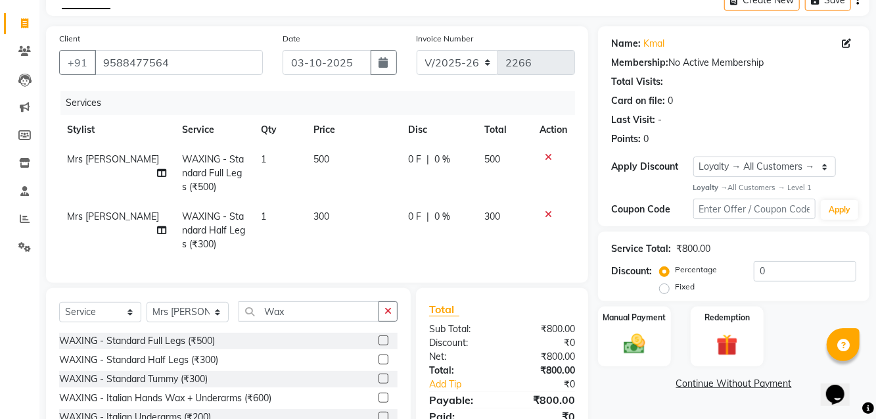
scroll to position [97, 0]
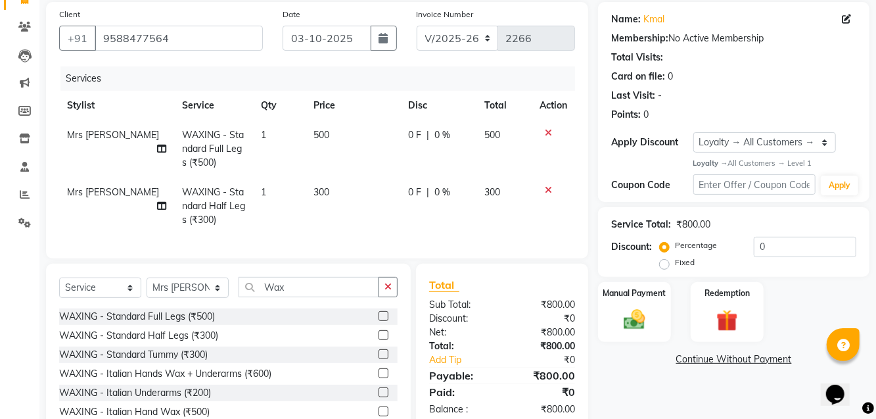
click at [525, 316] on img at bounding box center [634, 319] width 35 height 25
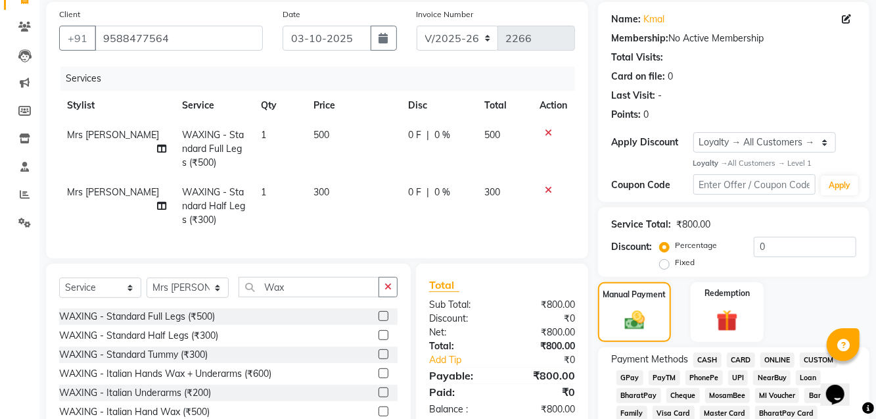
click at [525, 378] on span "GPay" at bounding box center [630, 377] width 27 height 15
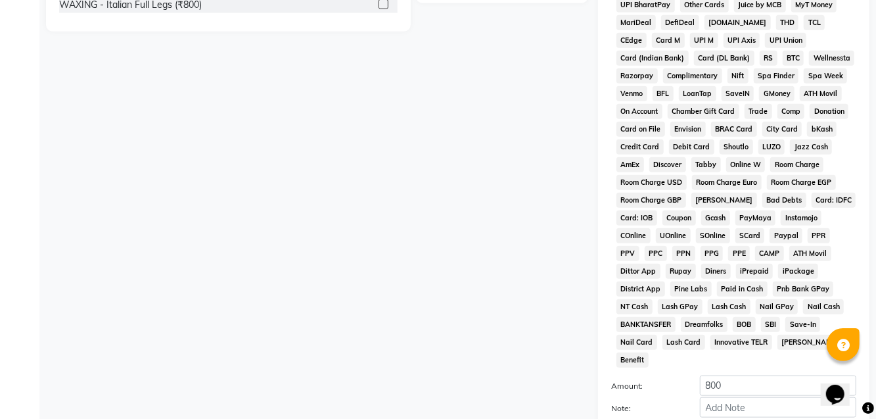
scroll to position [584, 0]
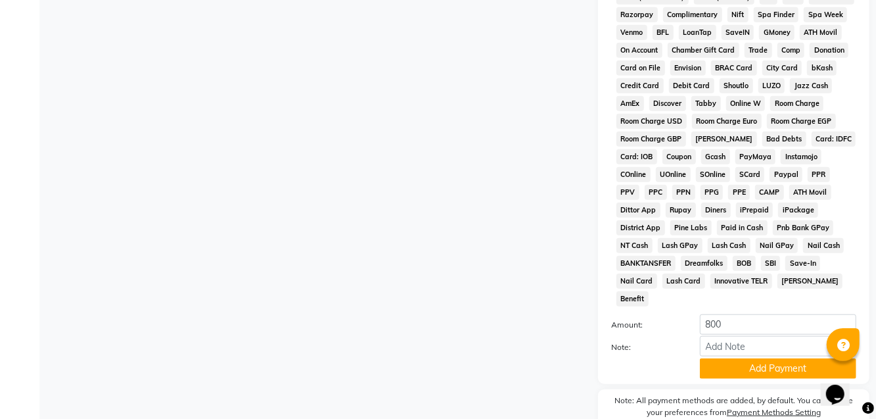
click at [525, 358] on button "Add Payment" at bounding box center [778, 368] width 156 height 20
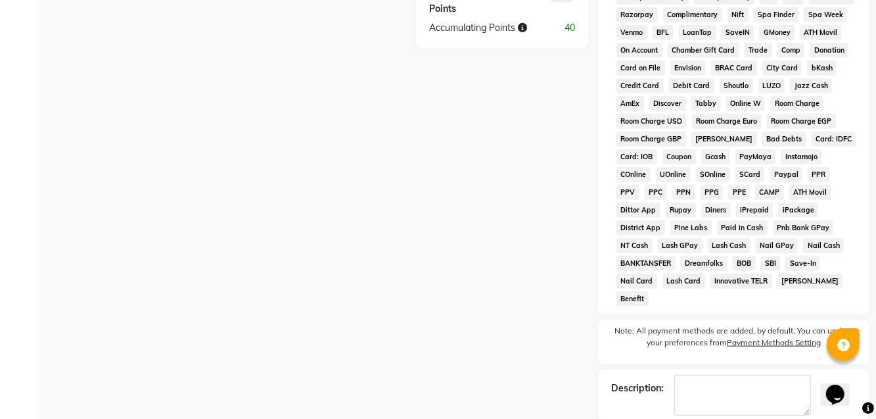
checkbox input "false"
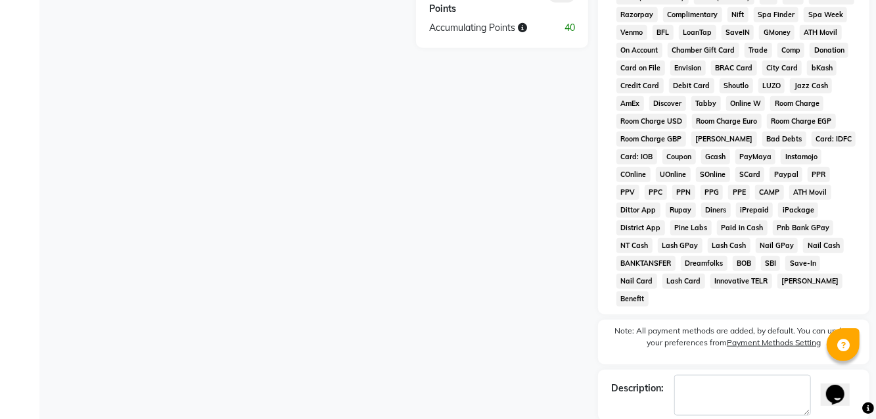
checkbox input "false"
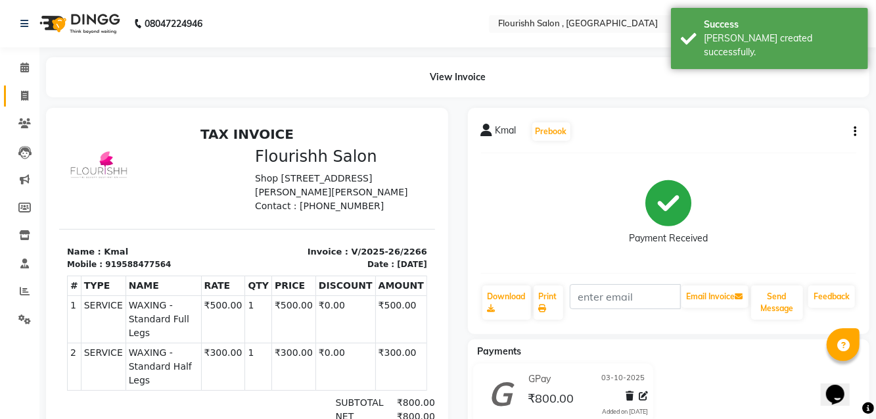
click at [14, 97] on span at bounding box center [24, 96] width 23 height 15
select select "service"
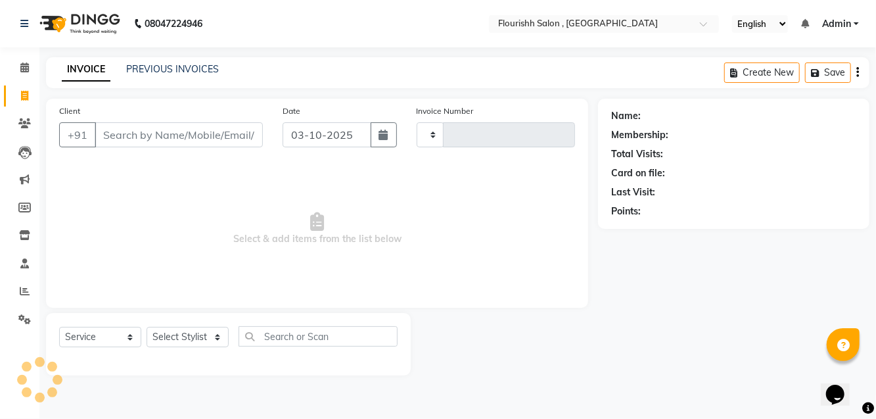
scroll to position [17, 0]
select select "4182"
type input "2267"
